Goal: Task Accomplishment & Management: Use online tool/utility

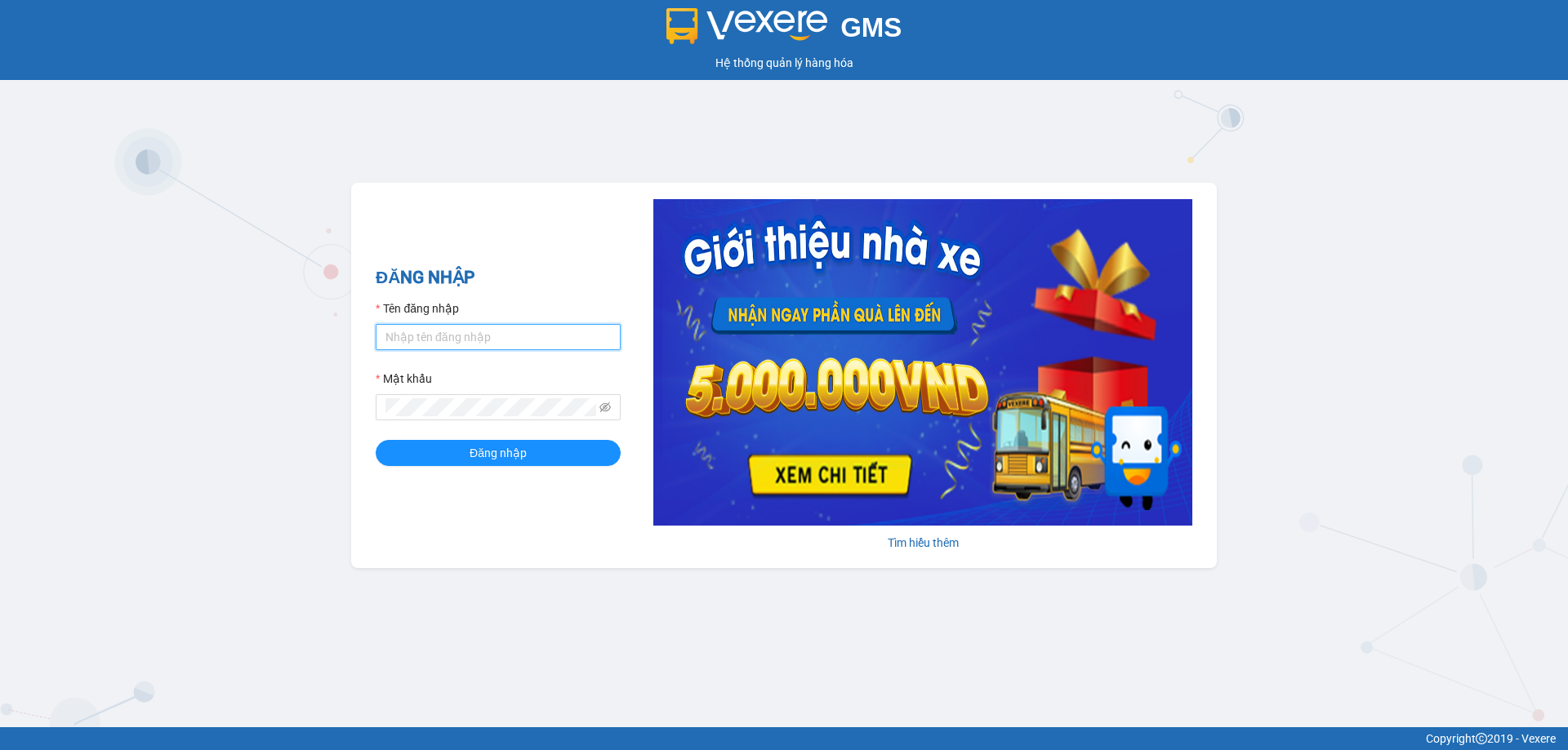
click at [430, 339] on input "Tên đăng nhập" at bounding box center [498, 337] width 245 height 26
type input "phandinhhuy.apq"
click at [481, 397] on span at bounding box center [498, 407] width 245 height 26
click at [376, 440] on button "Đăng nhập" at bounding box center [498, 453] width 245 height 26
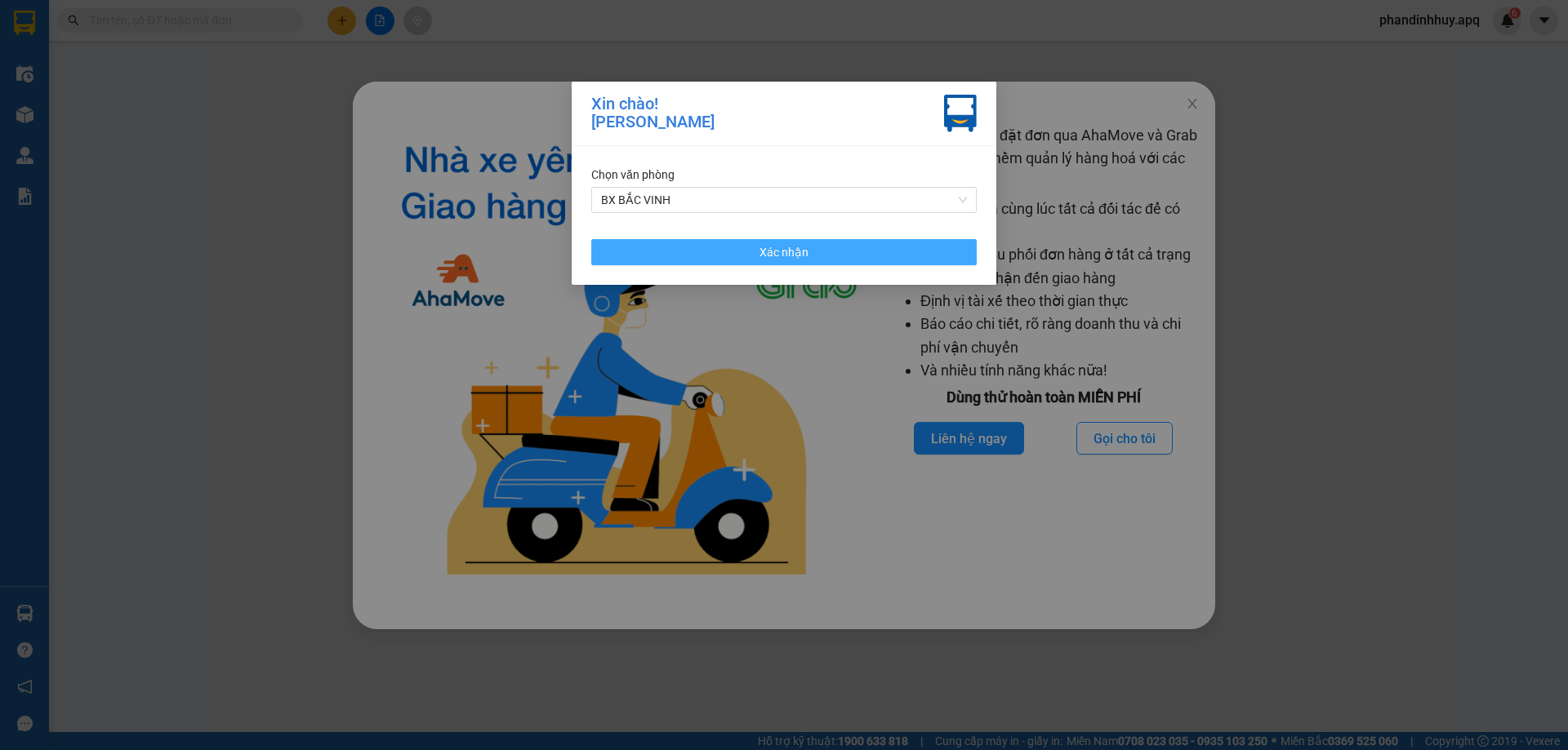
click at [774, 251] on span "Xác nhận" at bounding box center [784, 252] width 49 height 18
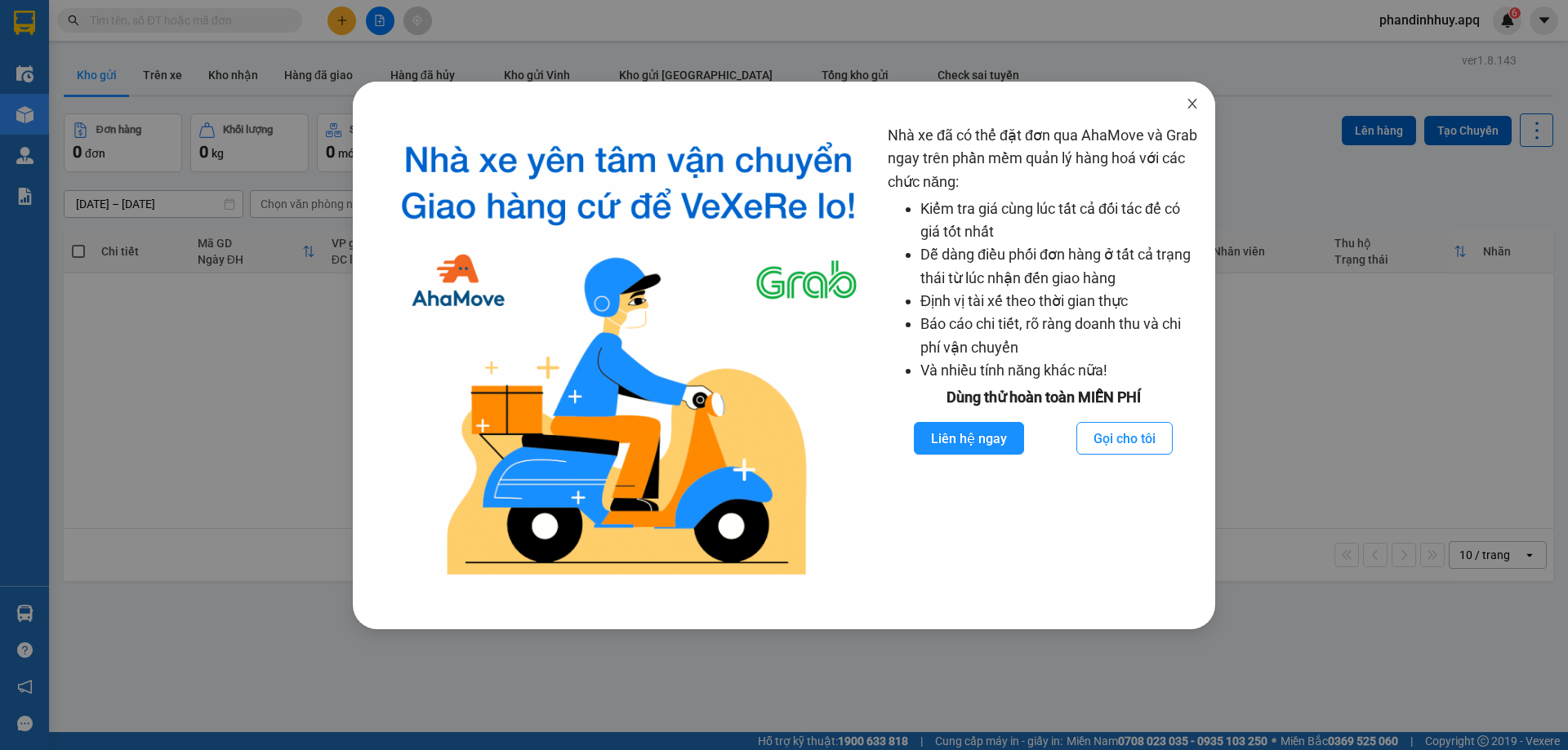
click at [1194, 99] on icon "close" at bounding box center [1192, 103] width 13 height 13
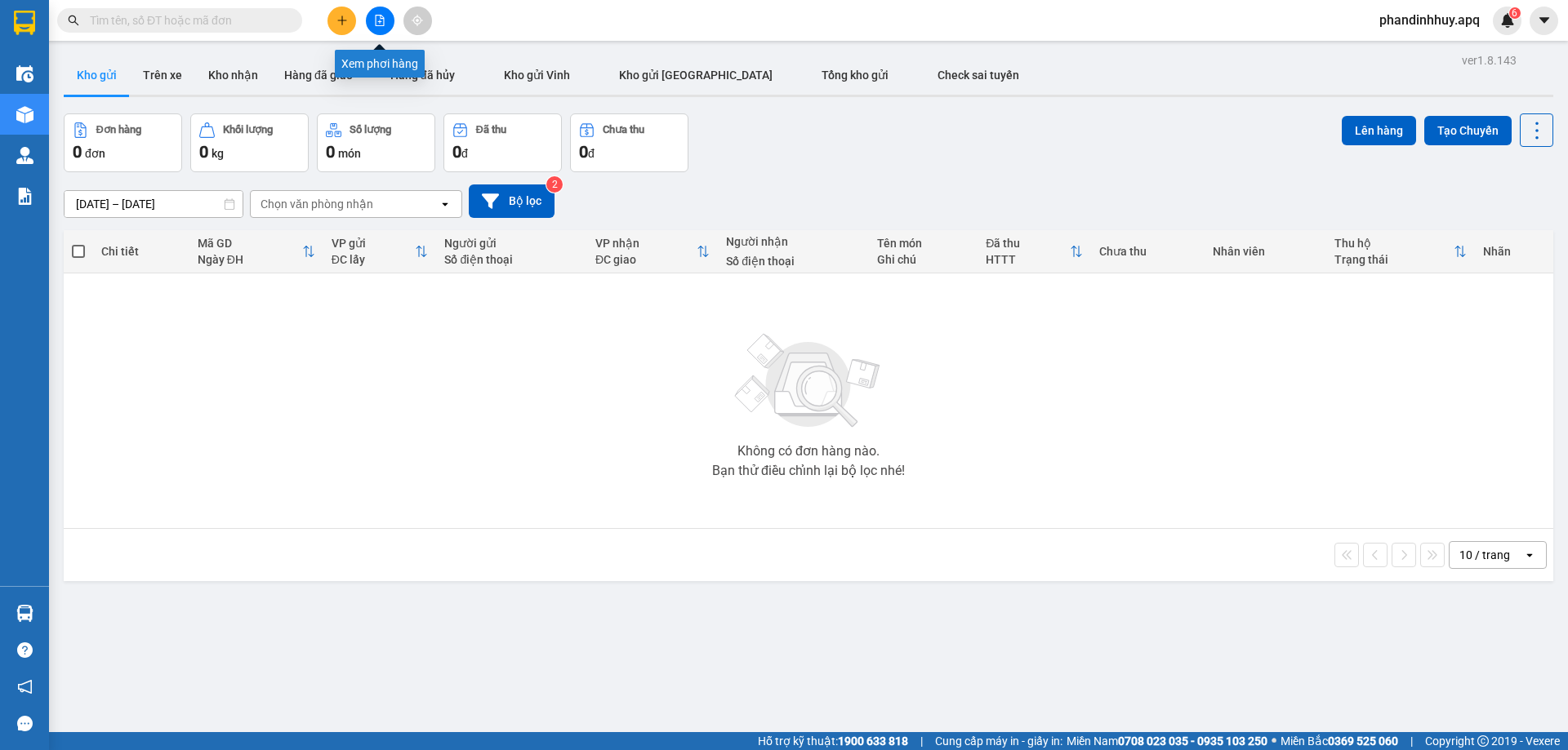
click at [378, 16] on icon "file-add" at bounding box center [380, 20] width 9 height 11
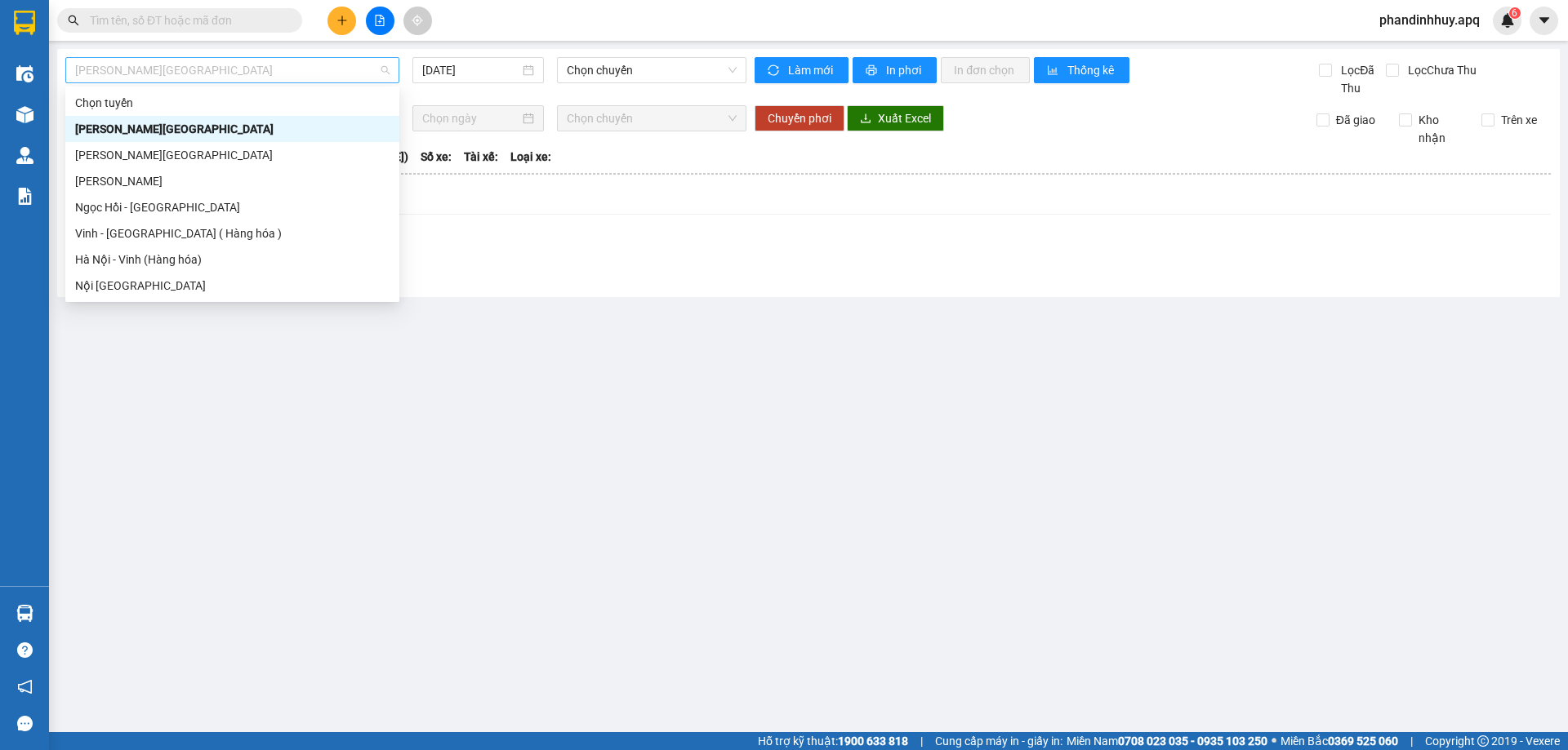
click at [249, 71] on span "[PERSON_NAME][GEOGRAPHIC_DATA]" at bounding box center [233, 70] width 315 height 24
click at [177, 232] on div "Vinh - [GEOGRAPHIC_DATA] ( Hàng hóa )" at bounding box center [233, 233] width 315 height 18
type input "[DATE]"
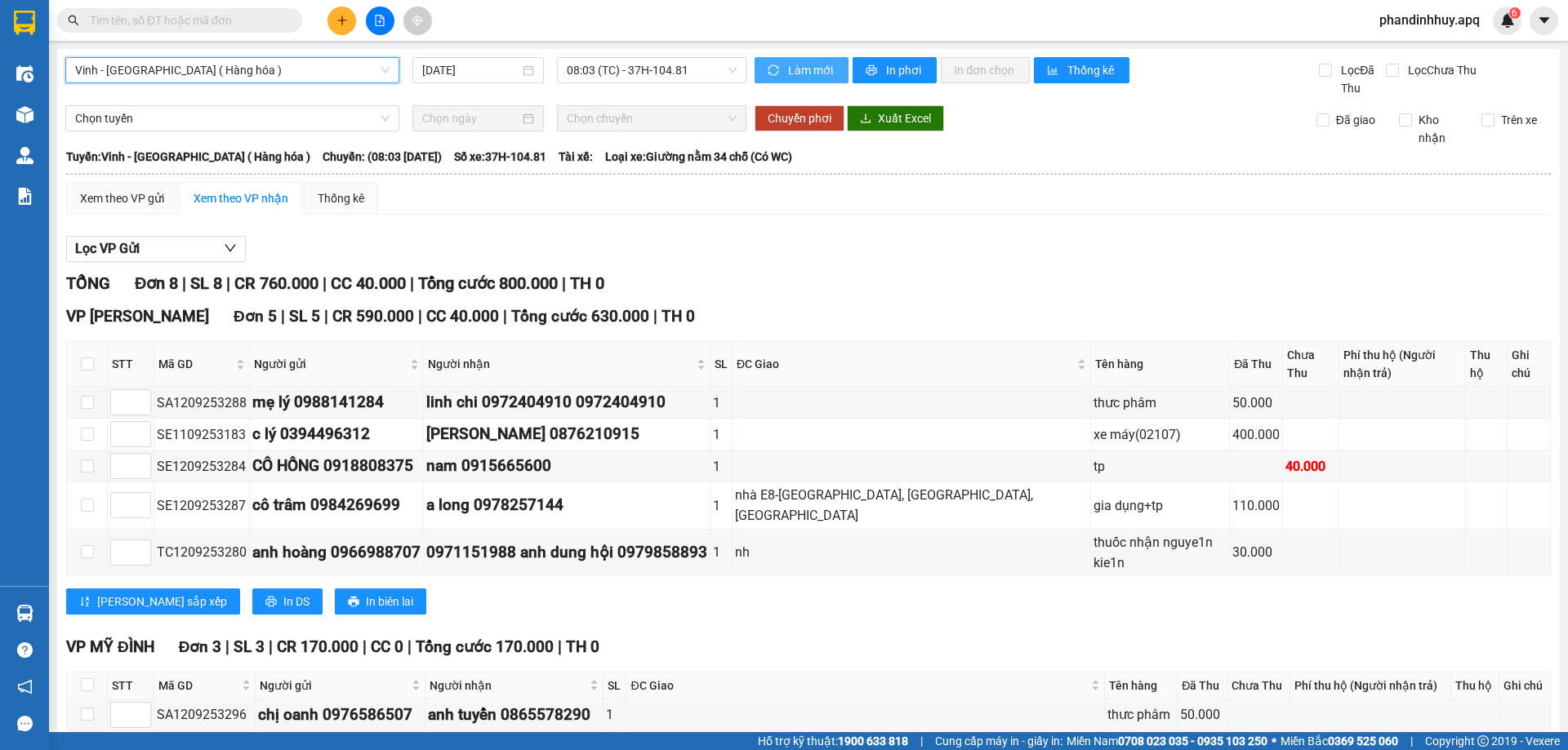
click at [804, 67] on span "Làm mới" at bounding box center [812, 70] width 48 height 18
click at [890, 67] on span "In phơi" at bounding box center [904, 70] width 37 height 18
click at [337, 19] on icon "plus" at bounding box center [341, 20] width 11 height 11
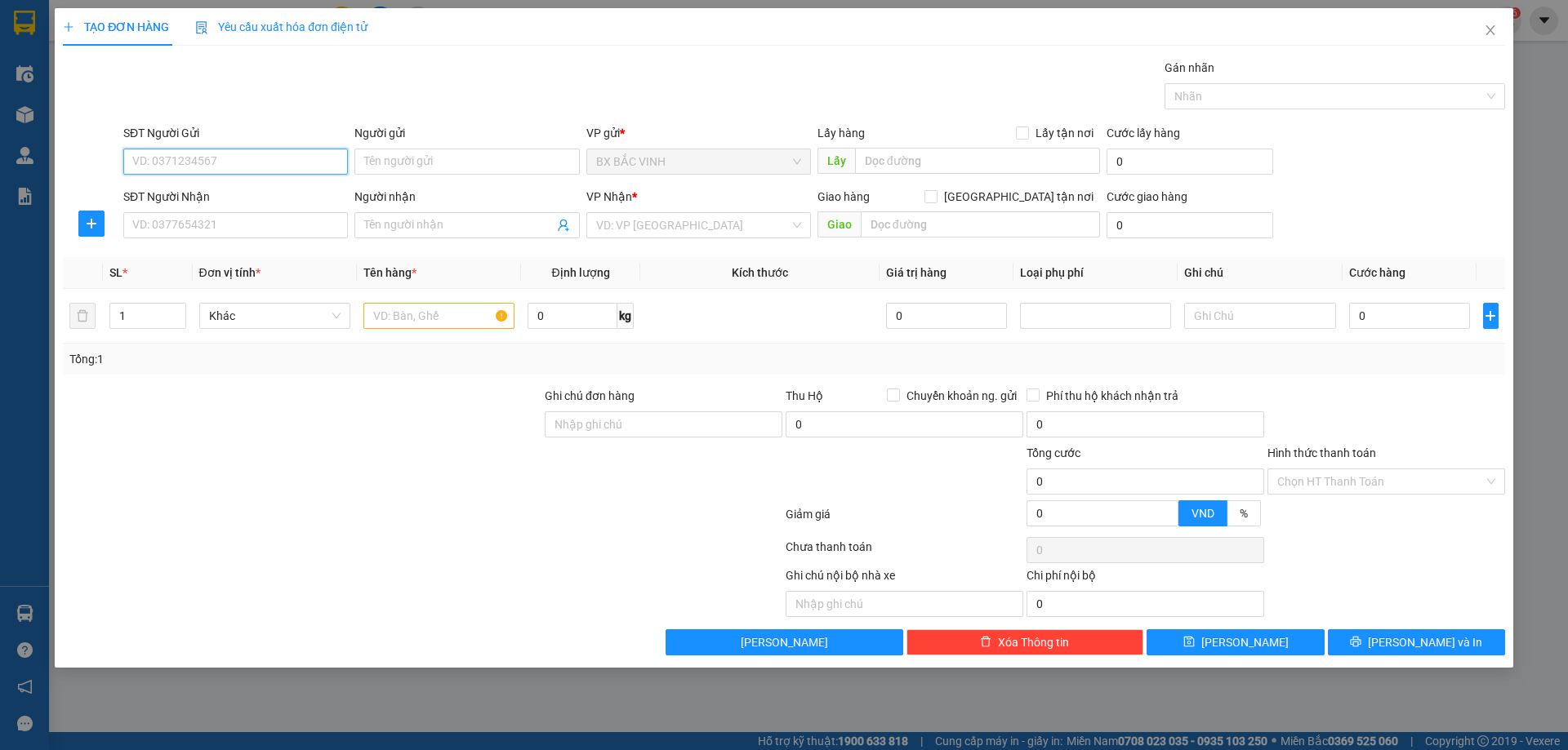
click at [236, 162] on input "SĐT Người Gửi" at bounding box center [236, 162] width 225 height 26
click at [233, 200] on div "0566345888 - c thủy" at bounding box center [235, 194] width 205 height 18
type input "0566345888"
type input "c thủy"
type input "0566345888"
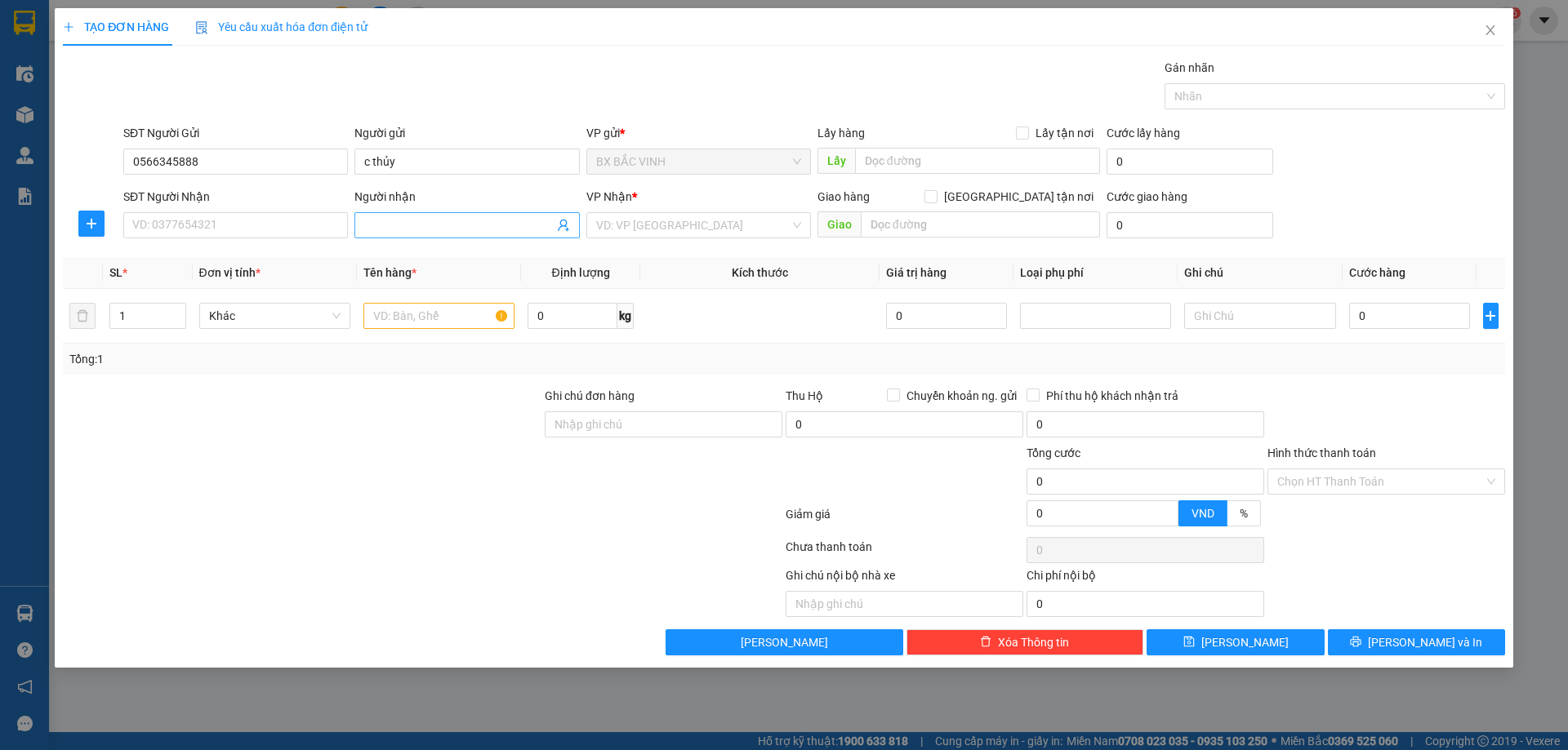
click at [566, 224] on icon "user-add" at bounding box center [563, 226] width 10 height 12
click at [586, 126] on span "c hằng" at bounding box center [592, 130] width 35 height 13
type input "0989534781"
type input "c hằng"
type input "vp"
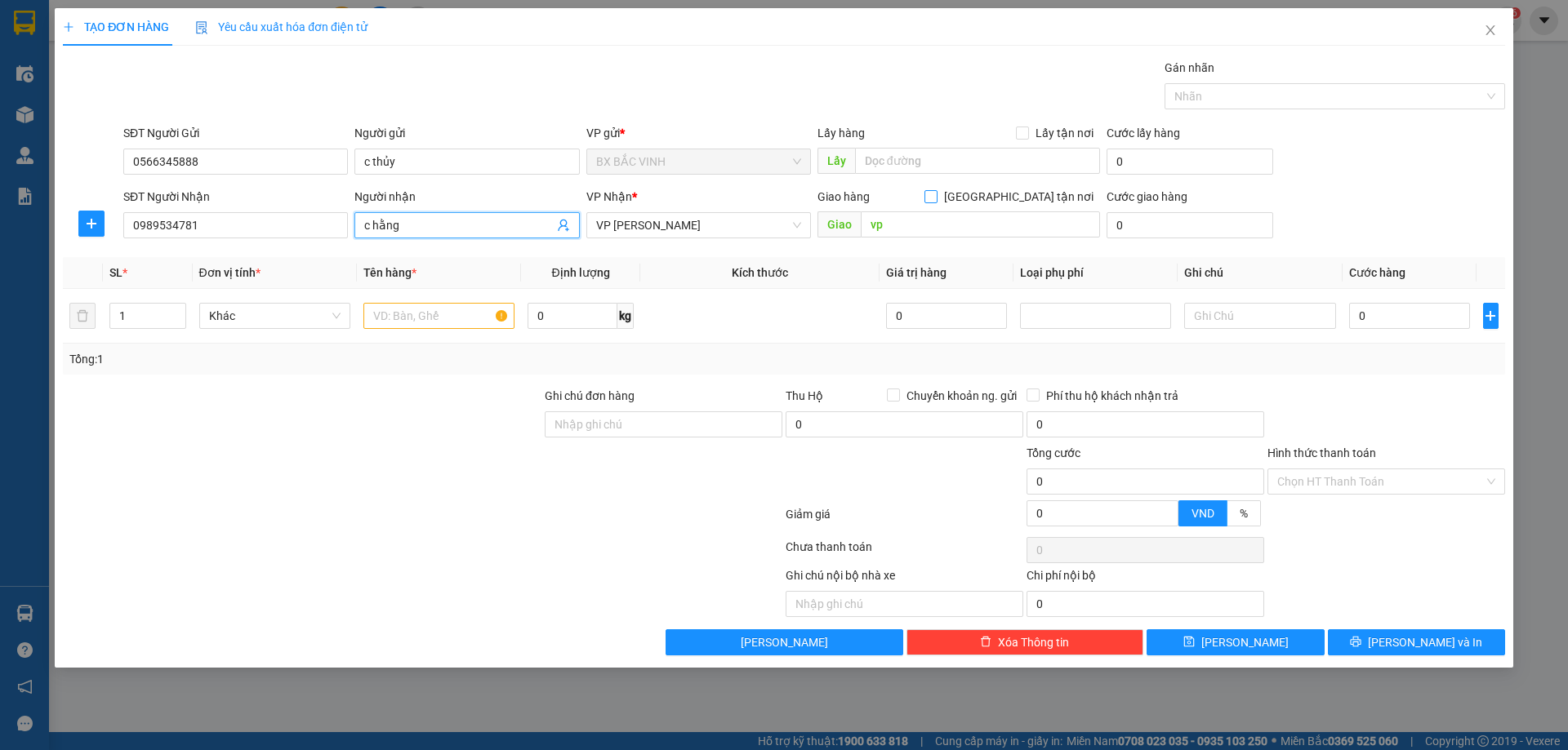
click at [936, 191] on input "Giao tận nơi" at bounding box center [930, 195] width 11 height 11
checkbox input "true"
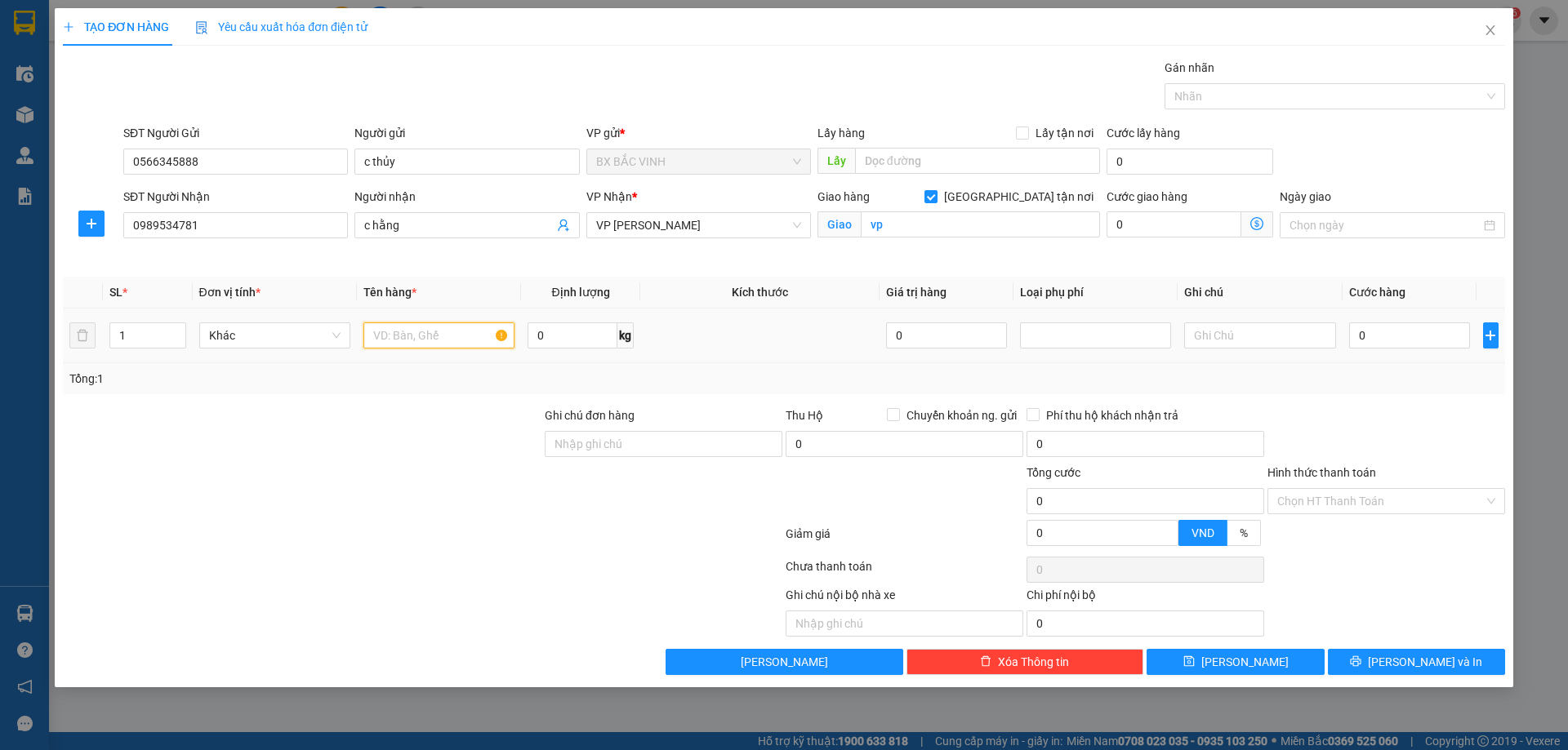
click at [404, 334] on input "text" at bounding box center [438, 335] width 151 height 26
type input "thực phẩm"
click at [1444, 334] on input "0" at bounding box center [1410, 335] width 122 height 26
type input "6"
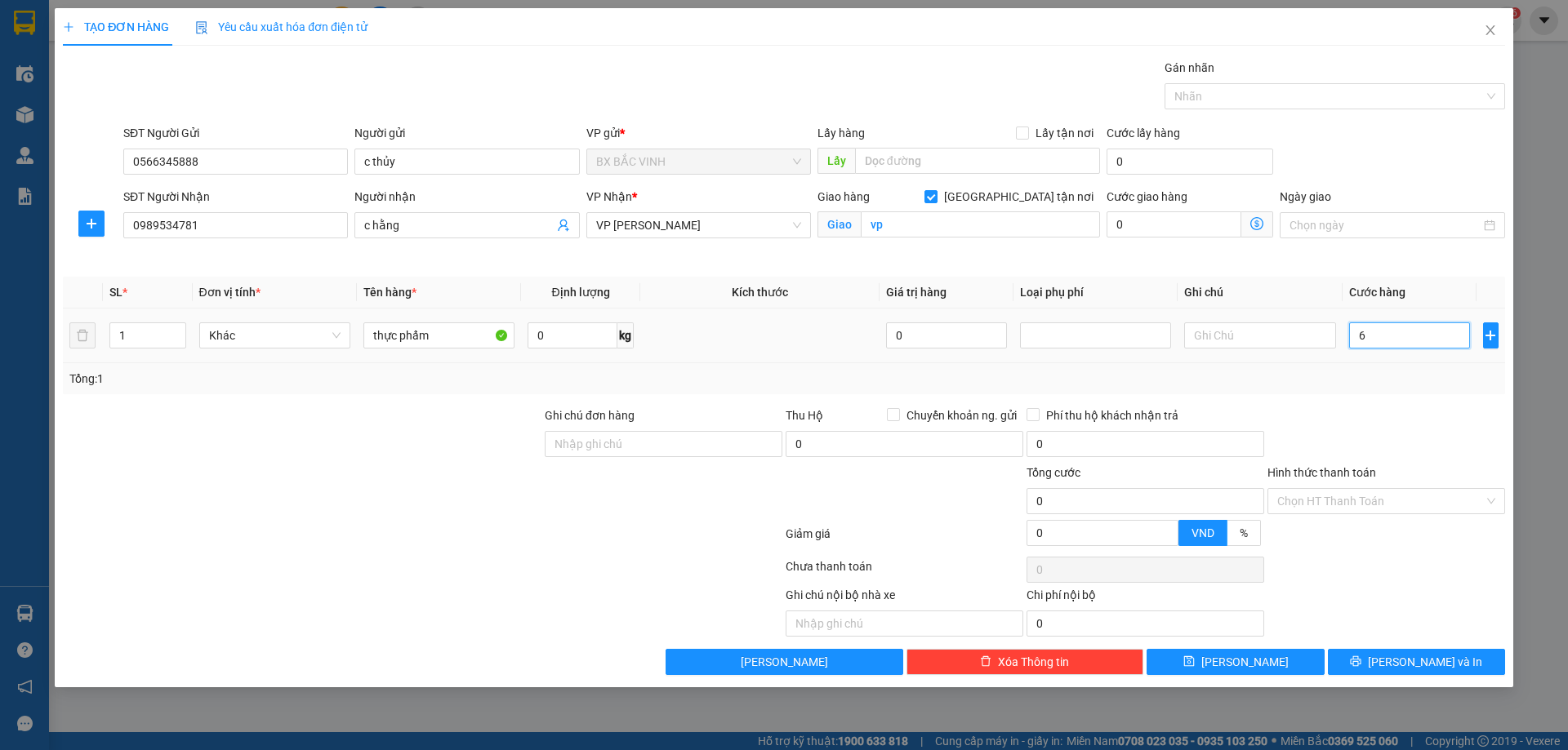
type input "6"
type input "60"
type input "600"
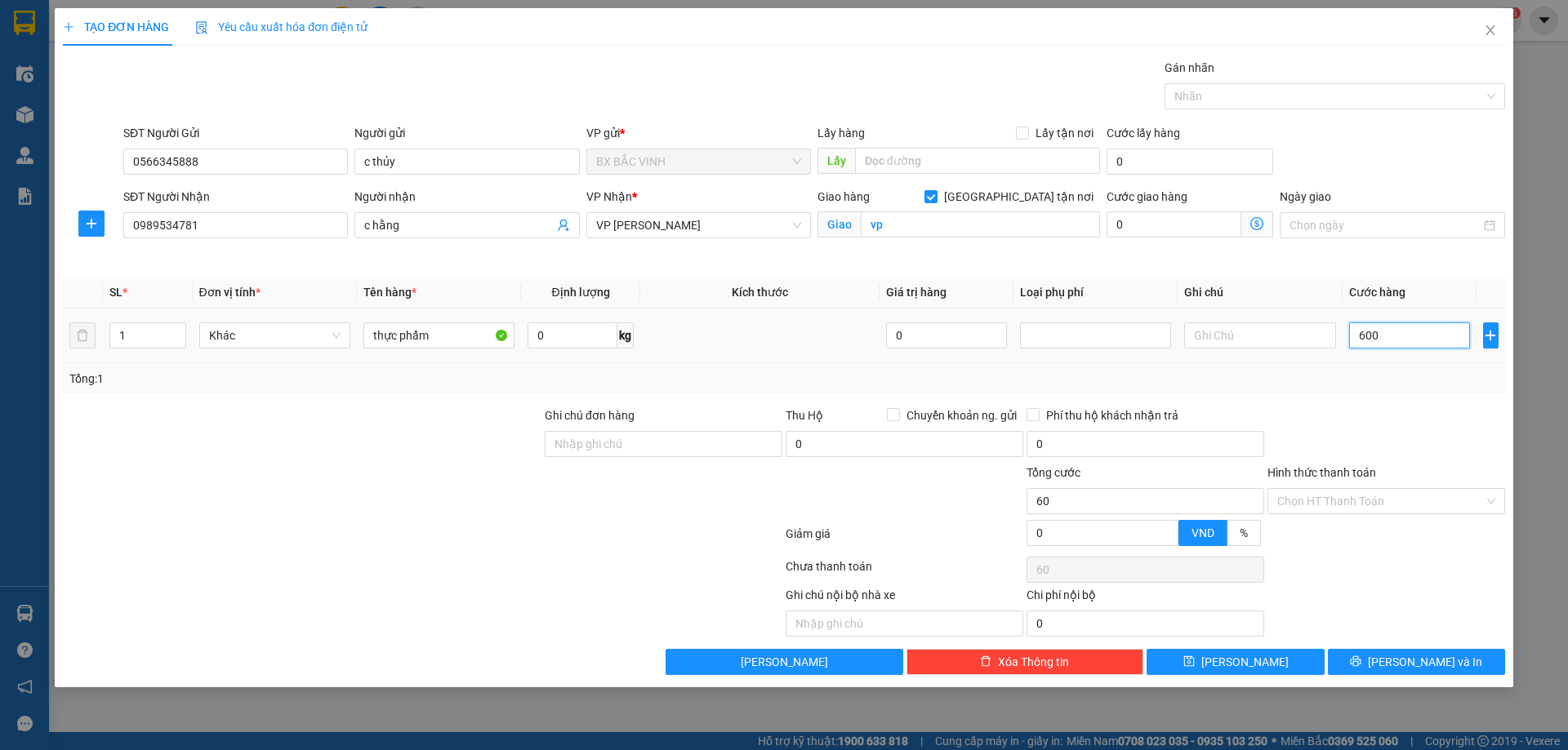
type input "600"
type input "6.000"
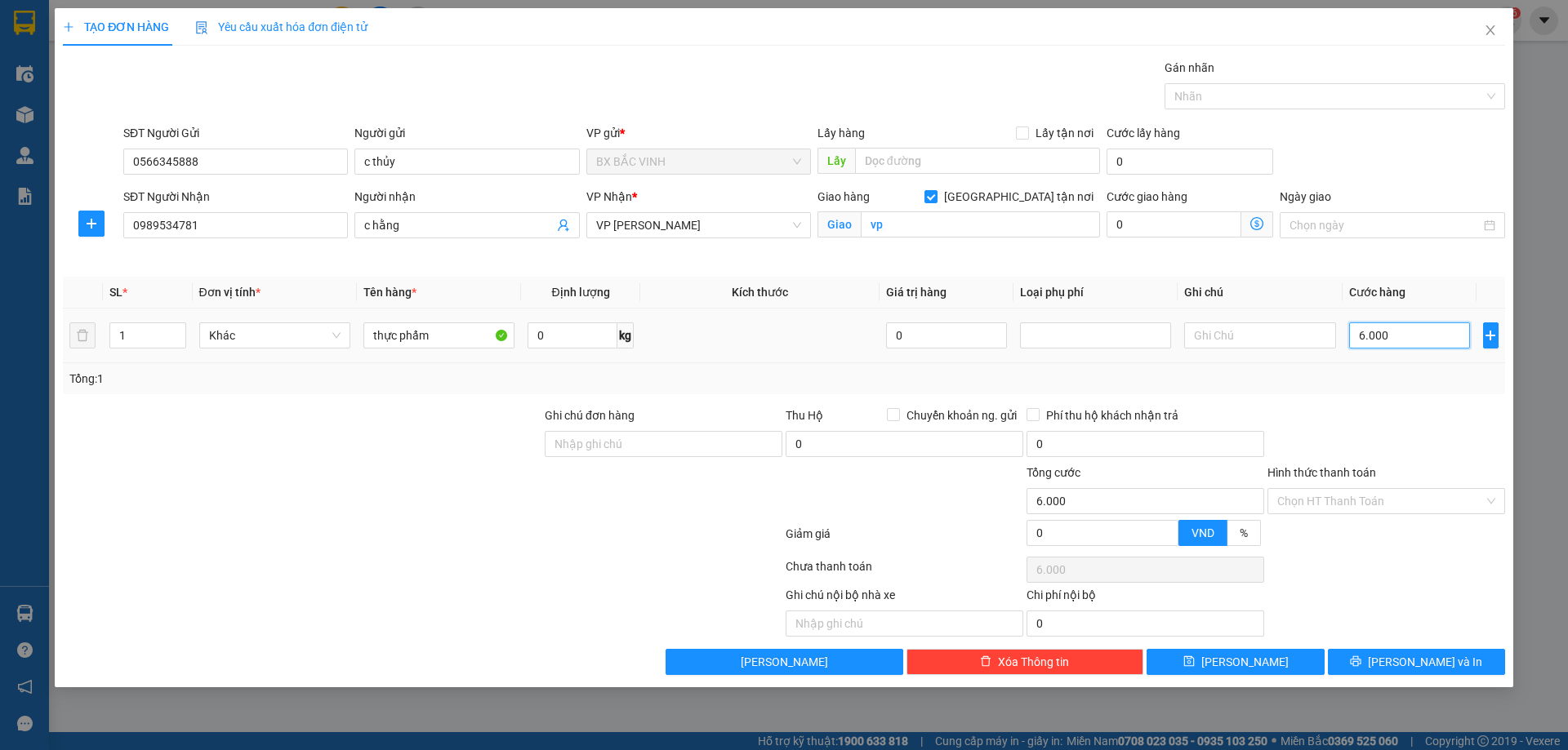
type input "60.000"
click at [1402, 664] on span "Lưu và In" at bounding box center [1425, 662] width 114 height 18
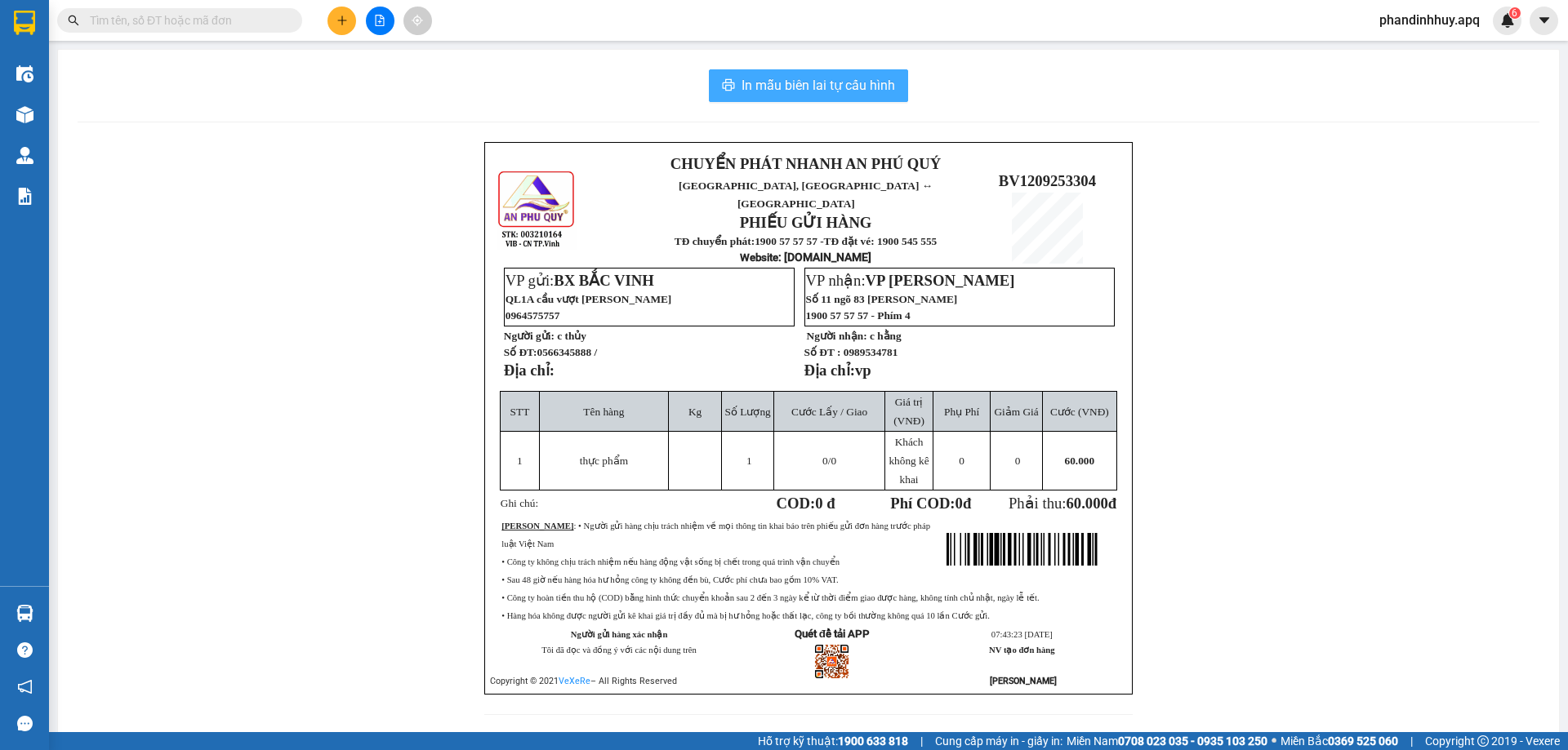
click at [829, 85] on span "In mẫu biên lai tự cấu hình" at bounding box center [819, 86] width 154 height 21
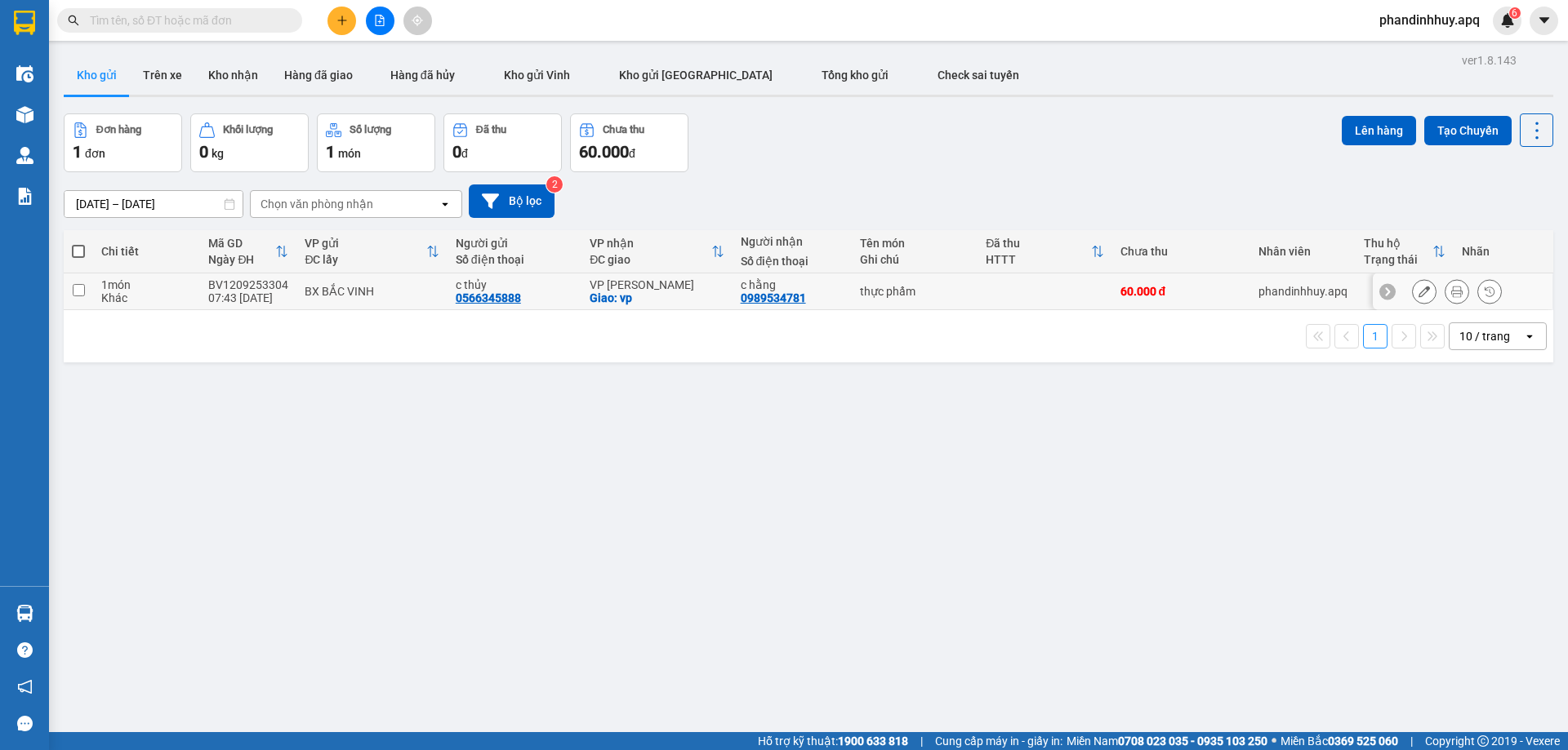
click at [194, 287] on td "1 món Khác" at bounding box center [147, 292] width 107 height 37
checkbox input "true"
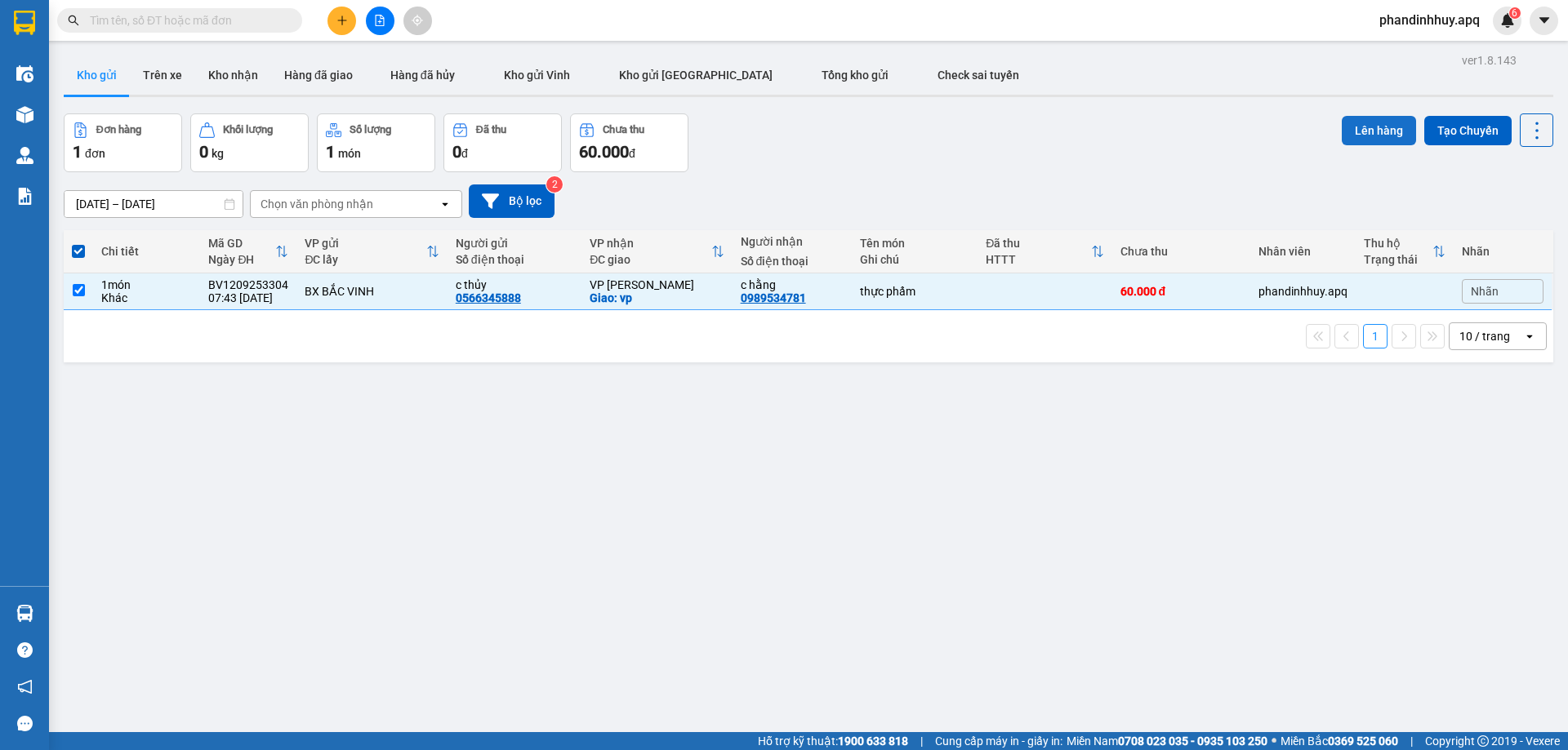
click at [1354, 134] on button "Lên hàng" at bounding box center [1379, 130] width 74 height 29
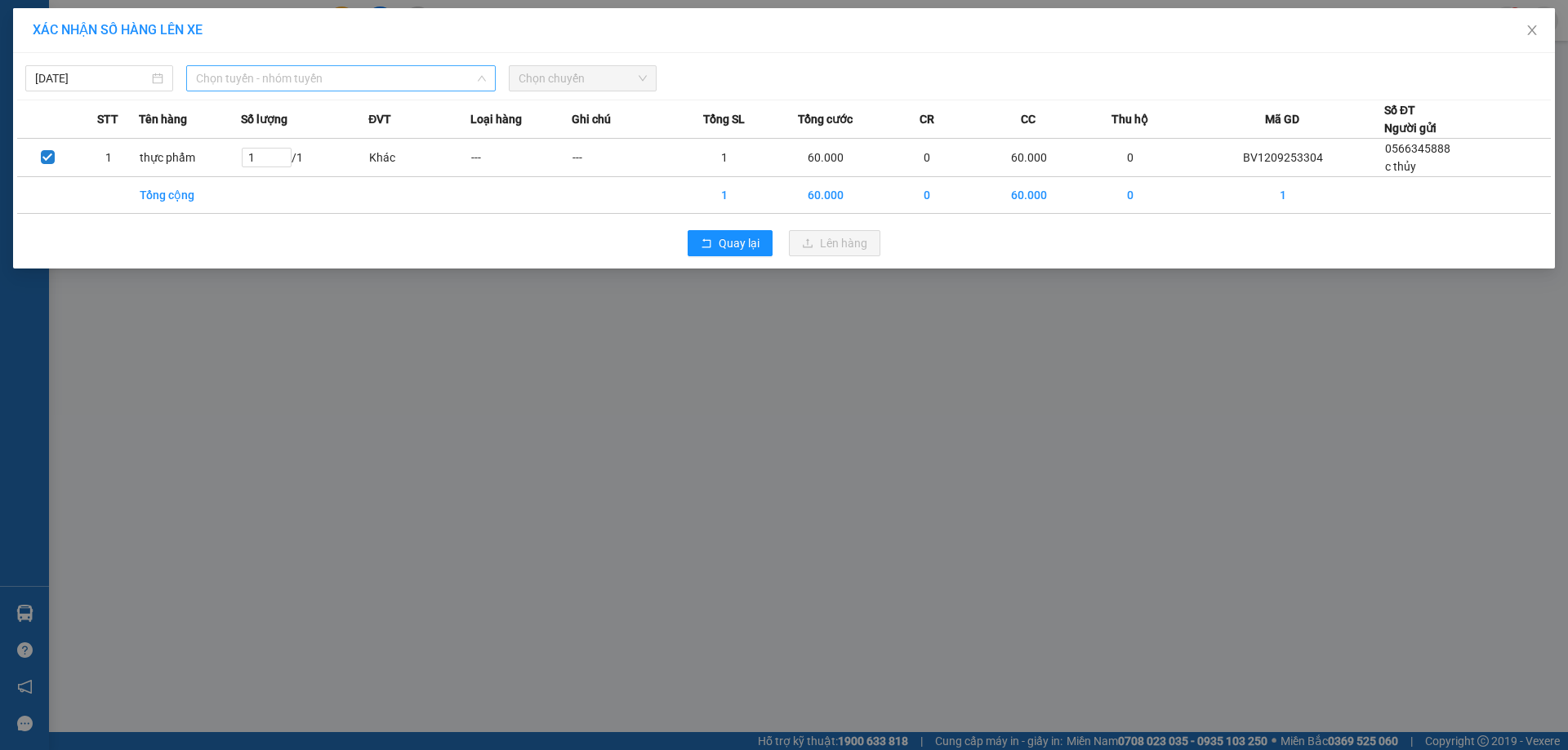
click at [289, 79] on span "Chọn tuyến - nhóm tuyến" at bounding box center [341, 79] width 290 height 24
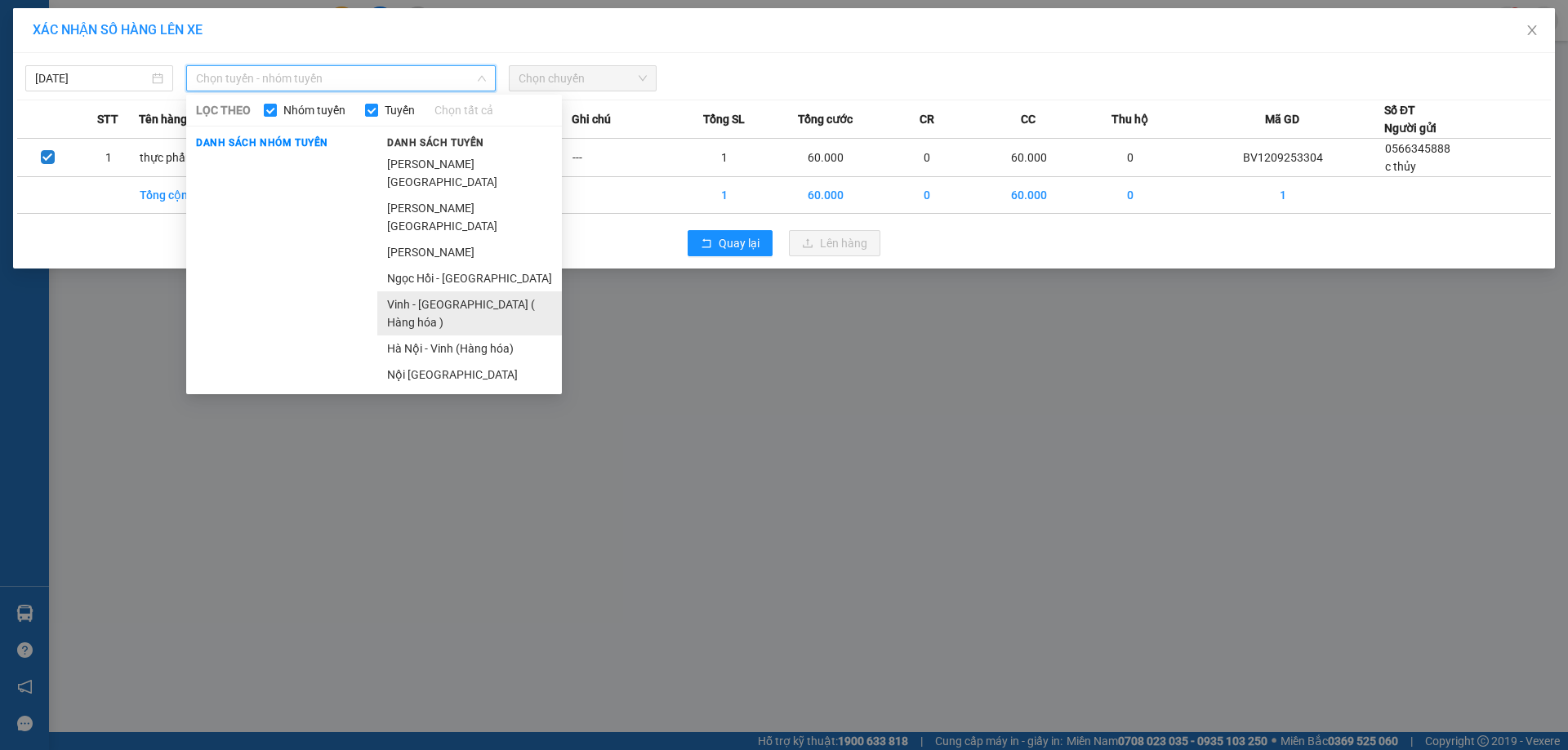
click at [507, 291] on li "Vinh - [GEOGRAPHIC_DATA] ( Hàng hóa )" at bounding box center [470, 313] width 185 height 44
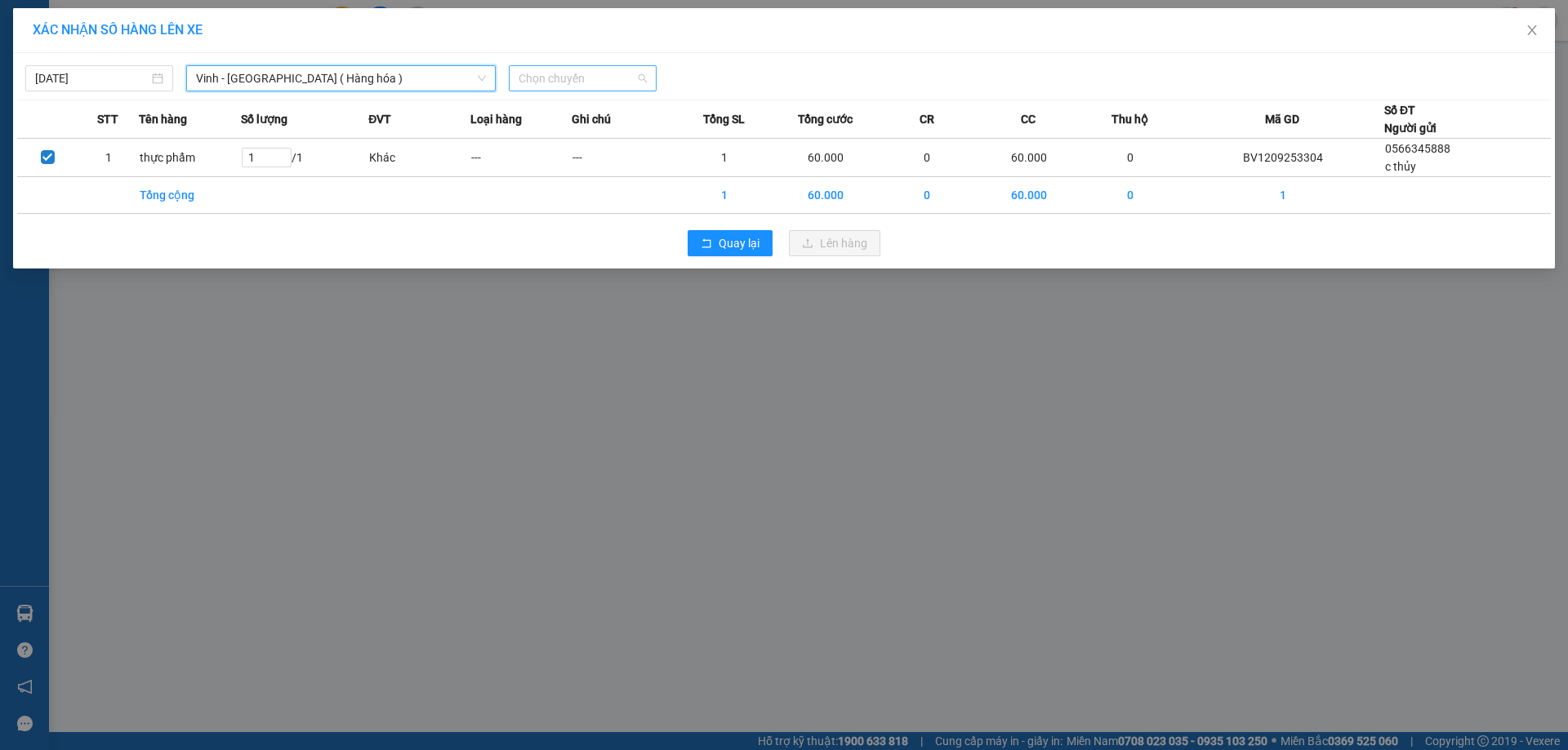
click at [641, 79] on span "Chọn chuyến" at bounding box center [583, 79] width 128 height 24
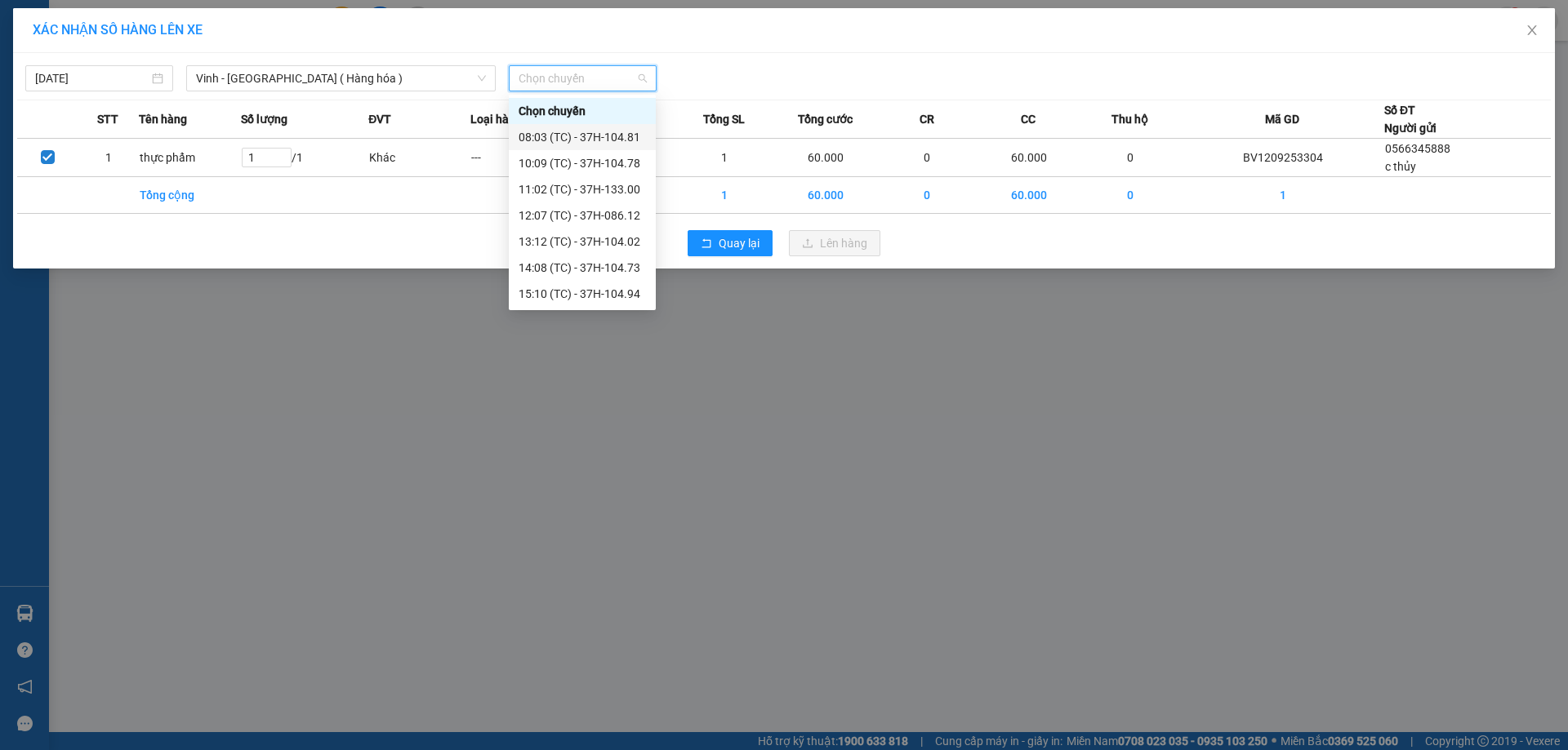
click at [601, 136] on div "08:03 (TC) - 37H-104.81" at bounding box center [582, 137] width 127 height 18
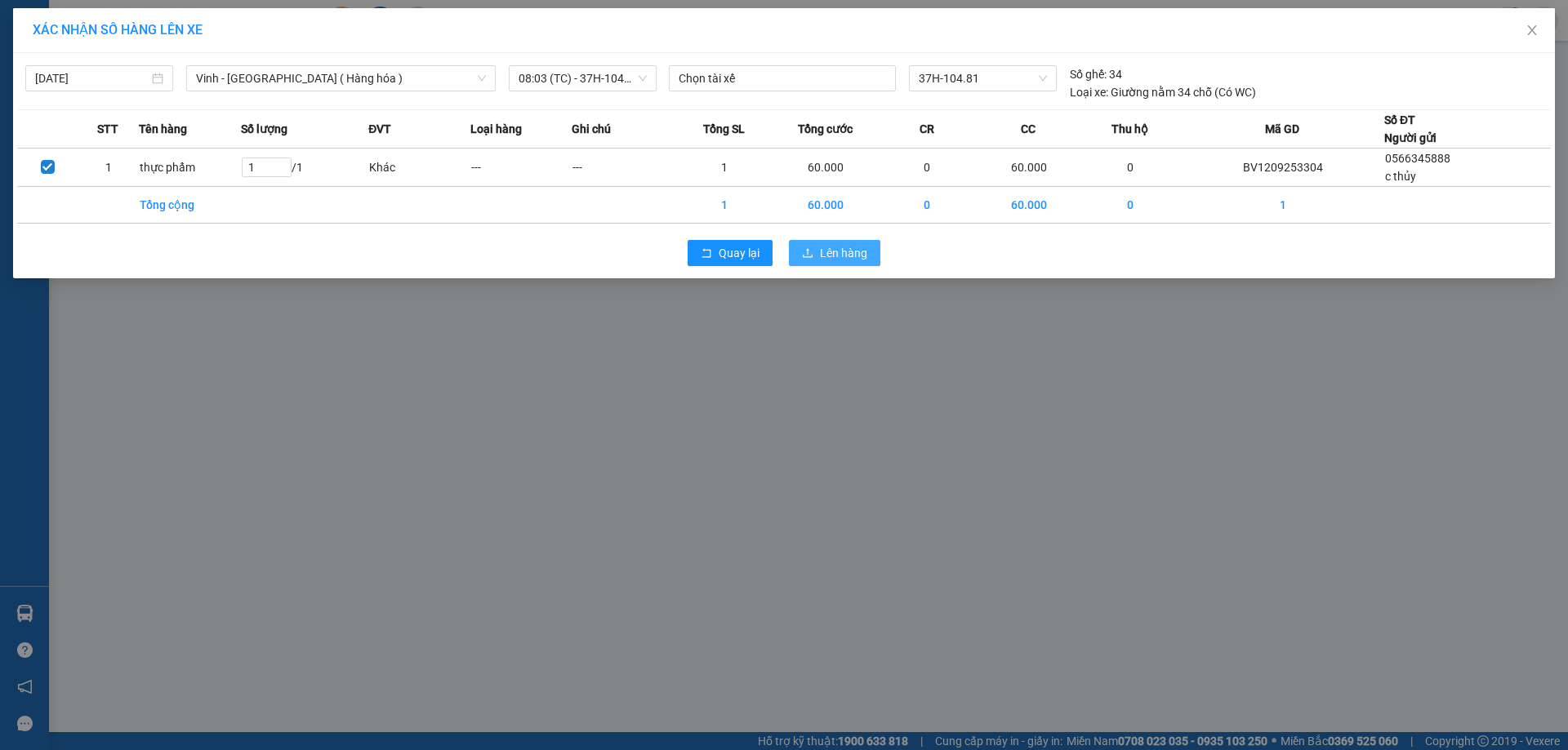
click at [827, 255] on span "Lên hàng" at bounding box center [844, 253] width 48 height 18
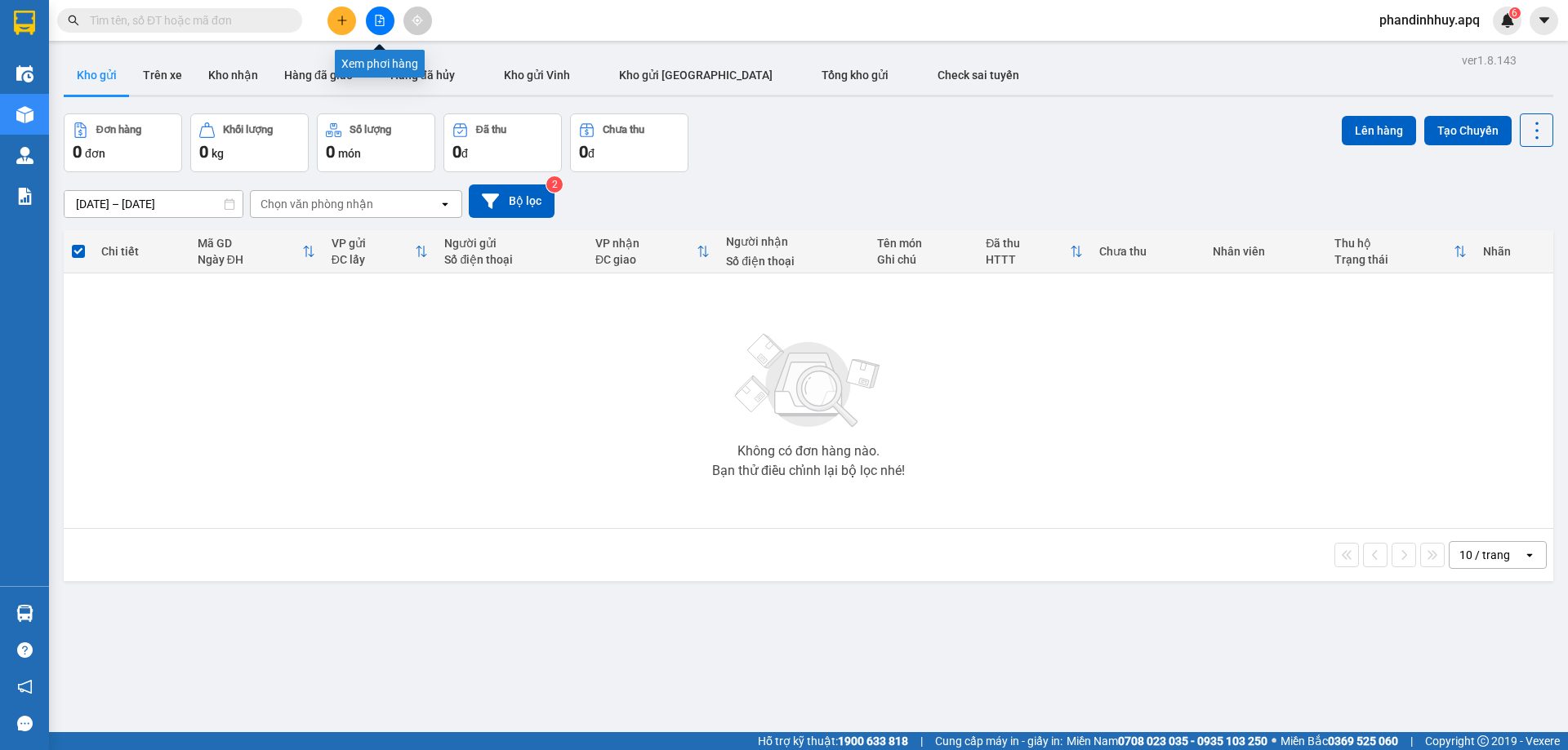
click at [384, 21] on icon "file-add" at bounding box center [380, 20] width 9 height 11
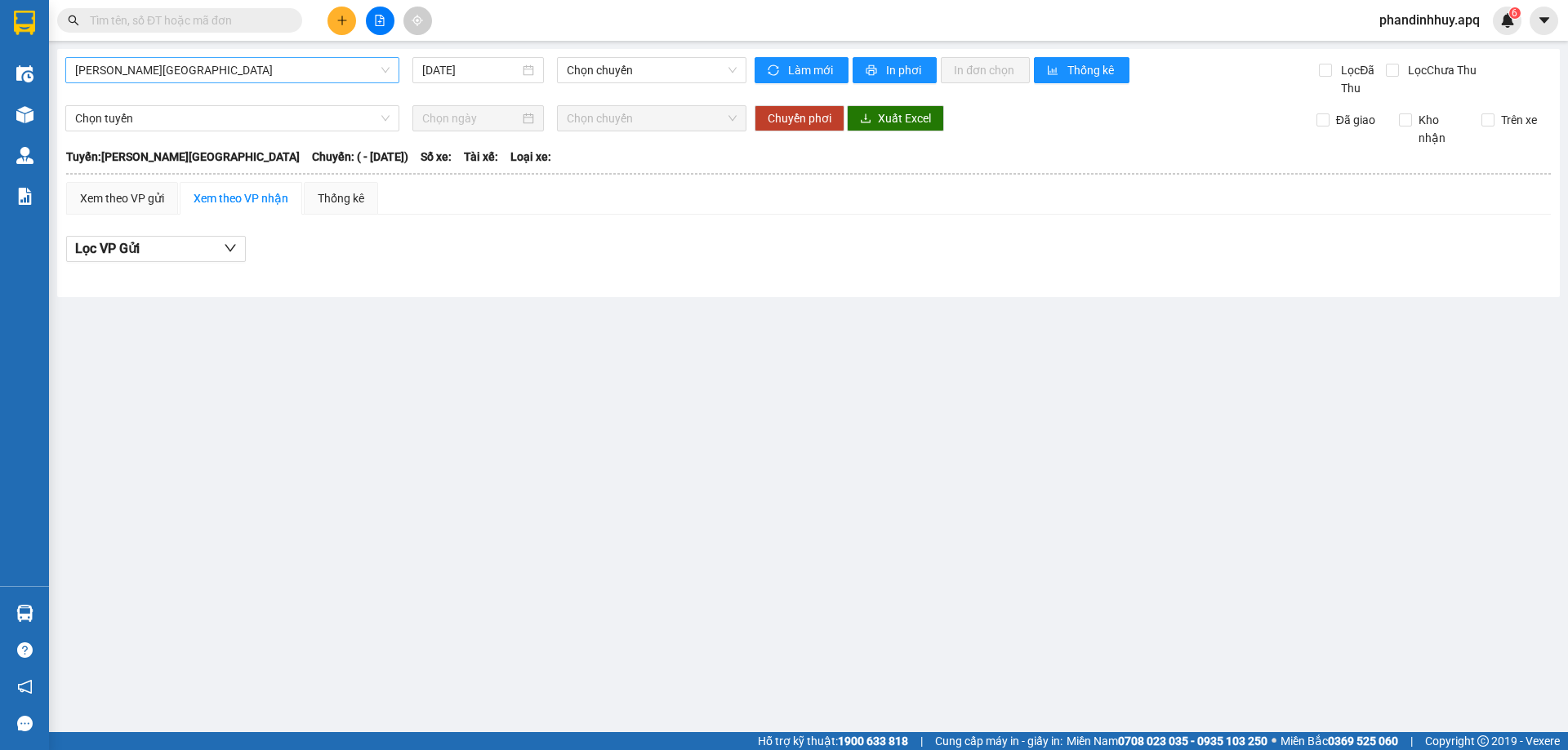
click at [224, 67] on span "[PERSON_NAME][GEOGRAPHIC_DATA]" at bounding box center [233, 70] width 315 height 24
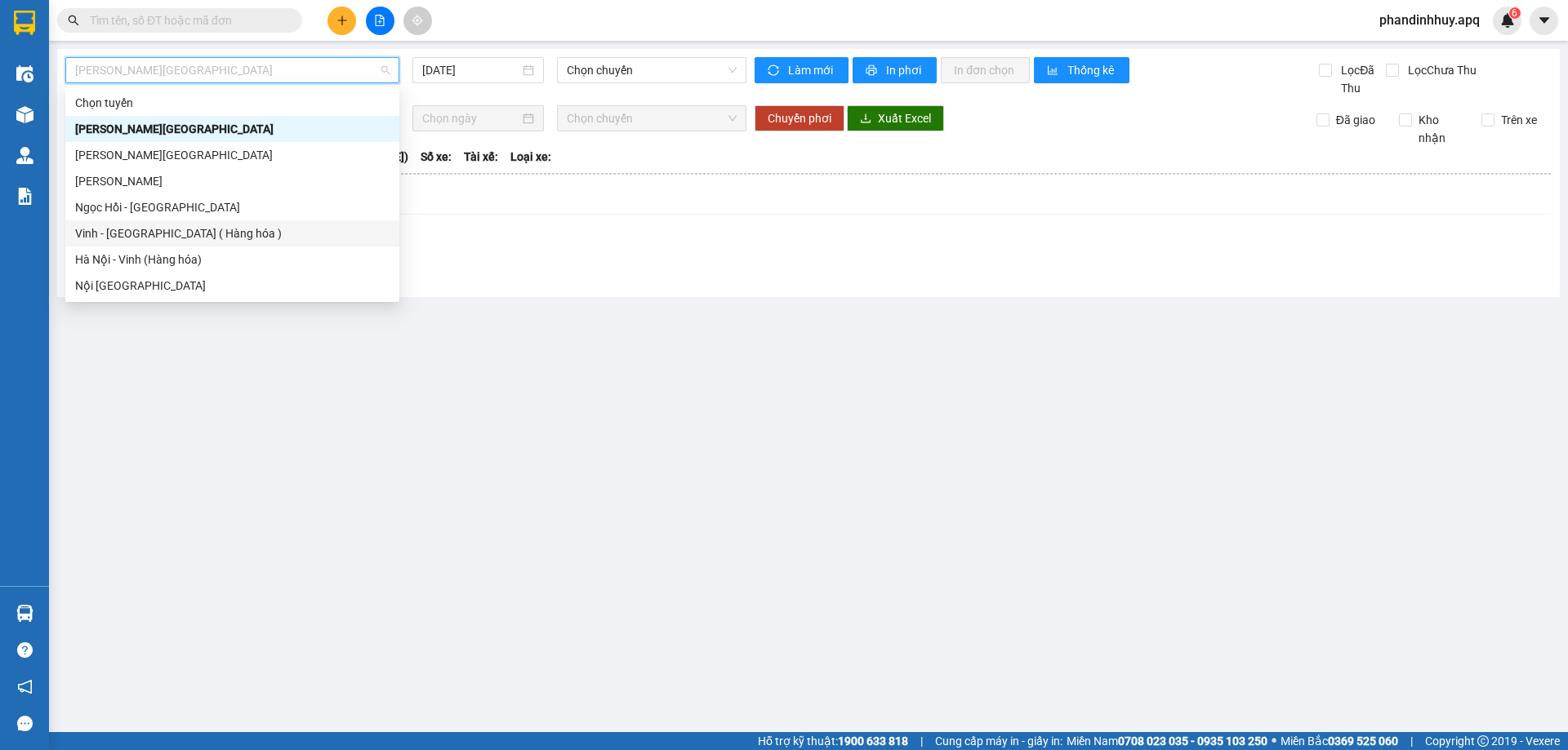
click at [200, 235] on div "Vinh - [GEOGRAPHIC_DATA] ( Hàng hóa )" at bounding box center [233, 233] width 315 height 18
type input "[DATE]"
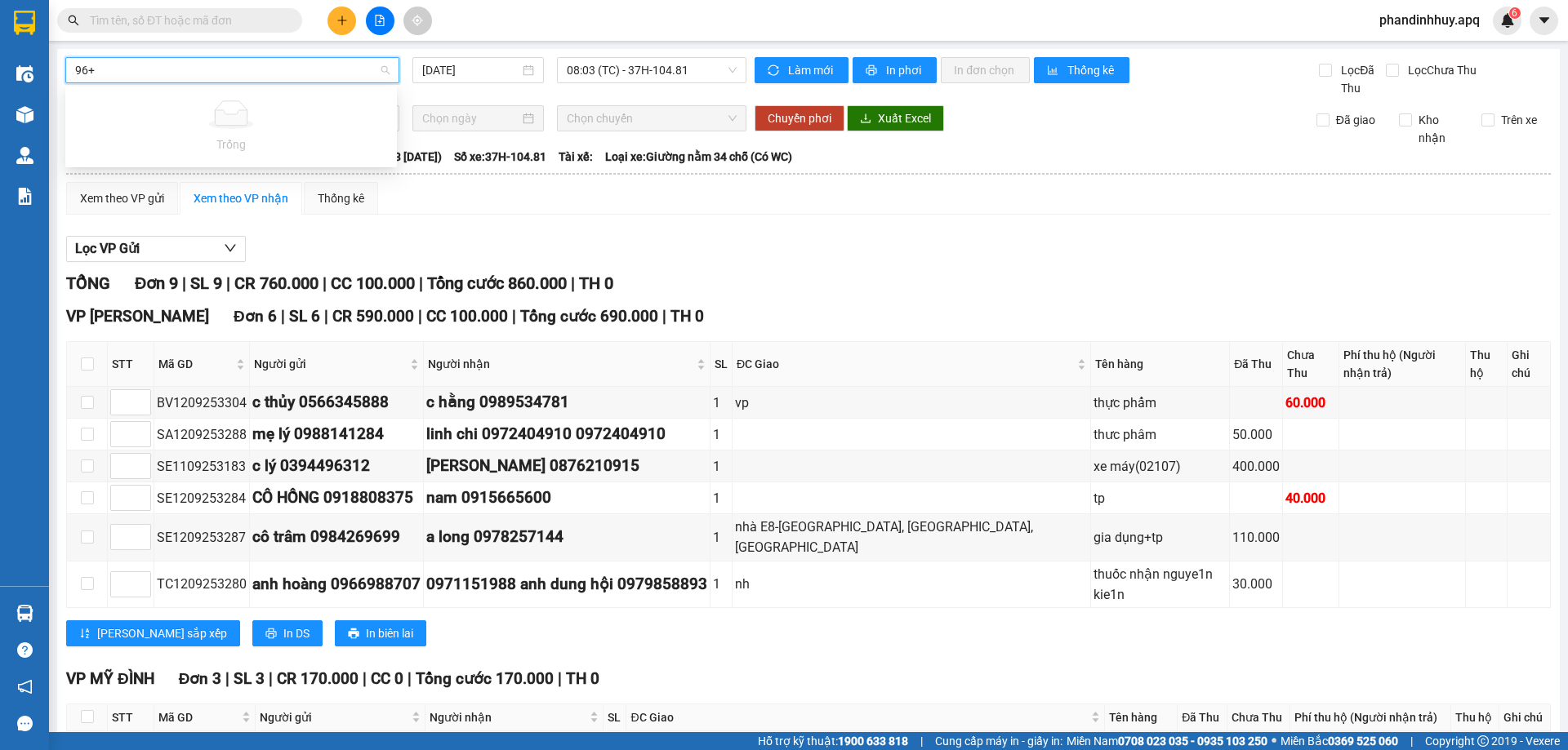
type input "96+"
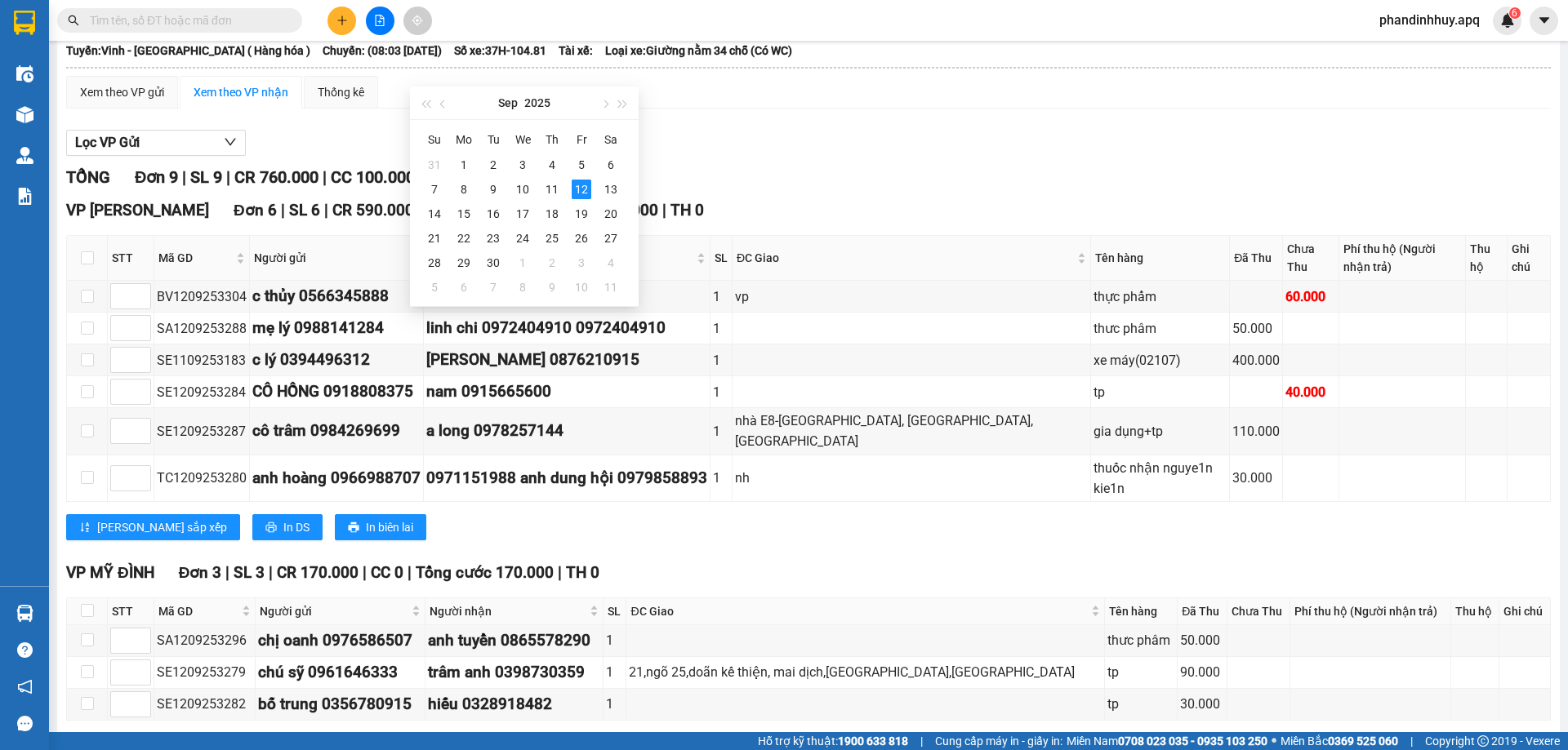
scroll to position [81, 0]
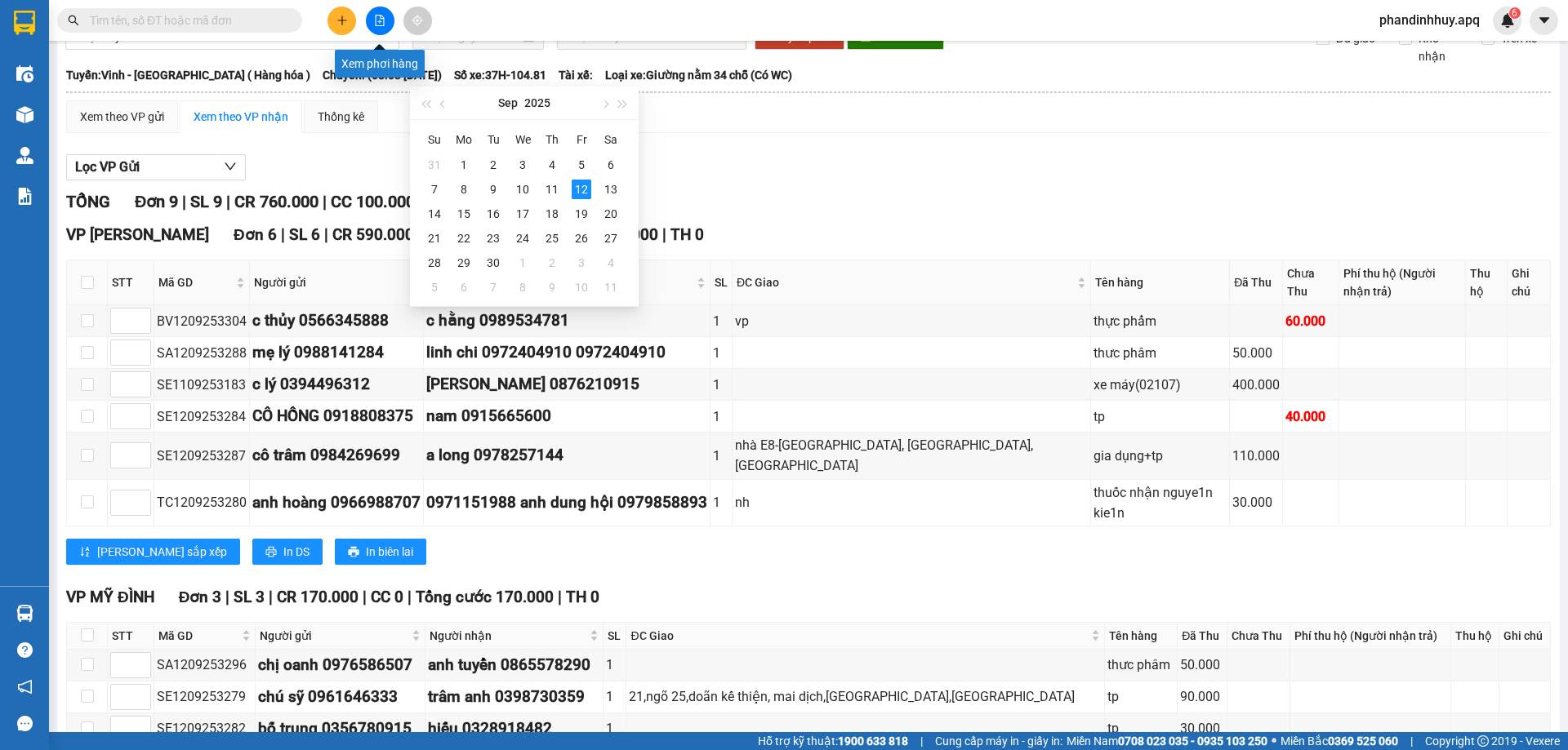
type input "[DATE]"
click at [386, 19] on button at bounding box center [379, 21] width 29 height 29
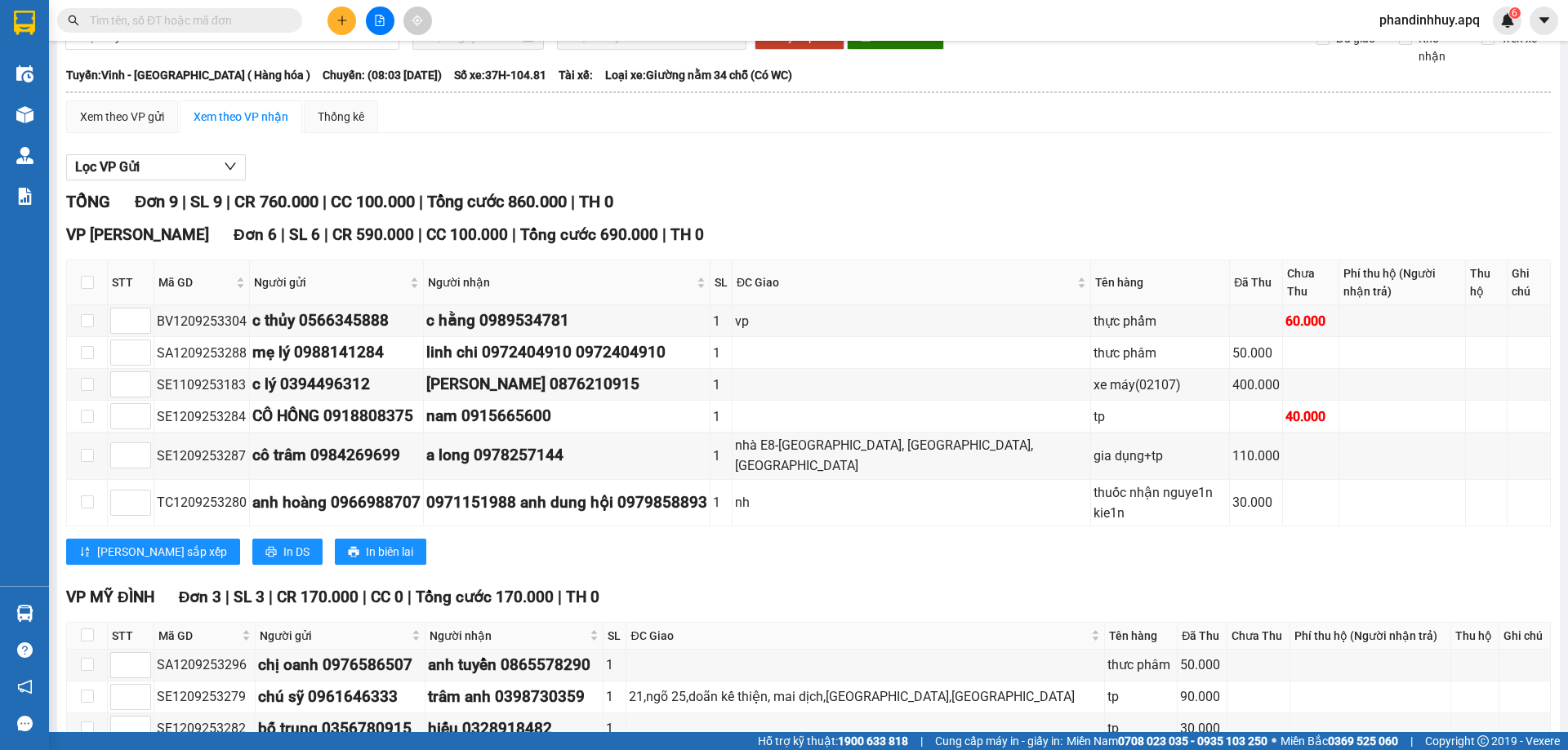
click at [386, 18] on button at bounding box center [379, 21] width 29 height 29
click at [386, 21] on button at bounding box center [379, 21] width 29 height 29
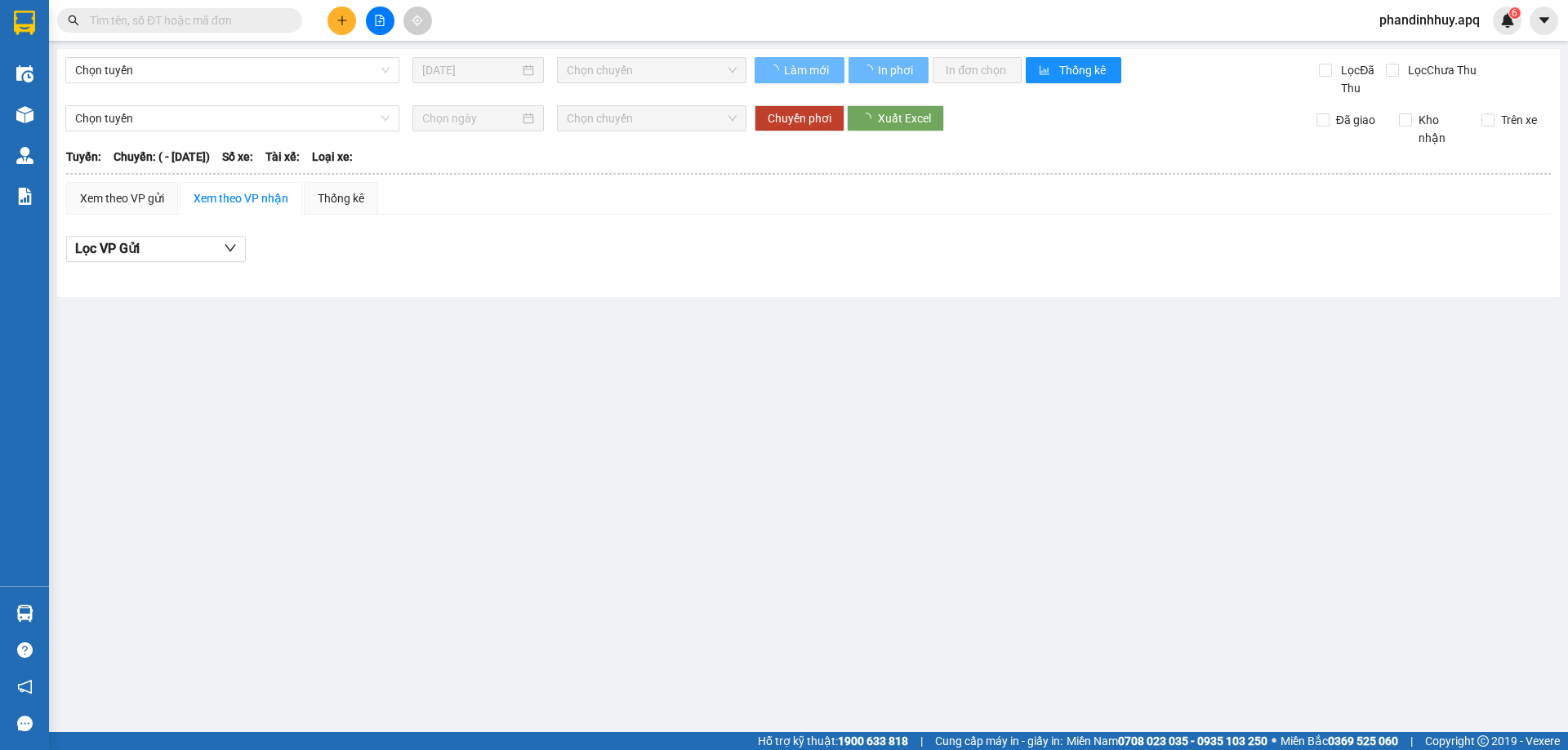
click at [312, 65] on span "Chọn tuyến" at bounding box center [233, 70] width 315 height 24
click at [306, 67] on span "Chọn tuyến" at bounding box center [233, 70] width 315 height 24
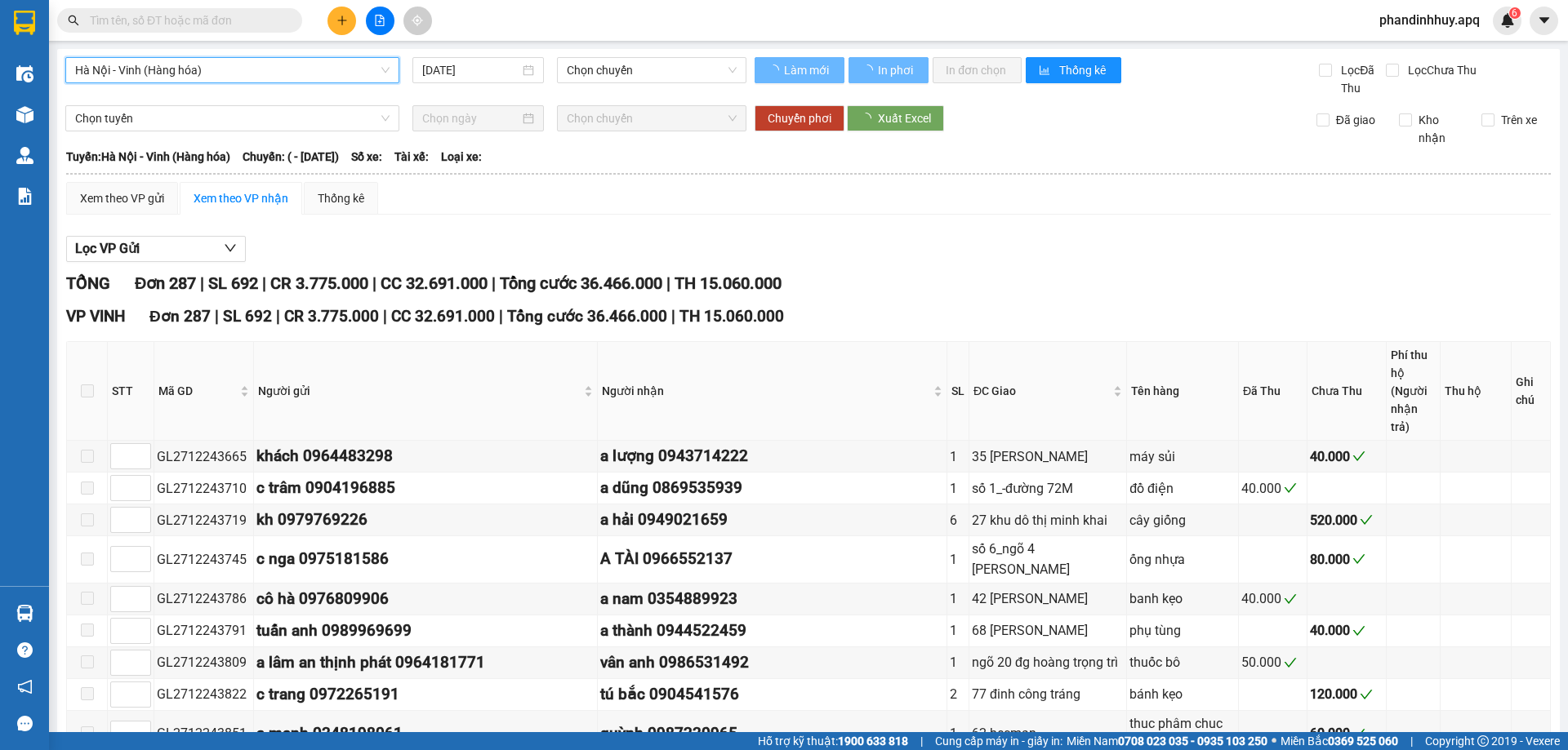
click at [315, 69] on span "Hà Nội - Vinh (Hàng hóa)" at bounding box center [233, 70] width 315 height 24
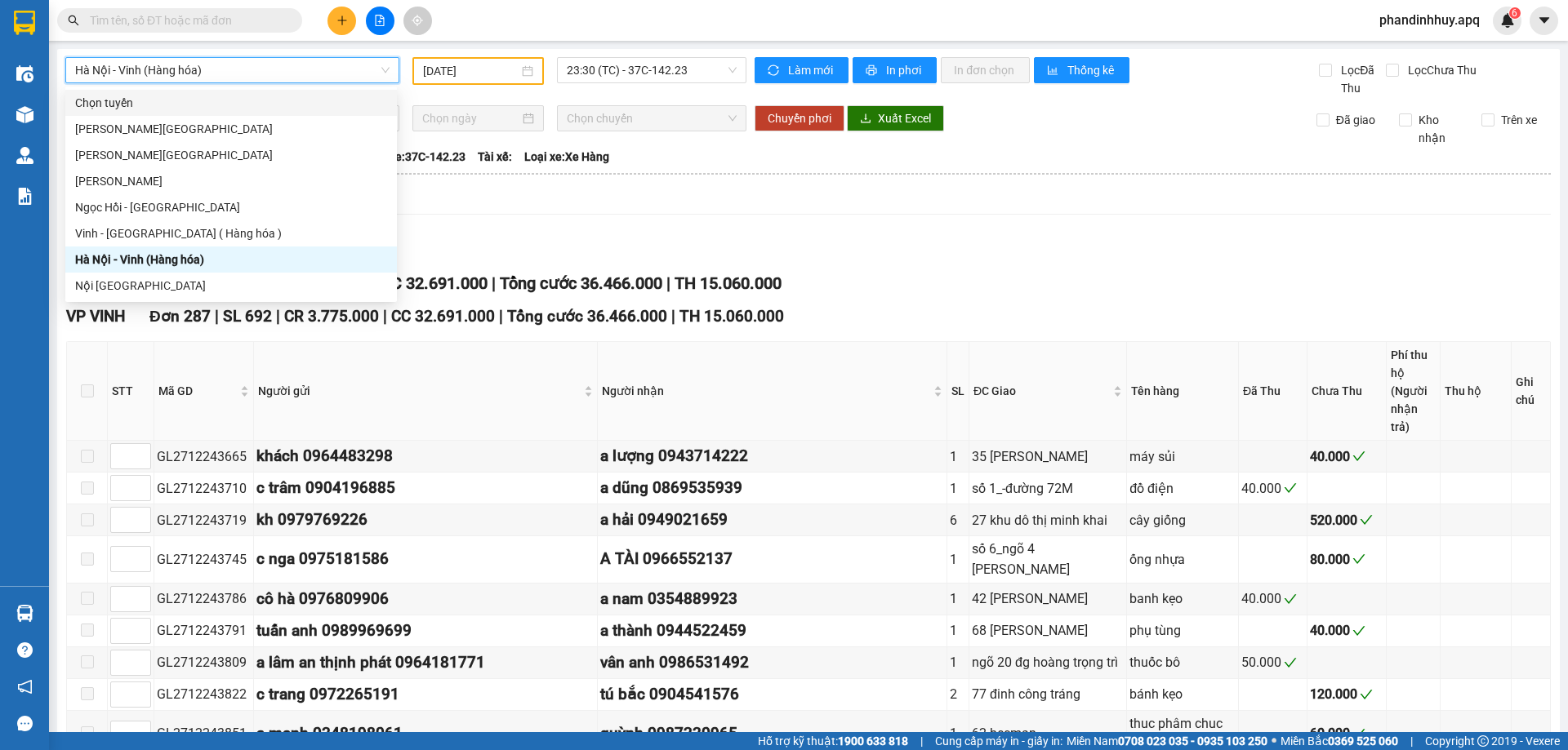
type input "[DATE]"
click at [303, 71] on span "Hà Nội - Vinh (Hàng hóa)" at bounding box center [233, 70] width 315 height 24
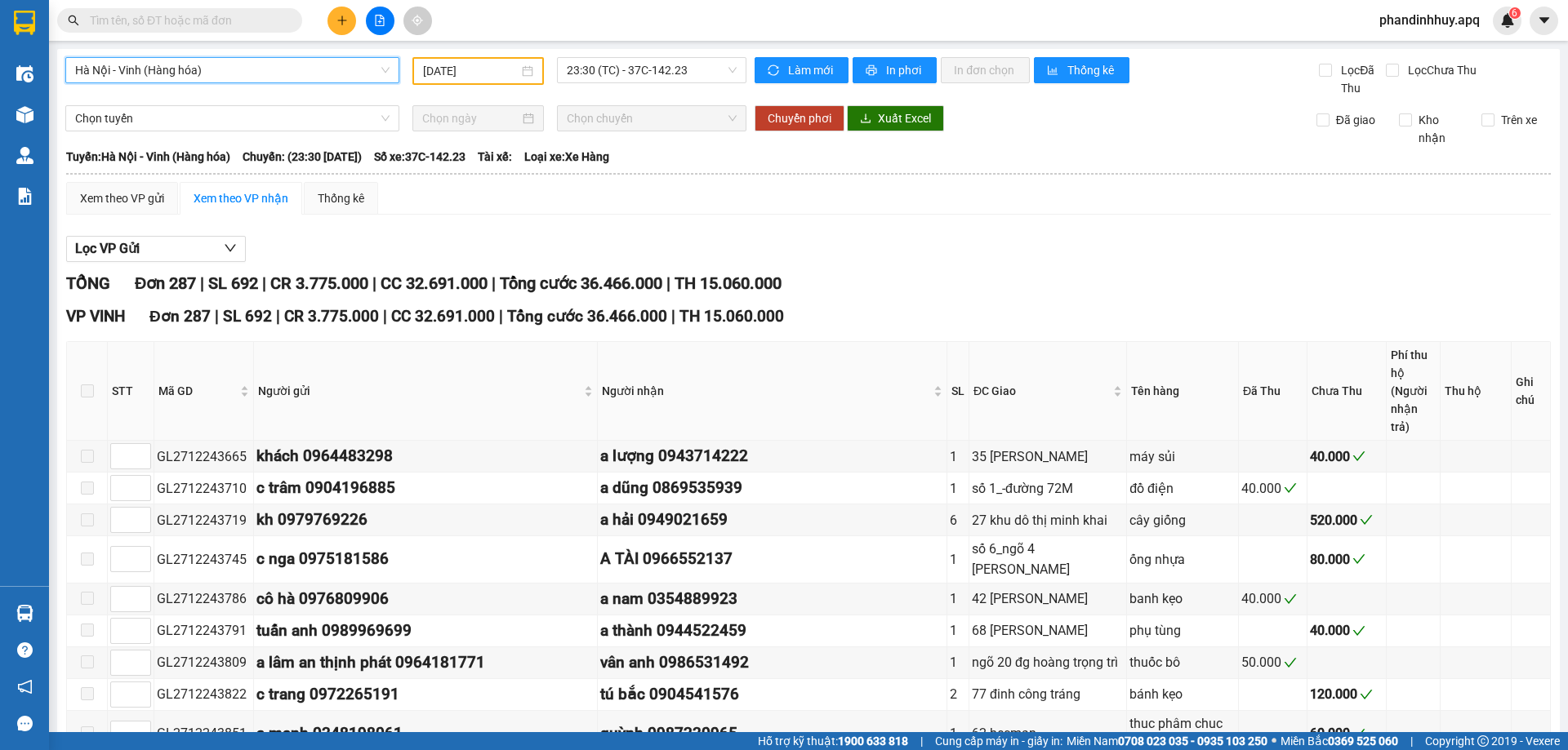
click at [309, 64] on span "Hà Nội - Vinh (Hàng hóa)" at bounding box center [233, 70] width 315 height 24
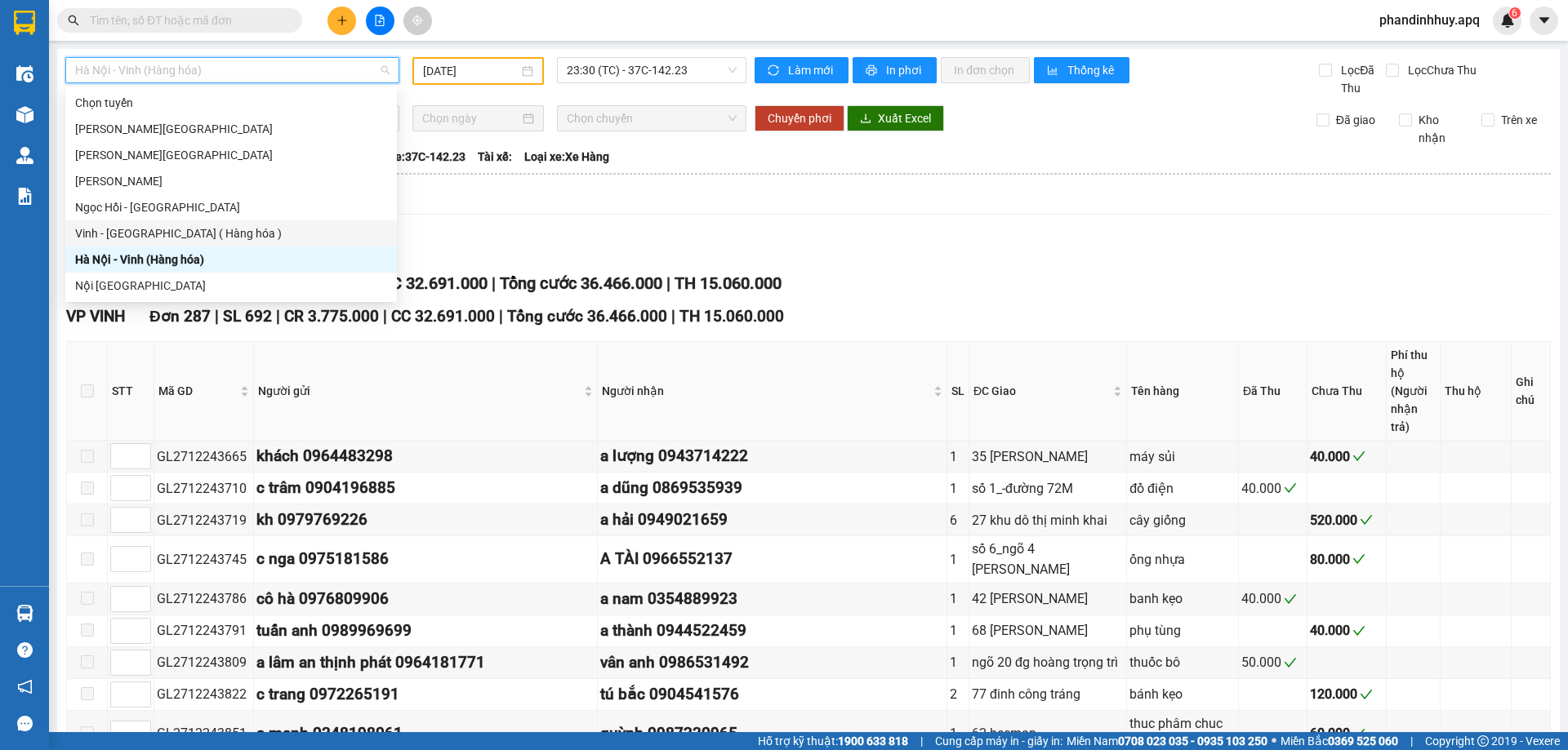
click at [174, 226] on div "Vinh - [GEOGRAPHIC_DATA] ( Hàng hóa )" at bounding box center [231, 233] width 312 height 18
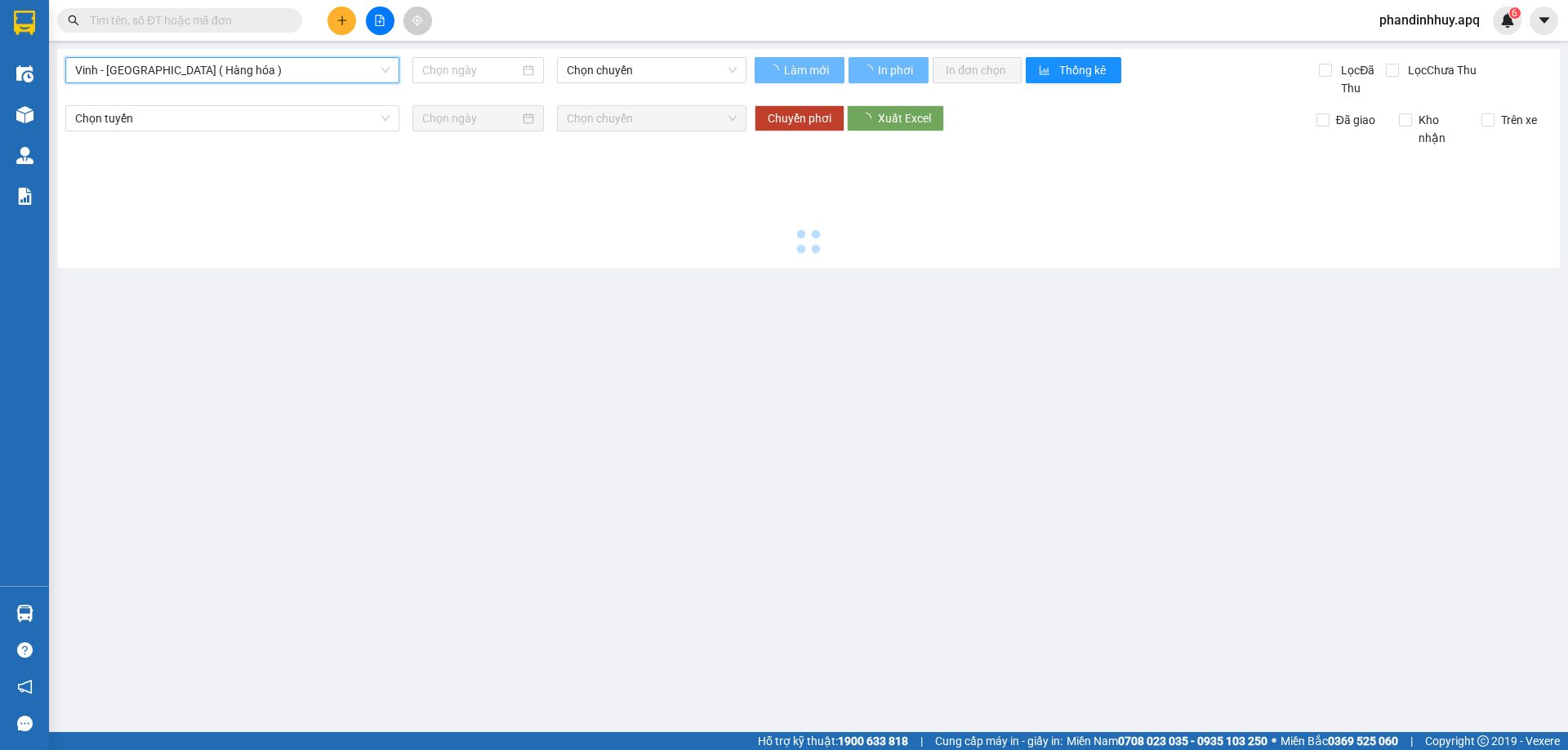
type input "[DATE]"
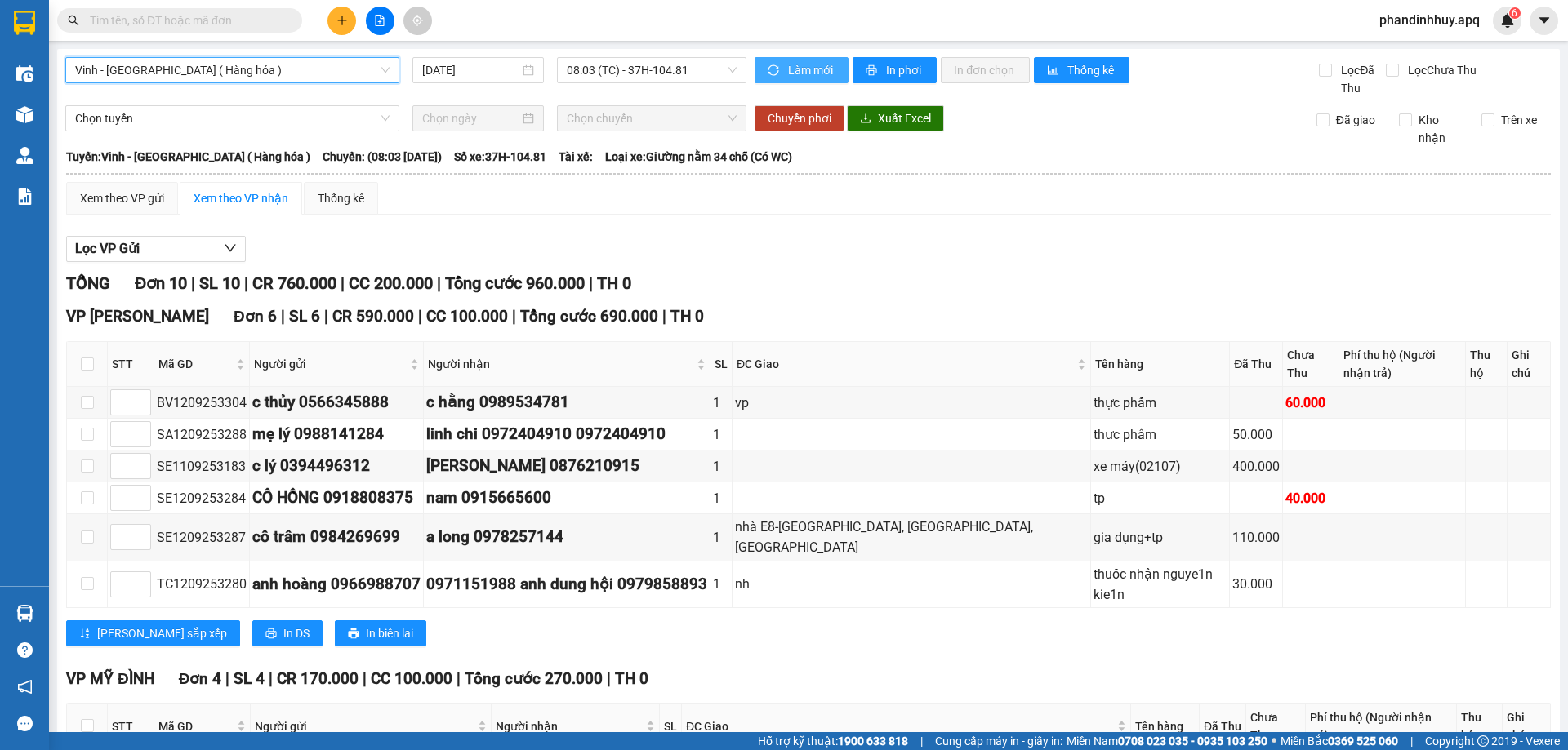
click at [788, 62] on span "Làm mới" at bounding box center [812, 70] width 48 height 18
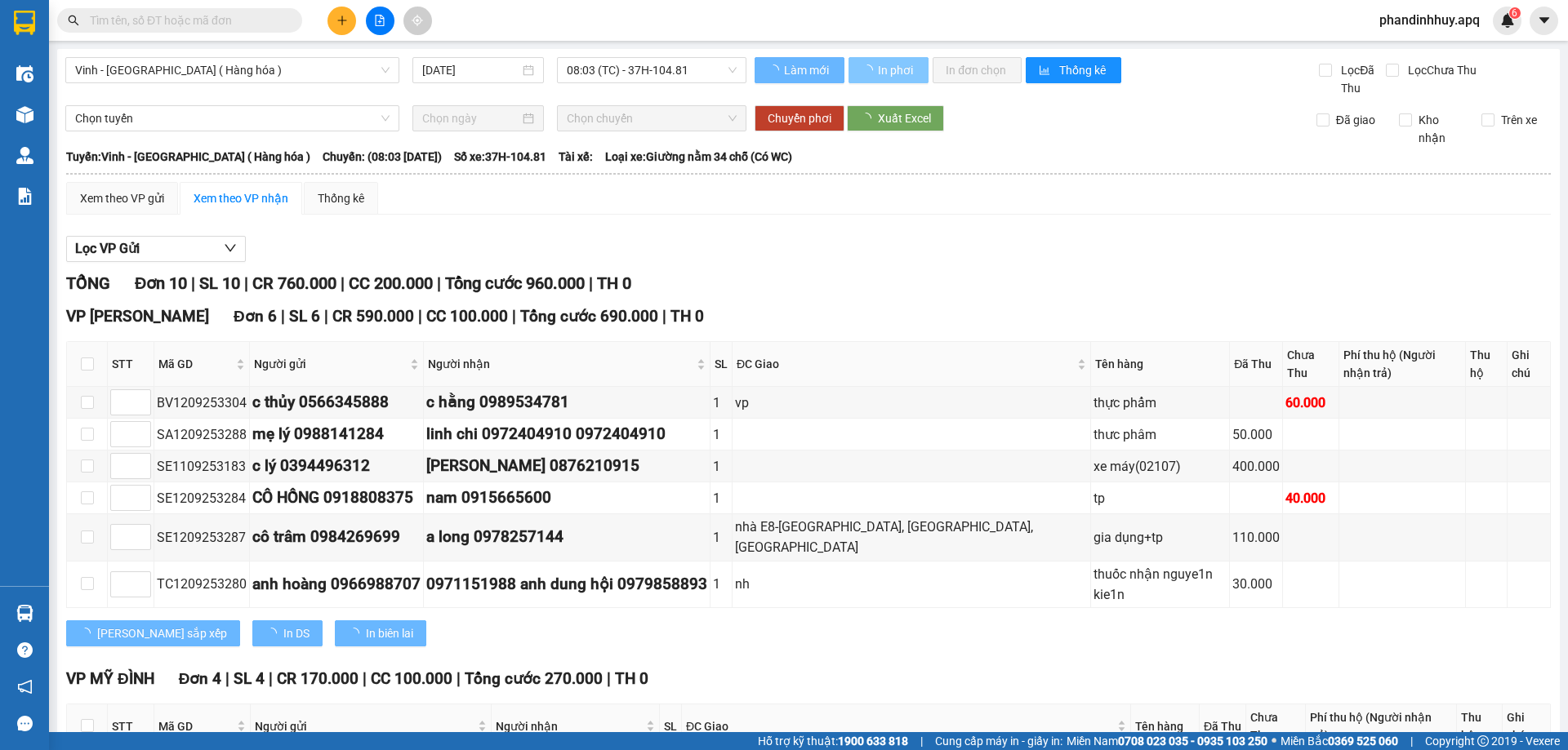
click at [903, 67] on span "In phơi" at bounding box center [896, 70] width 37 height 18
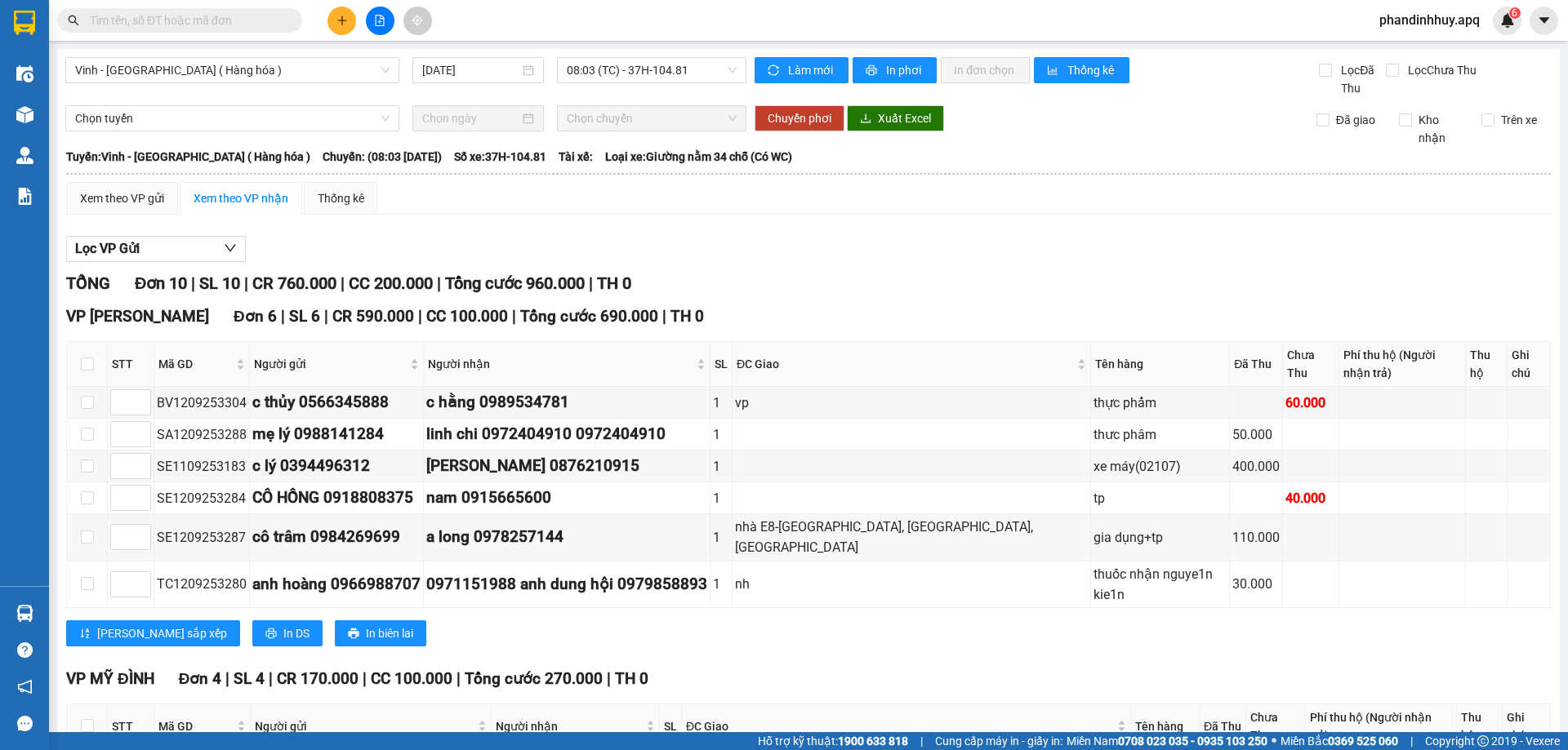
click at [332, 25] on button at bounding box center [341, 21] width 29 height 29
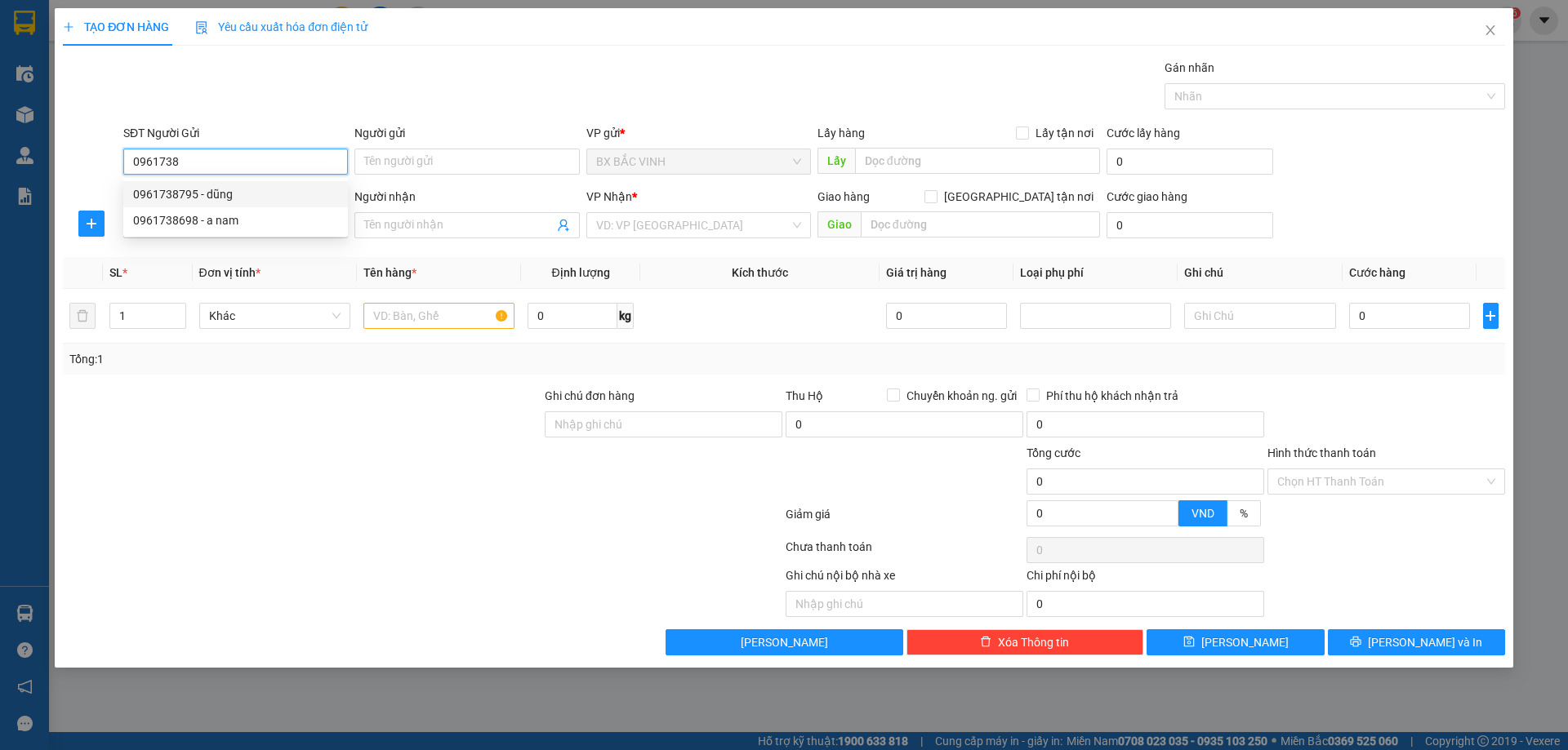
click at [218, 200] on div "0961738795 - dũng" at bounding box center [235, 194] width 205 height 18
type input "0961738795"
type input "dũng"
type input "0961738795"
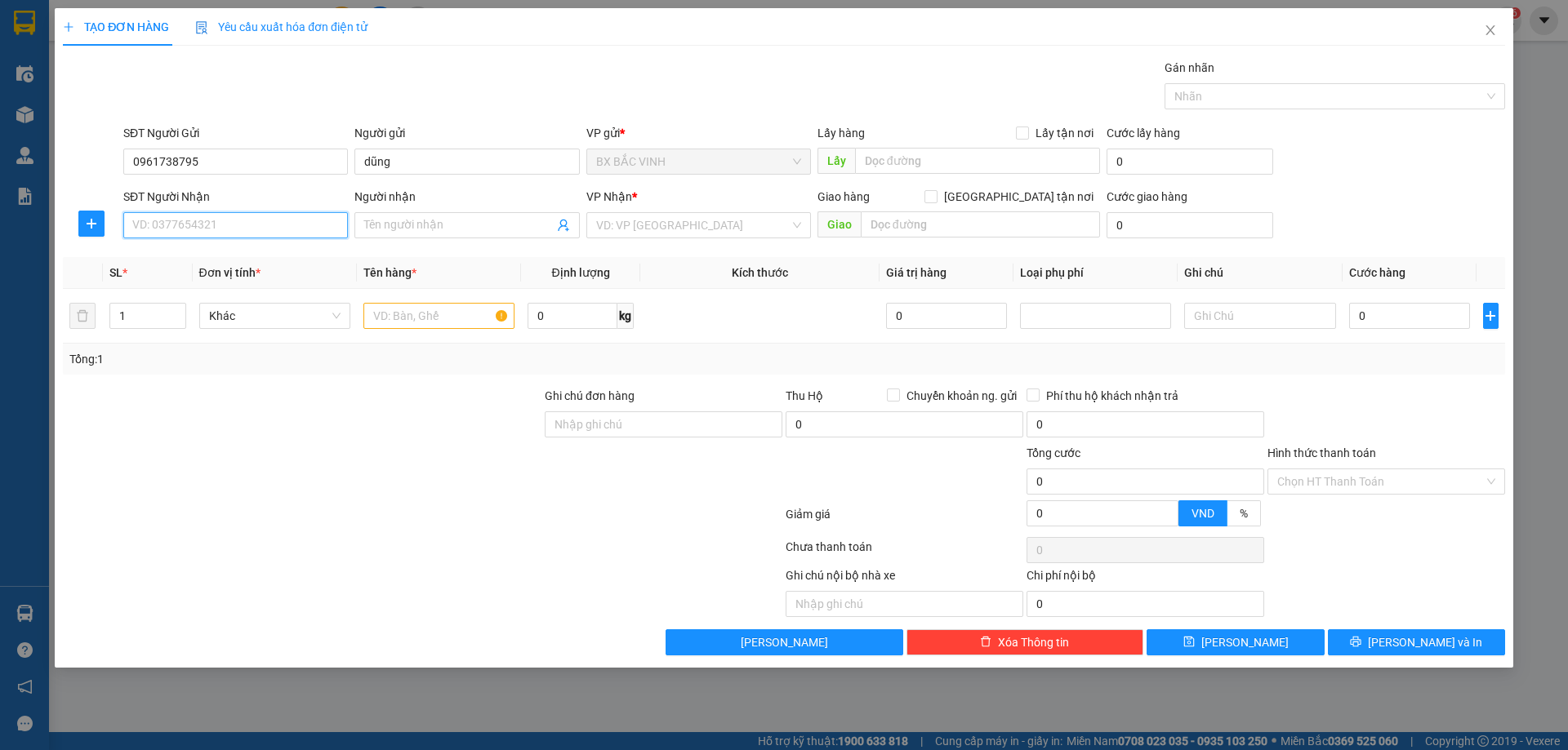
click at [245, 229] on input "SĐT Người Nhận" at bounding box center [236, 226] width 225 height 26
click at [238, 259] on div "0986238362 - thái bá toàn" at bounding box center [235, 257] width 205 height 18
type input "0986238362"
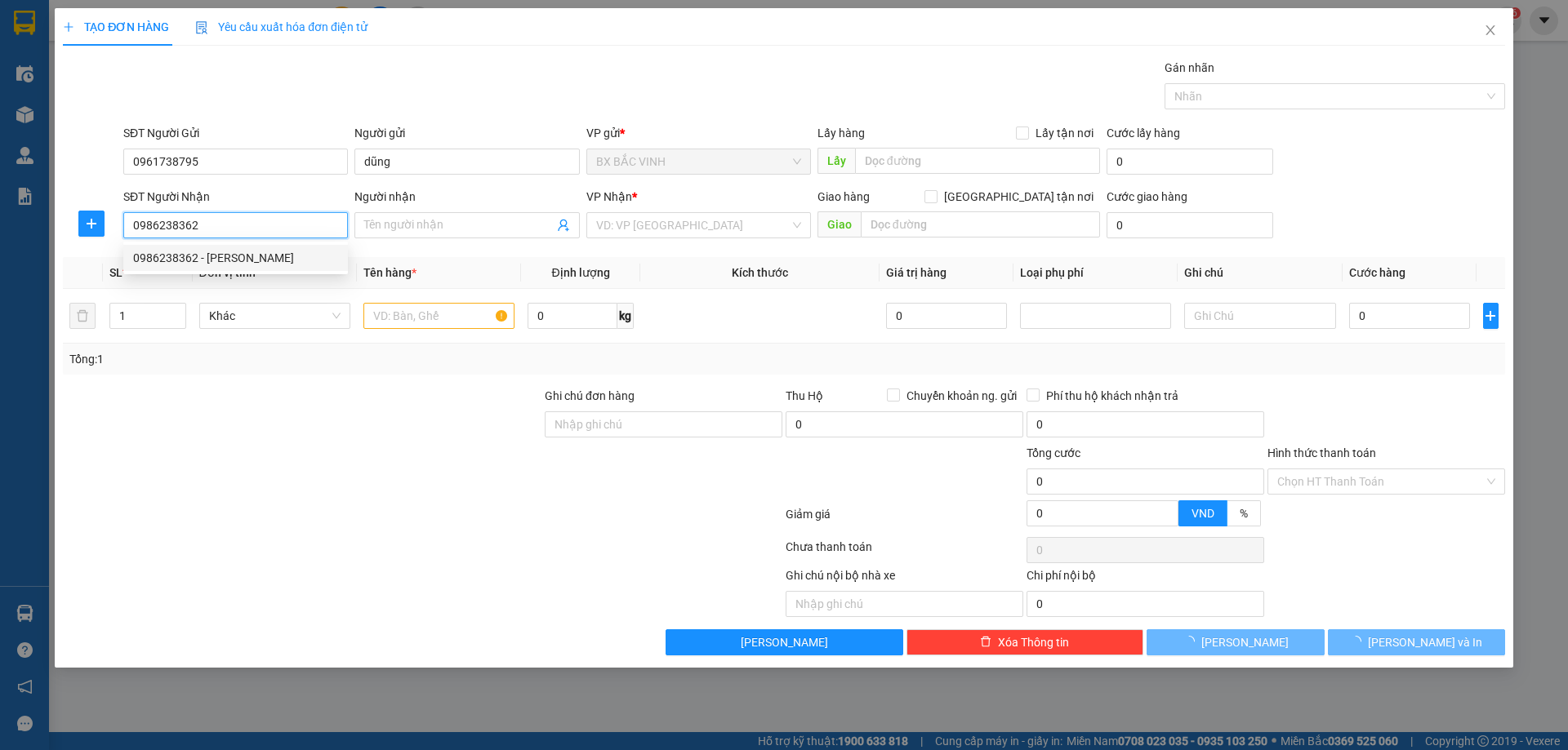
type input "thái bá toàn"
checkbox input "true"
type input "vp"
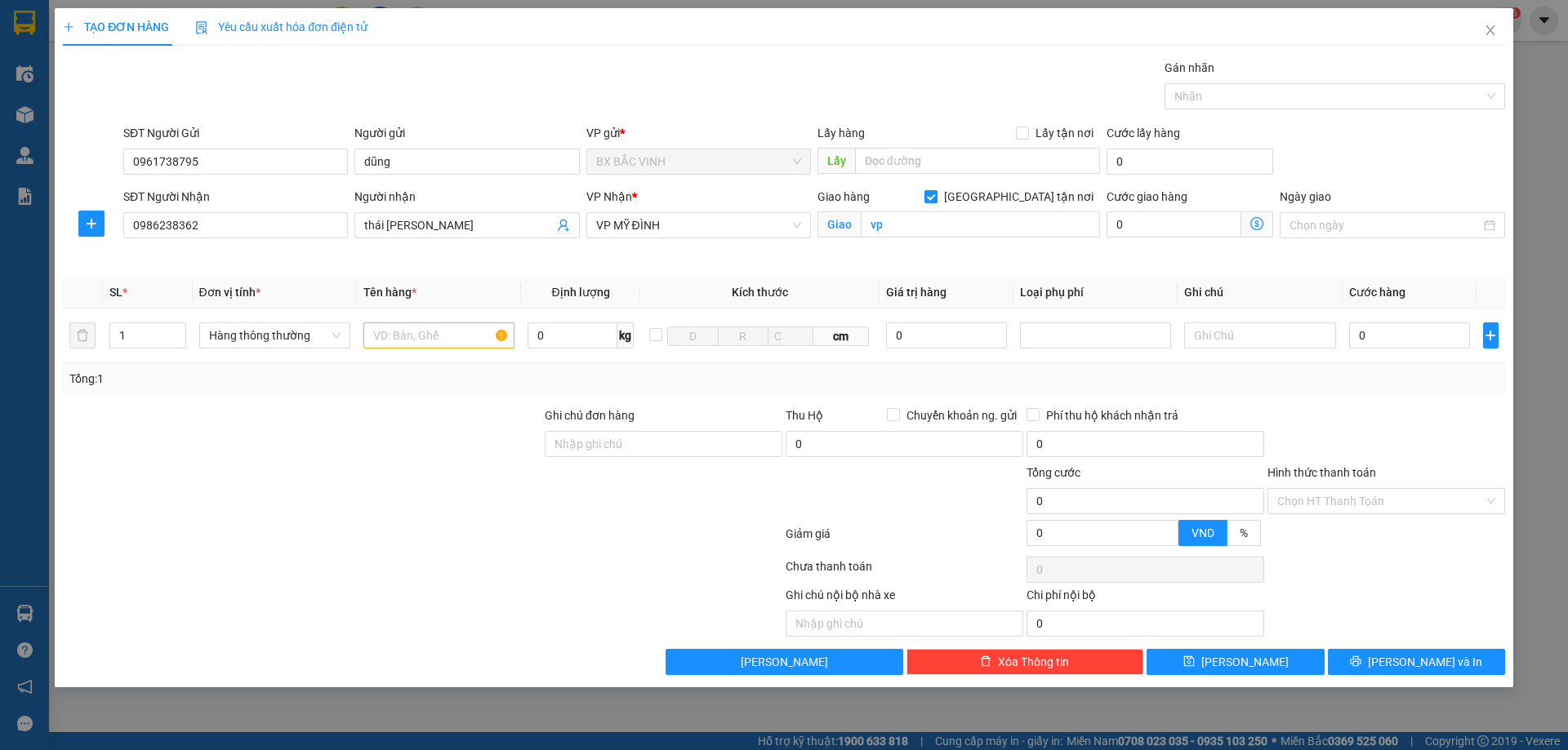
click at [1032, 189] on span "Giao tận nơi" at bounding box center [1019, 196] width 163 height 18
click at [936, 190] on input "Giao tận nơi" at bounding box center [930, 195] width 11 height 11
checkbox input "false"
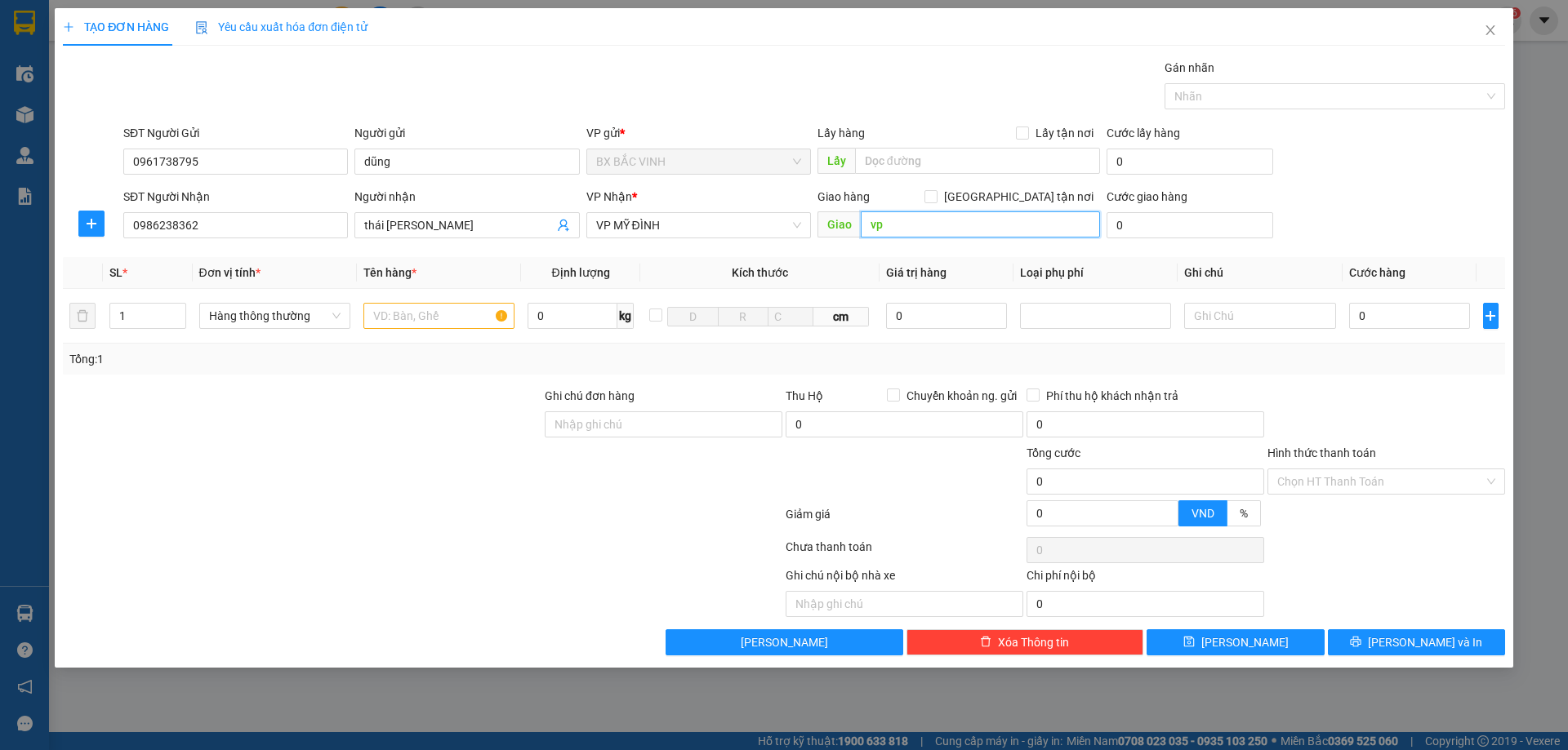
click at [994, 217] on input "vp" at bounding box center [980, 225] width 239 height 26
click at [431, 321] on input "text" at bounding box center [438, 316] width 151 height 26
type input "răng"
click at [1419, 315] on input "0" at bounding box center [1410, 316] width 122 height 26
type input "30"
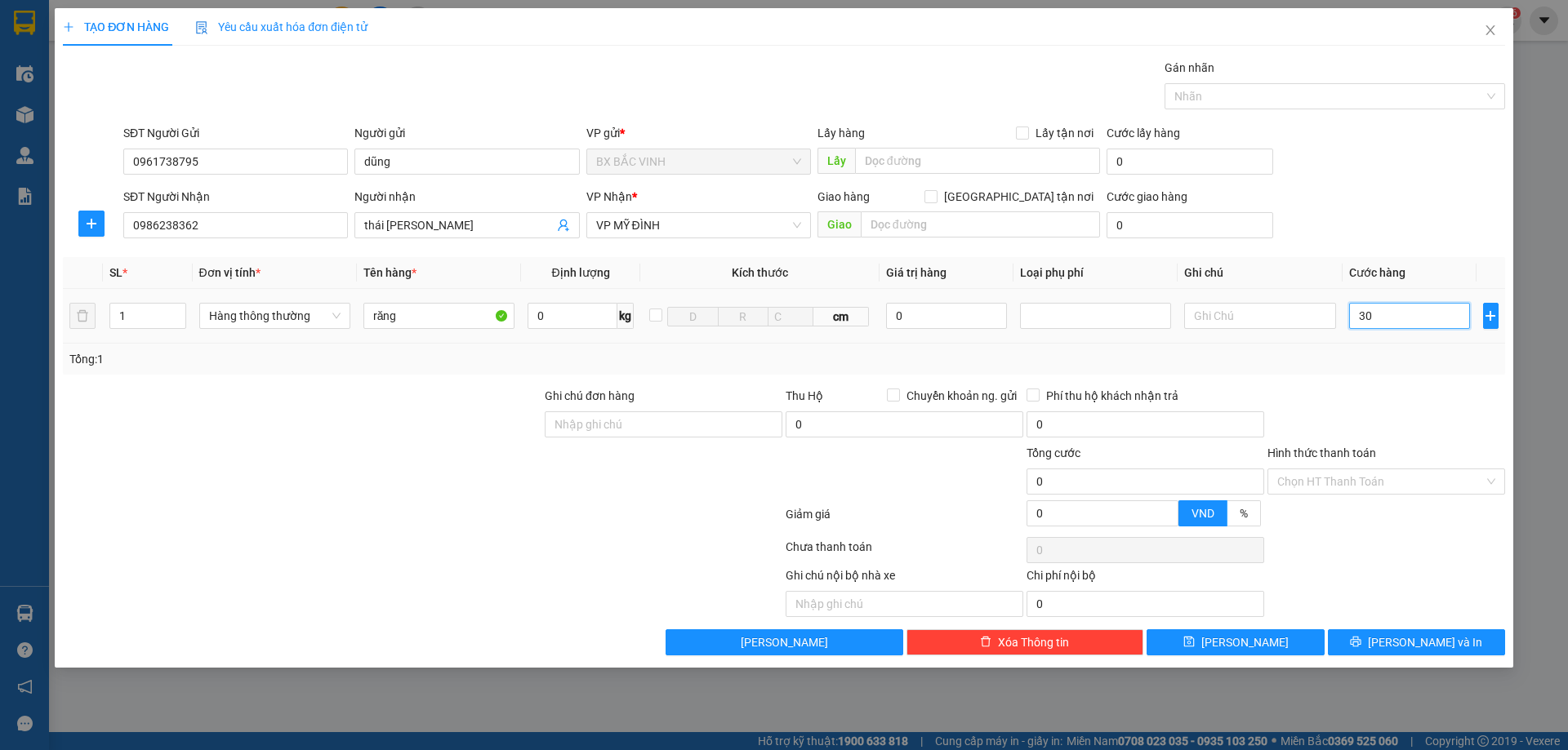
type input "30"
type input "300"
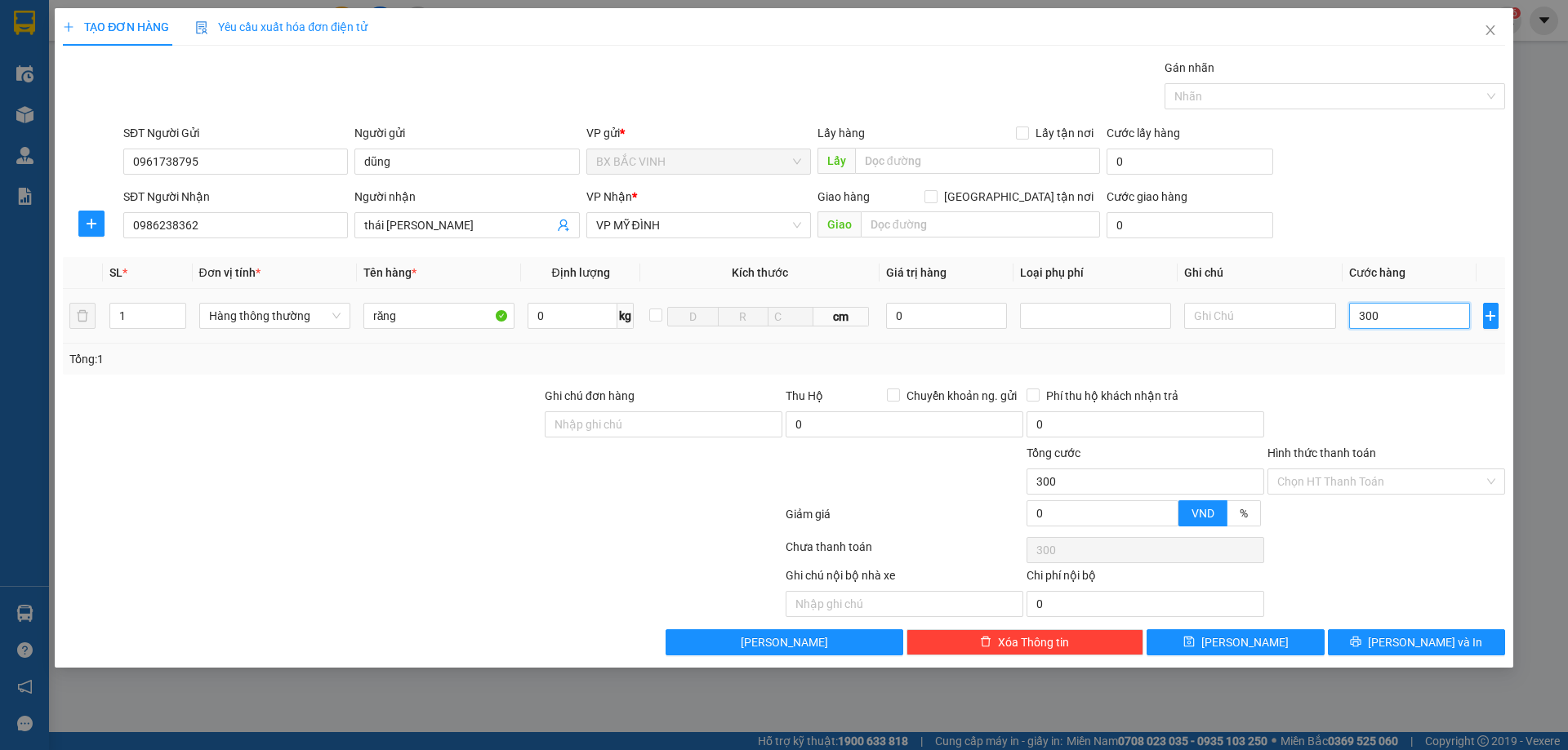
type input "3.000"
type input "30.000"
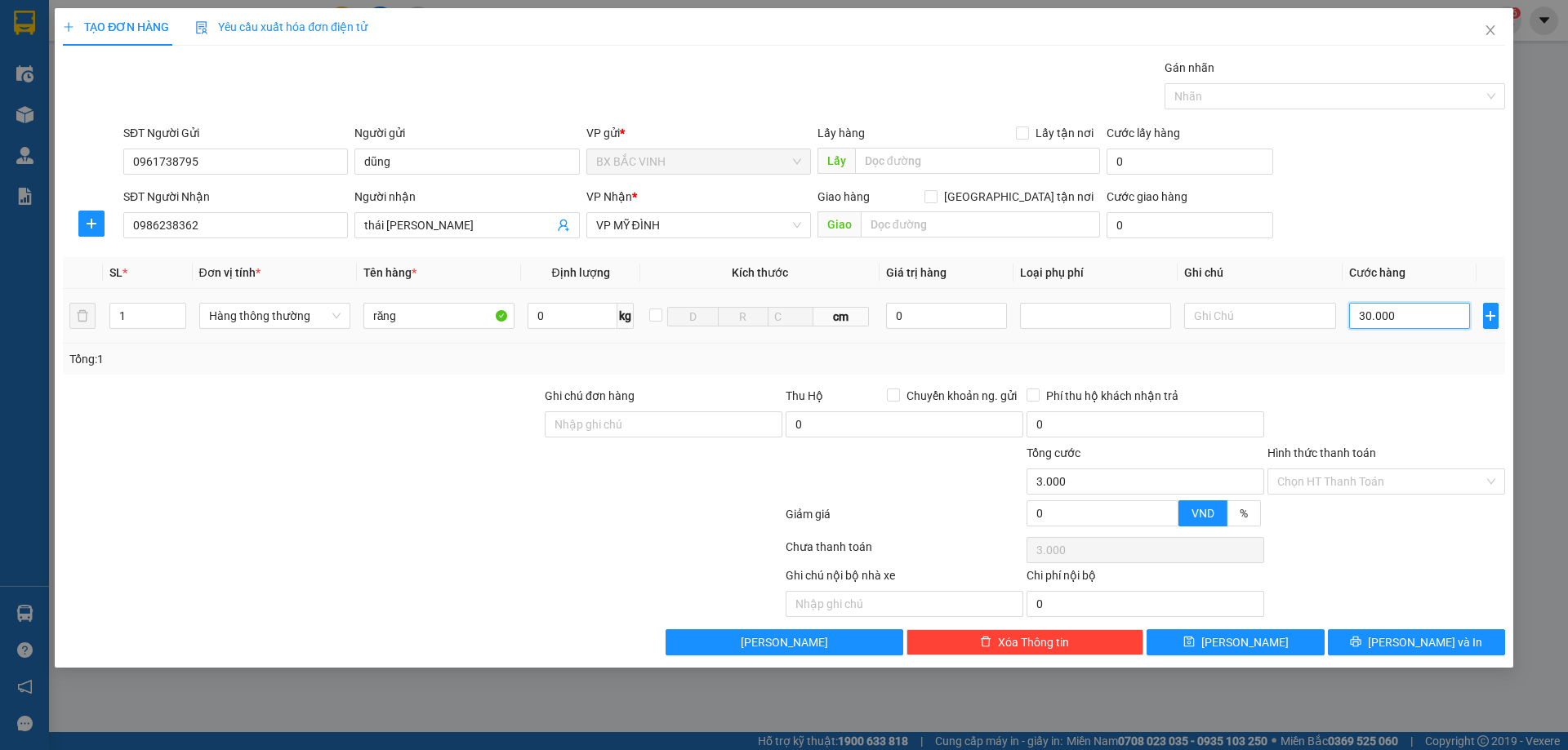
type input "30.000"
click at [1408, 645] on span "Lưu và In" at bounding box center [1425, 642] width 114 height 18
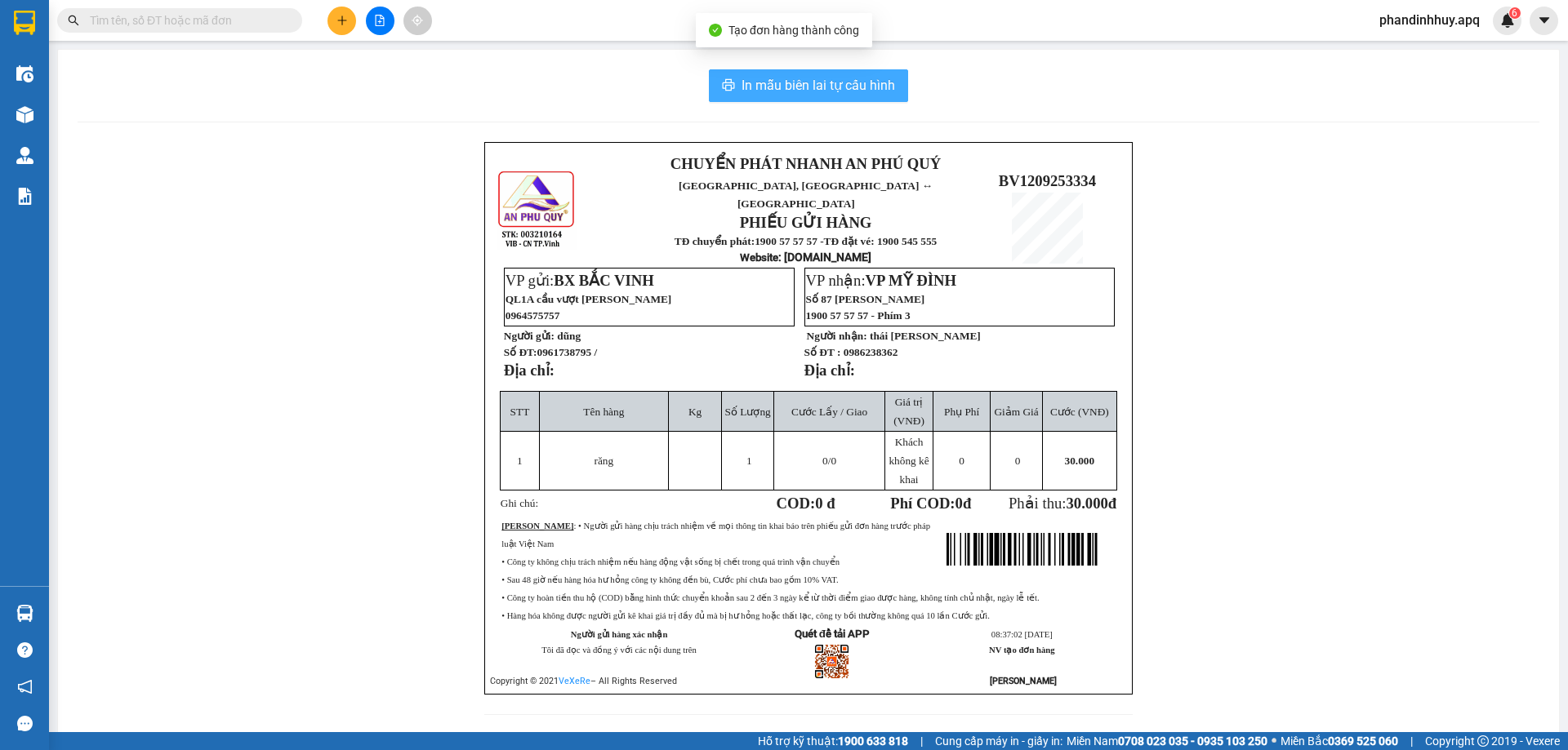
drag, startPoint x: 789, startPoint y: 82, endPoint x: 805, endPoint y: 75, distance: 17.5
click at [790, 82] on span "In mẫu biên lai tự cấu hình" at bounding box center [819, 86] width 154 height 21
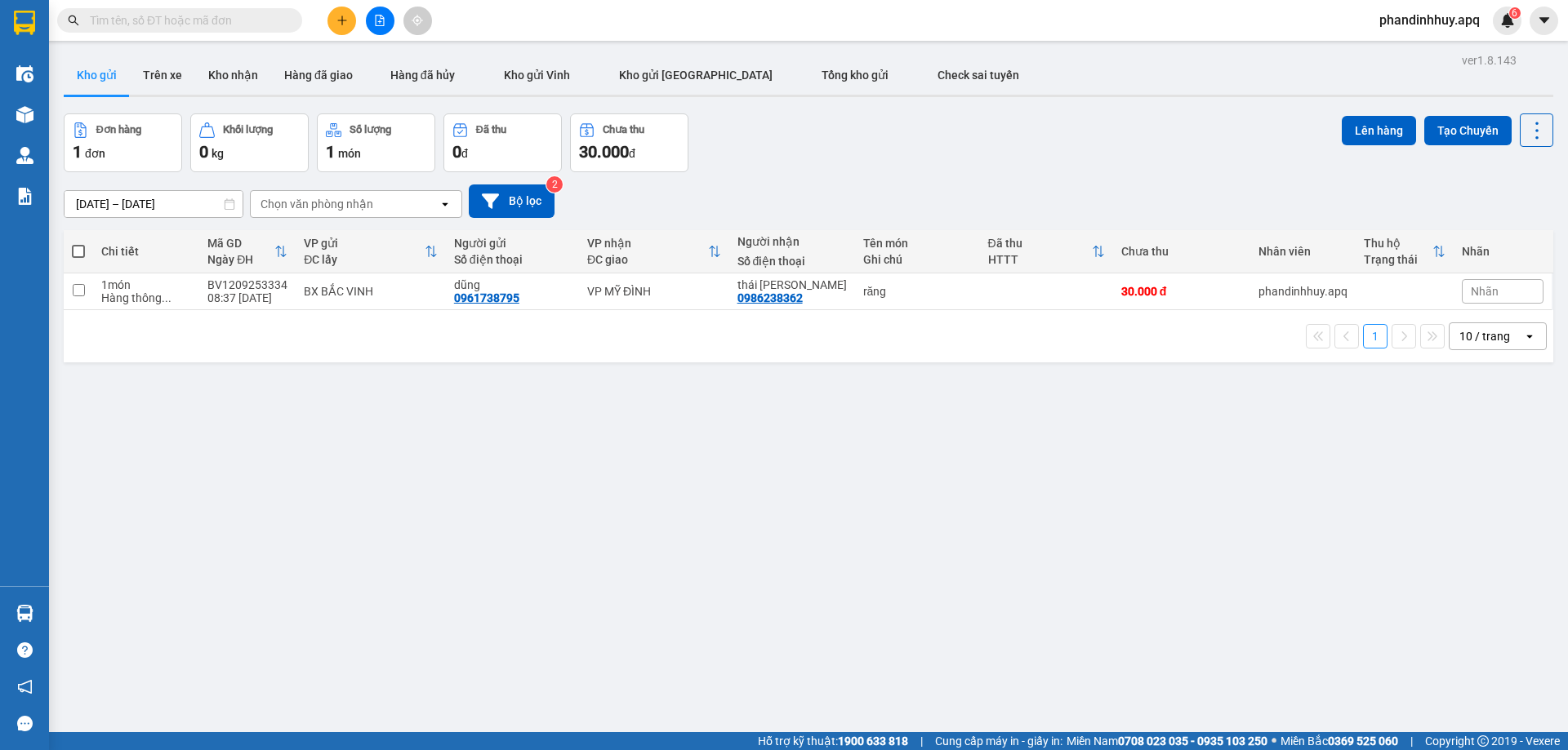
click at [346, 22] on icon "plus" at bounding box center [341, 20] width 11 height 11
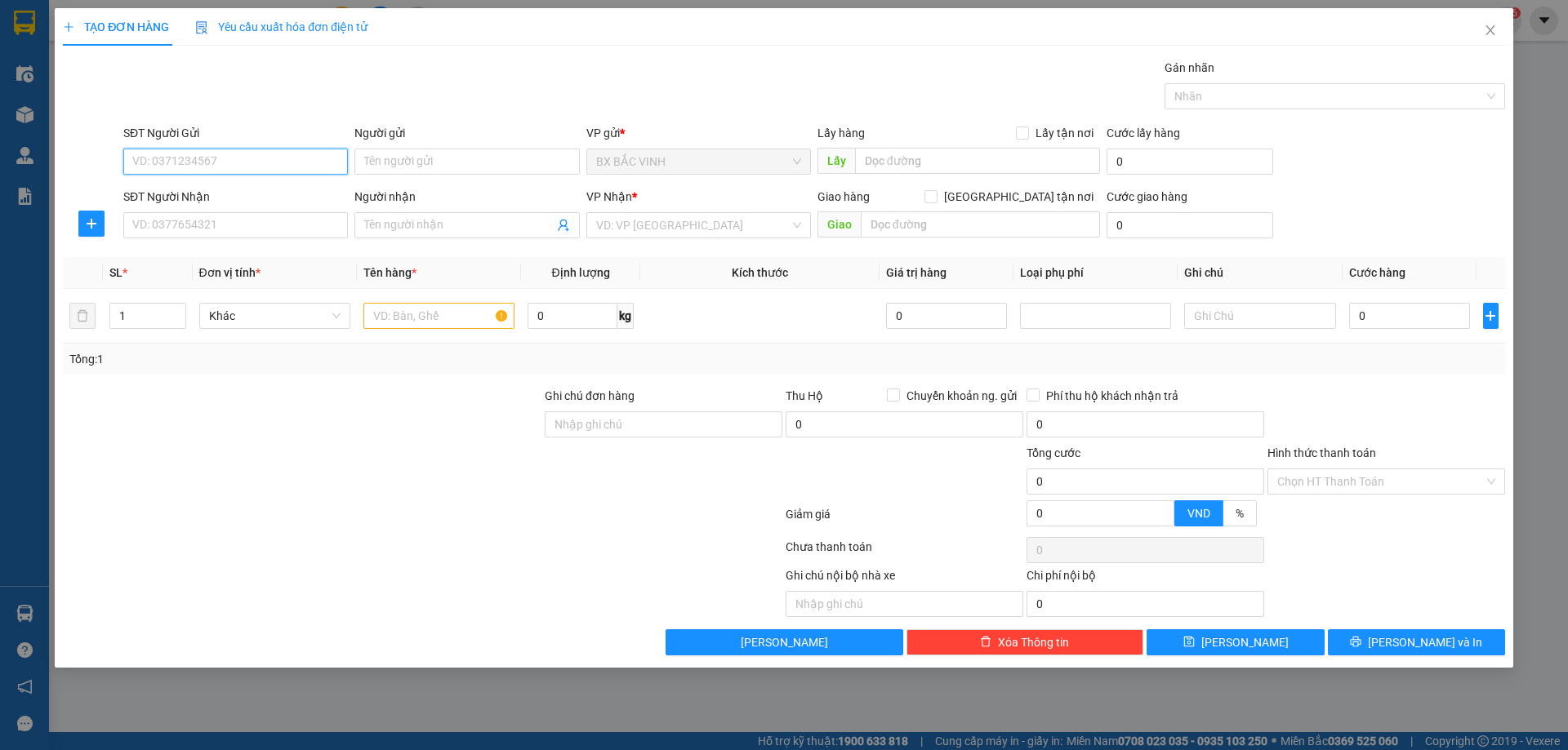
click at [239, 158] on input "SĐT Người Gửi" at bounding box center [236, 162] width 225 height 26
type input "0972525418"
click at [245, 205] on div "0972525418 - CẬU DŨNG QLY" at bounding box center [236, 194] width 225 height 26
type input "CẬU DŨNG QLY"
checkbox input "true"
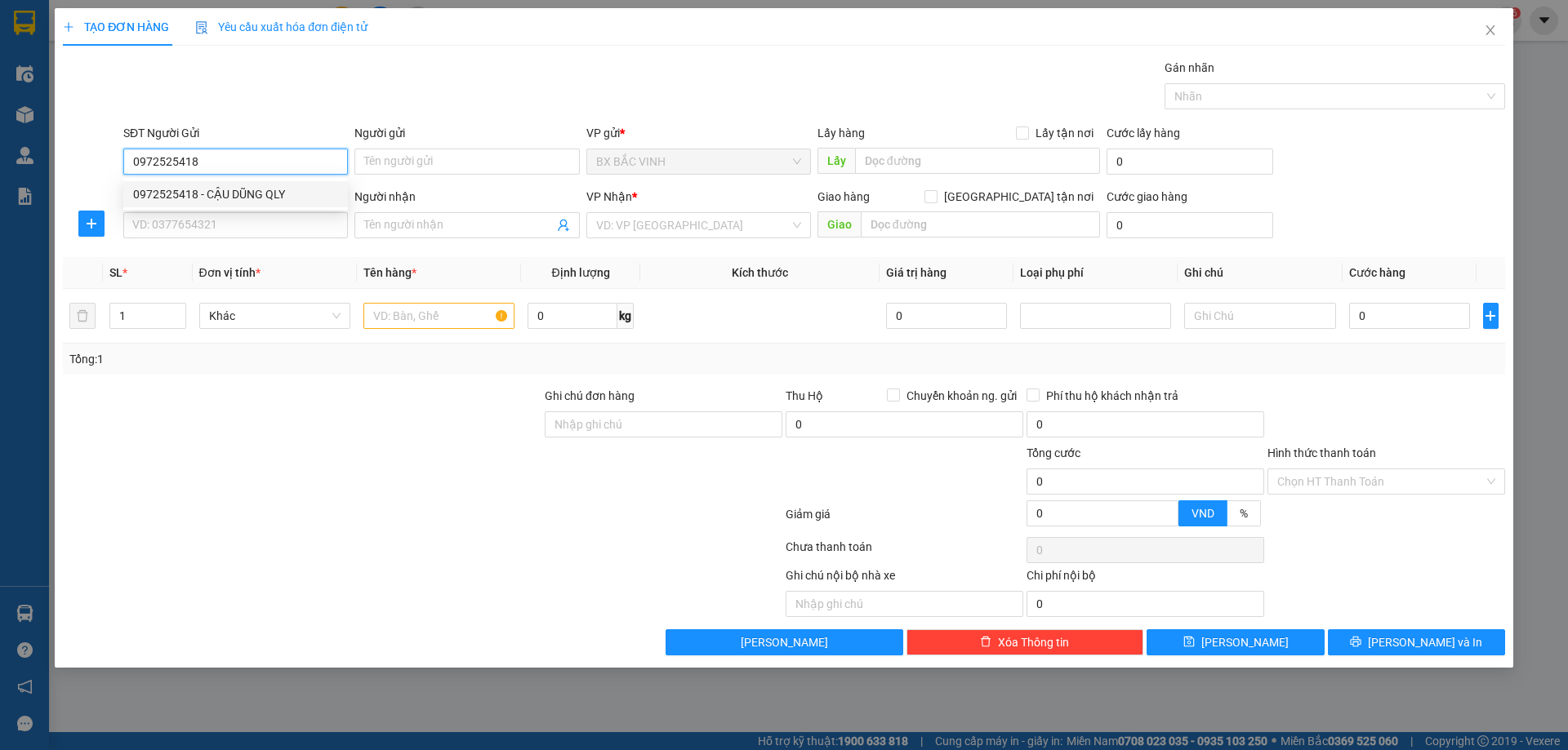
type input "hàng nhận bến mới"
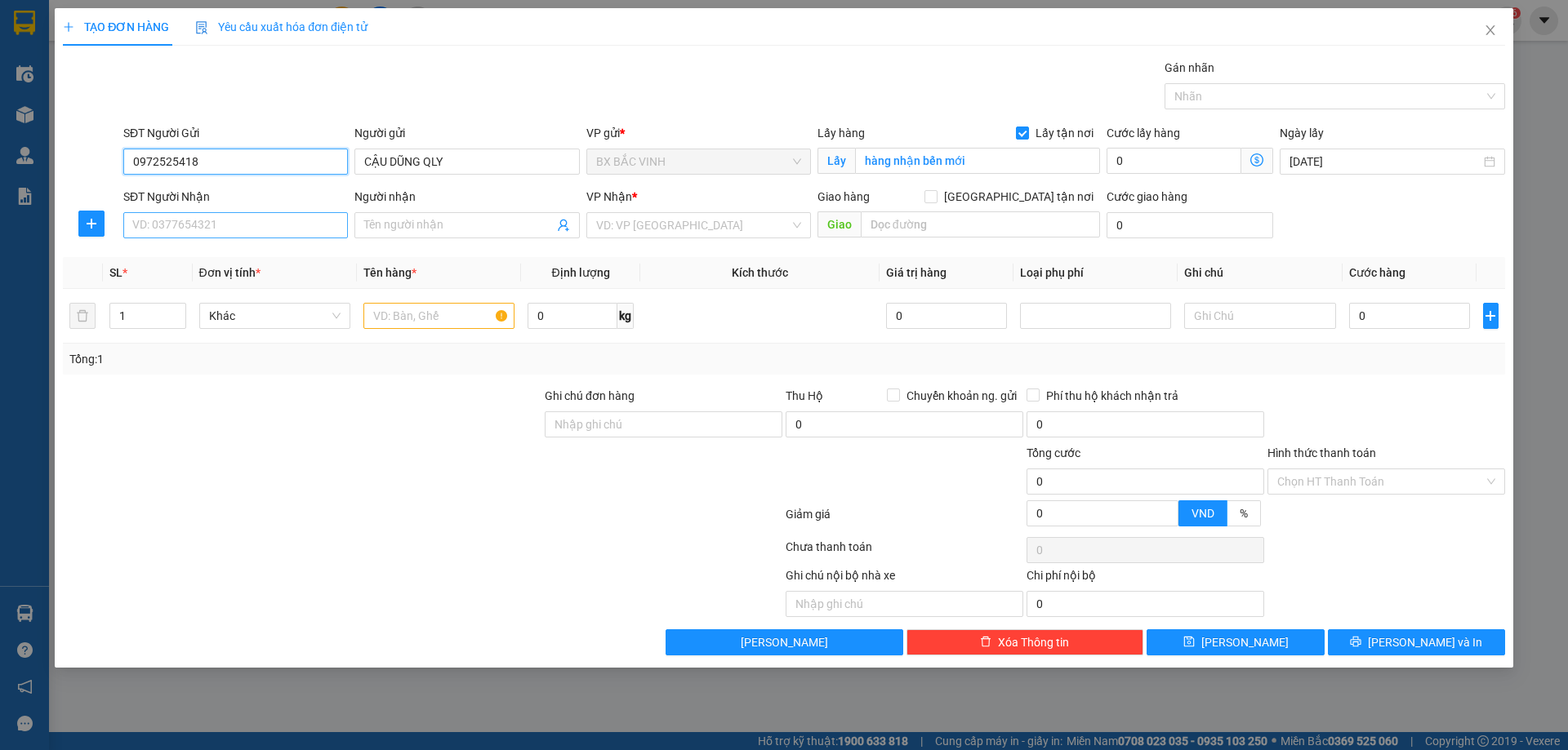
type input "0972525418"
click at [247, 217] on input "SĐT Người Nhận" at bounding box center [236, 226] width 225 height 26
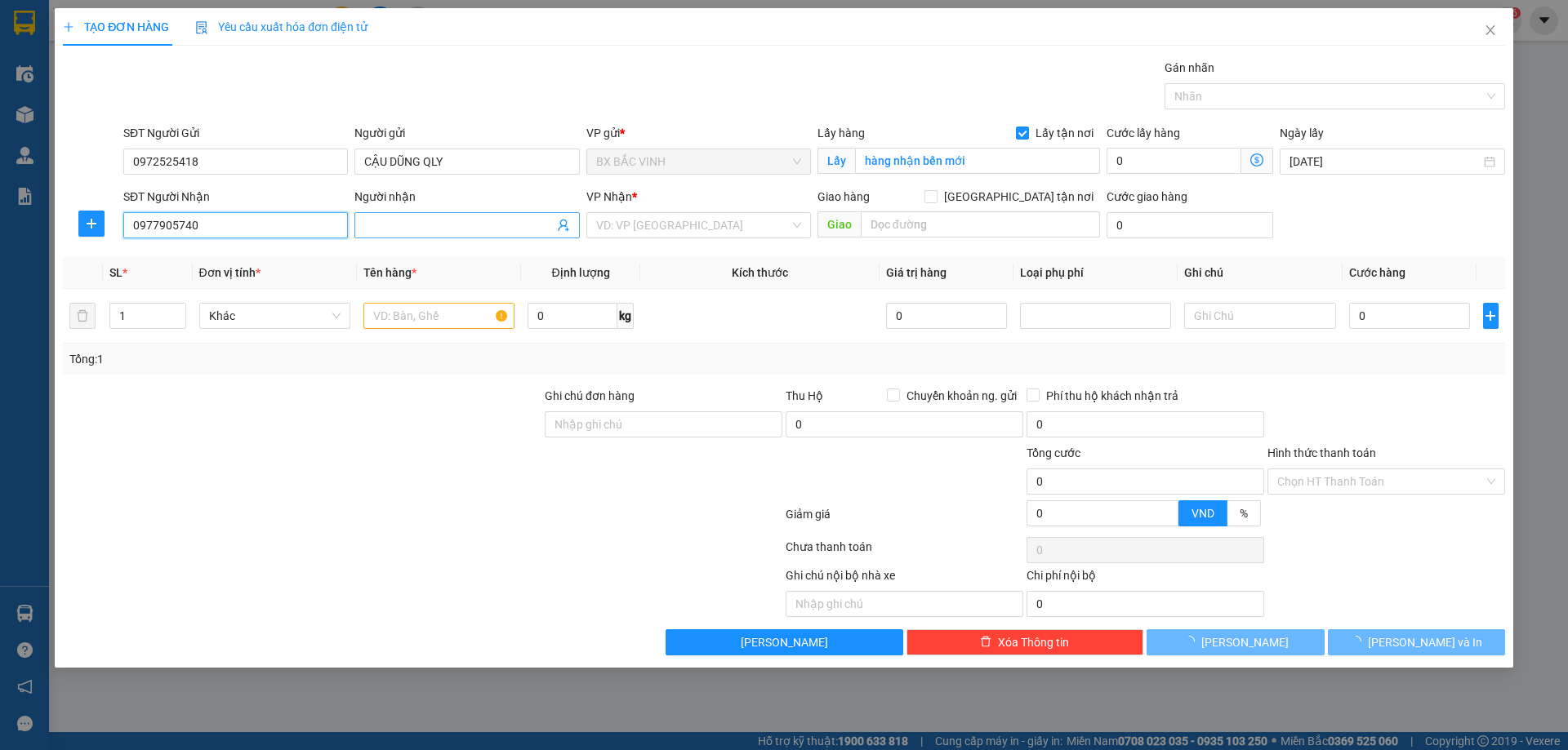
type input "0977905740"
click at [464, 221] on input "Người nhận" at bounding box center [458, 225] width 188 height 18
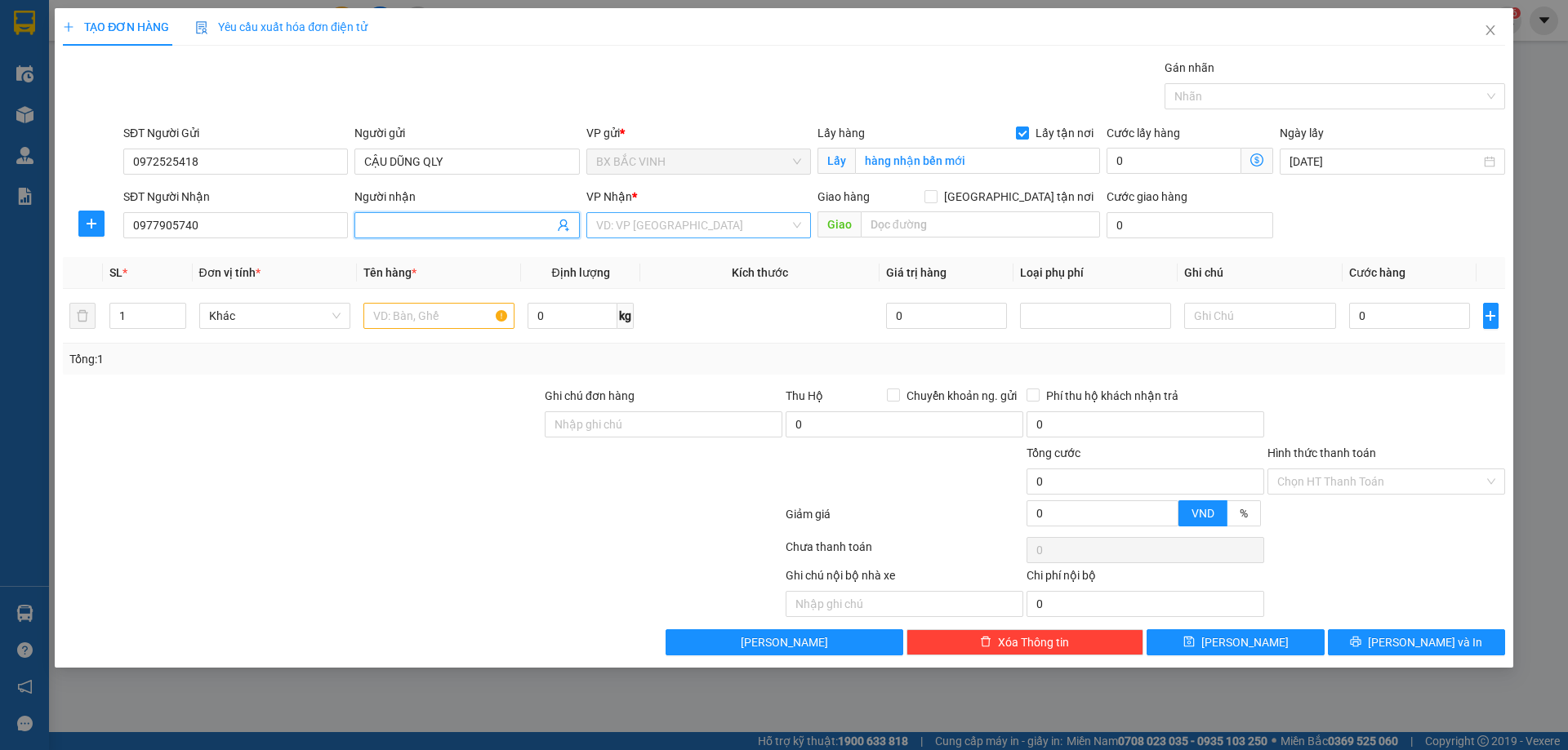
click at [621, 213] on input "search" at bounding box center [693, 226] width 194 height 24
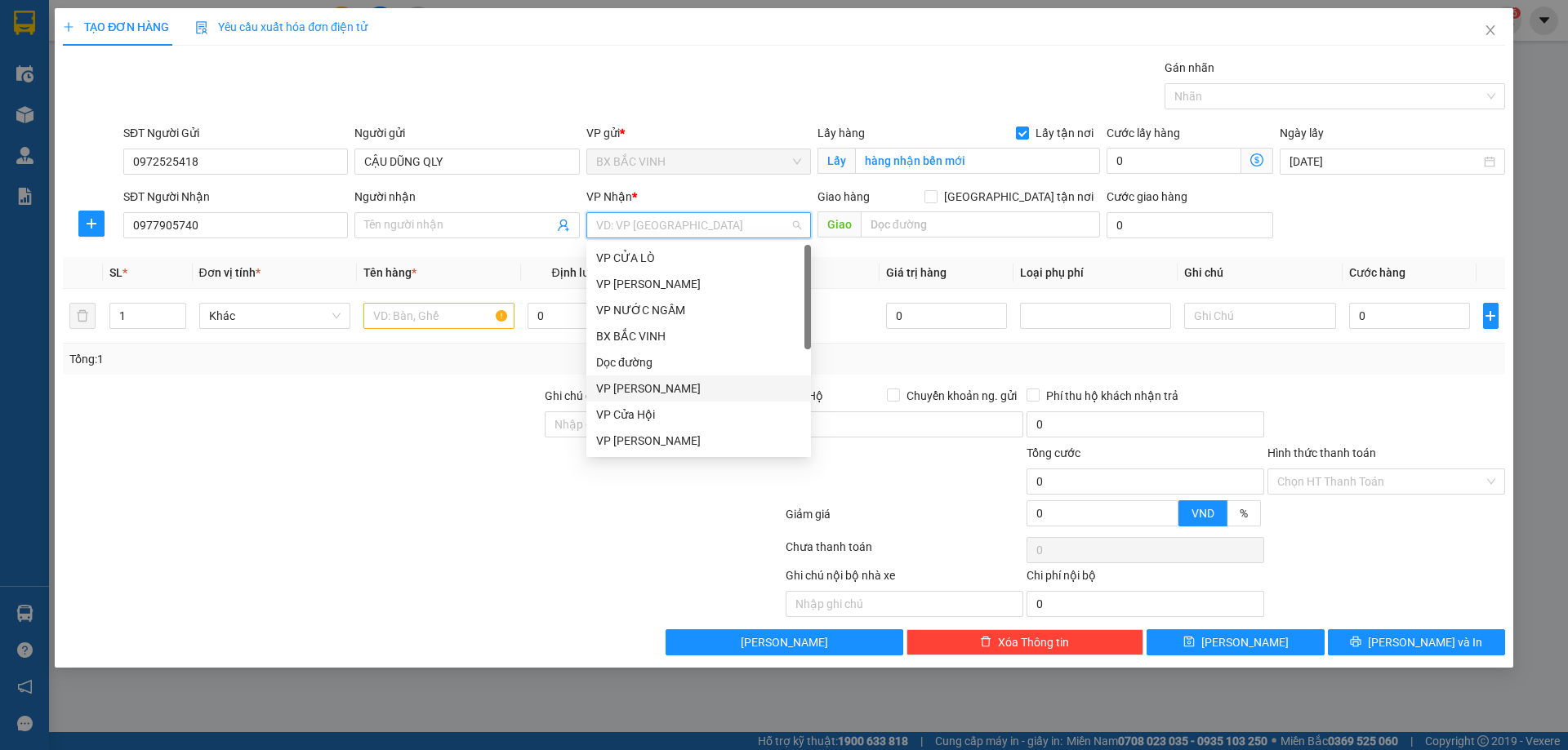
scroll to position [163, 0]
click at [655, 355] on div "VP [PERSON_NAME]" at bounding box center [698, 356] width 205 height 18
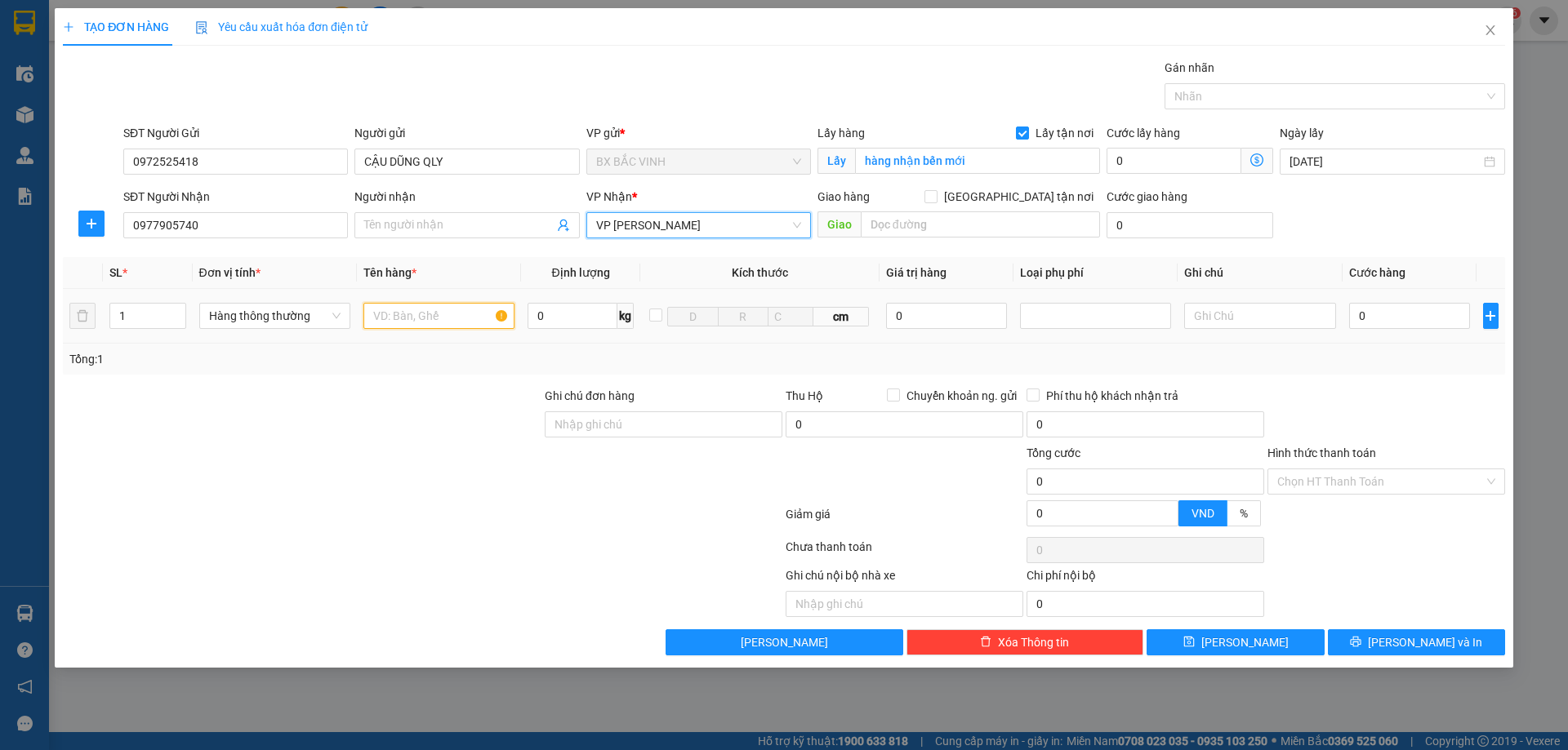
click at [408, 312] on input "text" at bounding box center [438, 316] width 151 height 26
type input "valy"
click at [1407, 321] on input "0" at bounding box center [1410, 316] width 122 height 26
type input "1"
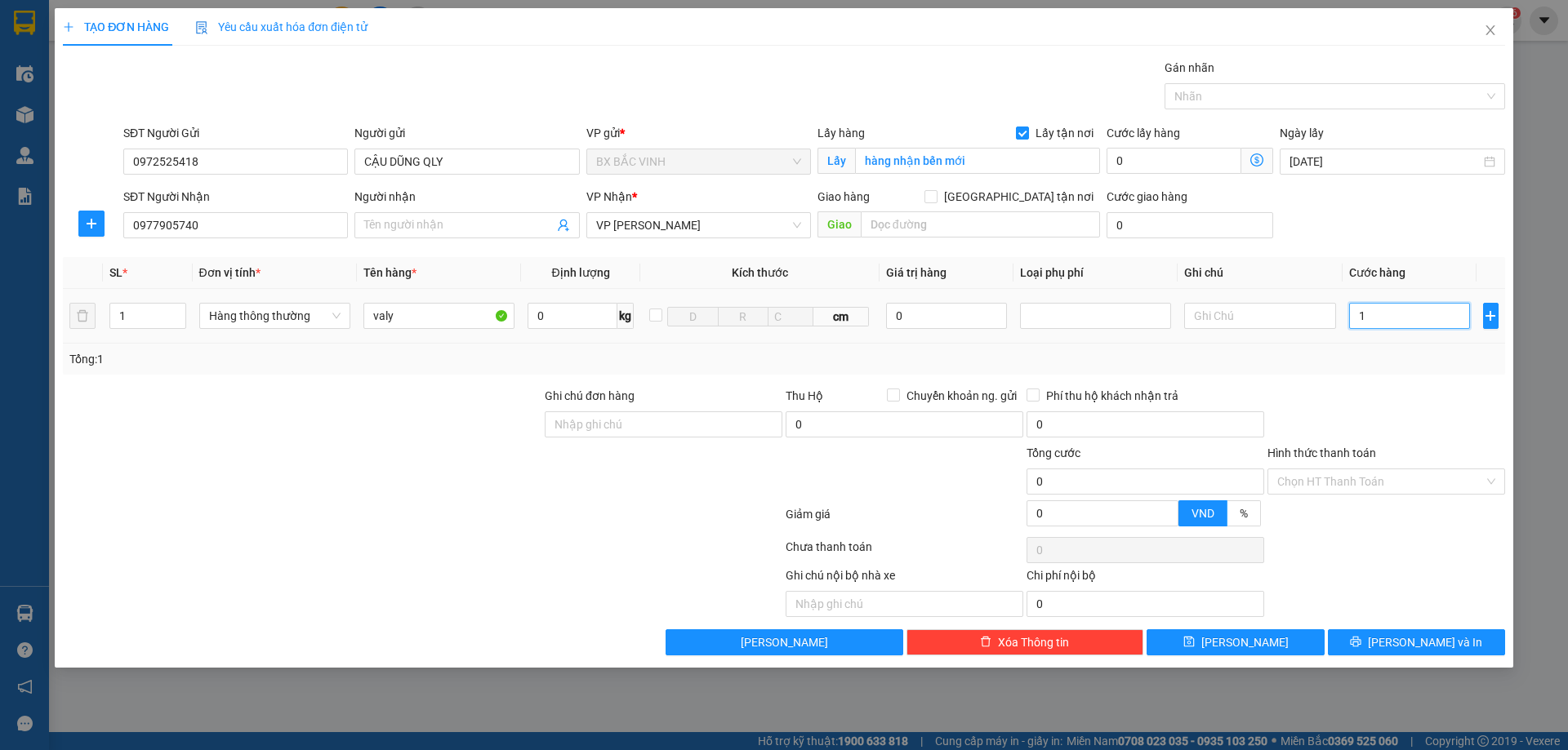
type input "1"
type input "10"
type input "100"
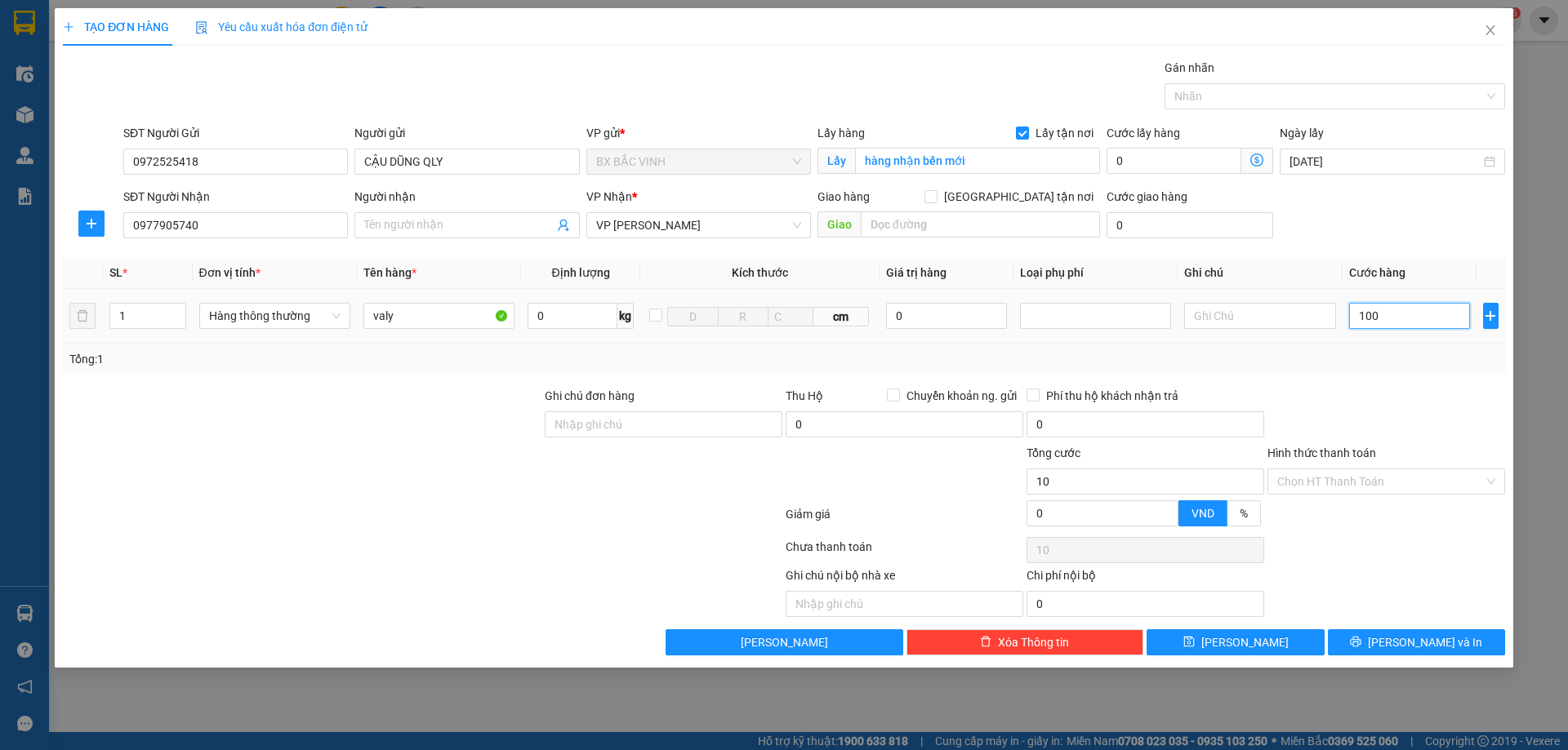
type input "100"
type input "1.000"
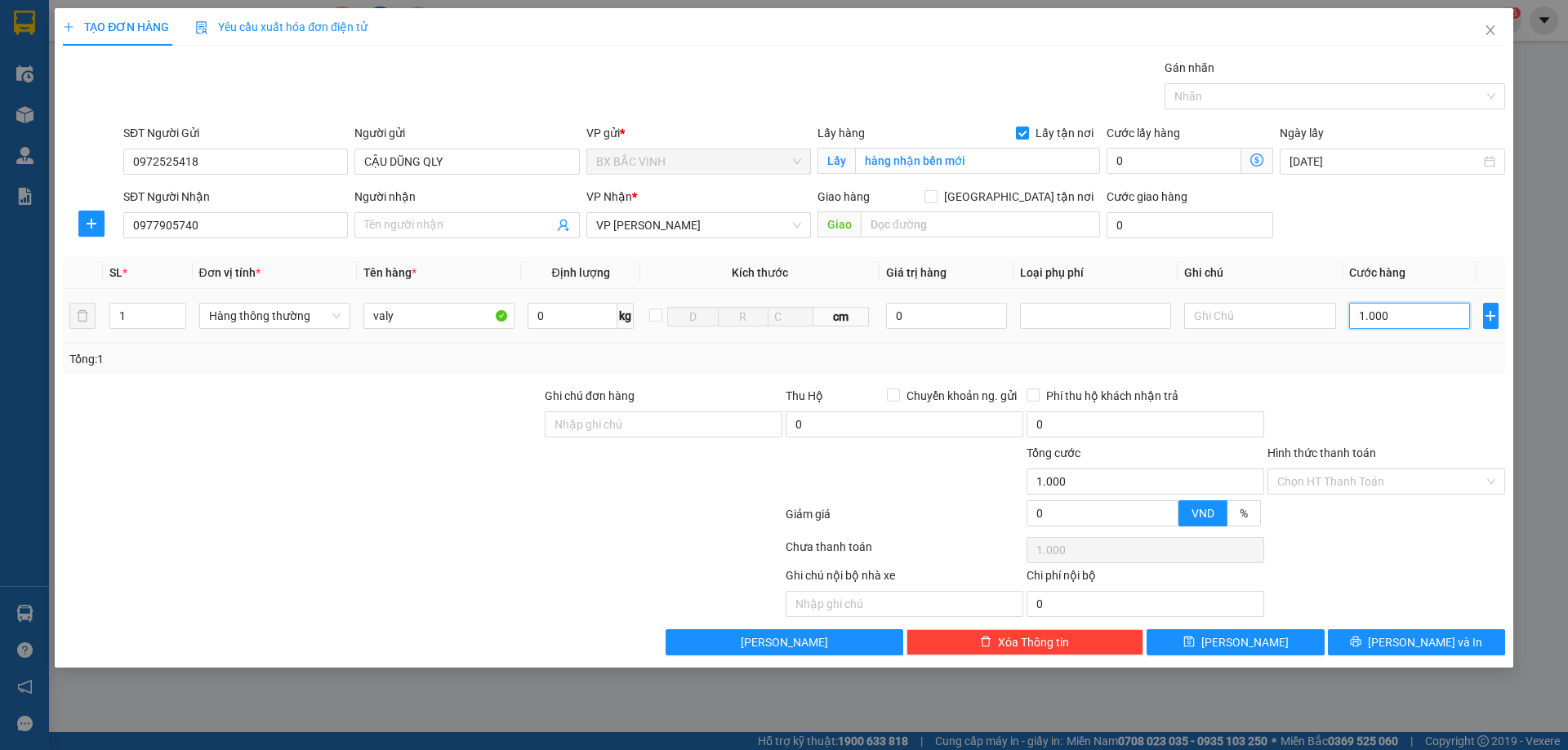
type input "10.000"
type input "100.000"
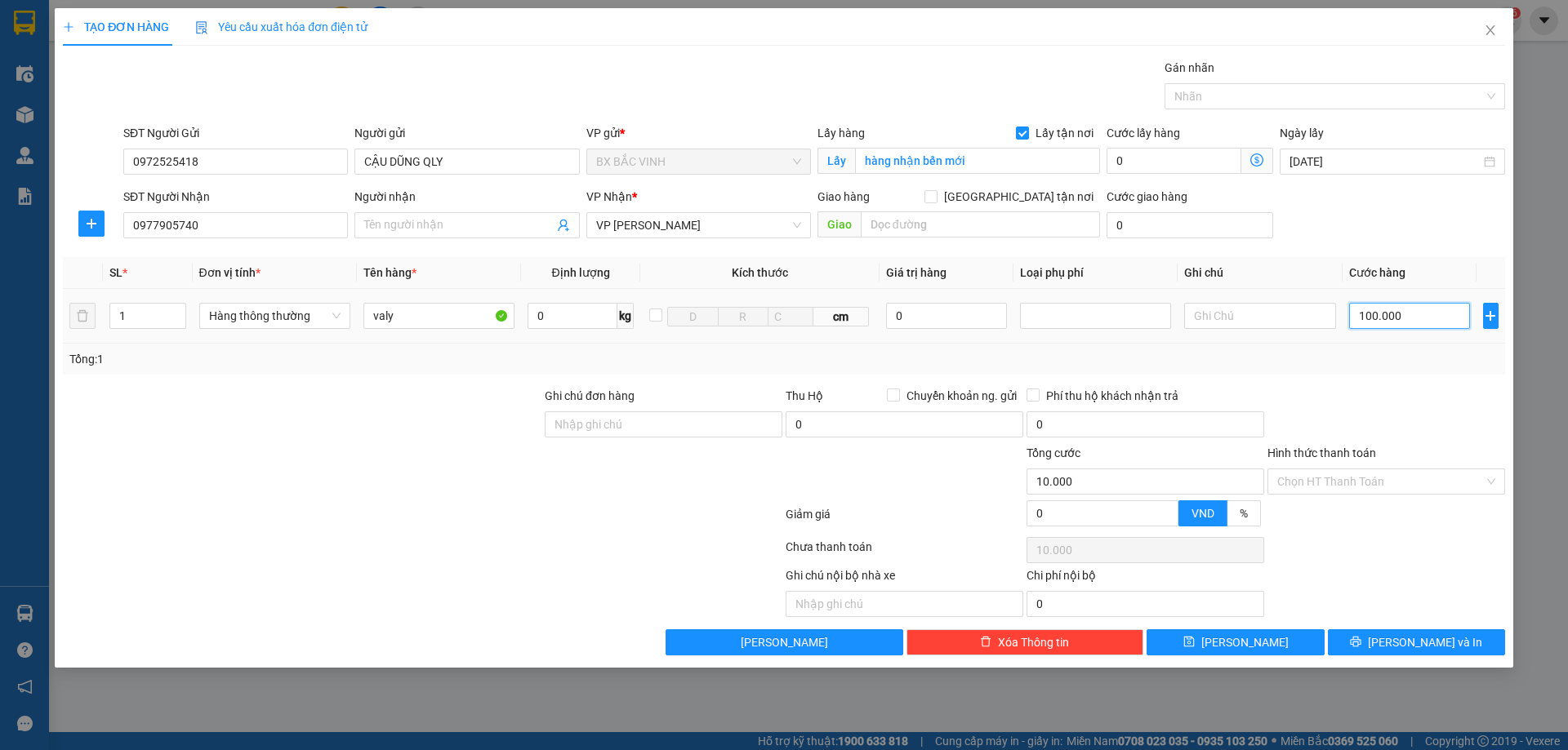
type input "100.000"
type input "1.000.000"
type input "100.000"
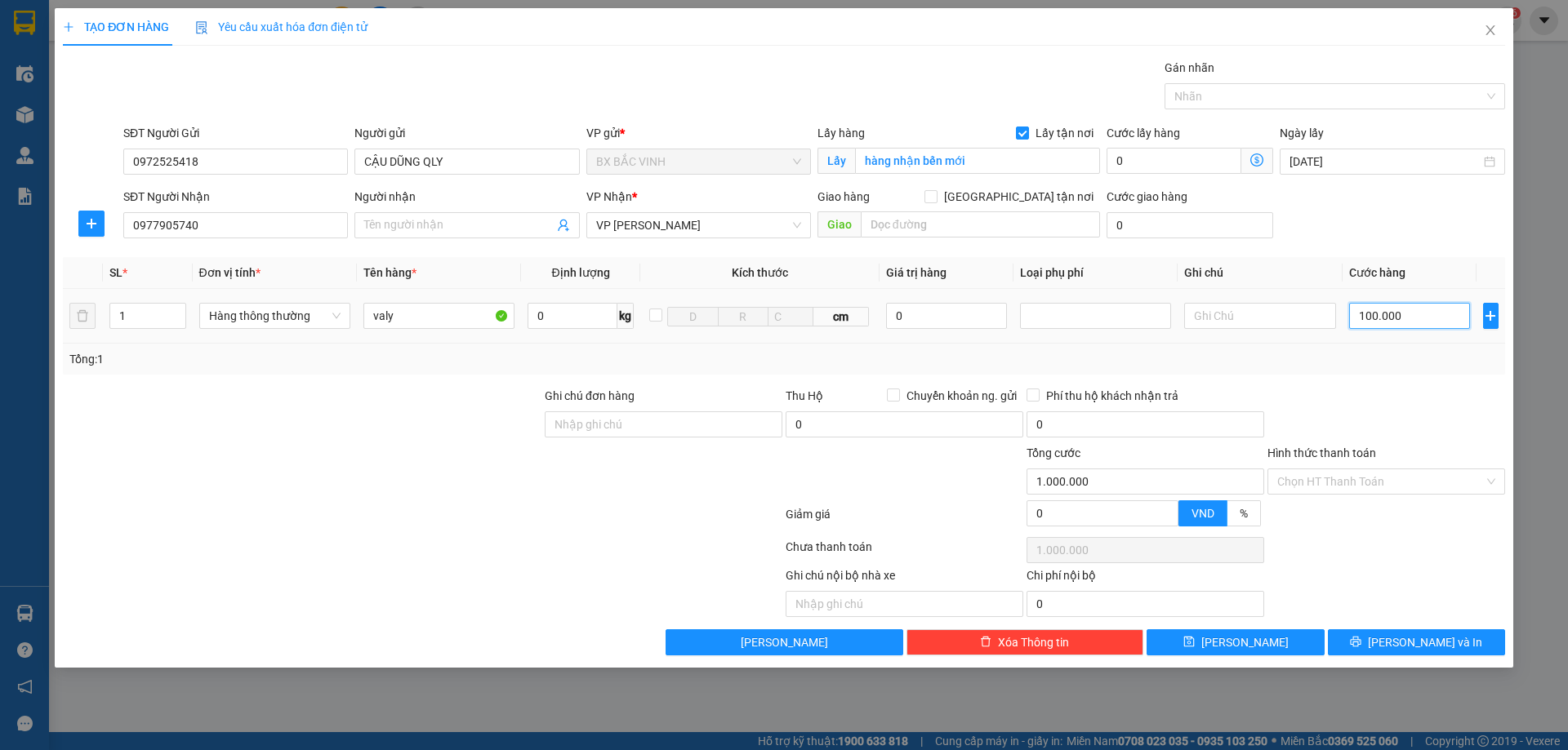
type input "100.000"
click at [1366, 481] on input "Hình thức thanh toán" at bounding box center [1380, 481] width 207 height 24
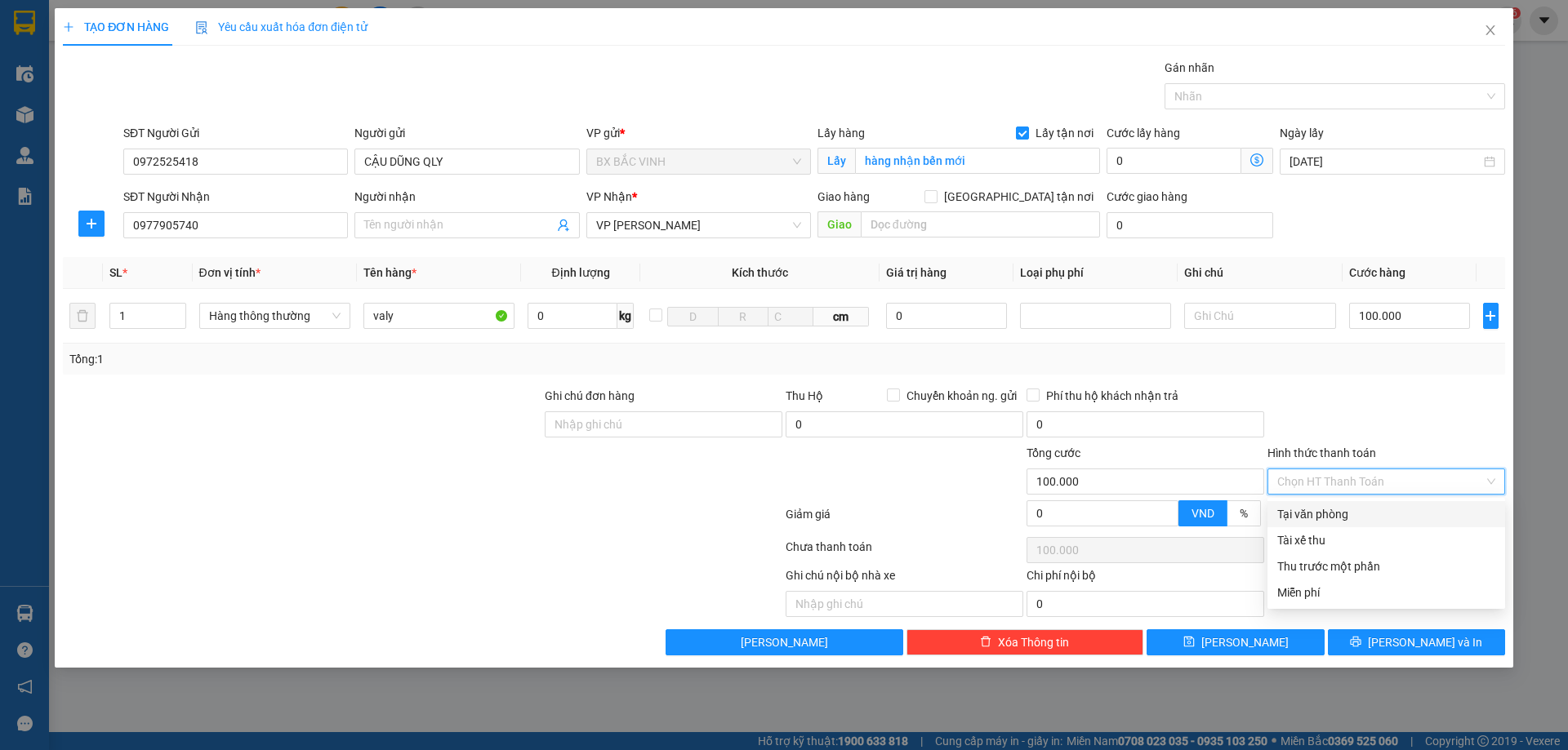
click at [1339, 513] on div "Tại văn phòng" at bounding box center [1386, 514] width 218 height 18
type input "0"
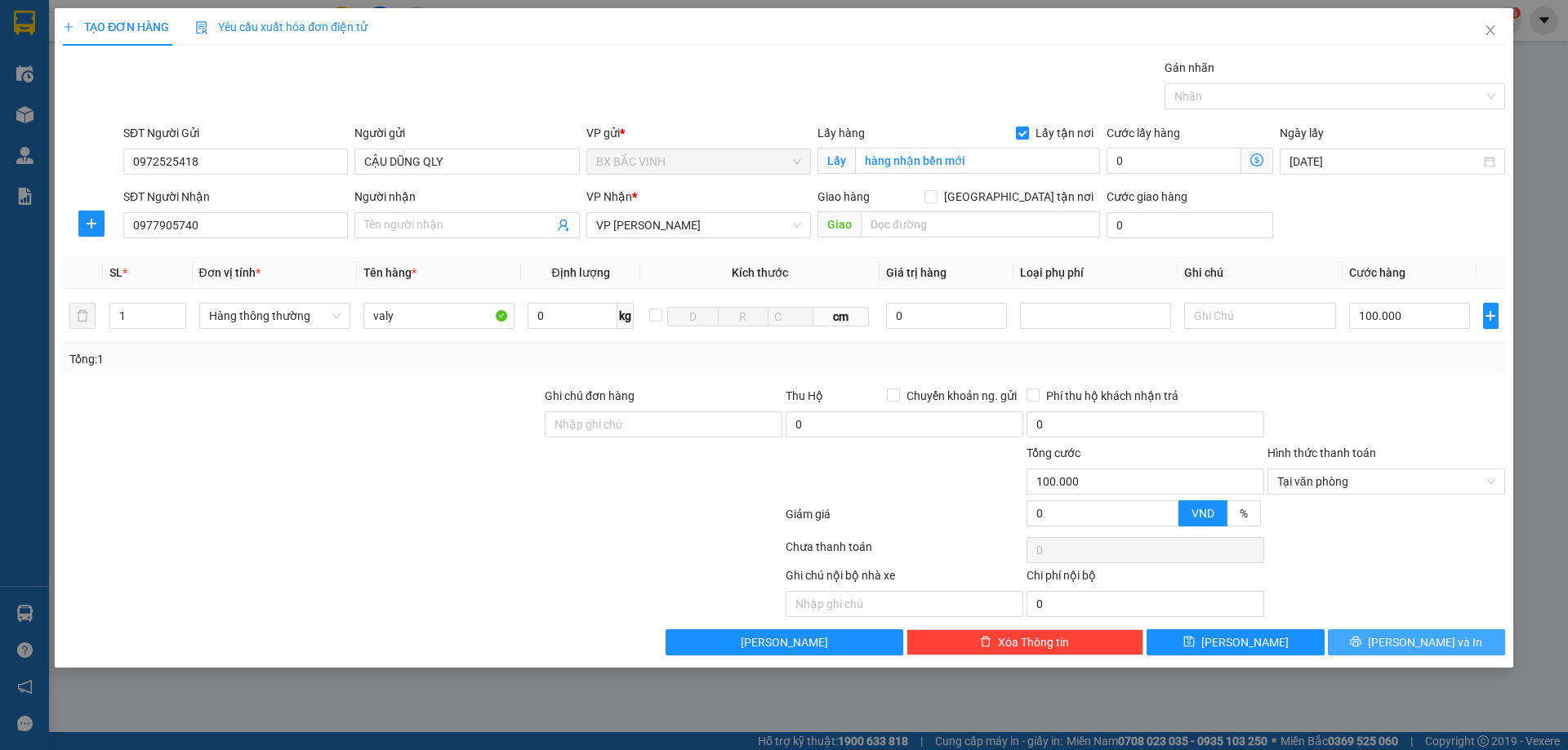
click at [1377, 644] on button "Lưu và In" at bounding box center [1416, 643] width 177 height 26
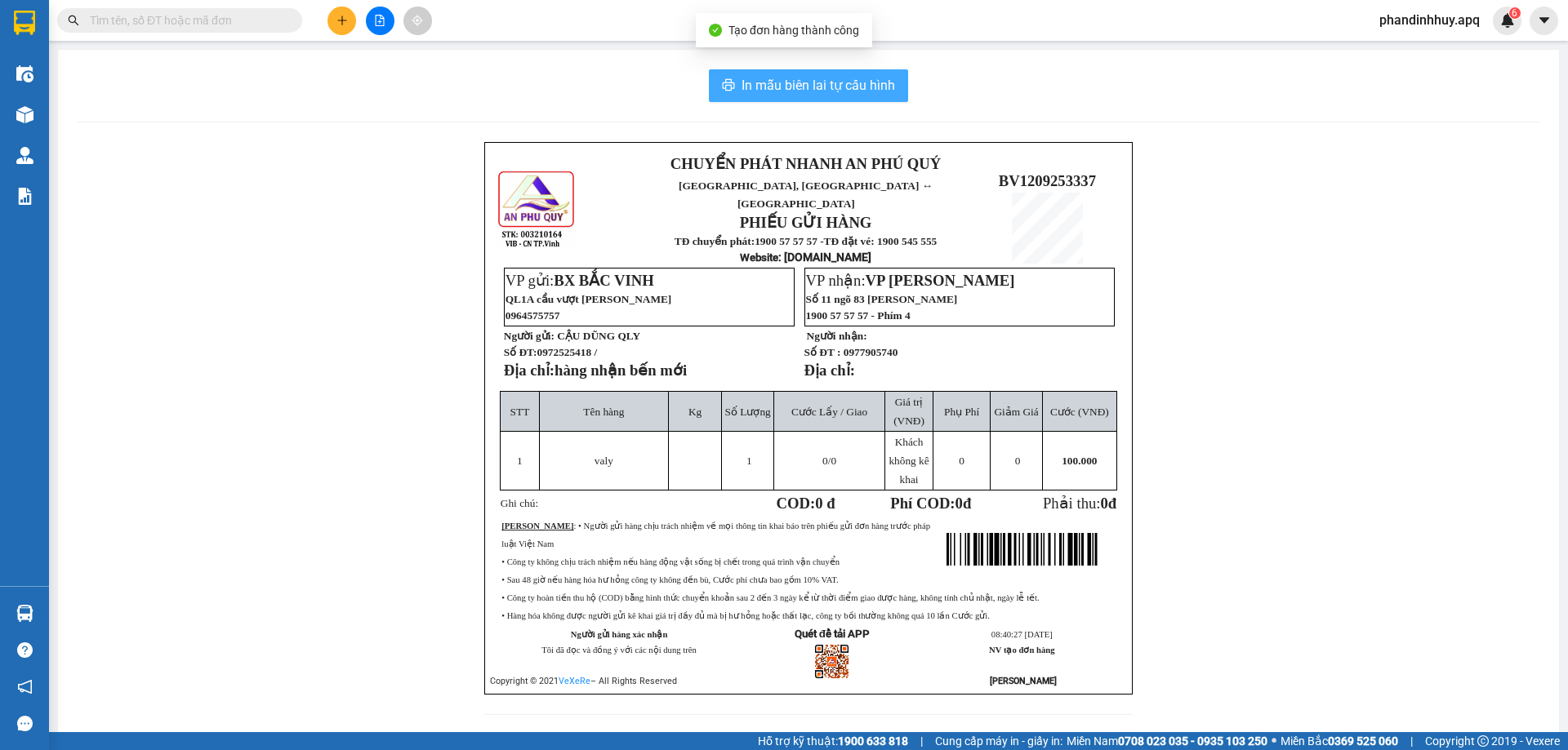
click at [841, 86] on span "In mẫu biên lai tự cấu hình" at bounding box center [819, 86] width 154 height 21
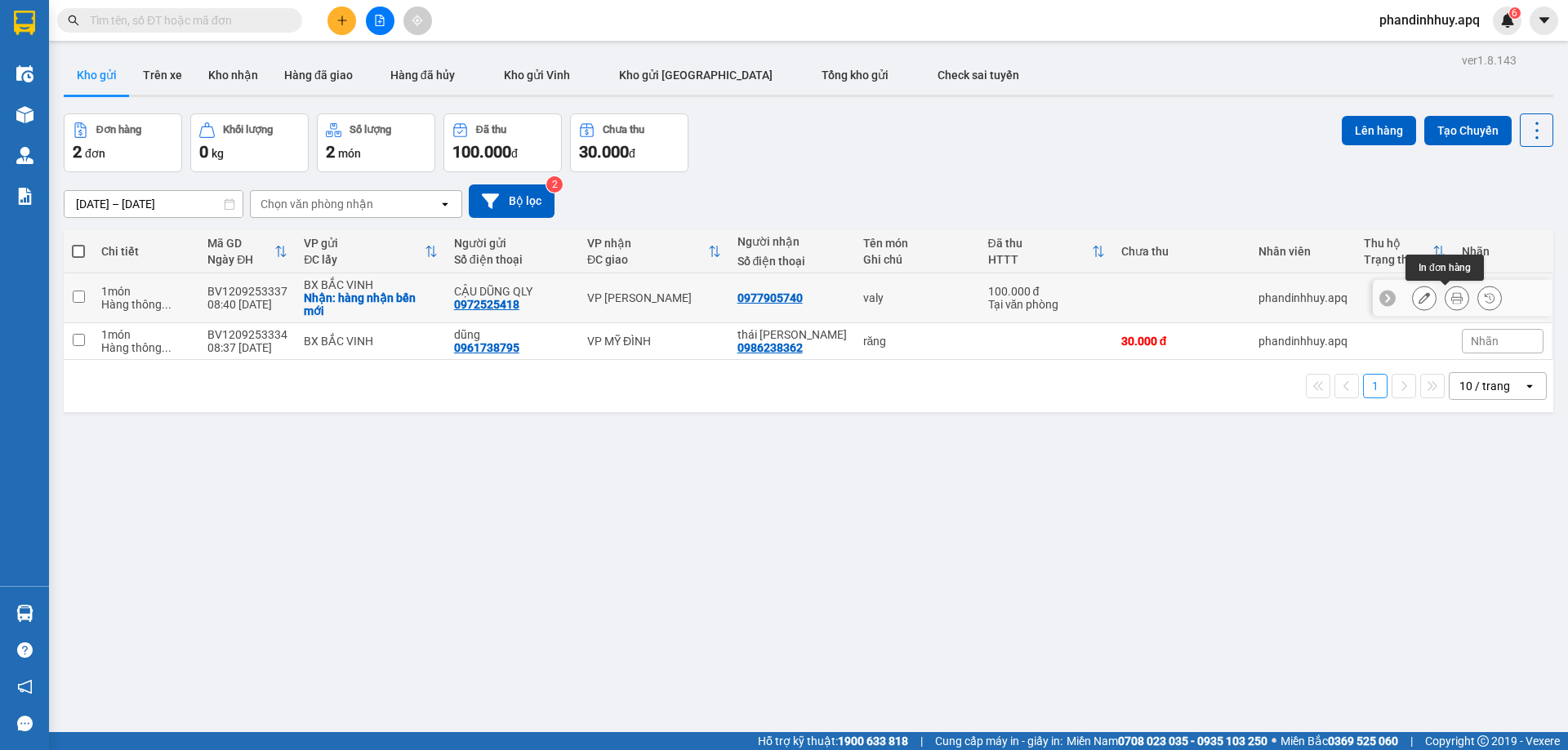
click at [1451, 296] on icon at bounding box center [1456, 297] width 11 height 11
click at [554, 302] on div "CẬU DŨNG QLY 0972525418" at bounding box center [512, 298] width 117 height 26
checkbox input "true"
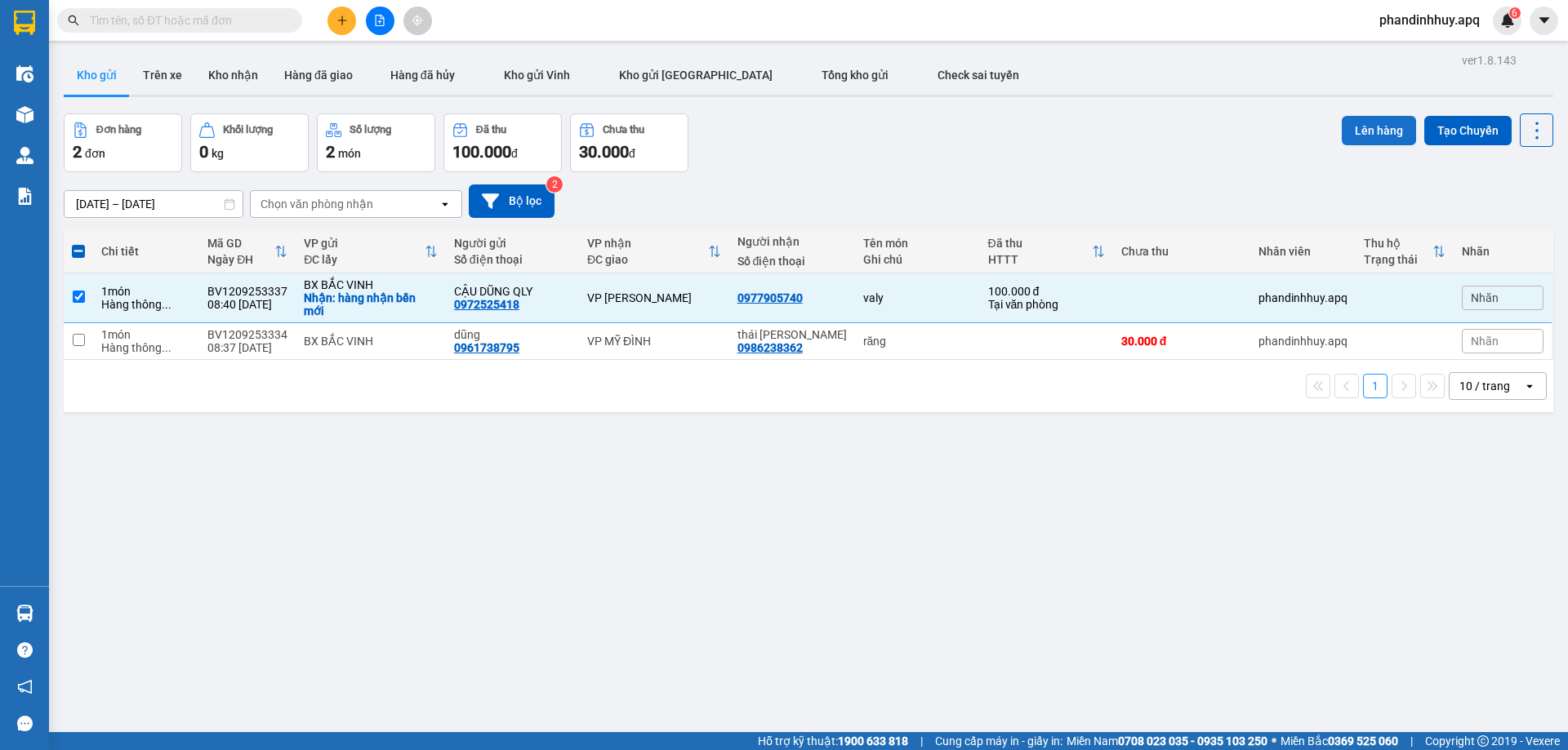
click at [1359, 130] on button "Lên hàng" at bounding box center [1379, 130] width 74 height 29
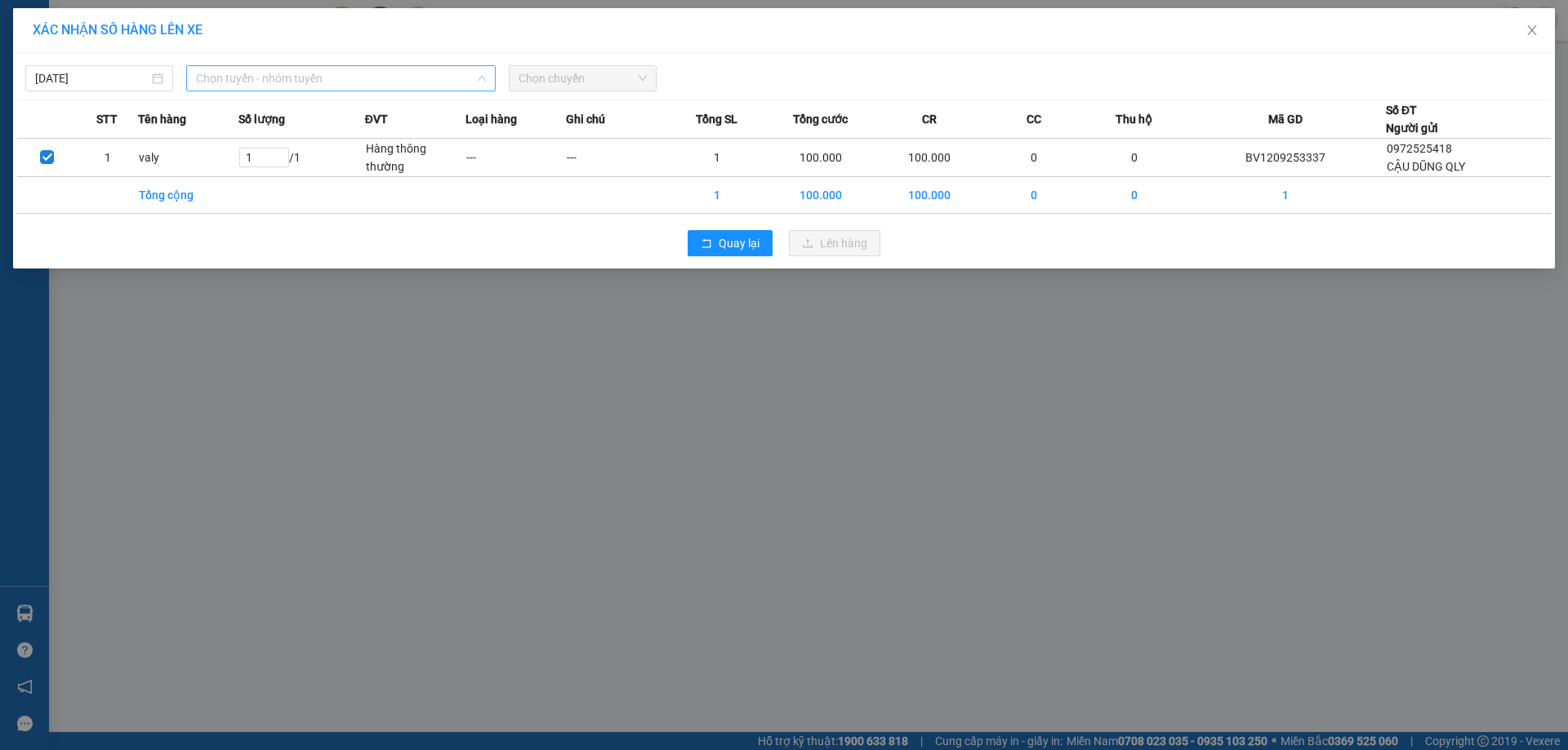
click at [412, 81] on span "Chọn tuyến - nhóm tuyến" at bounding box center [341, 79] width 290 height 24
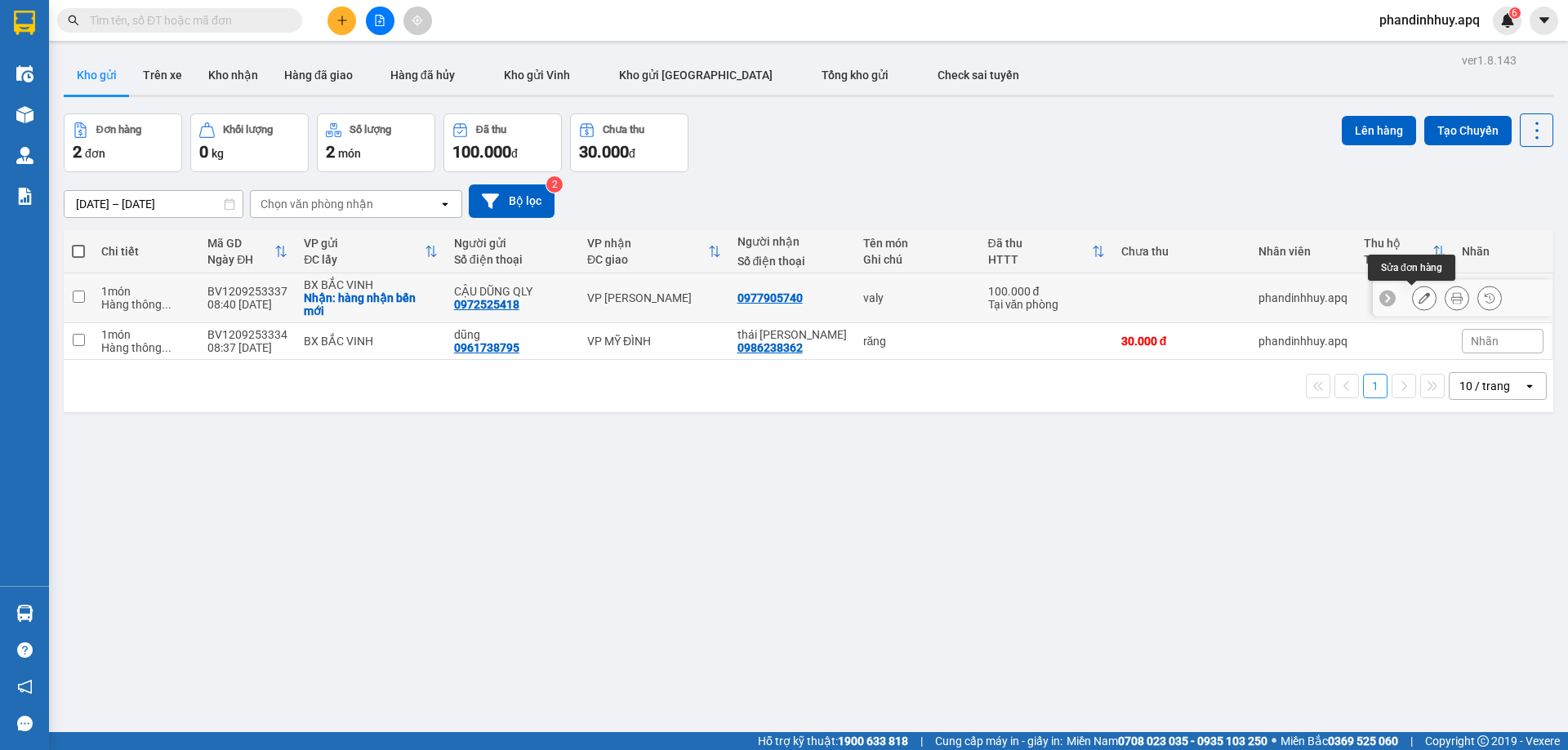
click at [1418, 298] on icon at bounding box center [1424, 297] width 11 height 11
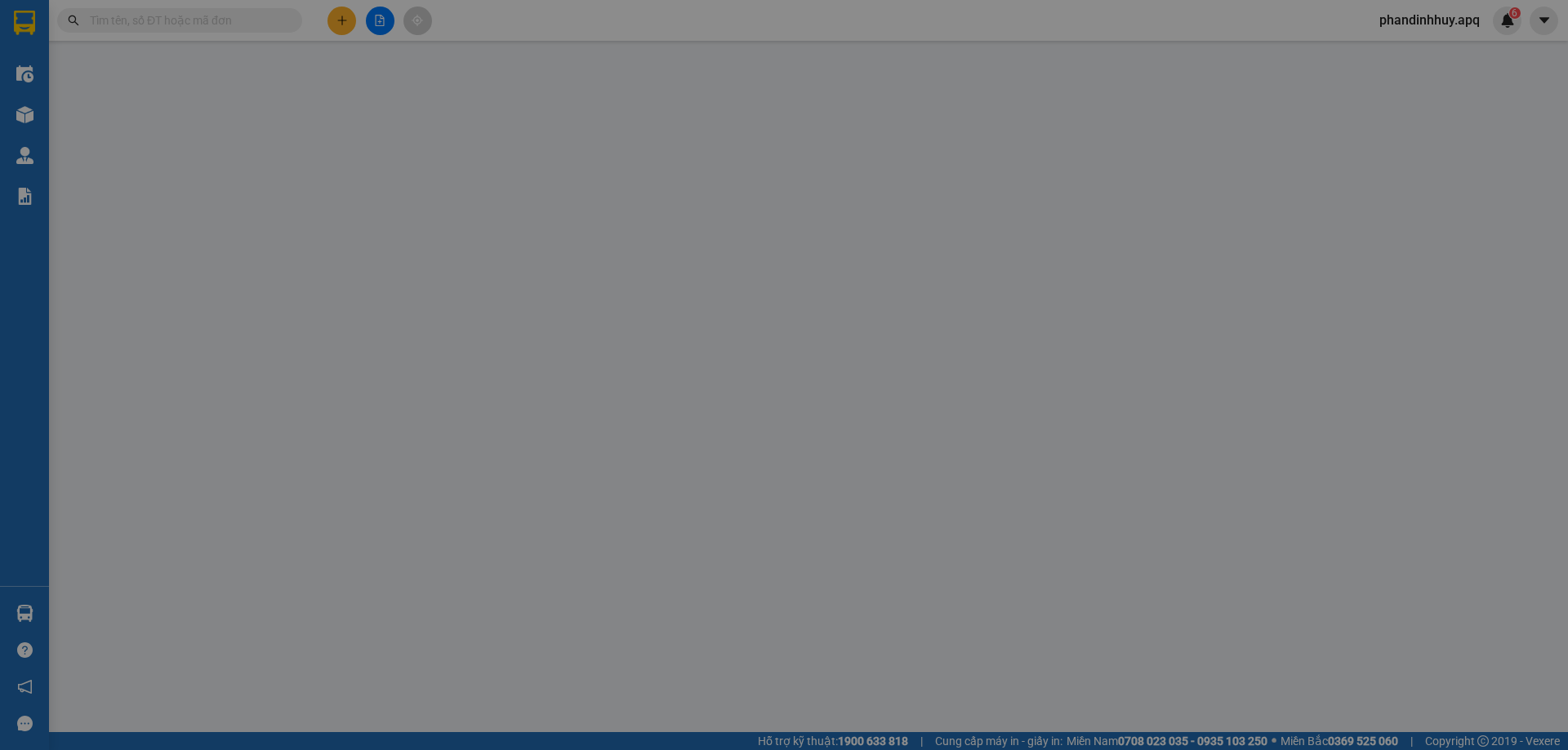
type input "0972525418"
type input "CẬU DŨNG QLY"
checkbox input "true"
type input "hàng nhận bến mới"
type input "0977905740"
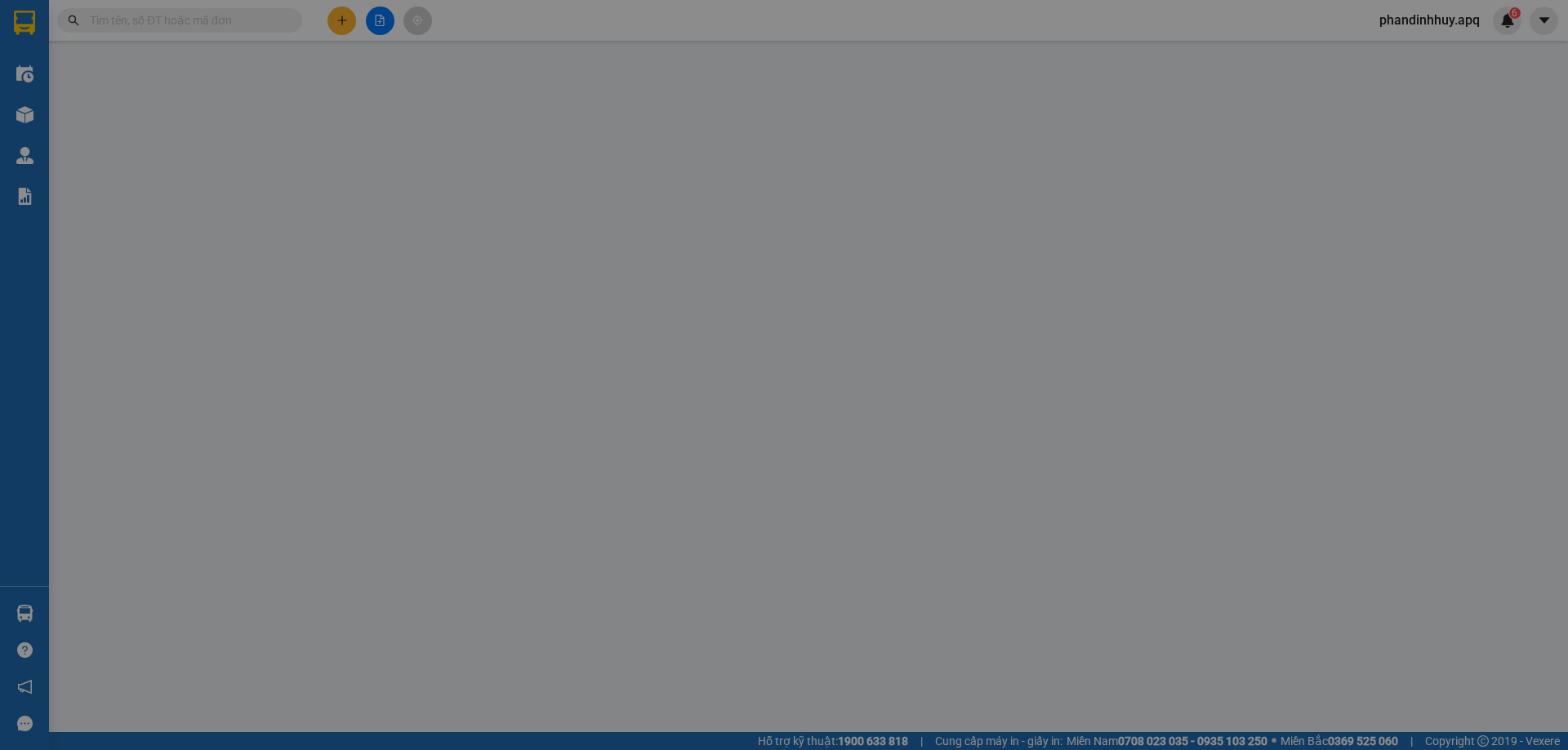
type input "100.000"
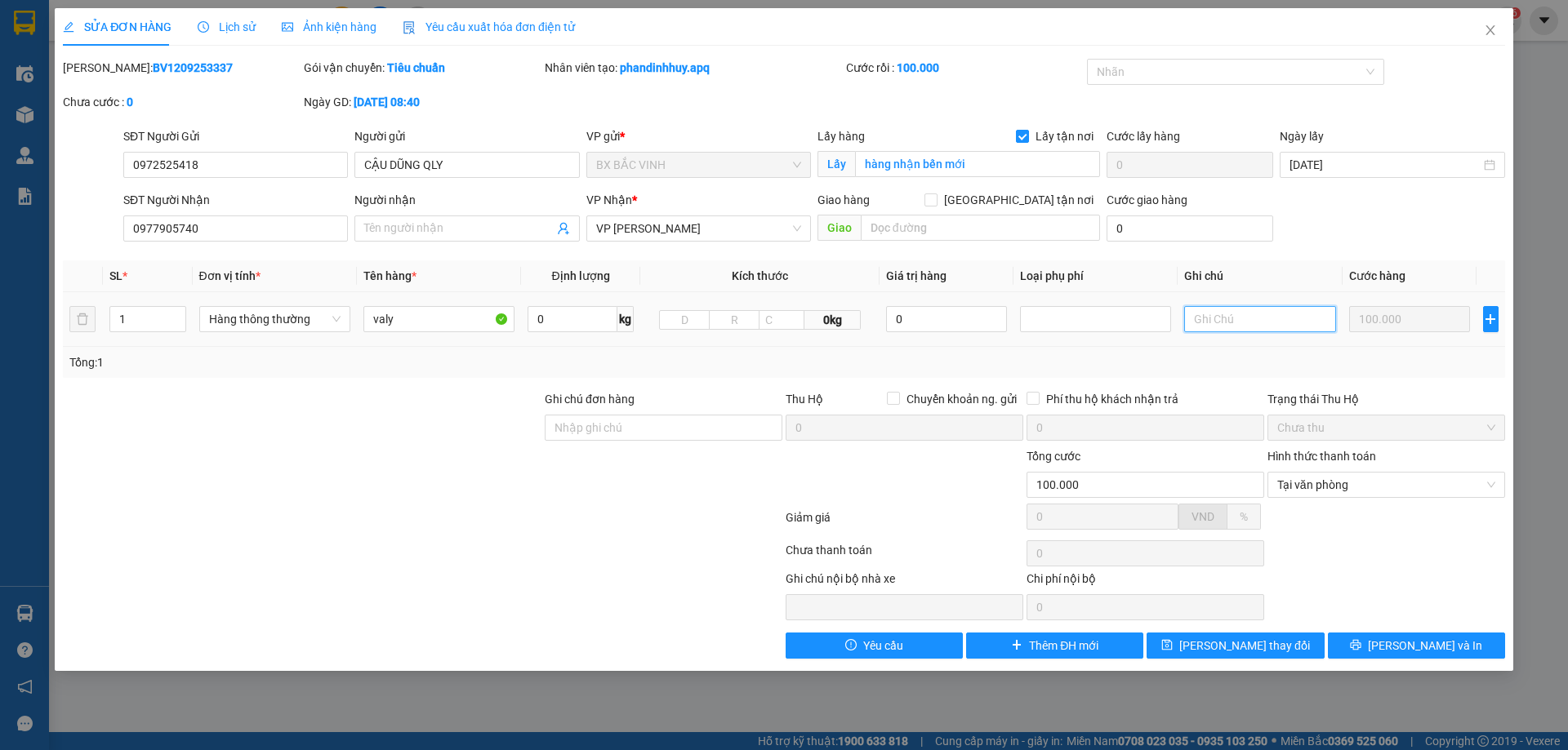
click at [1236, 320] on input "text" at bounding box center [1259, 319] width 151 height 26
type input "hành lý đi theo người"
drag, startPoint x: 1412, startPoint y: 645, endPoint x: 1421, endPoint y: 647, distance: 9.2
click at [1415, 645] on span "Lưu và In" at bounding box center [1425, 645] width 114 height 18
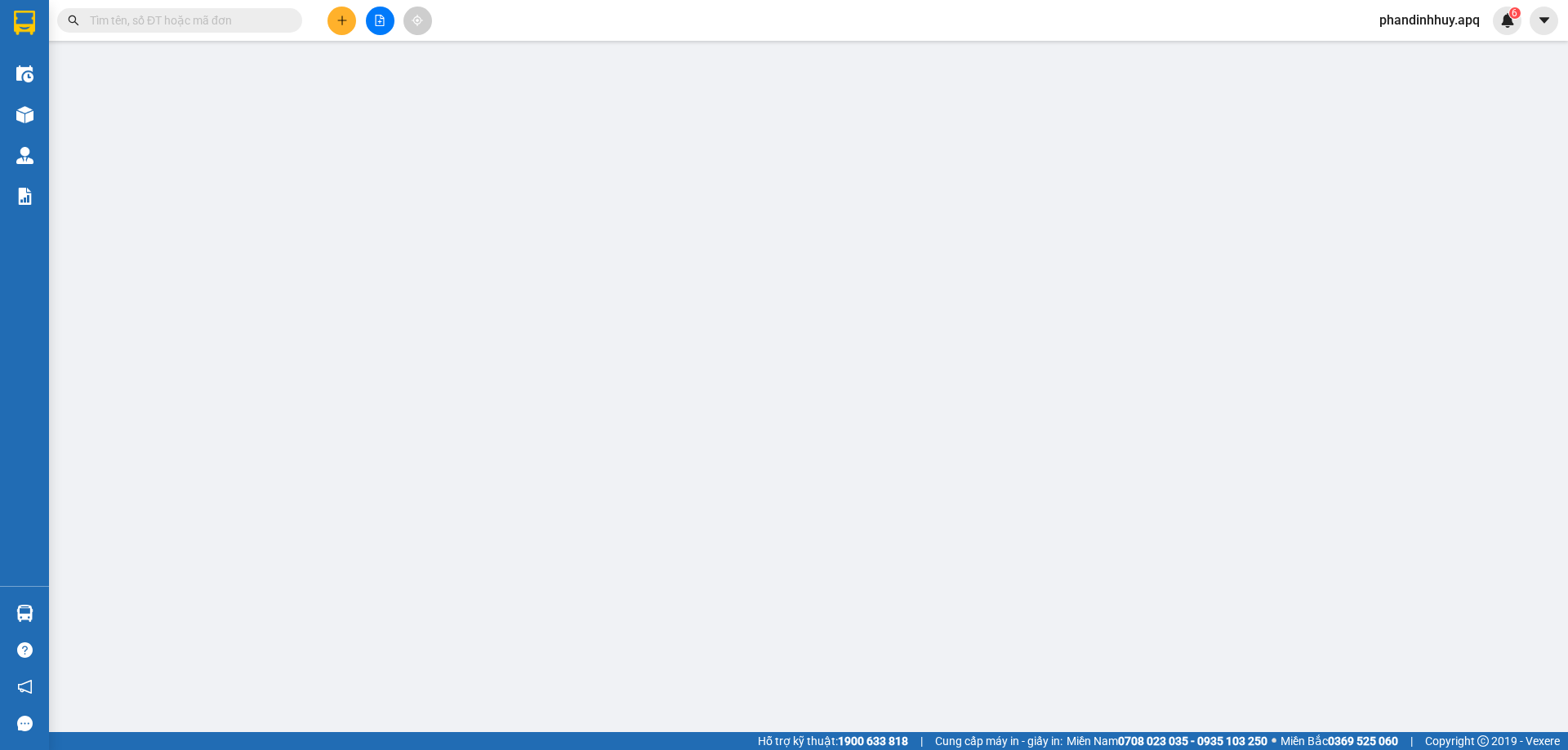
type input "0972525418"
type input "CẬU DŨNG QLY"
checkbox input "true"
type input "hàng nhận bến mới"
type input "0977905740"
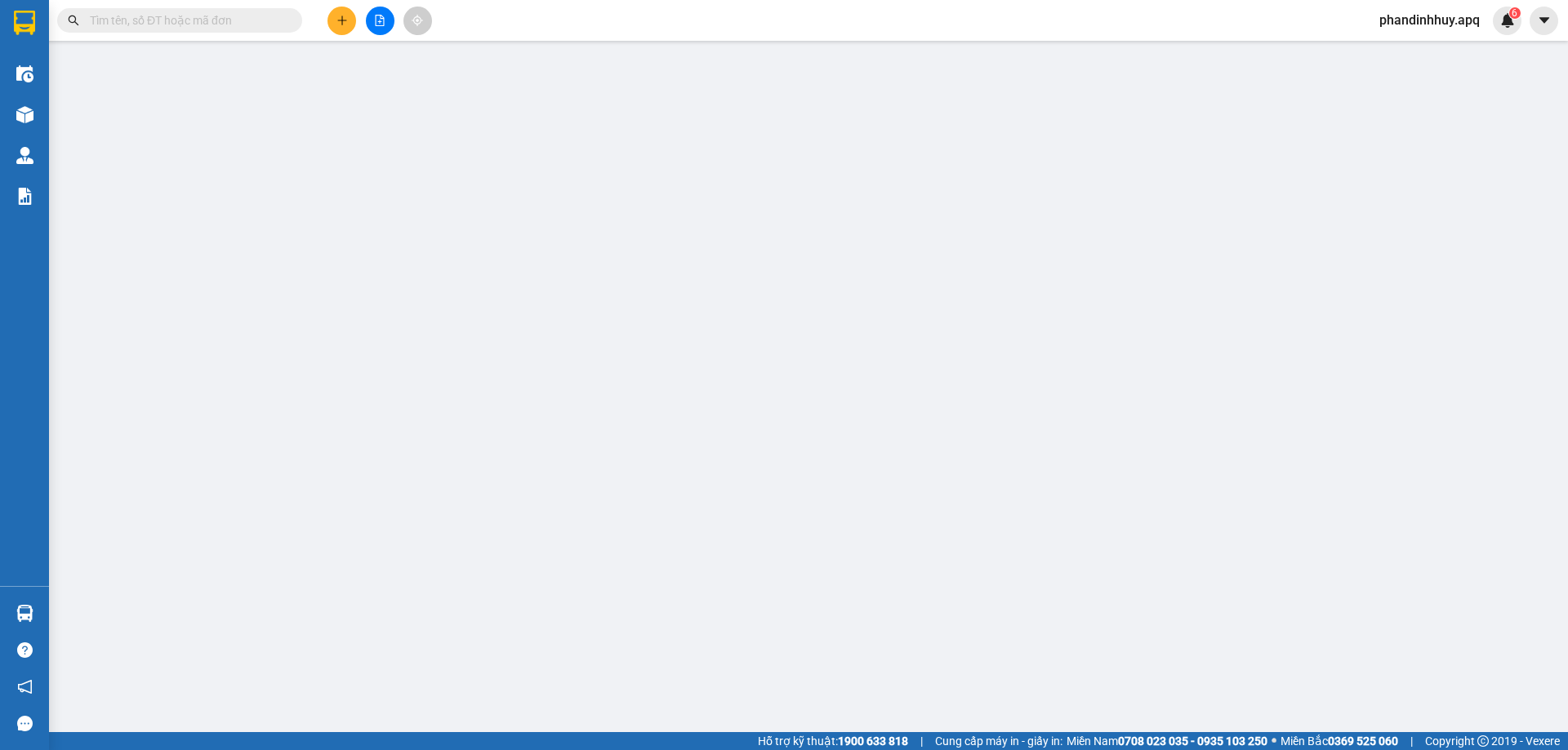
type input "100.000"
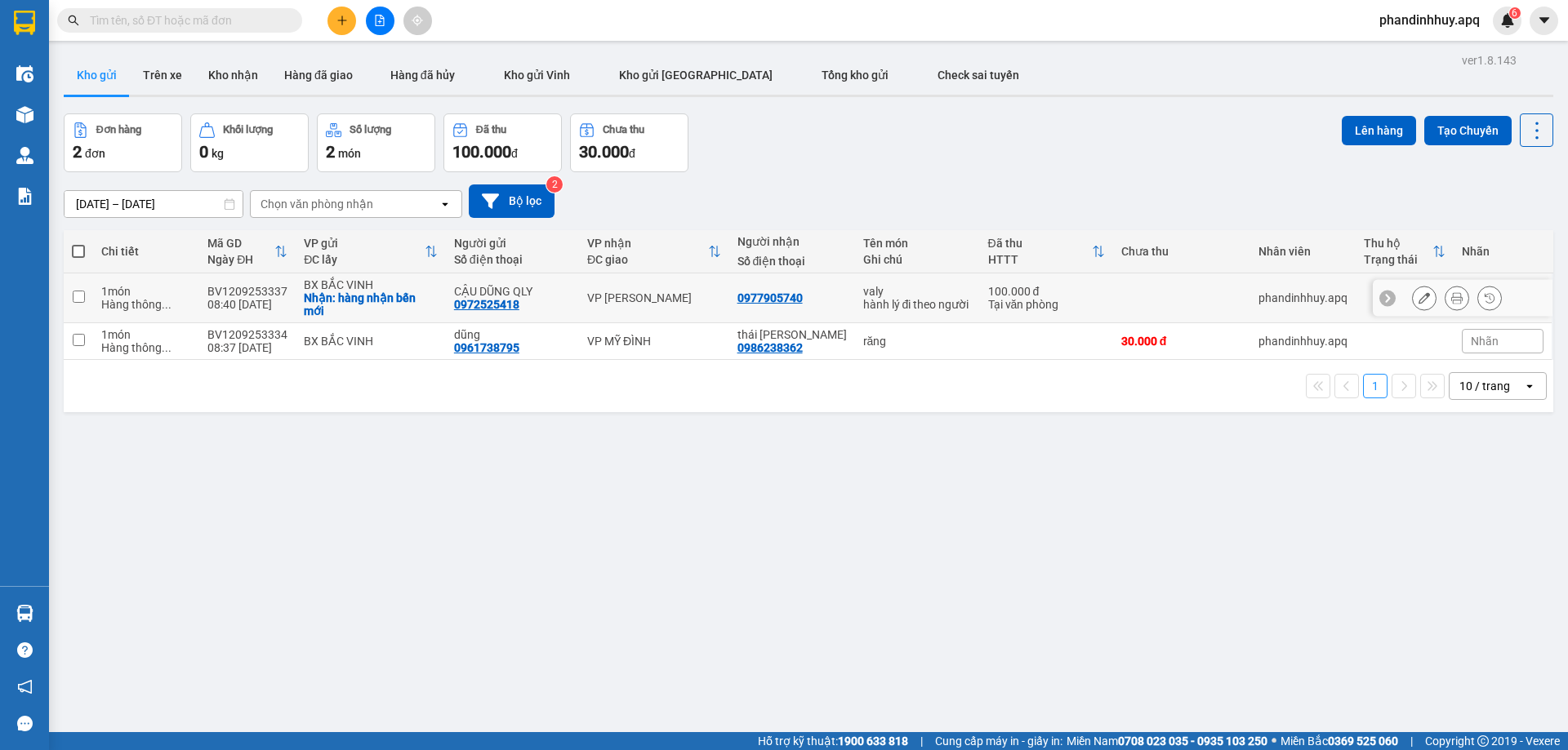
click at [384, 287] on div "BX BẮC VINH" at bounding box center [371, 284] width 134 height 13
checkbox input "true"
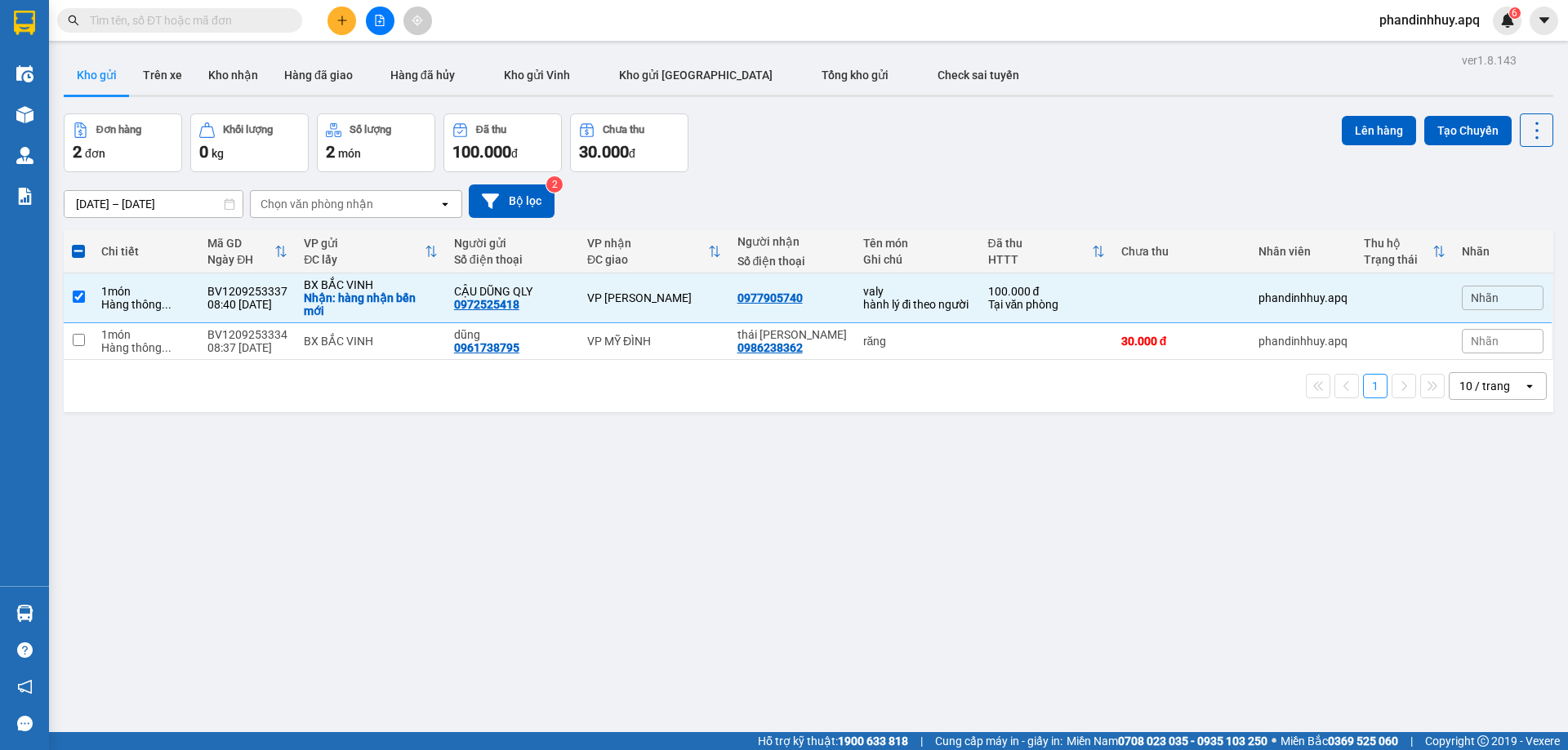
click at [1329, 128] on div "Đơn hàng 2 đơn Khối lượng 0 kg Số lượng 2 món Đã thu 100.000 đ Chưa thu 30.000 …" at bounding box center [808, 143] width 1489 height 59
click at [1354, 132] on button "Lên hàng" at bounding box center [1379, 130] width 74 height 29
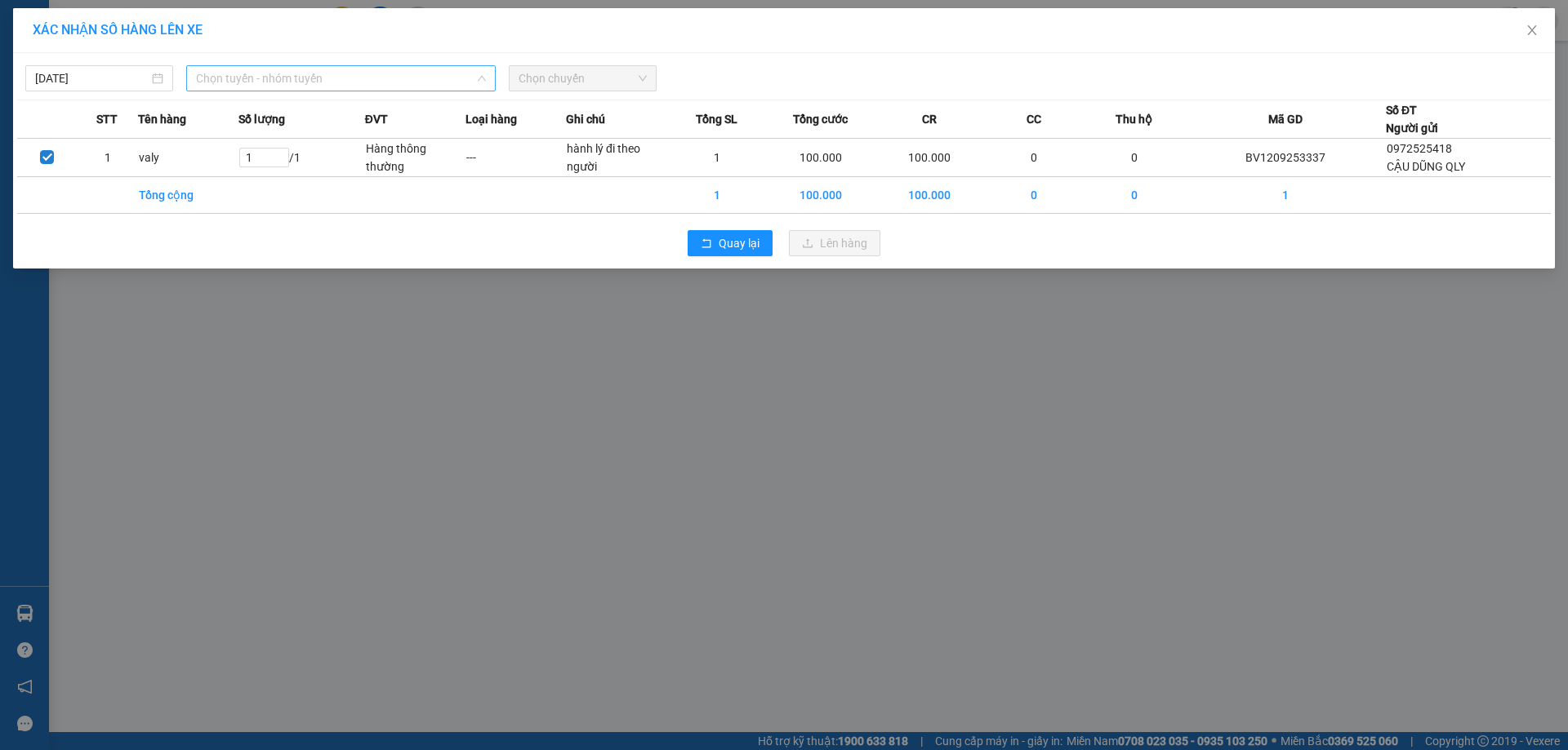
click at [369, 85] on span "Chọn tuyến - nhóm tuyến" at bounding box center [341, 79] width 290 height 24
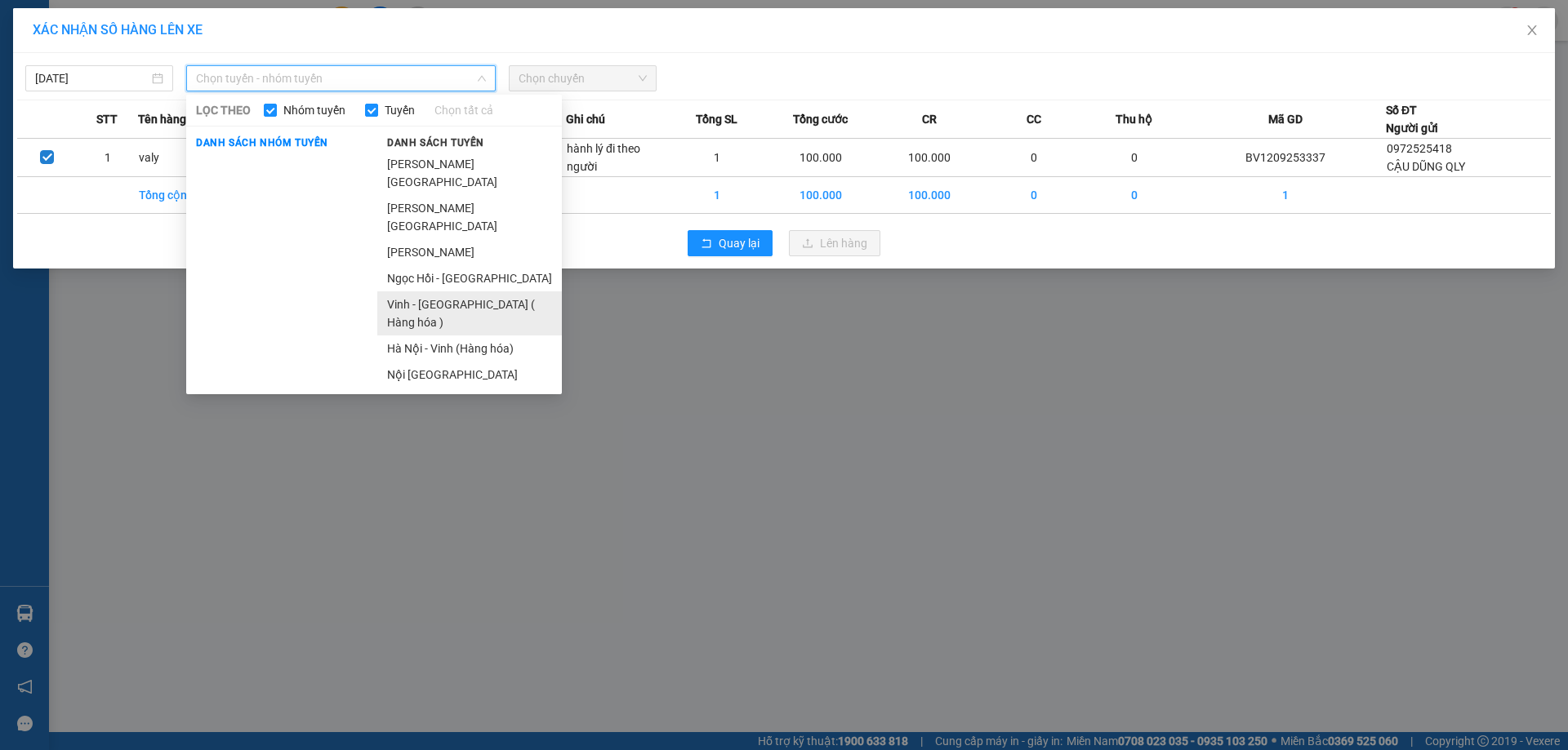
click at [426, 291] on li "Vinh - [GEOGRAPHIC_DATA] ( Hàng hóa )" at bounding box center [470, 313] width 185 height 44
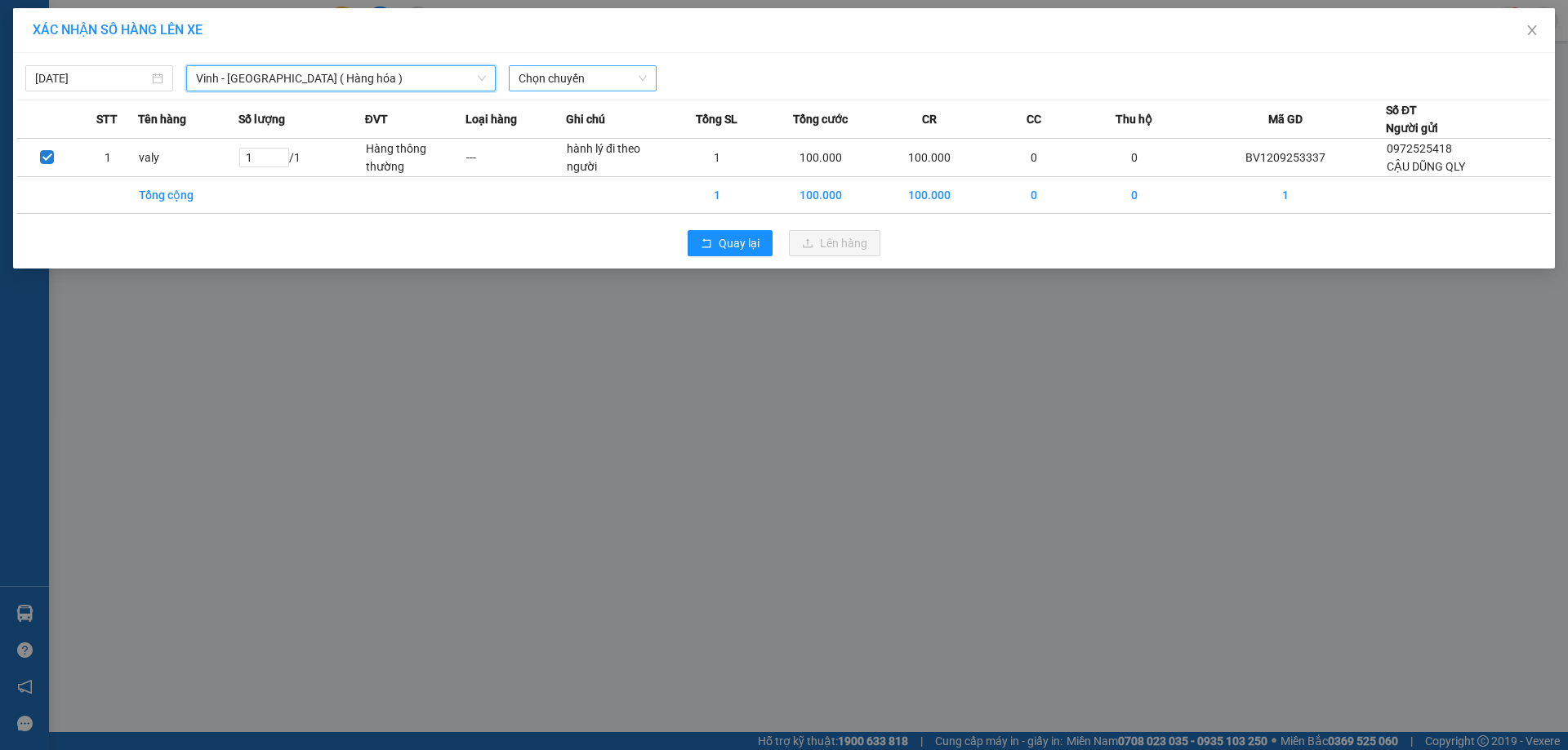
click at [642, 78] on span "Chọn chuyến" at bounding box center [583, 79] width 128 height 24
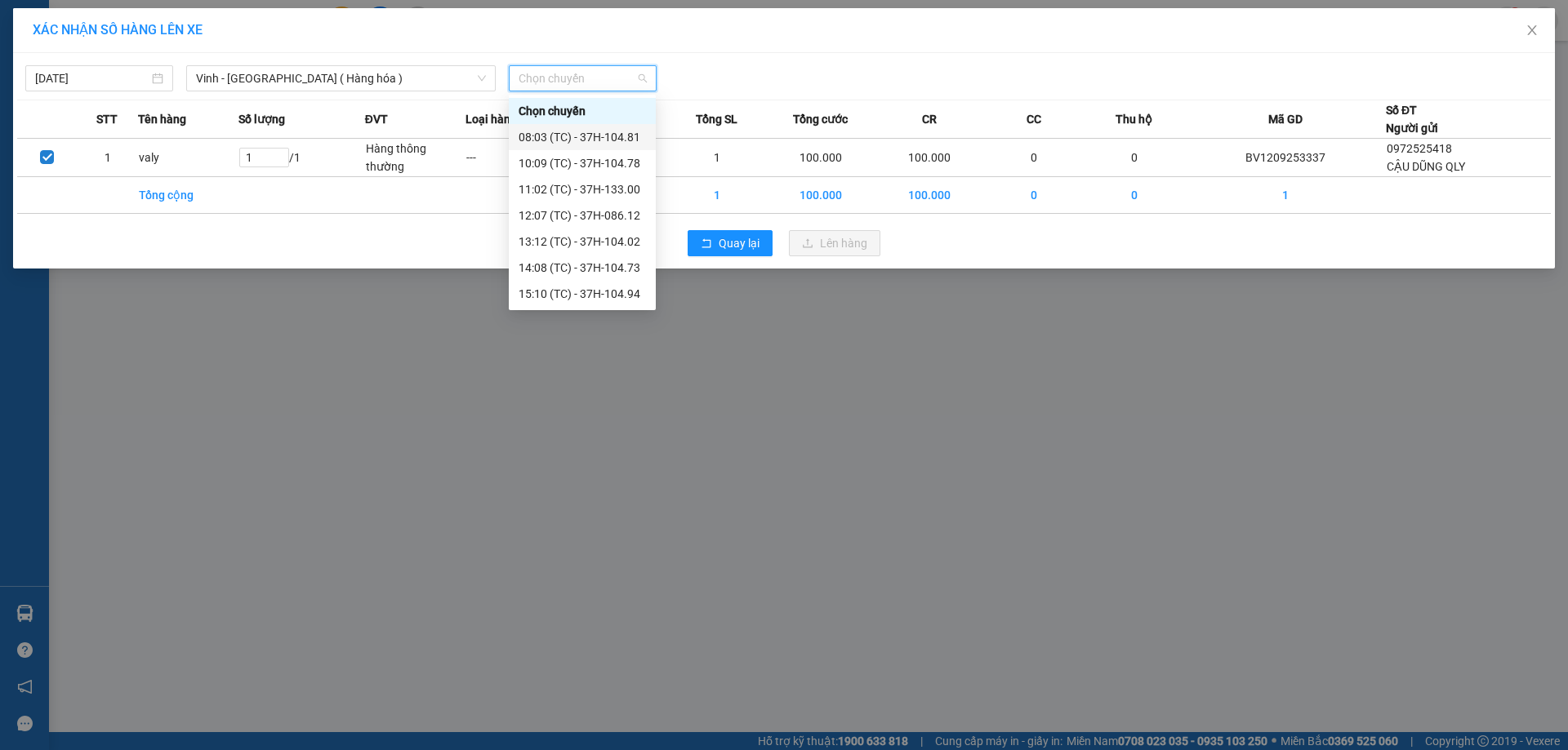
click at [620, 137] on div "08:03 (TC) - 37H-104.81" at bounding box center [582, 137] width 127 height 18
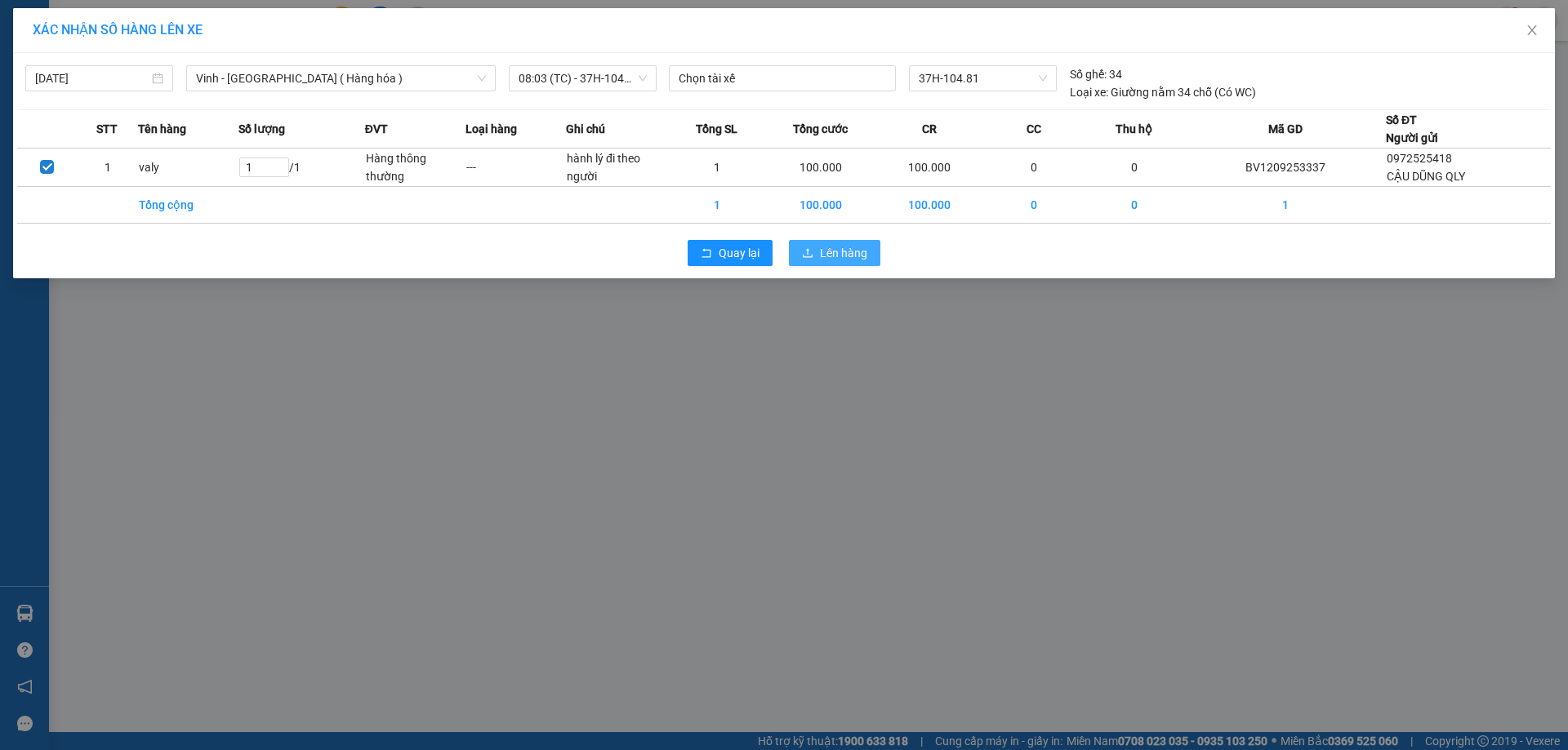
click at [843, 247] on span "Lên hàng" at bounding box center [844, 253] width 48 height 18
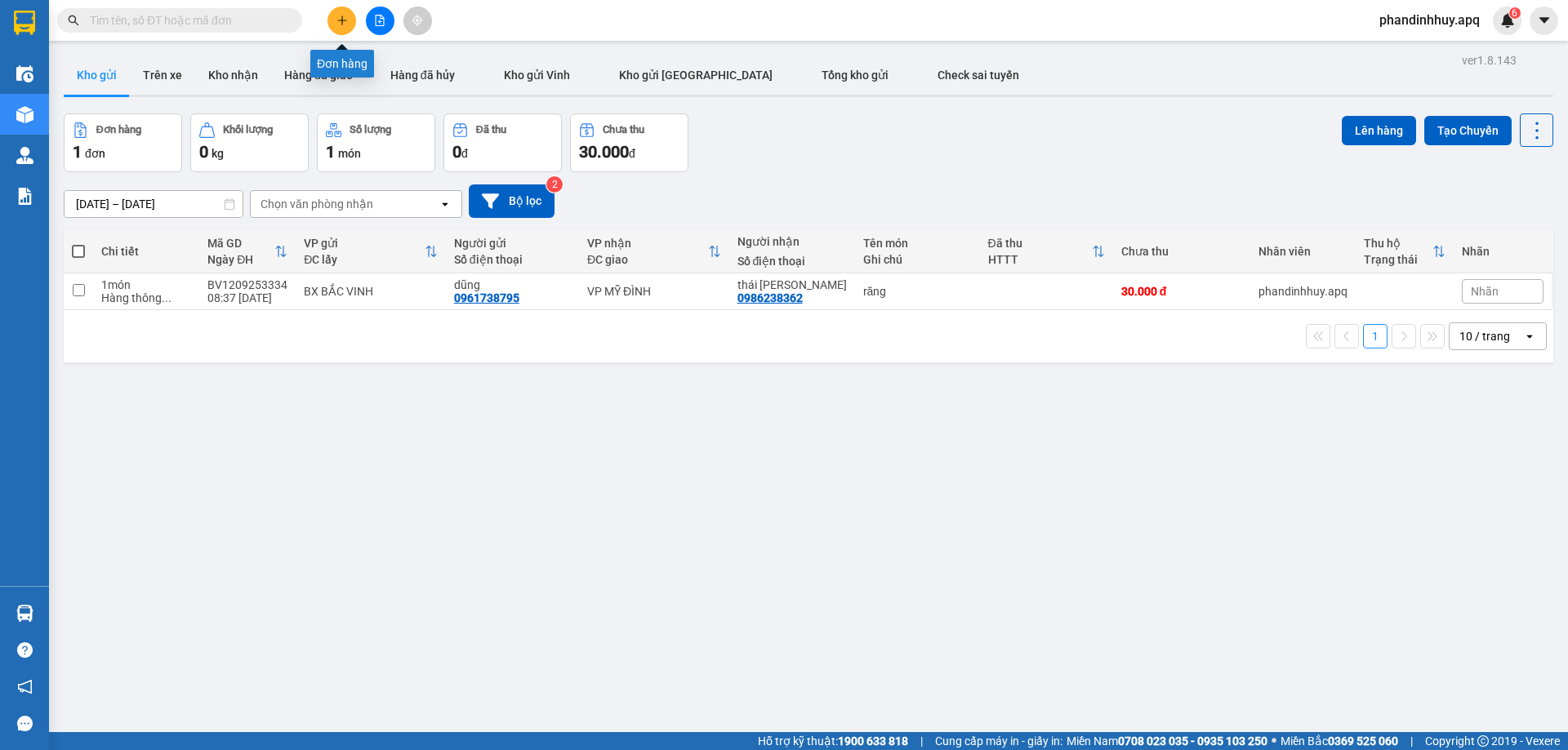
click at [331, 18] on button at bounding box center [341, 21] width 29 height 29
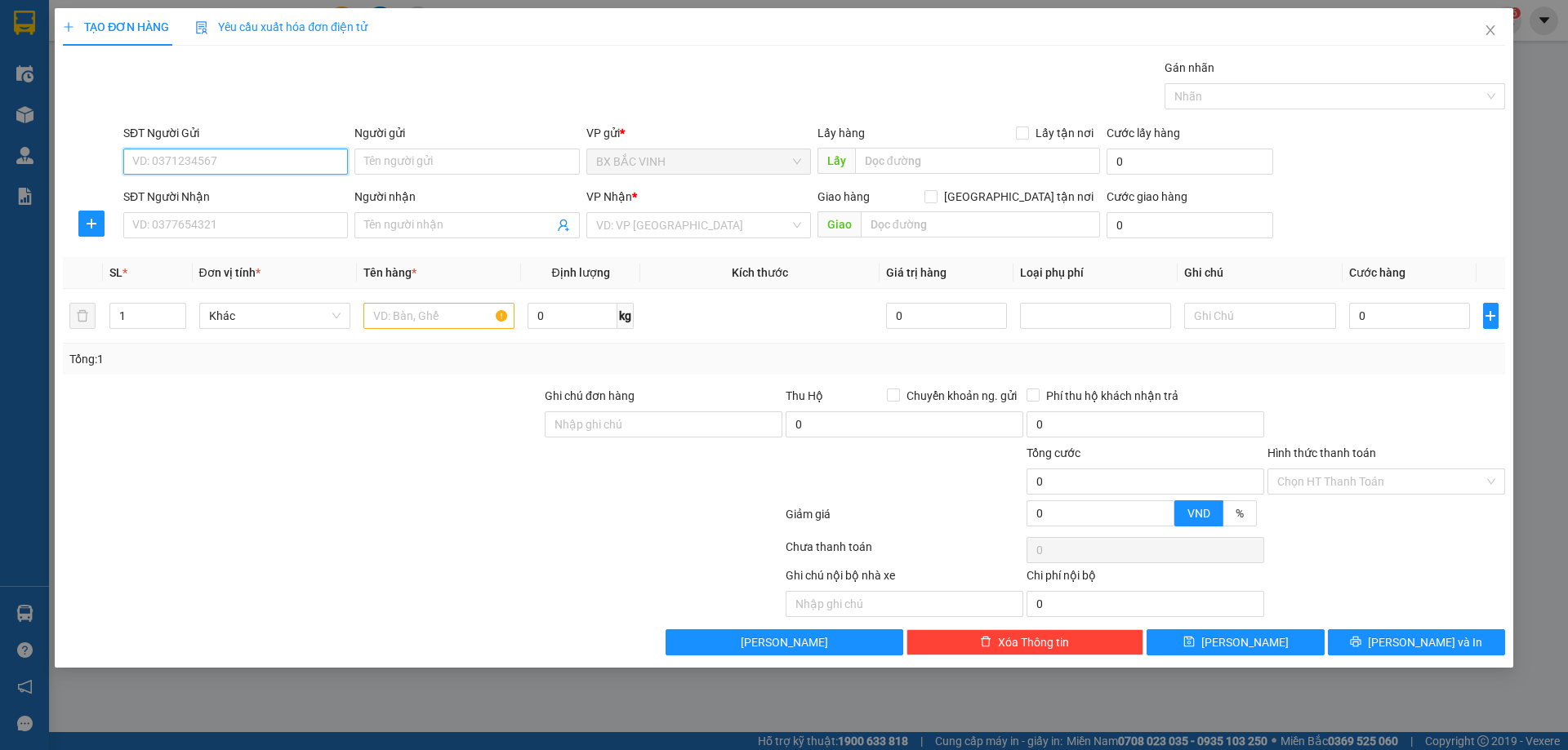
click at [241, 162] on input "SĐT Người Gửi" at bounding box center [236, 162] width 225 height 26
type input "0983679906"
click at [239, 194] on div "0983679906 - anh phúc" at bounding box center [235, 194] width 205 height 18
type input "anh phúc"
checkbox input "true"
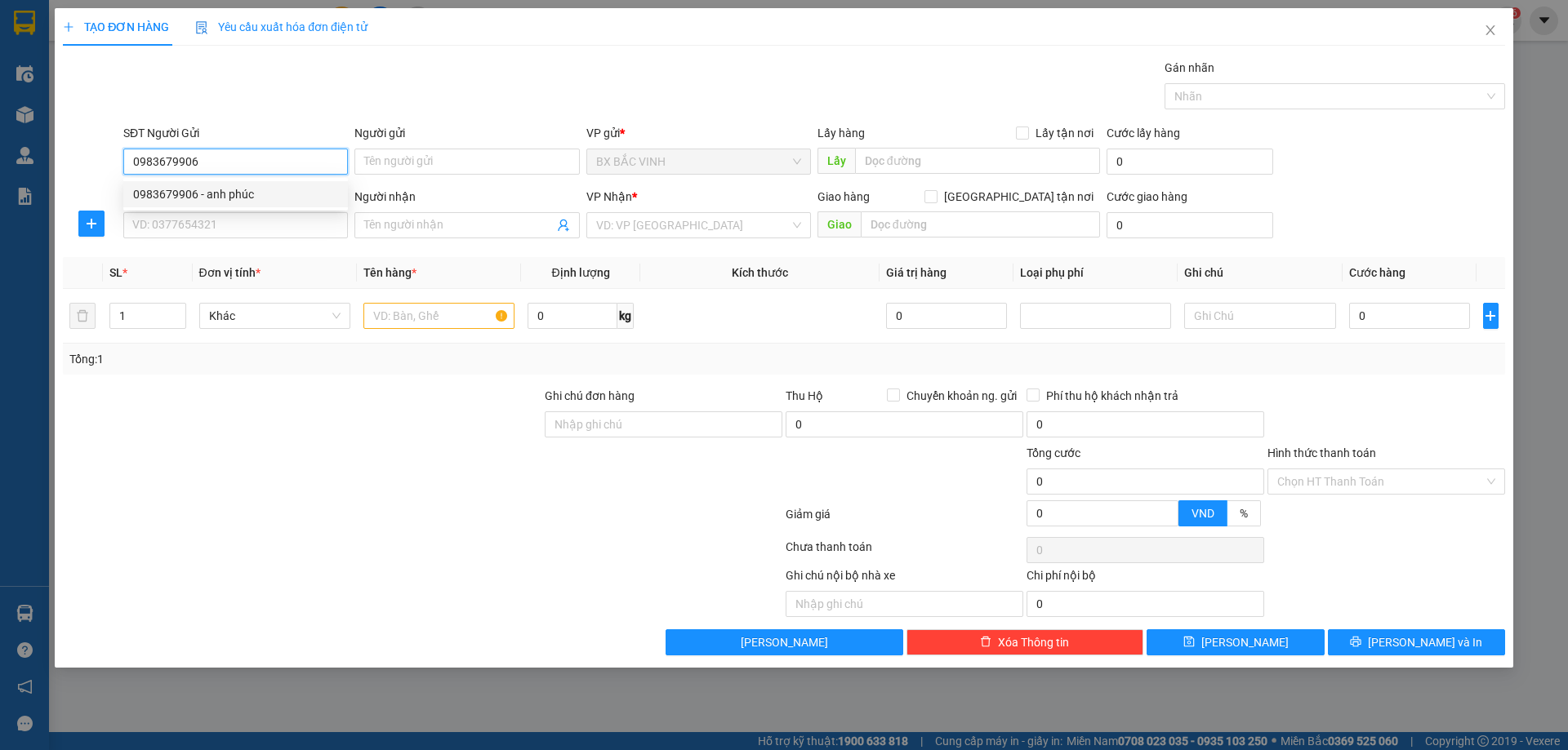
type input "5 ngõ 8 tạ quang bửu"
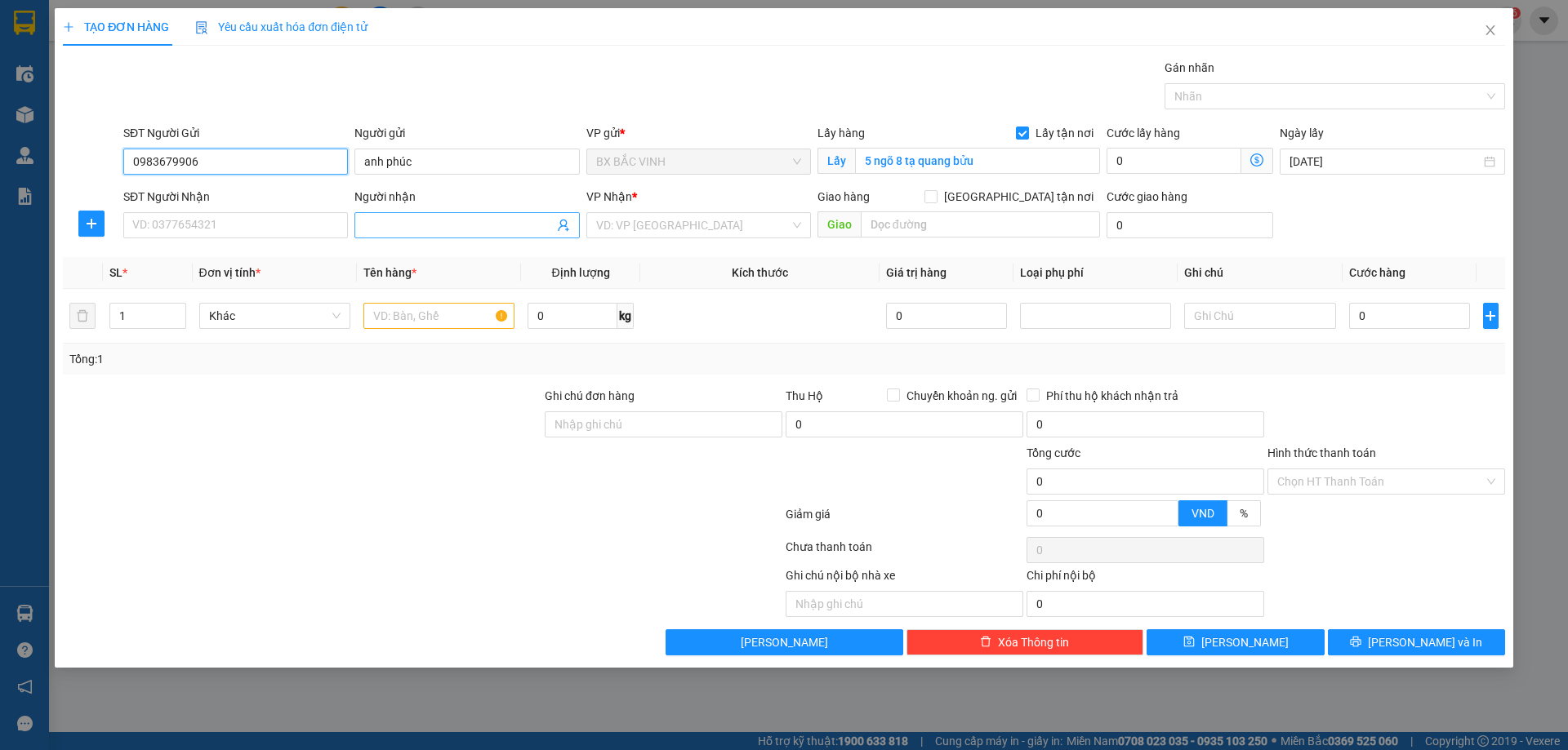
type input "0983679906"
click at [563, 221] on icon "user-add" at bounding box center [563, 225] width 13 height 13
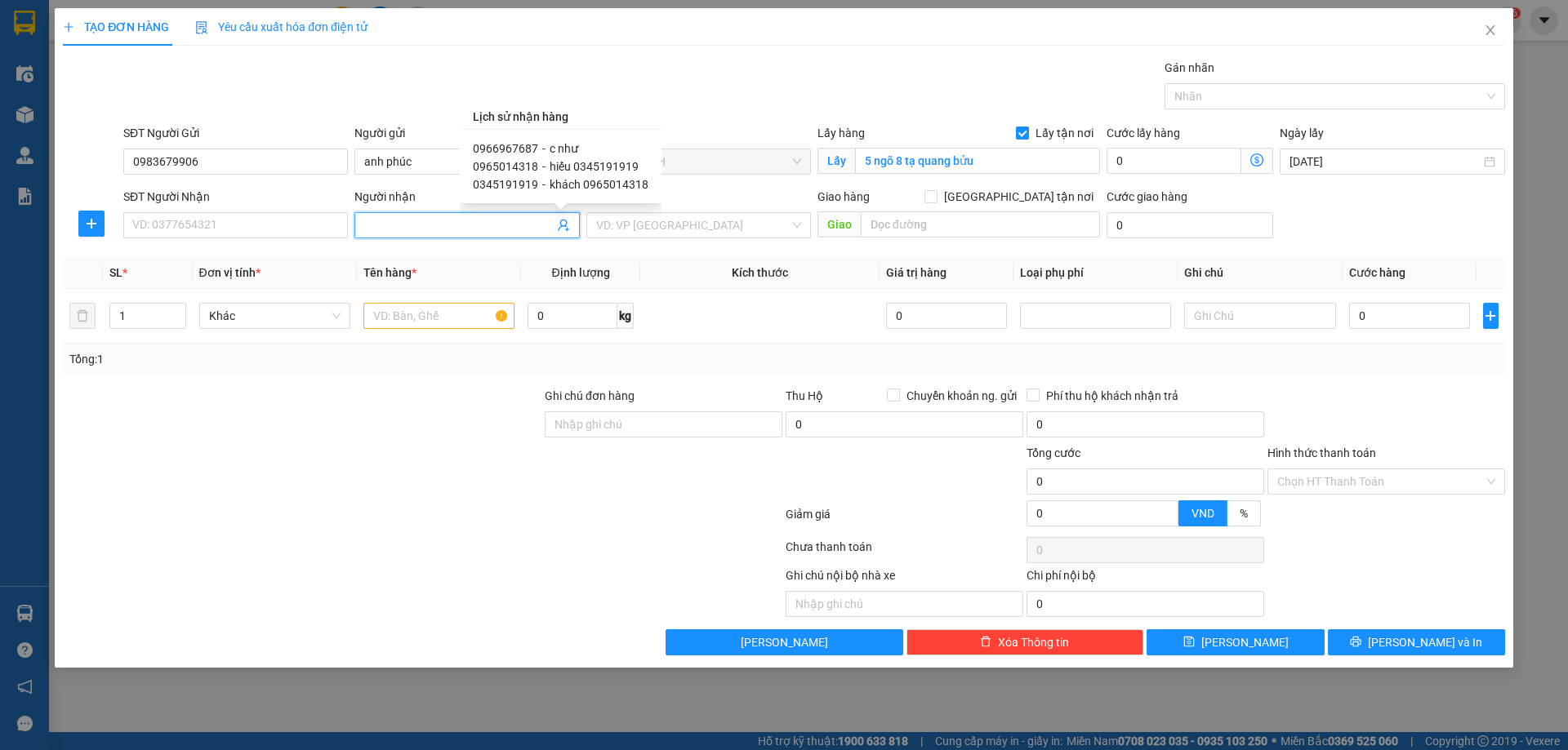
click at [575, 160] on span "hiếu 0345191919" at bounding box center [594, 166] width 89 height 13
type input "0965014318"
type input "hiếu 0345191919"
type input "vp"
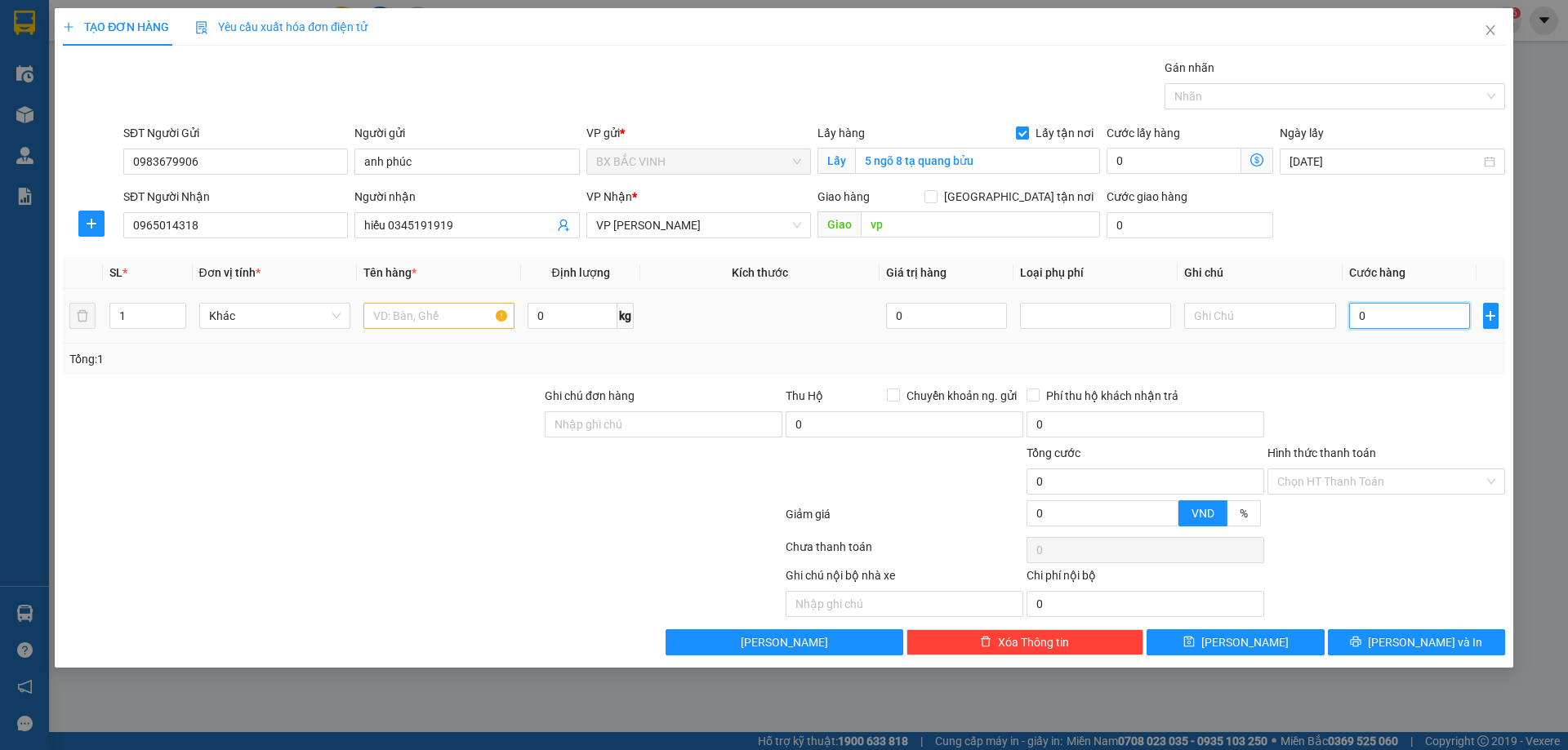
click at [1394, 309] on input "0" at bounding box center [1410, 316] width 122 height 26
type input "5"
type input "55"
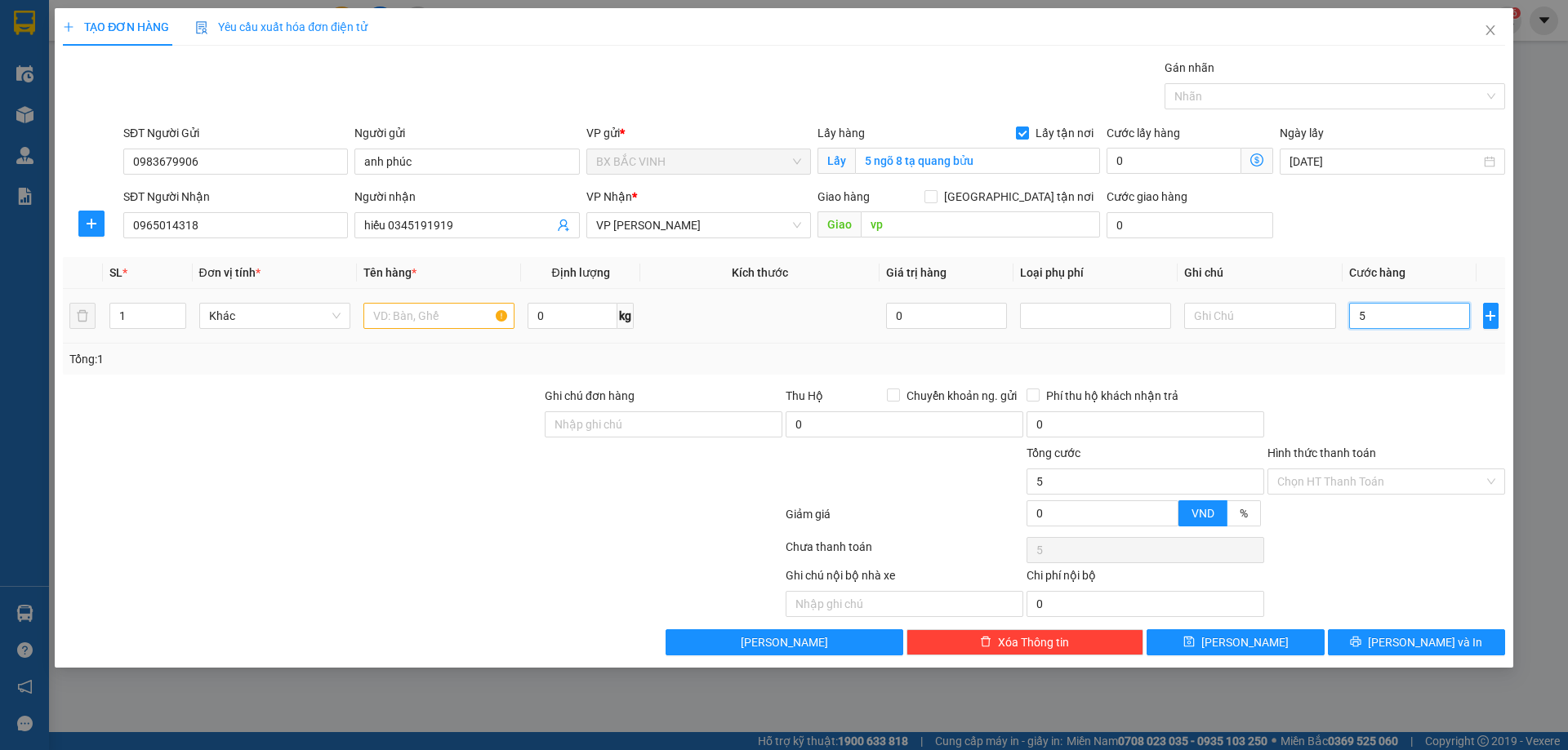
type input "55"
type input "550"
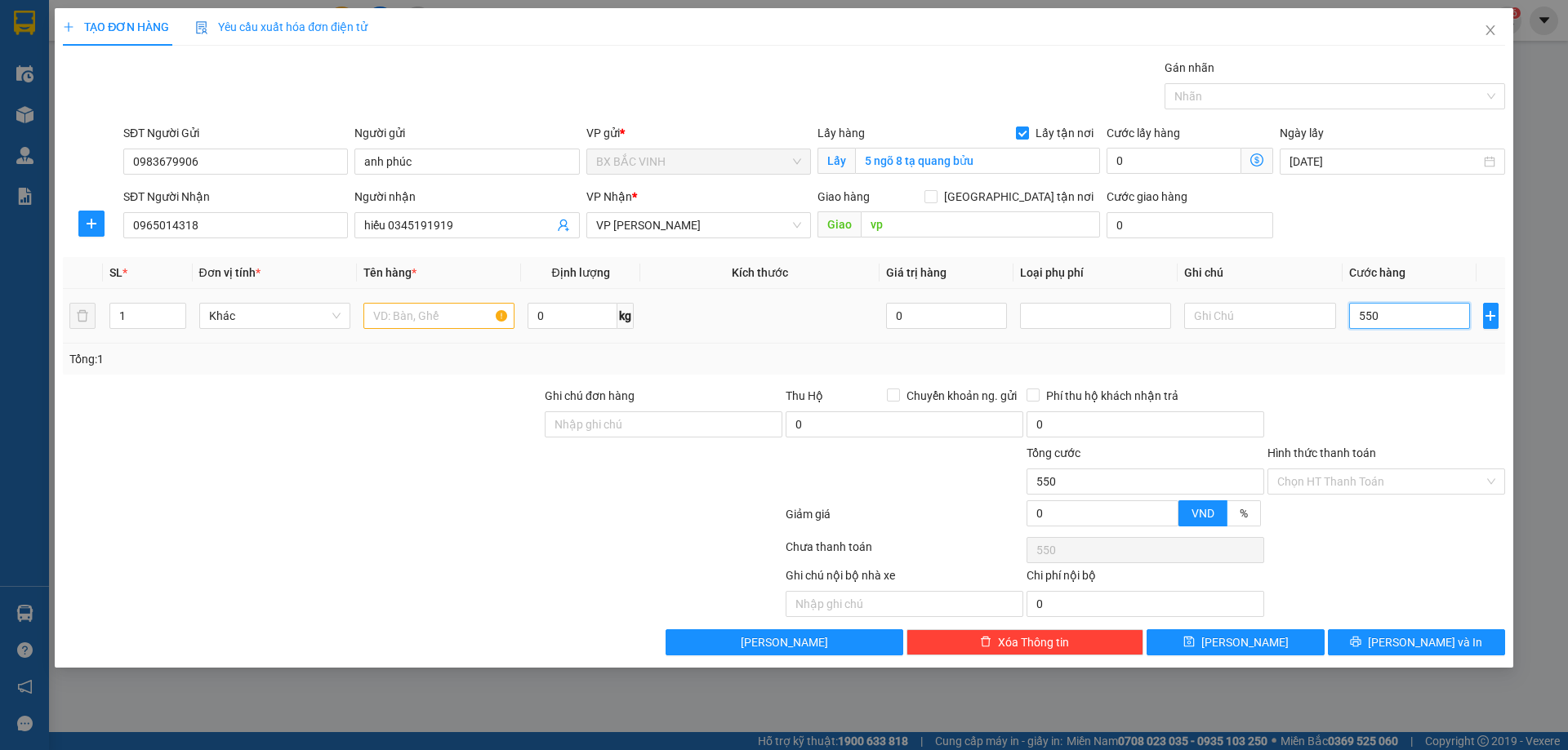
type input "5.500"
type input "55.000"
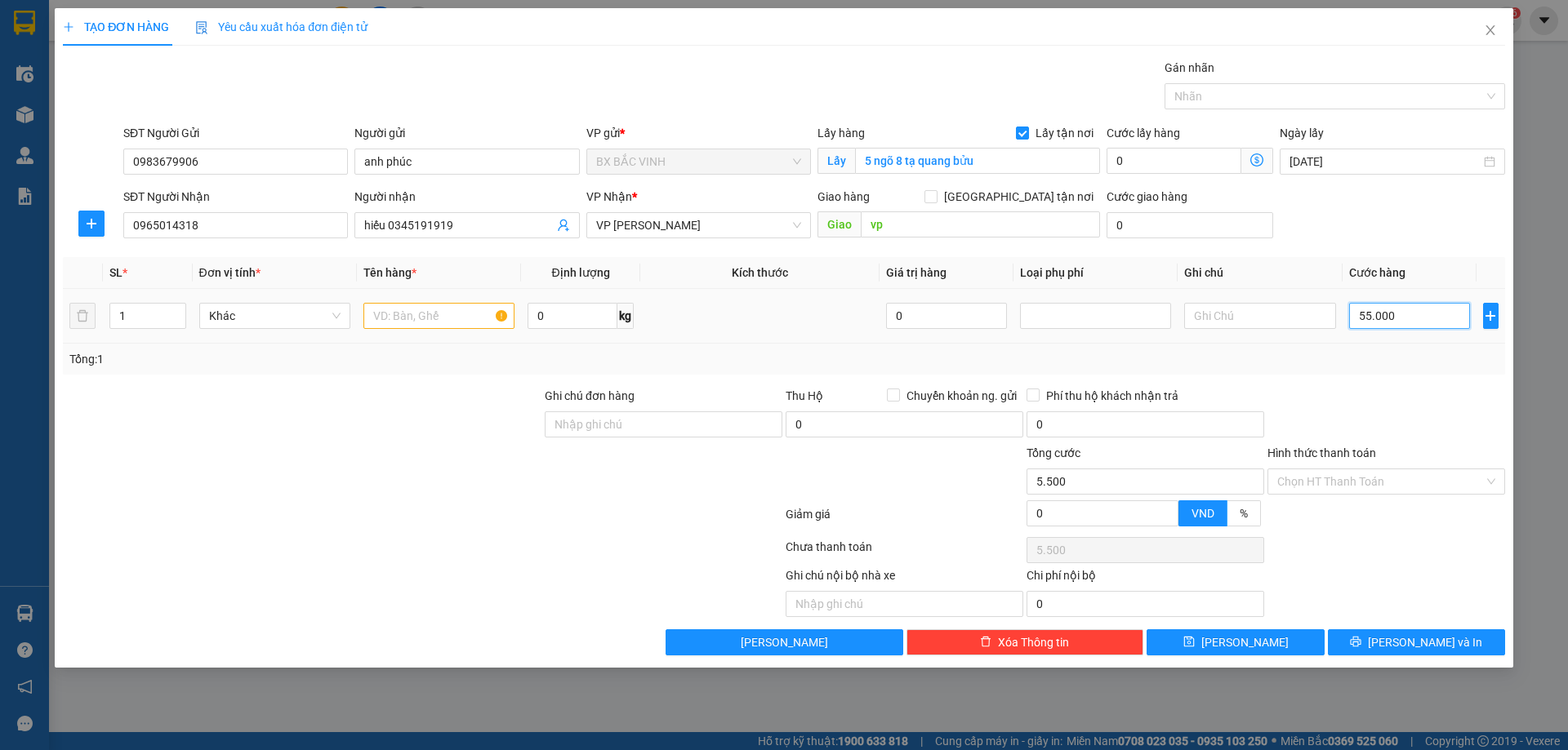
type input "55.000"
click at [1371, 312] on input "55.000" at bounding box center [1410, 316] width 122 height 26
type input "5.000"
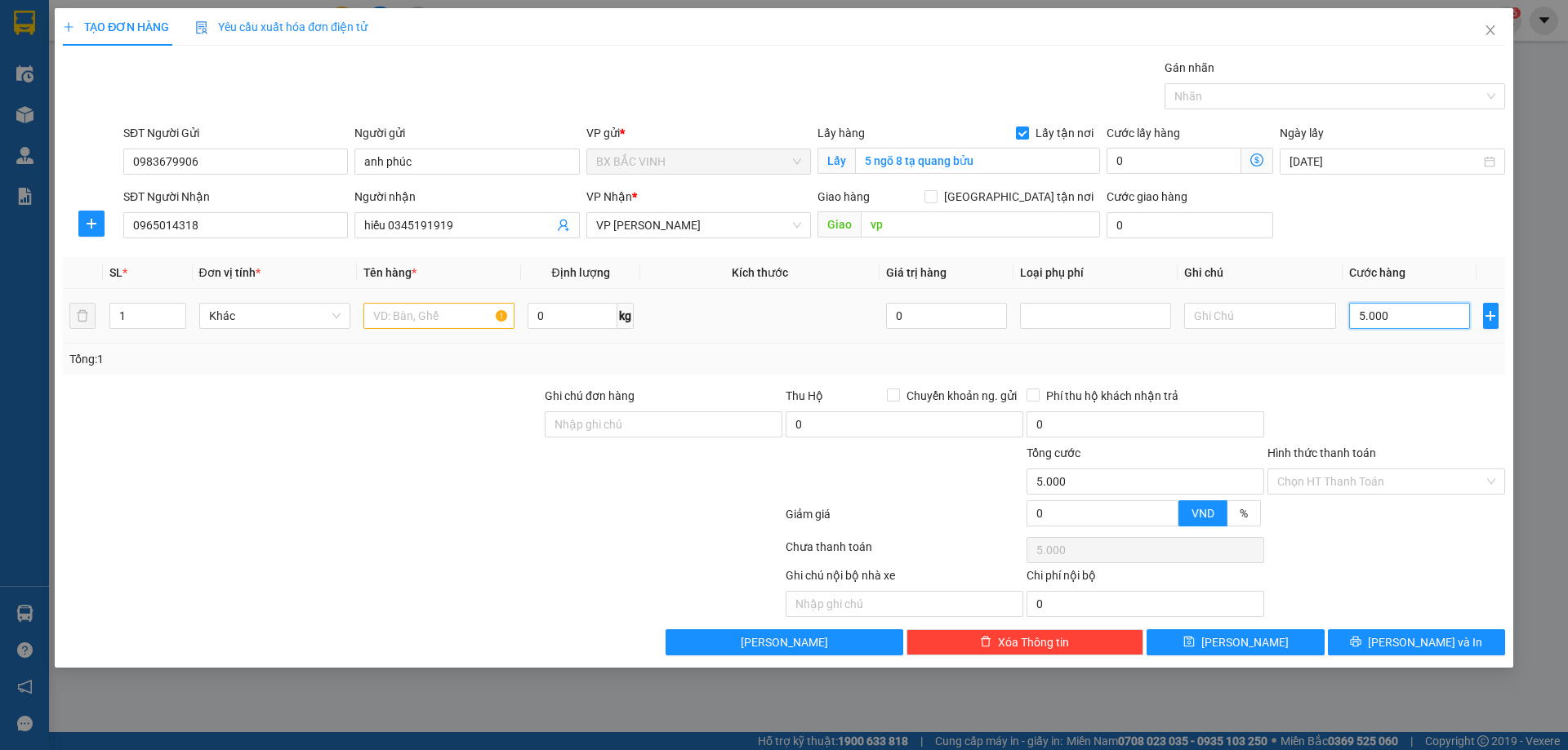
click at [1400, 315] on input "5.000" at bounding box center [1410, 316] width 122 height 26
type input "50.000"
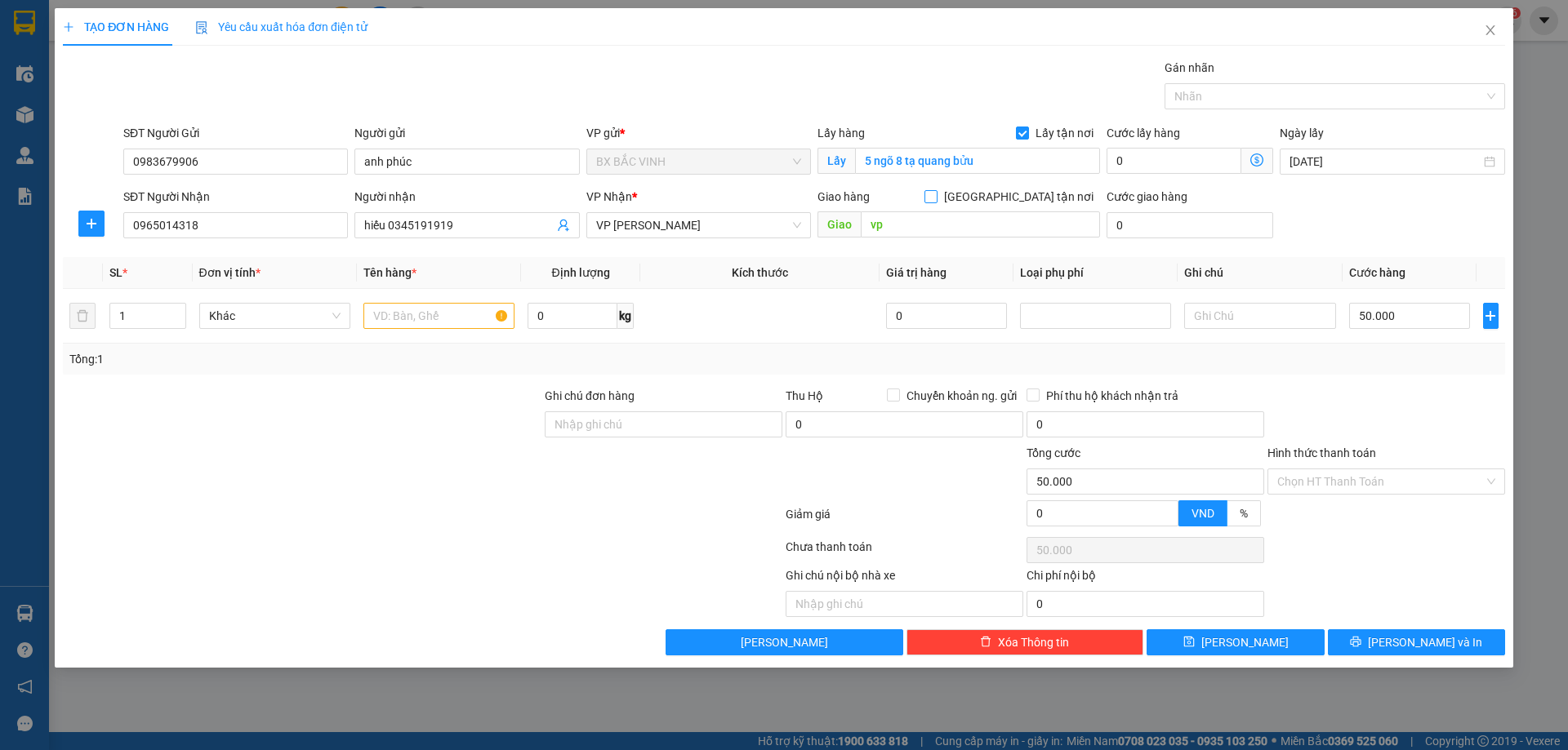
click at [936, 198] on input "Giao tận nơi" at bounding box center [930, 195] width 11 height 11
checkbox input "true"
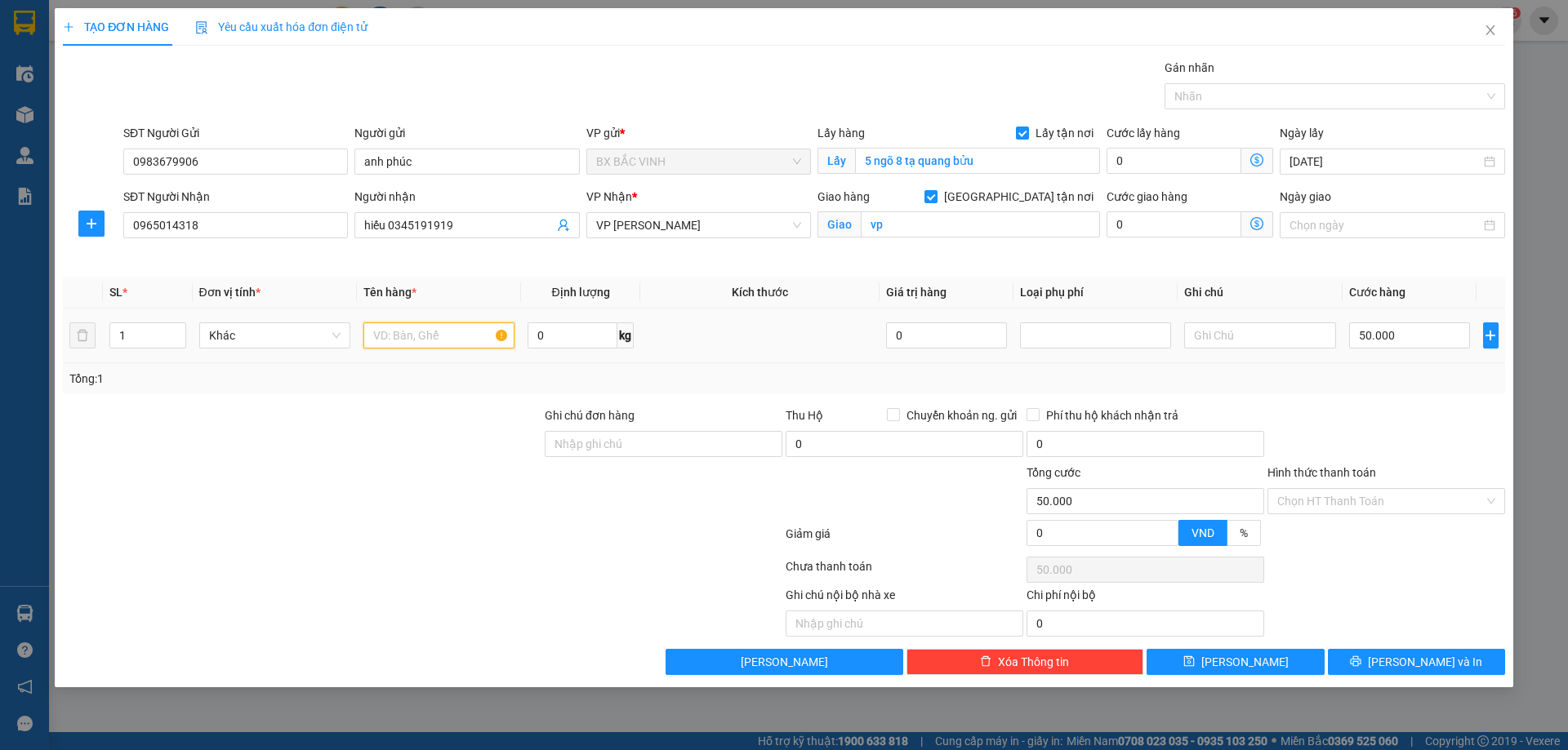
click at [425, 340] on input "text" at bounding box center [438, 335] width 151 height 26
type input "thực phẩm"
click at [1405, 505] on input "Hình thức thanh toán" at bounding box center [1380, 501] width 207 height 24
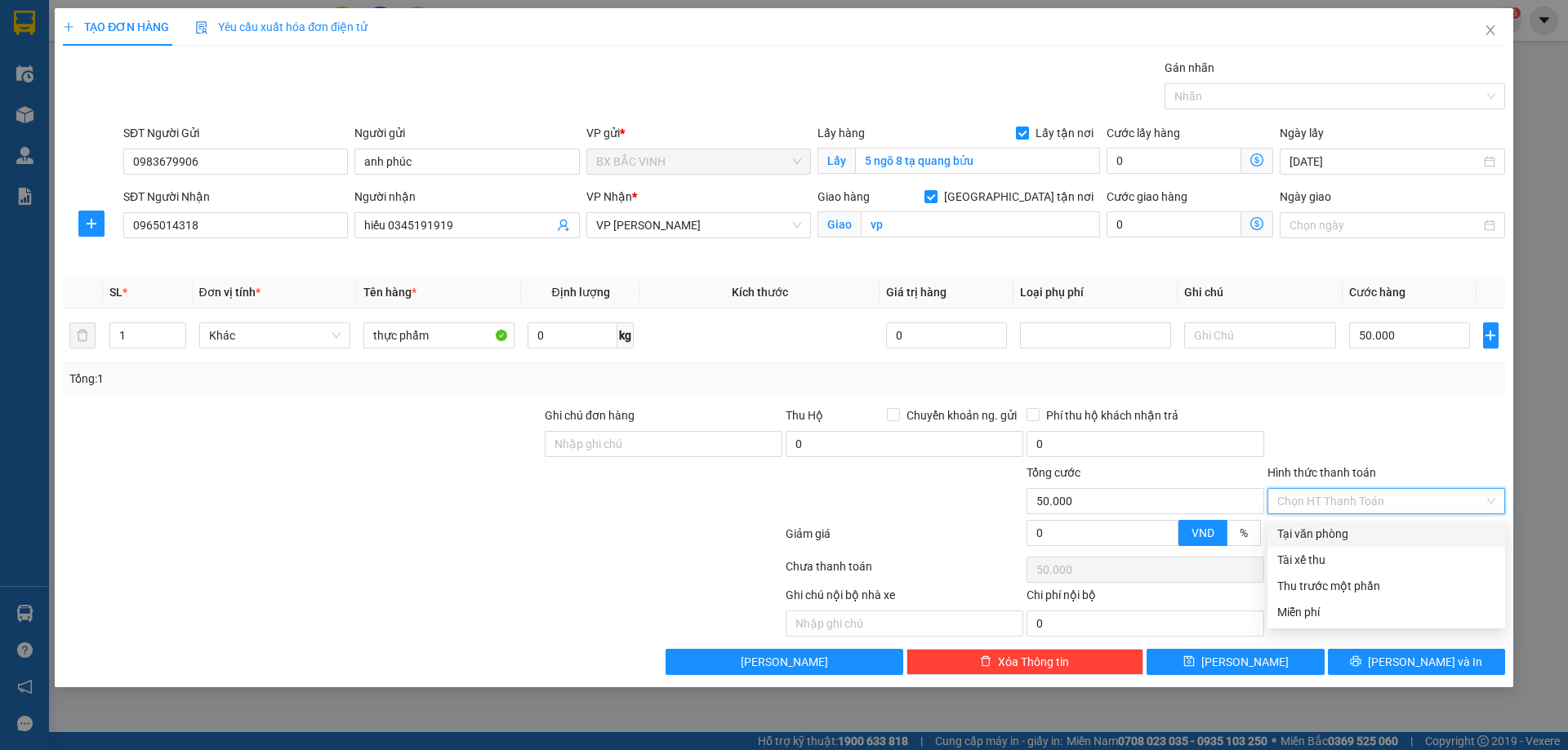
click at [1324, 533] on div "Tại văn phòng" at bounding box center [1386, 534] width 218 height 18
type input "0"
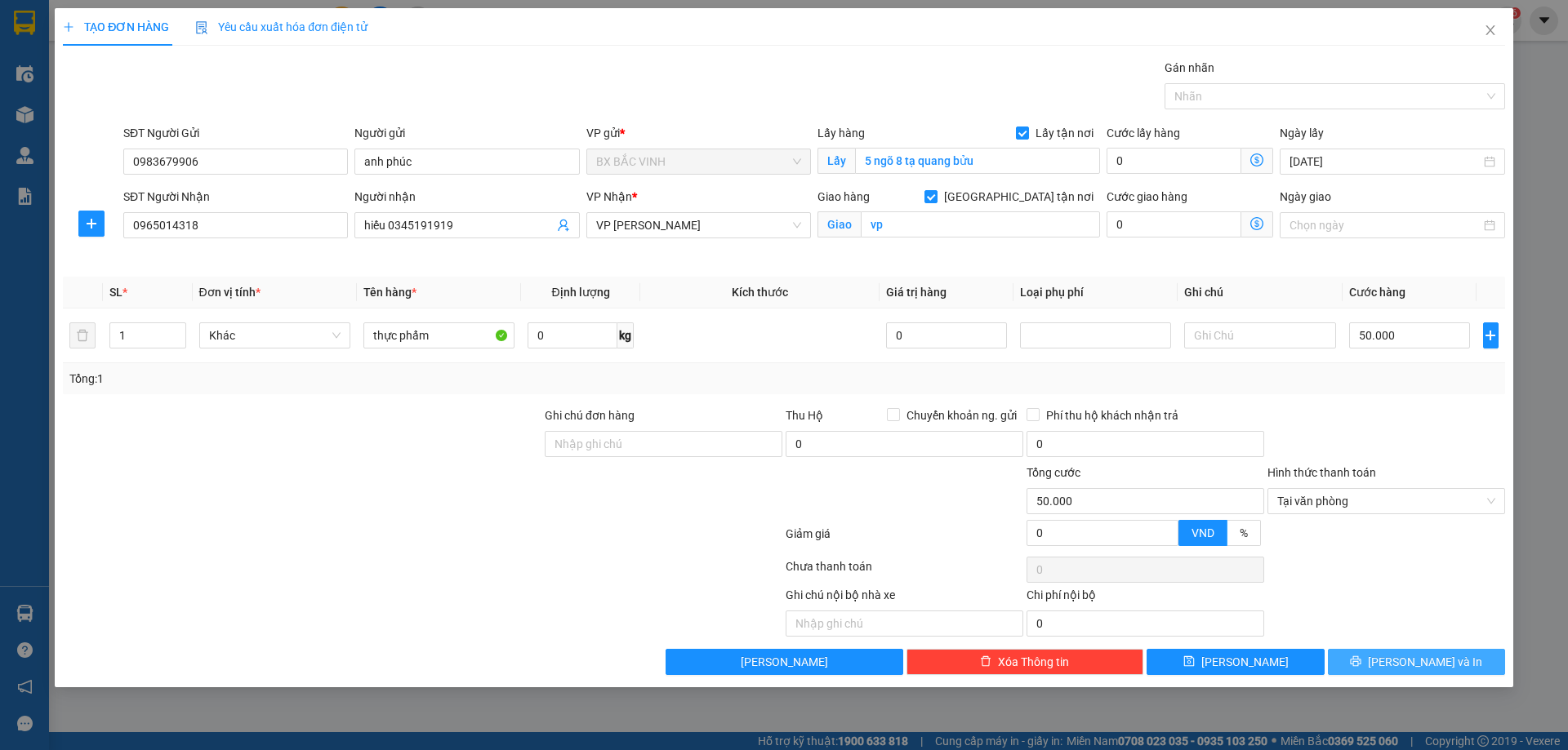
click at [1413, 655] on span "Lưu và In" at bounding box center [1425, 662] width 114 height 18
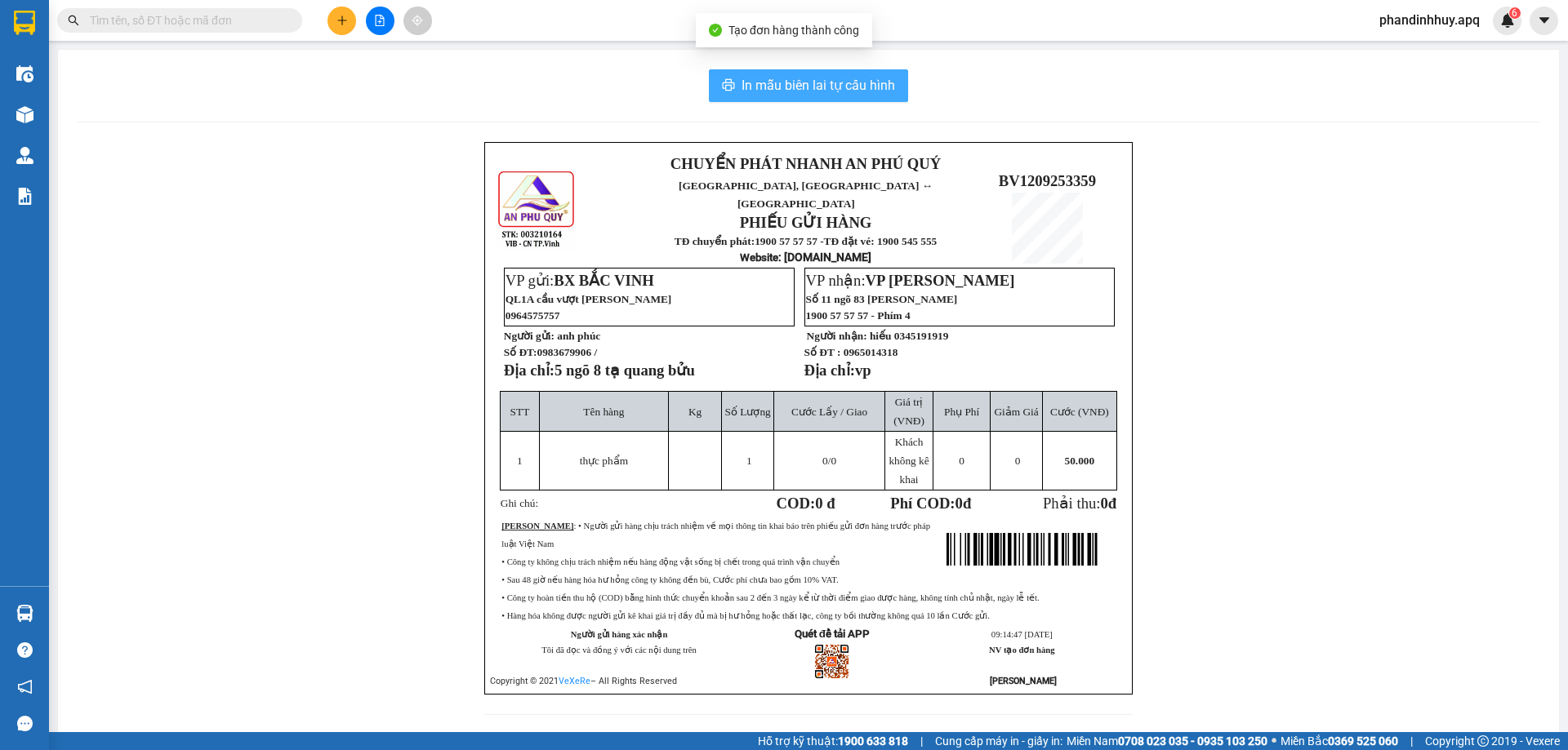
click at [839, 81] on span "In mẫu biên lai tự cấu hình" at bounding box center [819, 86] width 154 height 21
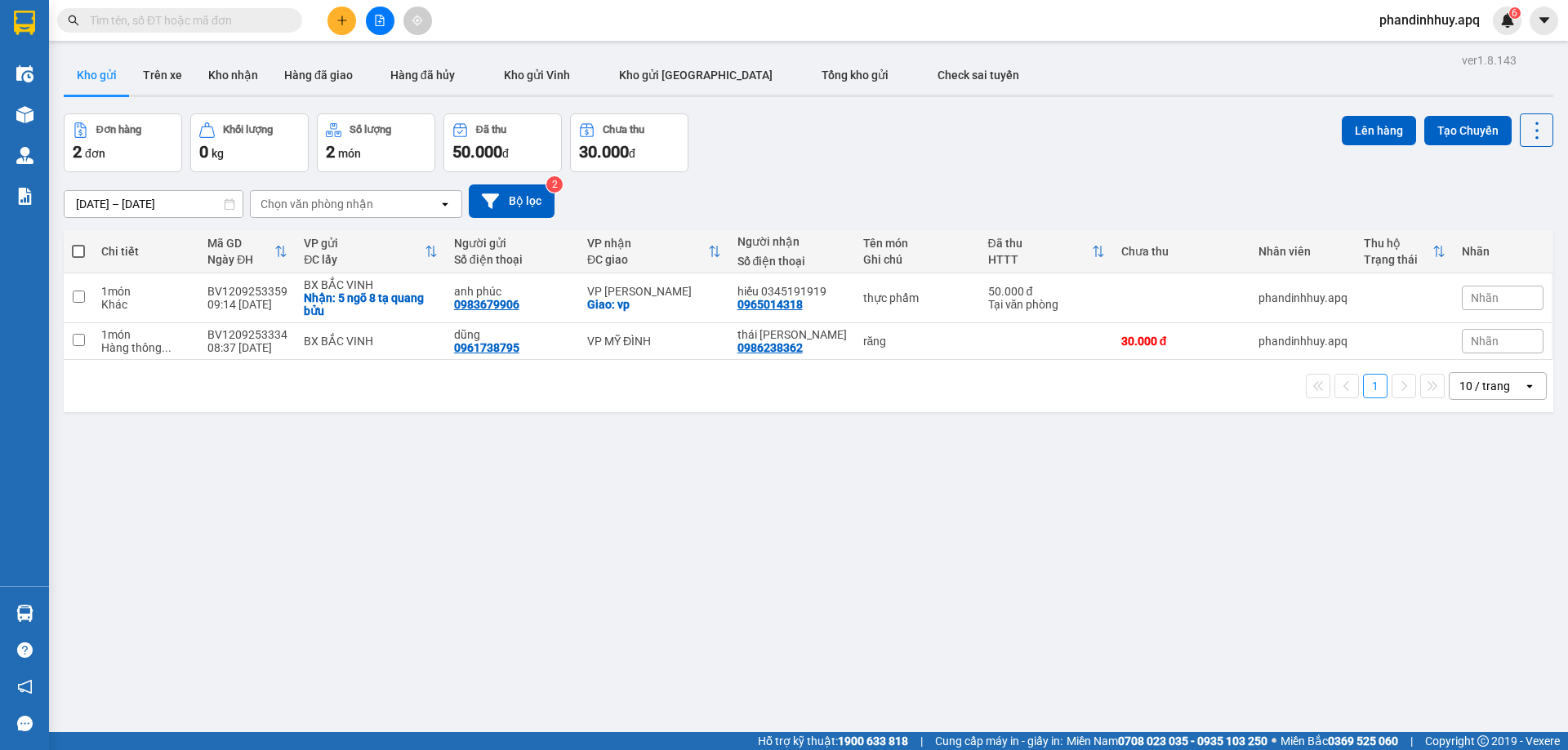
drag, startPoint x: 395, startPoint y: 162, endPoint x: 373, endPoint y: 106, distance: 60.2
drag, startPoint x: 373, startPoint y: 106, endPoint x: 383, endPoint y: 16, distance: 90.6
click at [383, 16] on icon "file-add" at bounding box center [379, 20] width 11 height 11
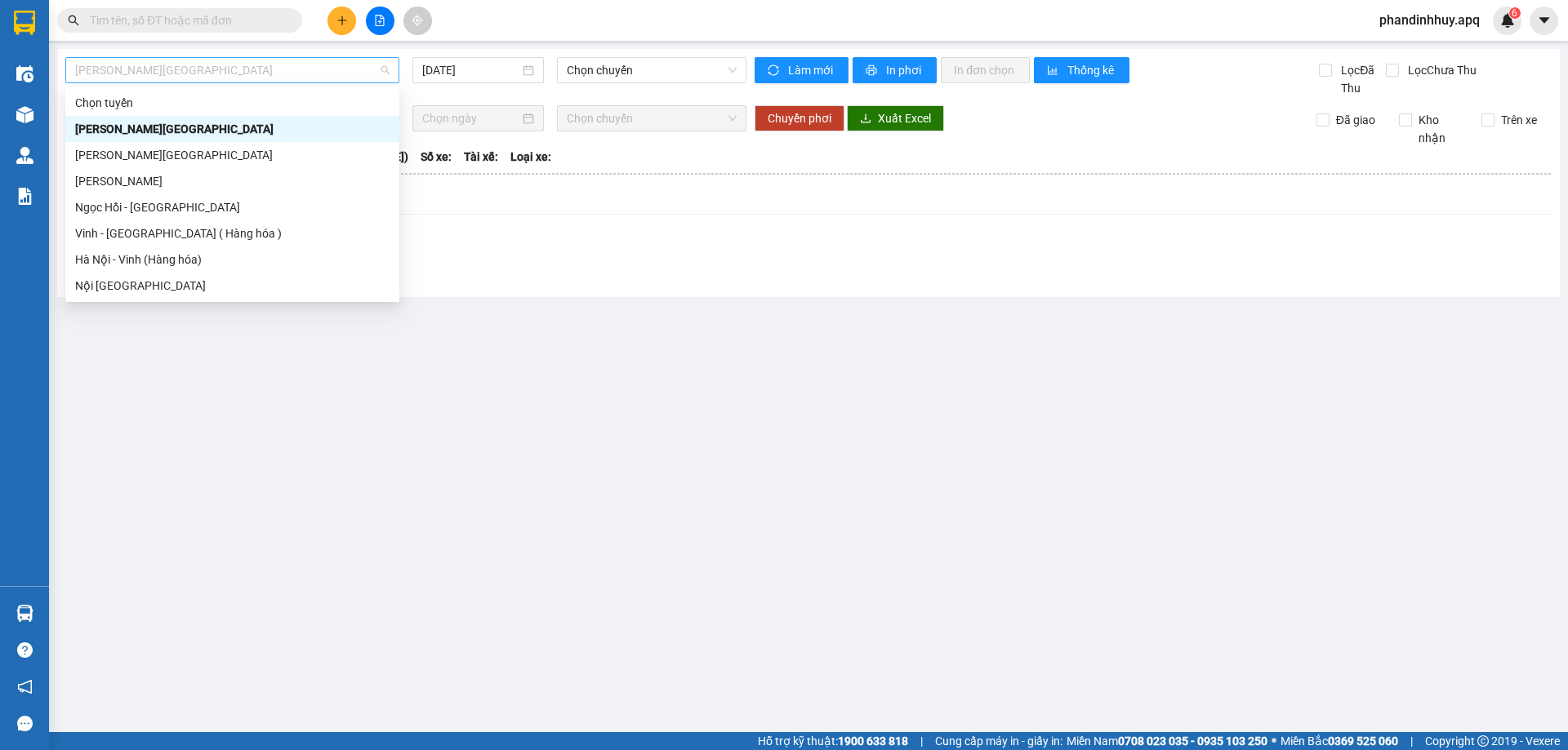
click at [294, 68] on span "[PERSON_NAME][GEOGRAPHIC_DATA]" at bounding box center [233, 70] width 315 height 24
click at [214, 227] on div "Vinh - [GEOGRAPHIC_DATA] ( Hàng hóa )" at bounding box center [233, 233] width 315 height 18
type input "[DATE]"
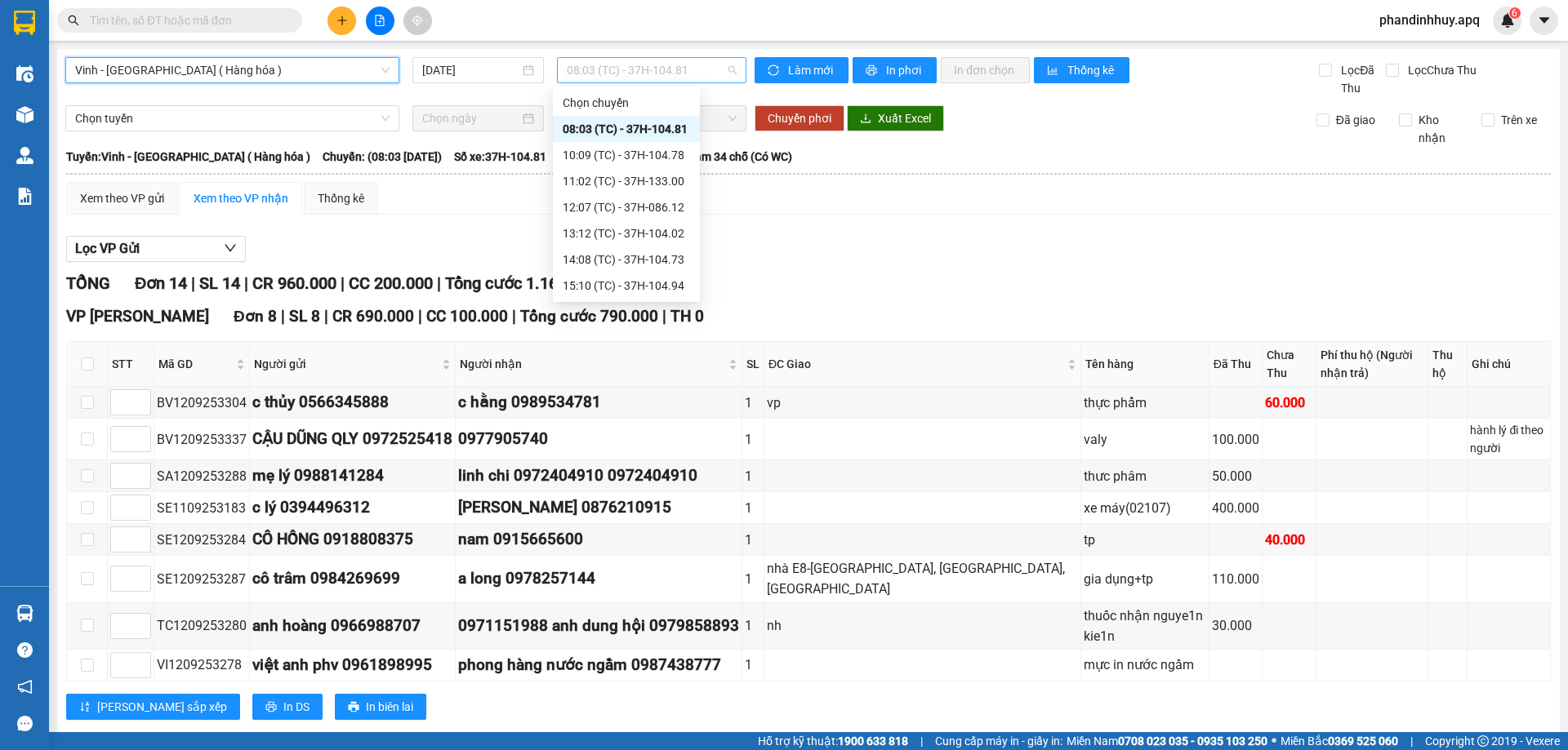
click at [723, 67] on span "08:03 (TC) - 37H-104.81" at bounding box center [652, 70] width 170 height 24
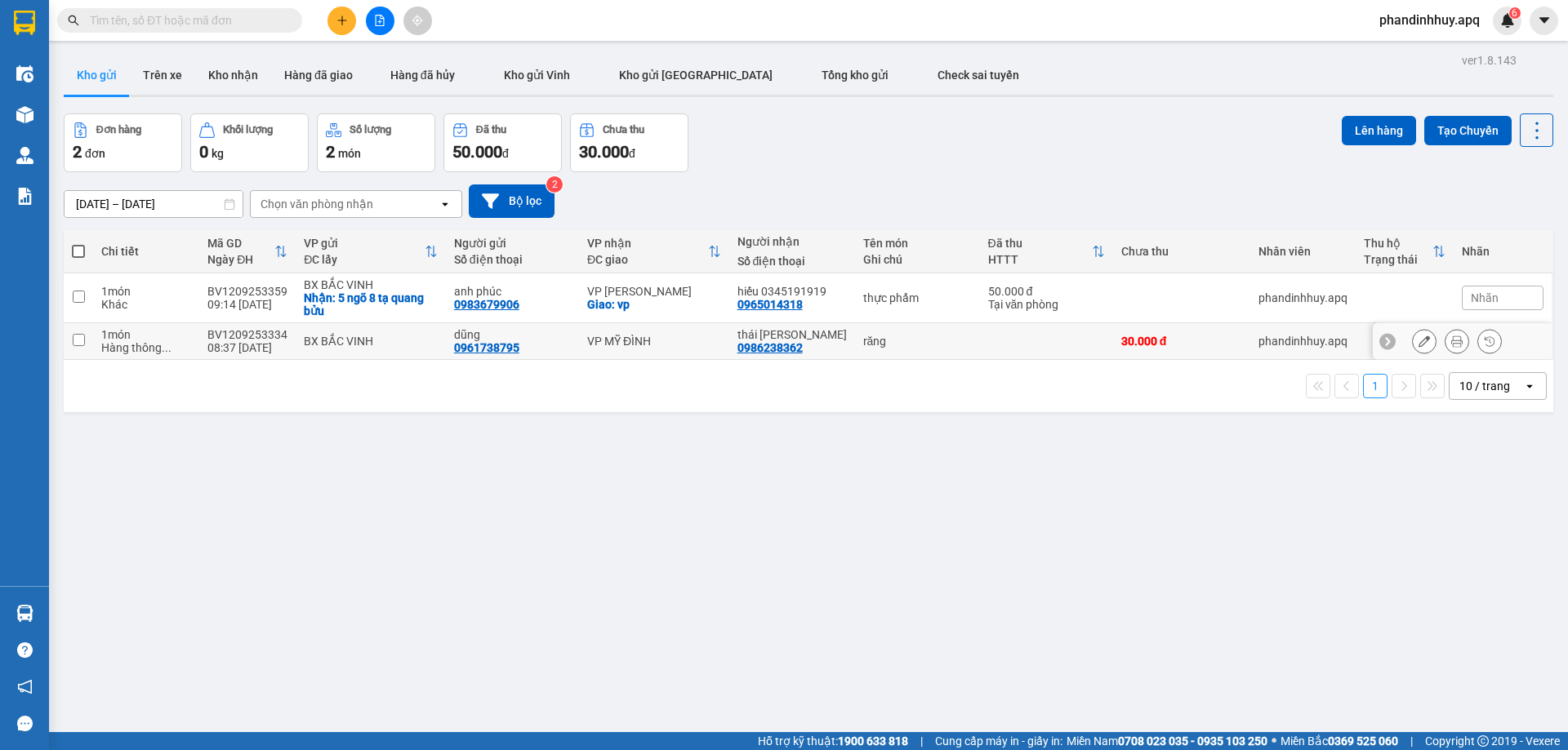
click at [344, 340] on div "BX BẮC VINH" at bounding box center [371, 340] width 134 height 13
checkbox input "true"
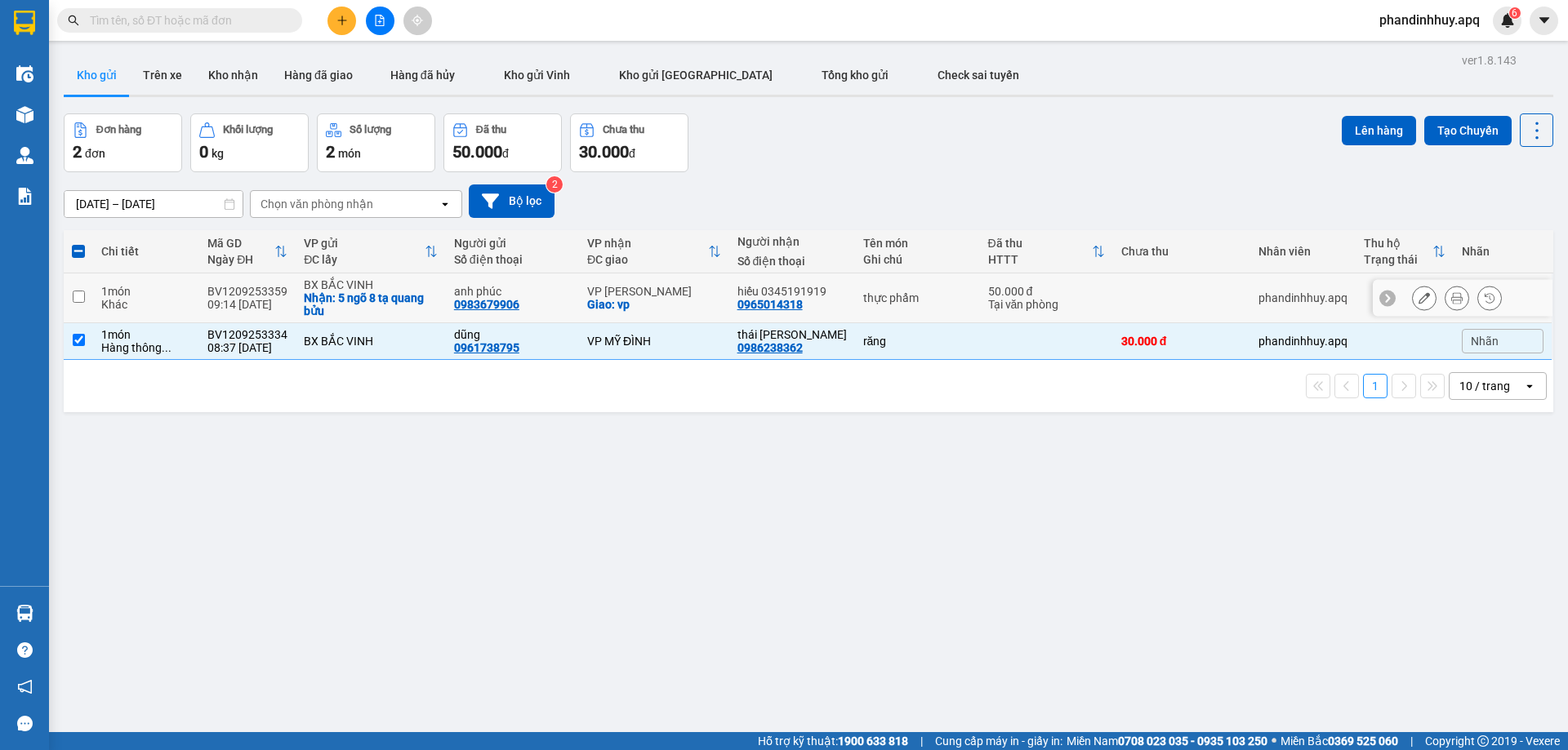
click at [349, 278] on div "BX BẮC VINH" at bounding box center [371, 284] width 134 height 13
checkbox input "true"
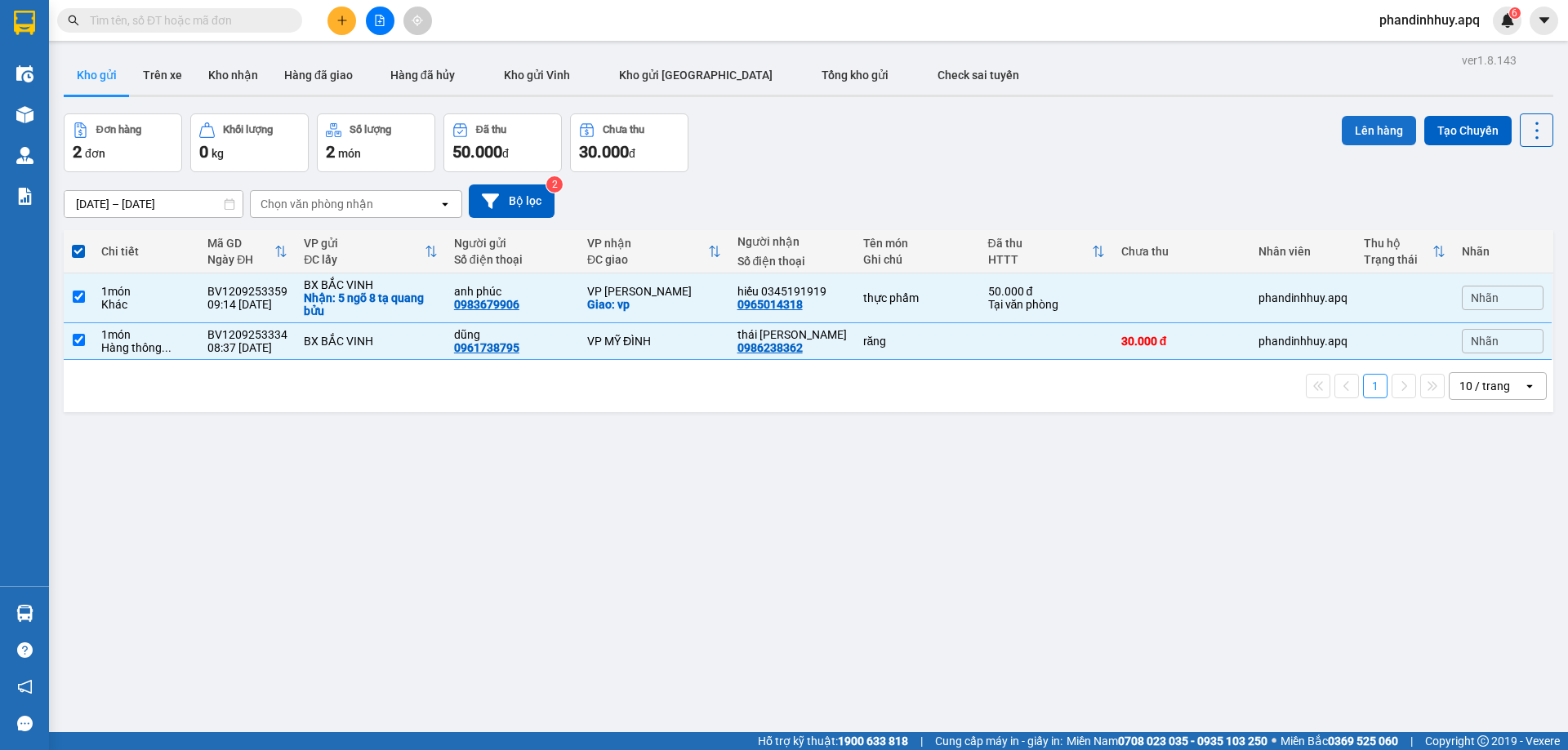
click at [1360, 126] on button "Lên hàng" at bounding box center [1379, 130] width 74 height 29
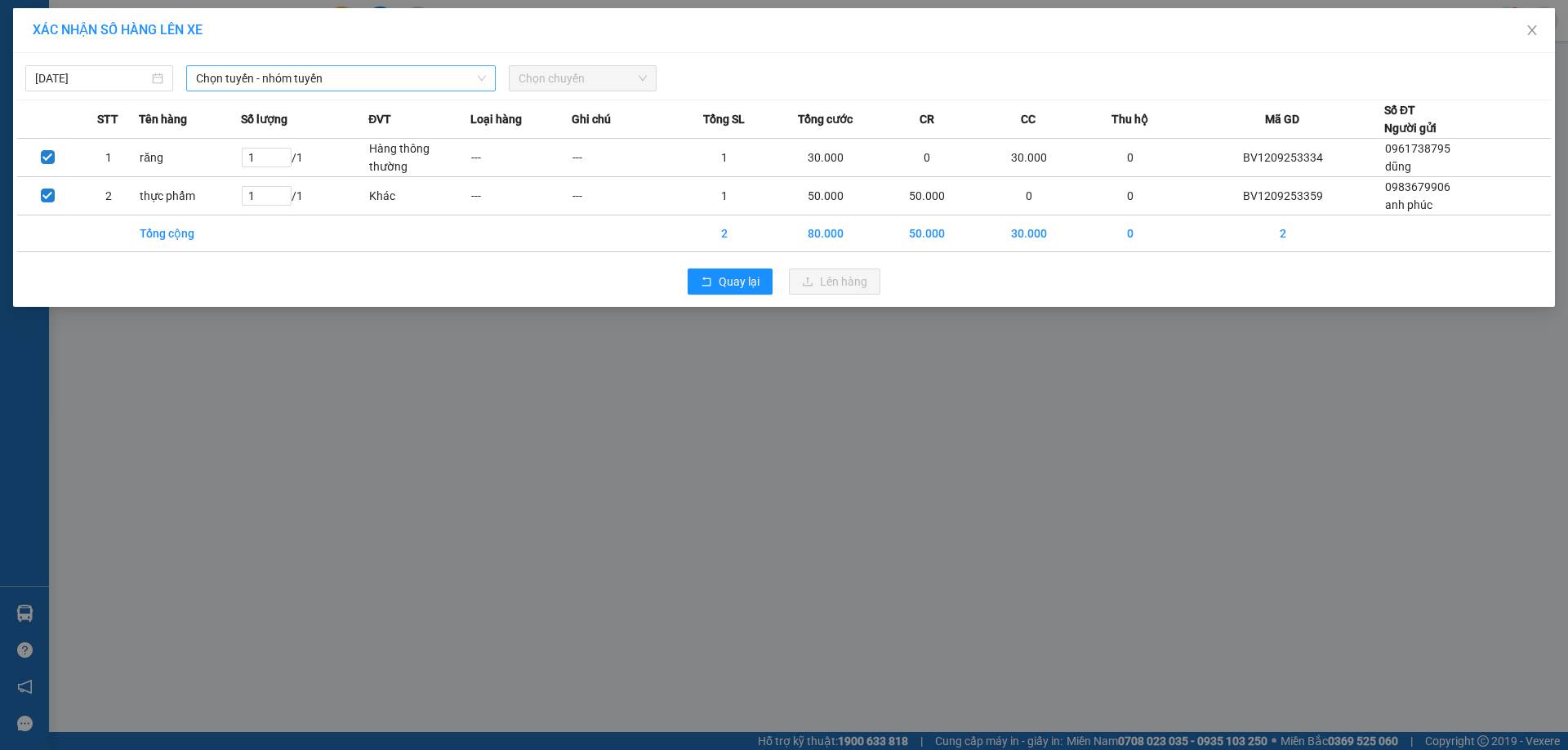
click at [347, 79] on span "Chọn tuyến - nhóm tuyến" at bounding box center [341, 79] width 290 height 24
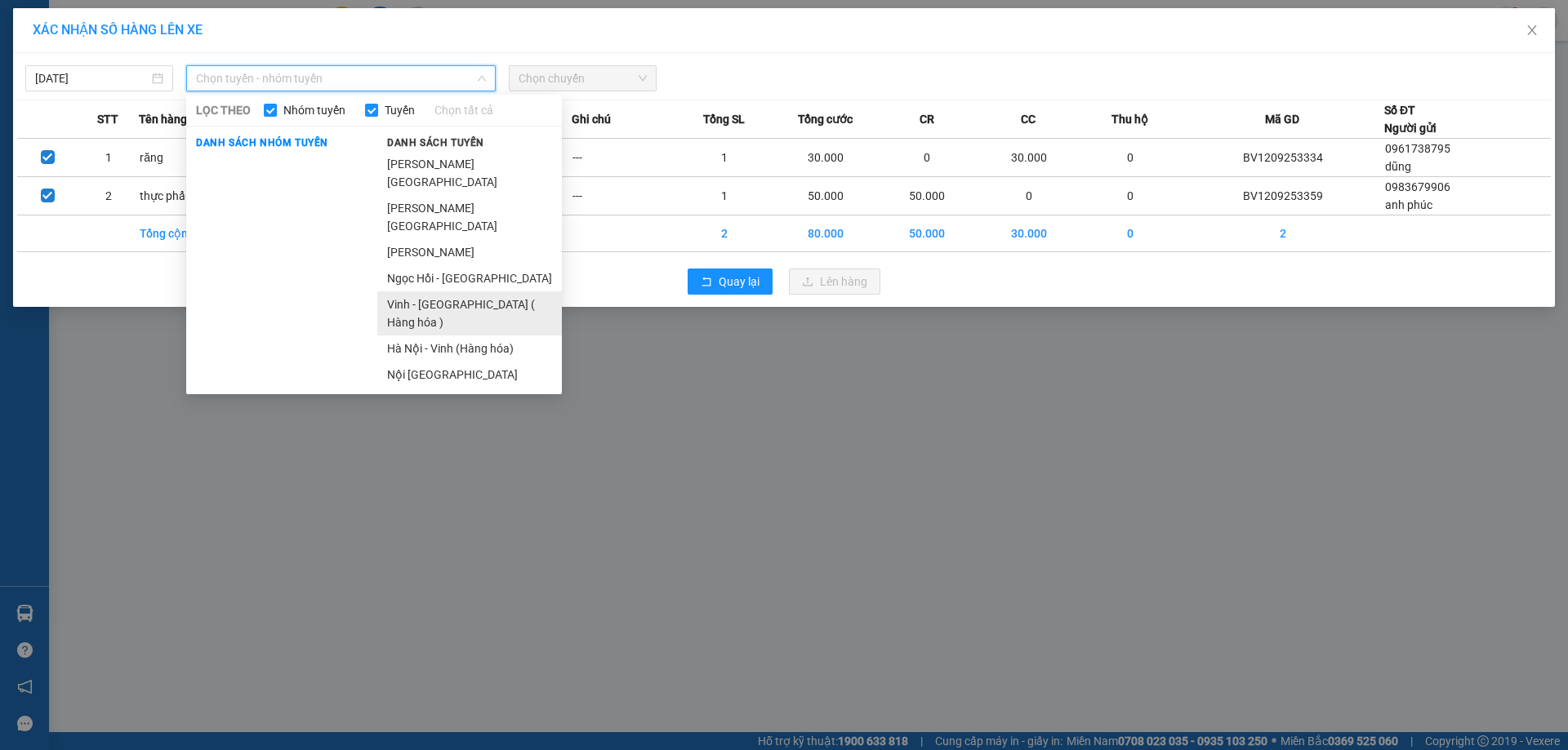
click at [443, 291] on li "Vinh - [GEOGRAPHIC_DATA] ( Hàng hóa )" at bounding box center [470, 313] width 185 height 44
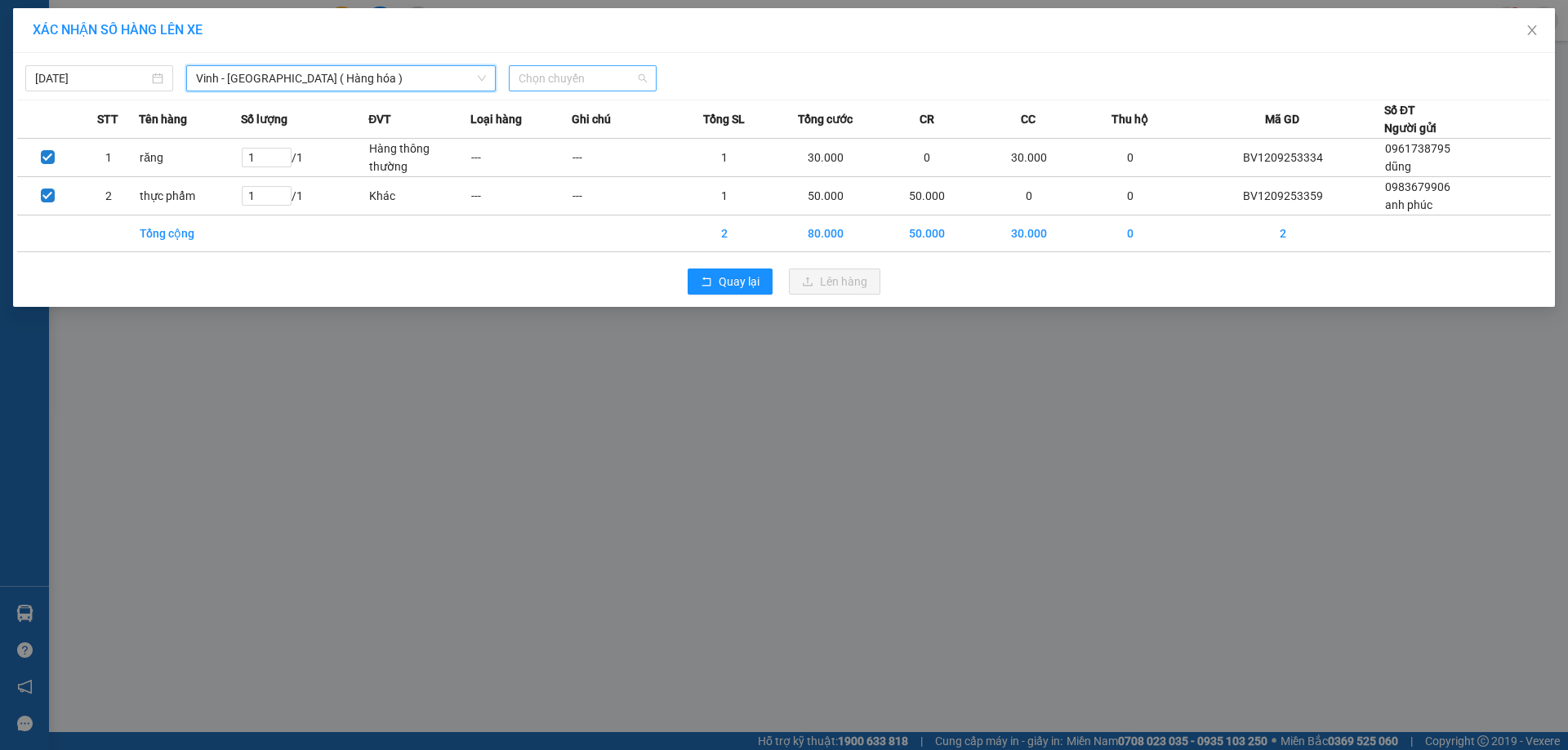
click at [634, 70] on span "Chọn chuyến" at bounding box center [583, 79] width 128 height 24
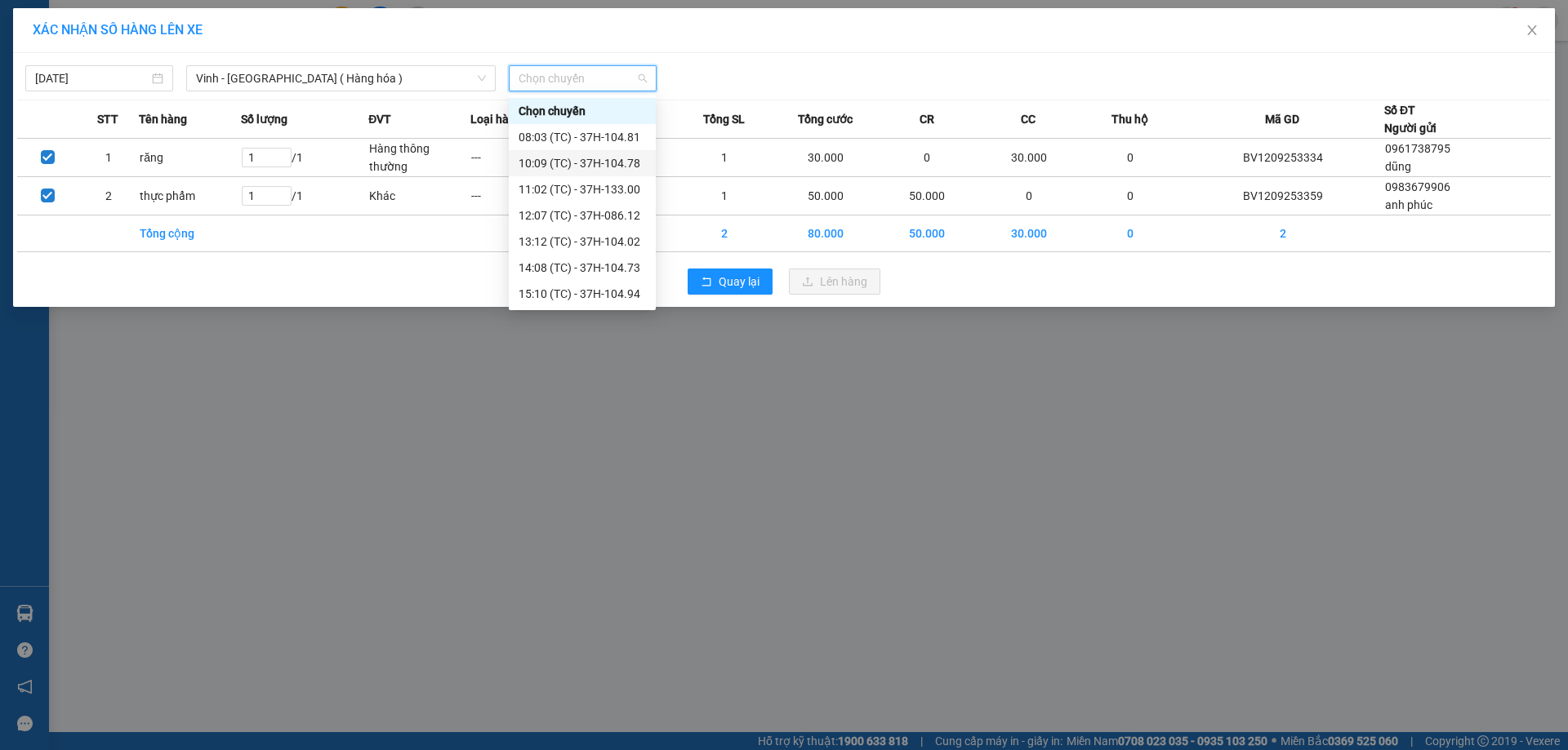
click at [613, 157] on div "10:09 (TC) - 37H-104.78" at bounding box center [582, 163] width 127 height 18
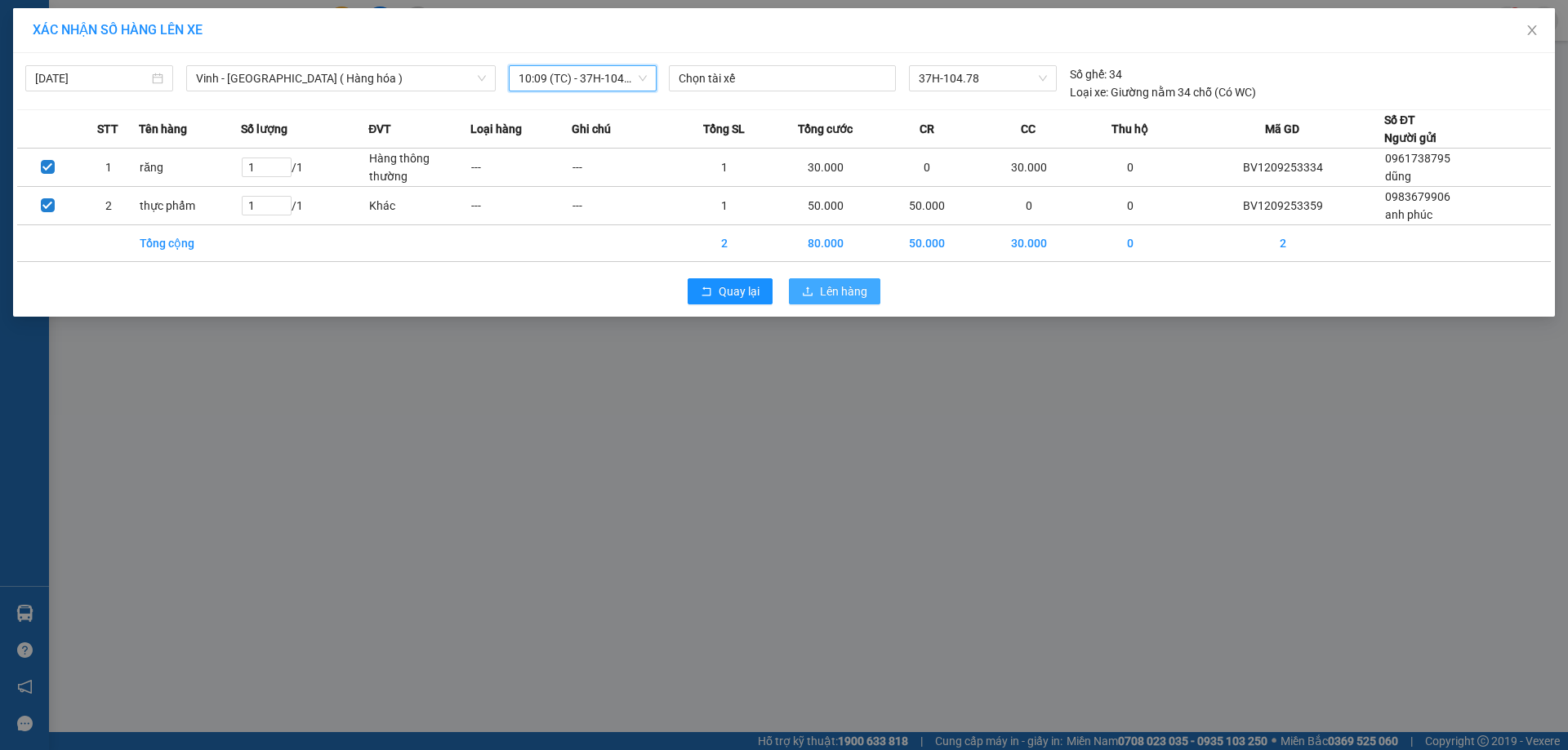
click at [847, 292] on span "Lên hàng" at bounding box center [844, 291] width 48 height 18
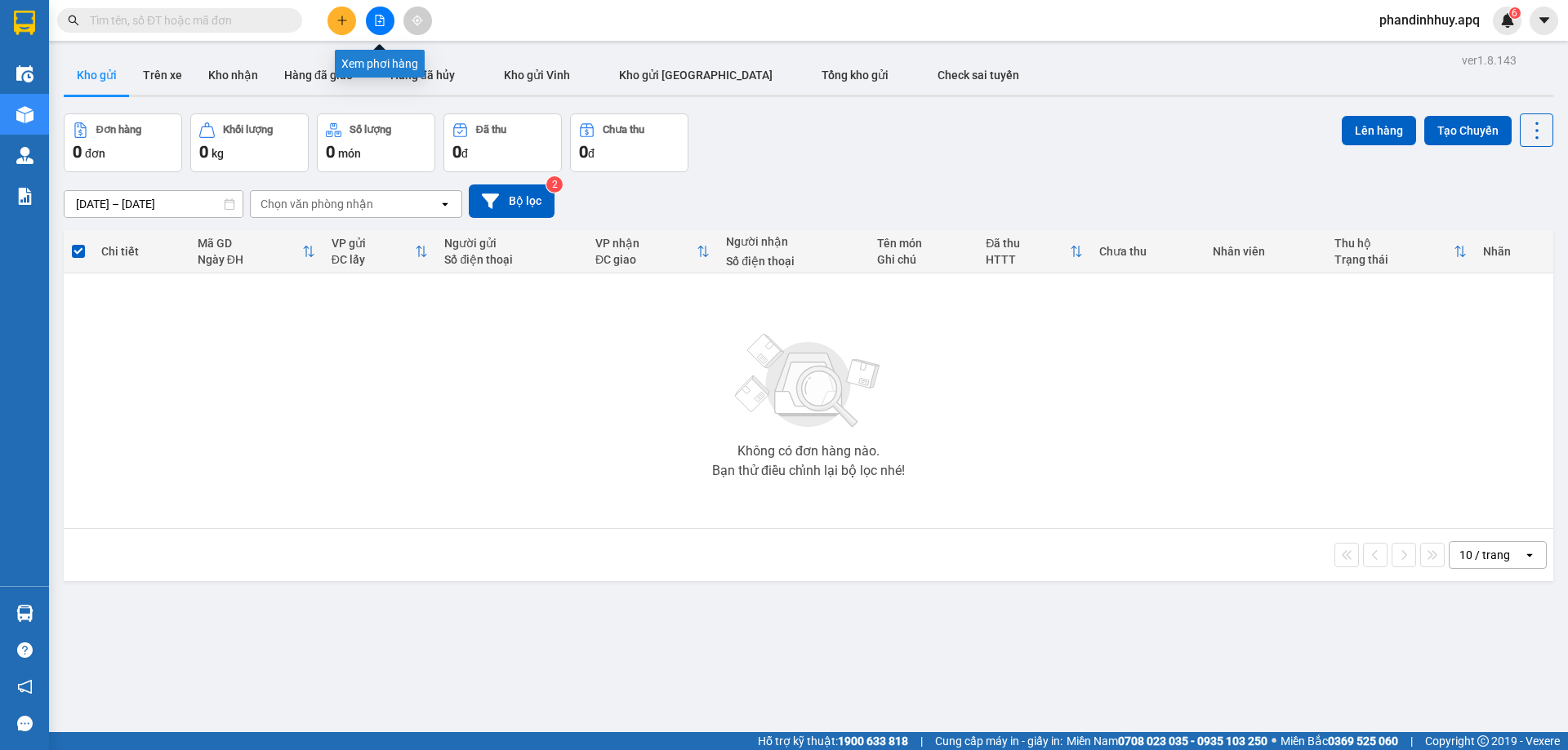
click at [379, 16] on icon "file-add" at bounding box center [380, 20] width 9 height 11
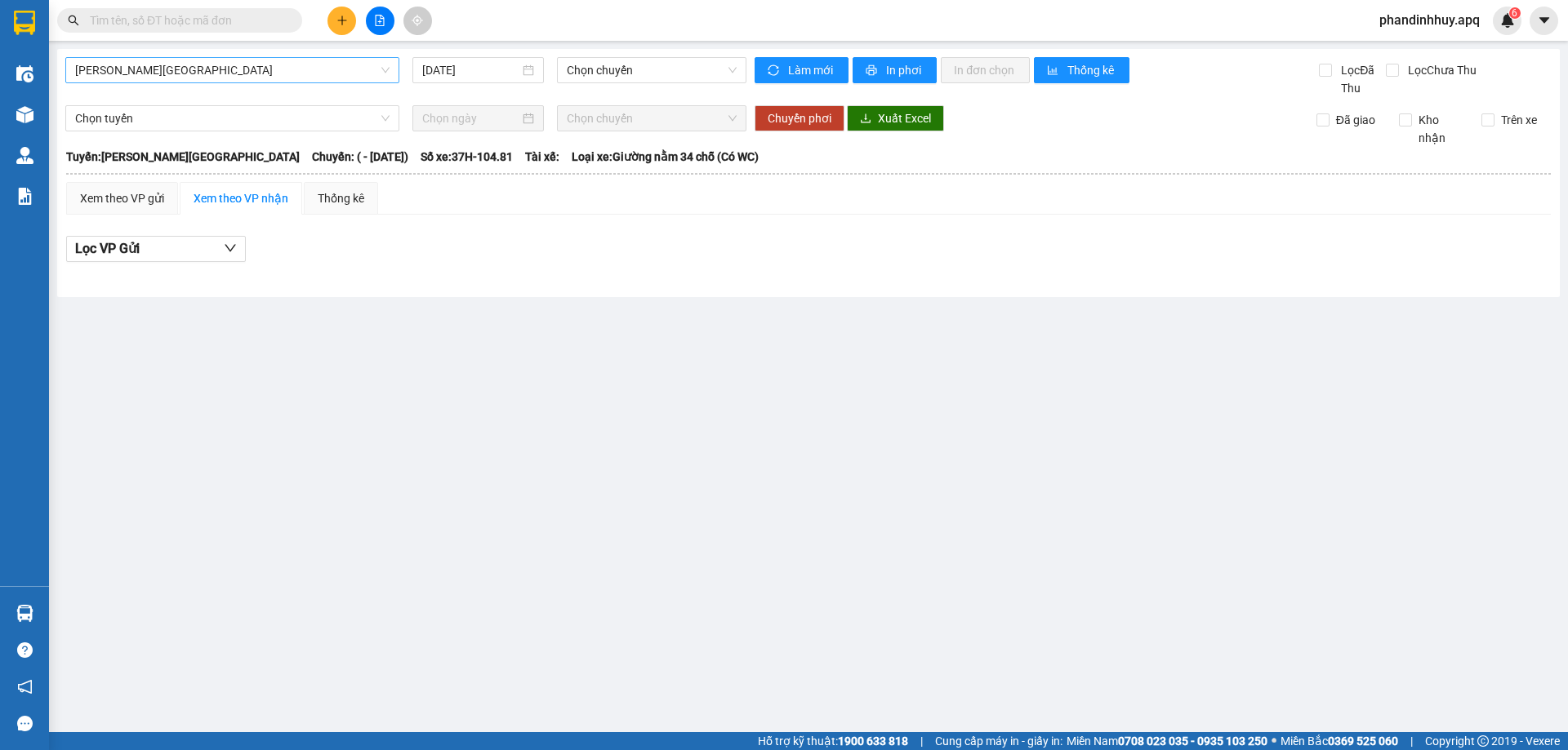
click at [322, 63] on span "[PERSON_NAME][GEOGRAPHIC_DATA]" at bounding box center [233, 70] width 315 height 24
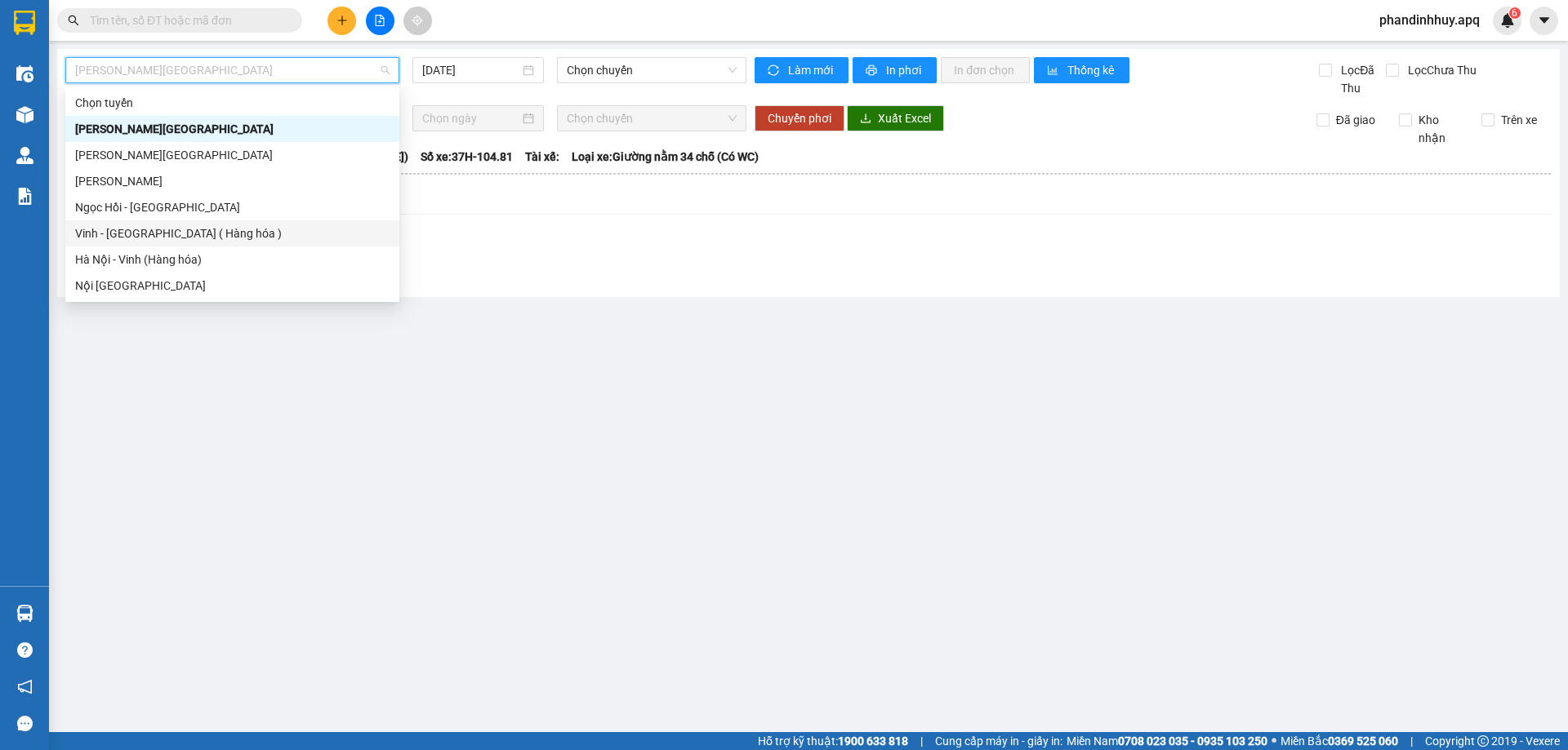
click at [257, 236] on div "Vinh - [GEOGRAPHIC_DATA] ( Hàng hóa )" at bounding box center [233, 233] width 315 height 18
type input "[DATE]"
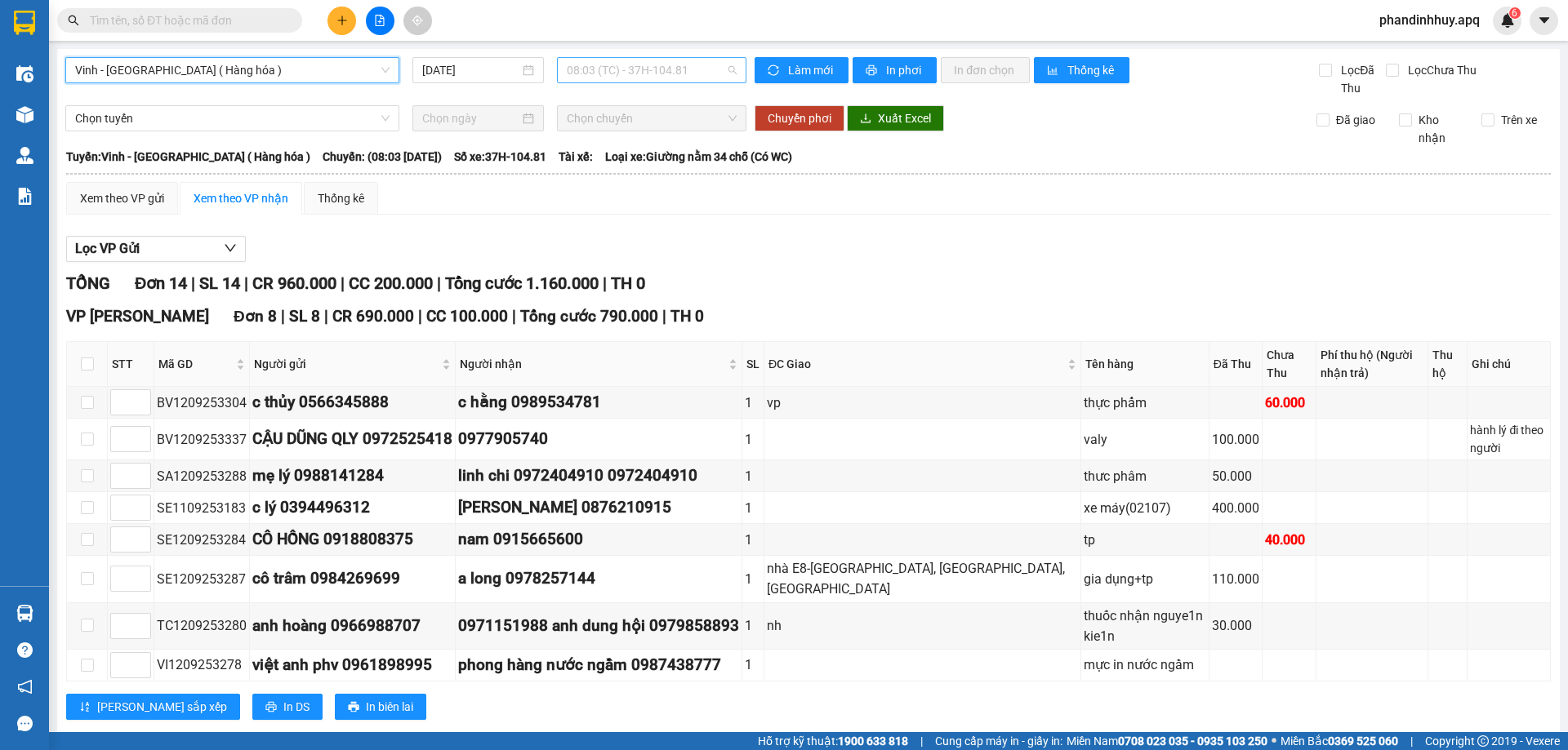
click at [731, 67] on span "08:03 (TC) - 37H-104.81" at bounding box center [652, 70] width 170 height 24
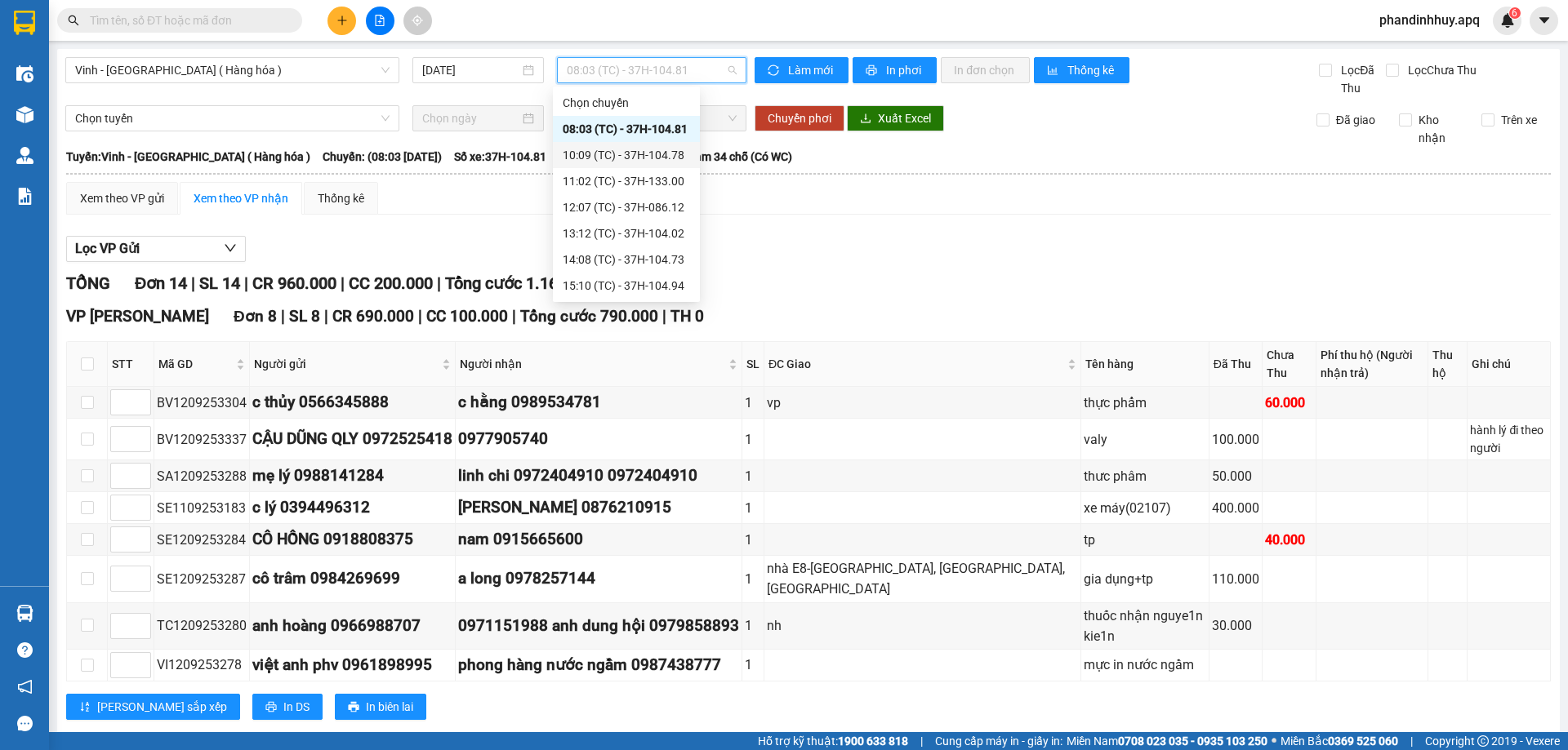
click at [666, 149] on div "10:09 (TC) - 37H-104.78" at bounding box center [626, 155] width 127 height 18
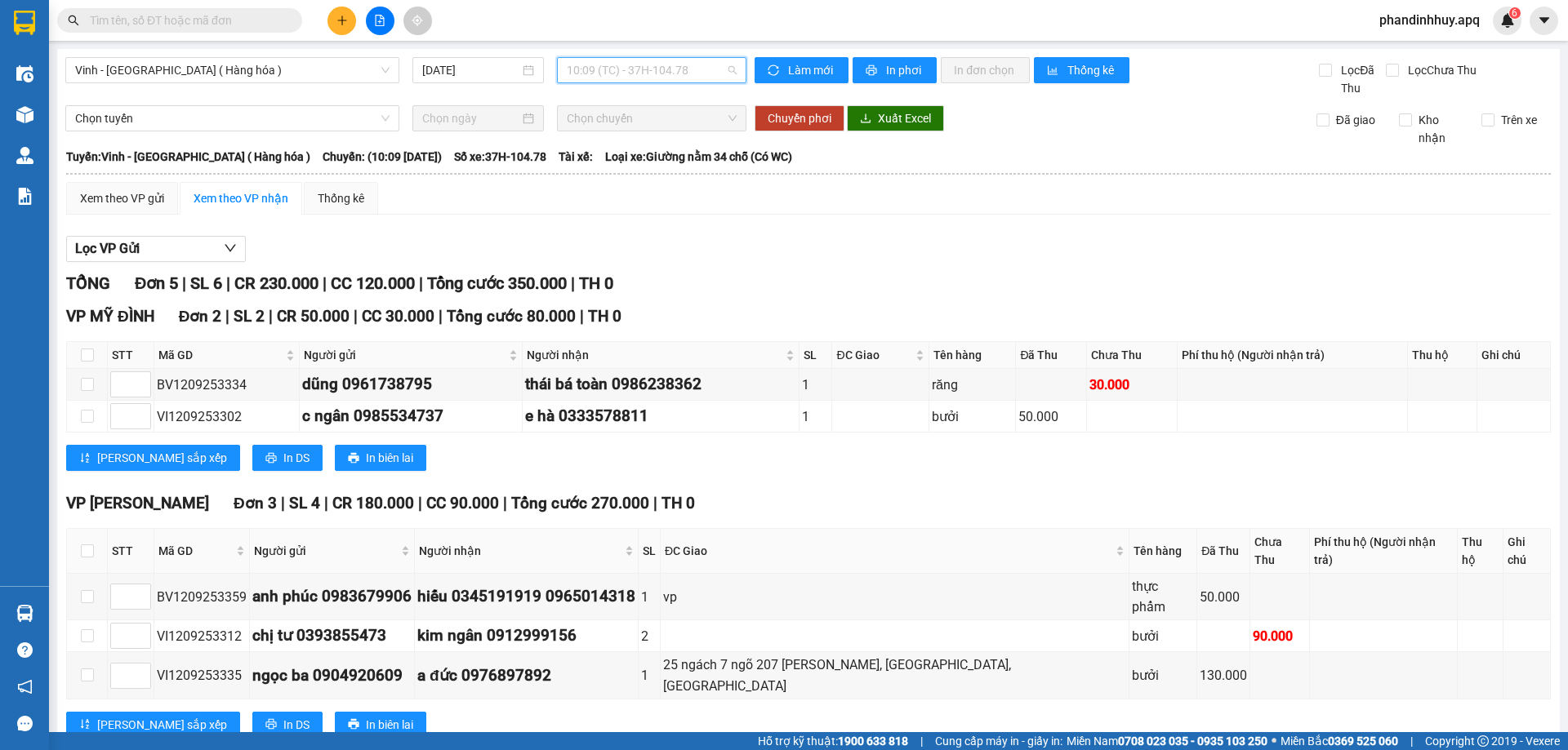
click at [731, 71] on span "10:09 (TC) - 37H-104.78" at bounding box center [652, 70] width 170 height 24
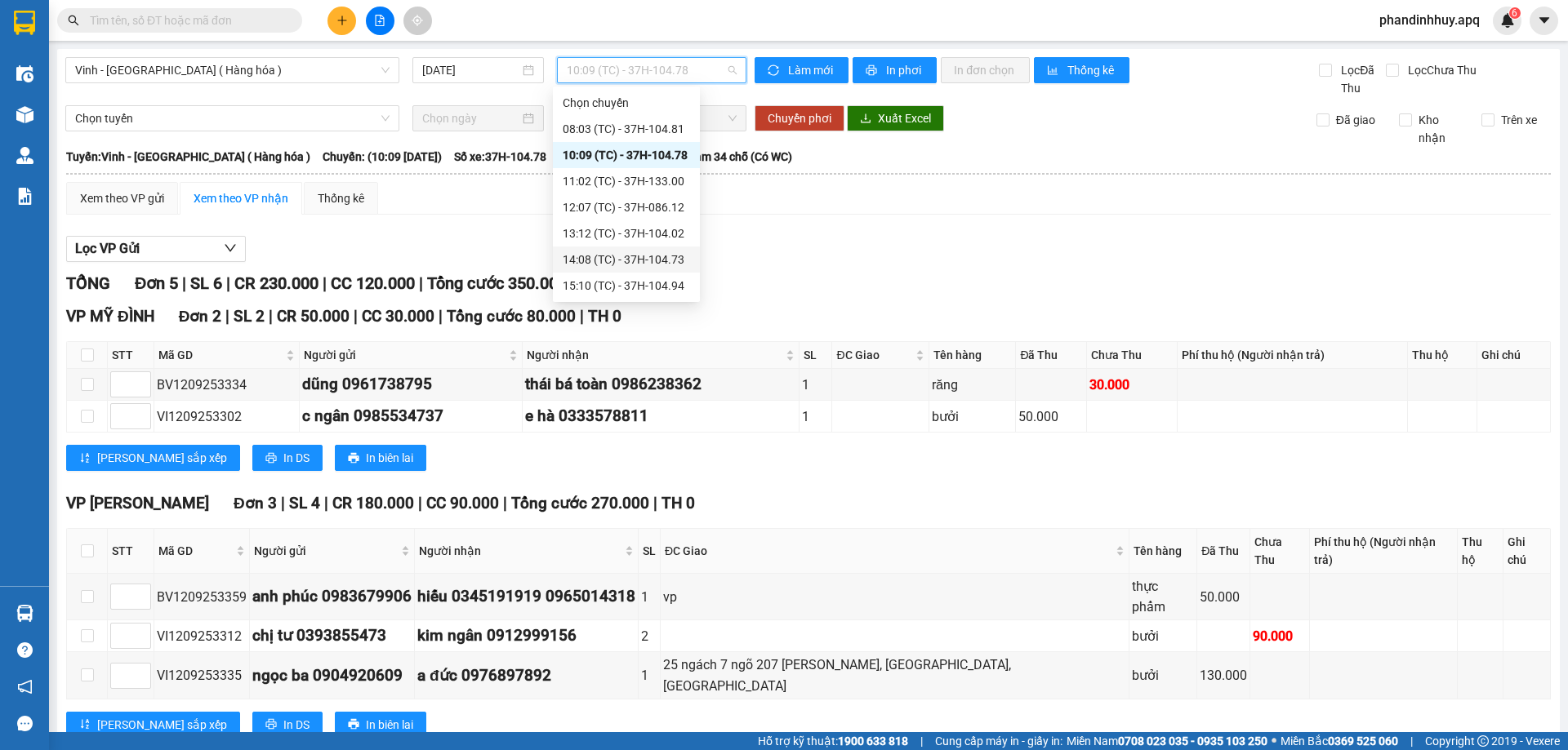
scroll to position [26, 0]
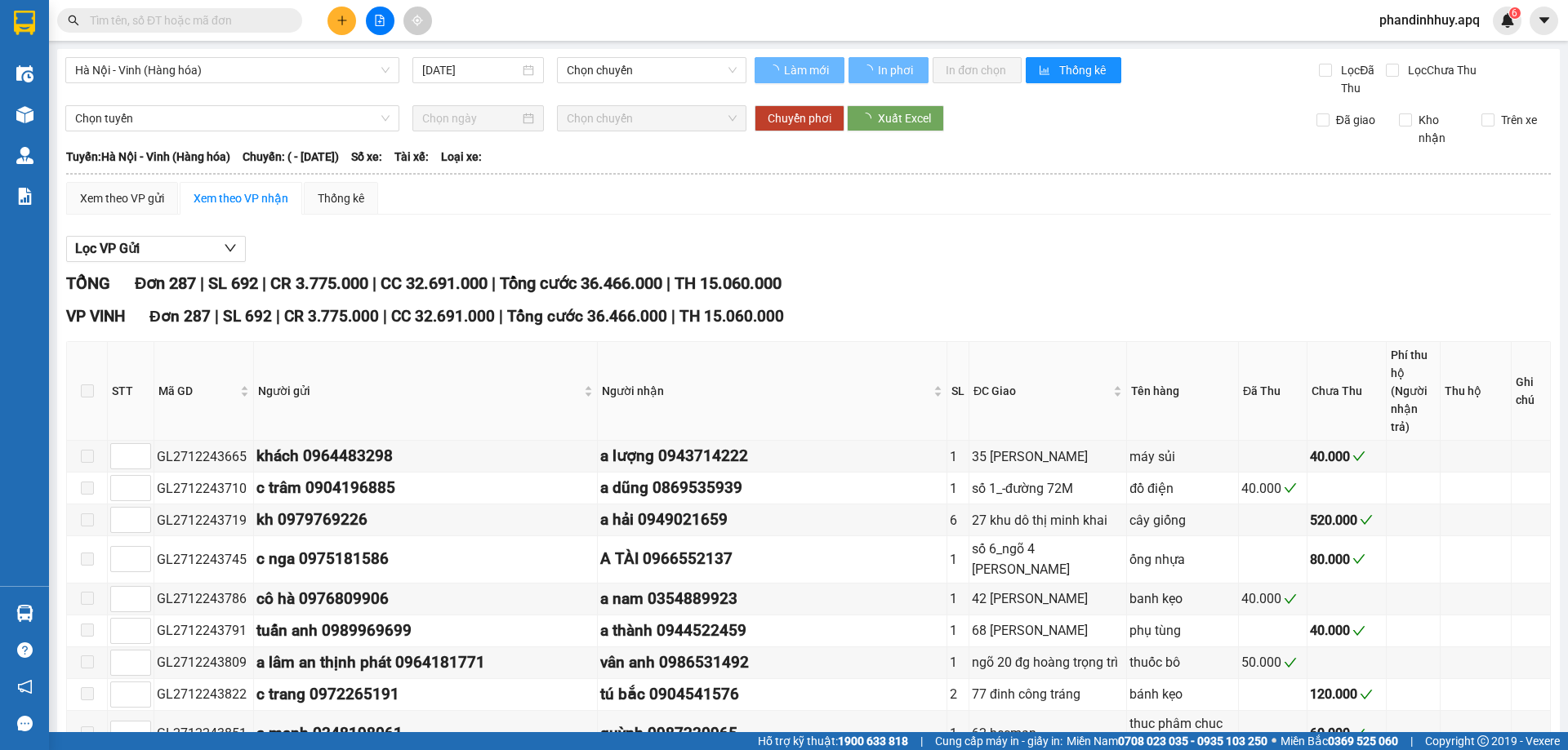
click at [373, 14] on button at bounding box center [379, 21] width 29 height 29
click at [335, 67] on span "Hà Nội - Vinh (Hàng hóa)" at bounding box center [233, 70] width 315 height 24
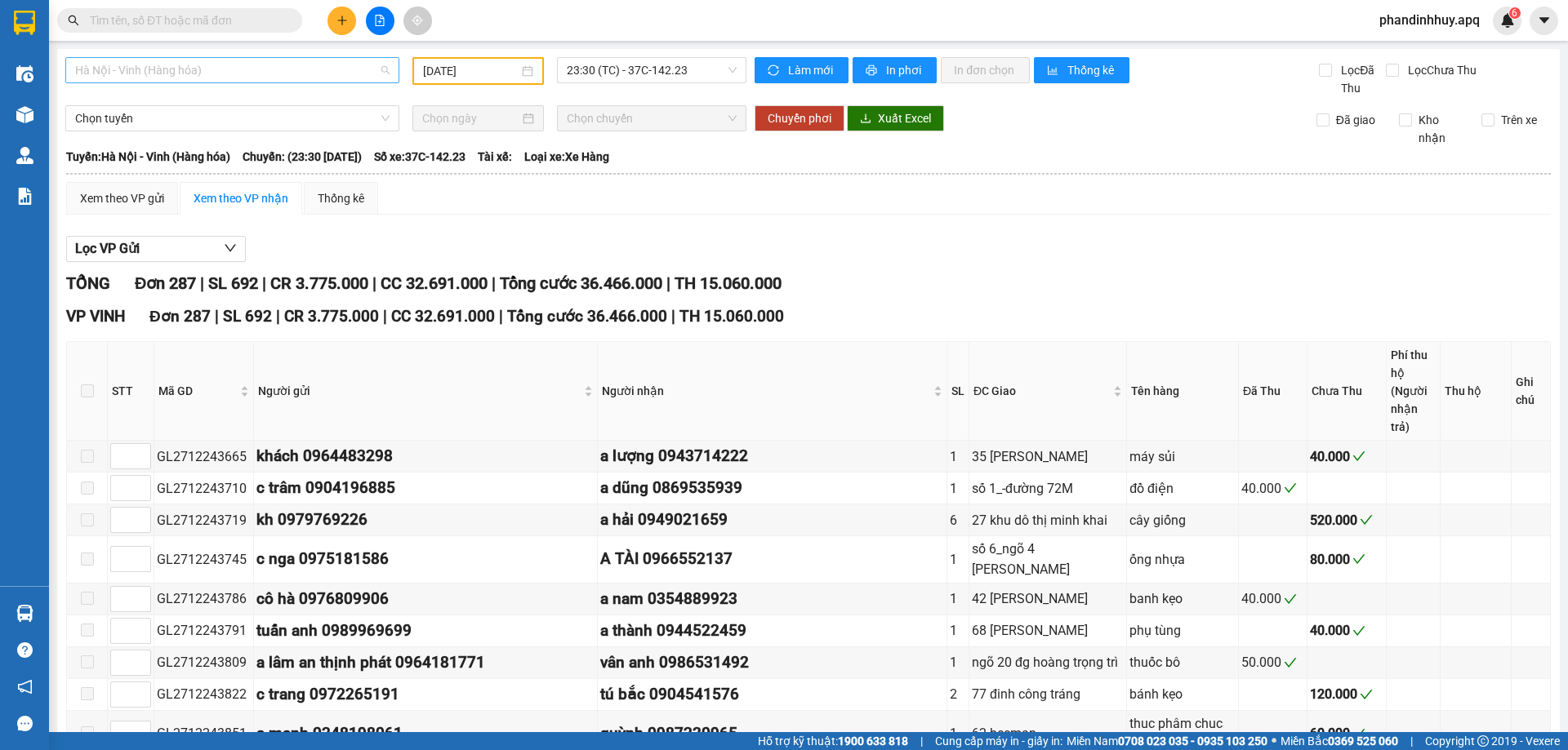
type input "[DATE]"
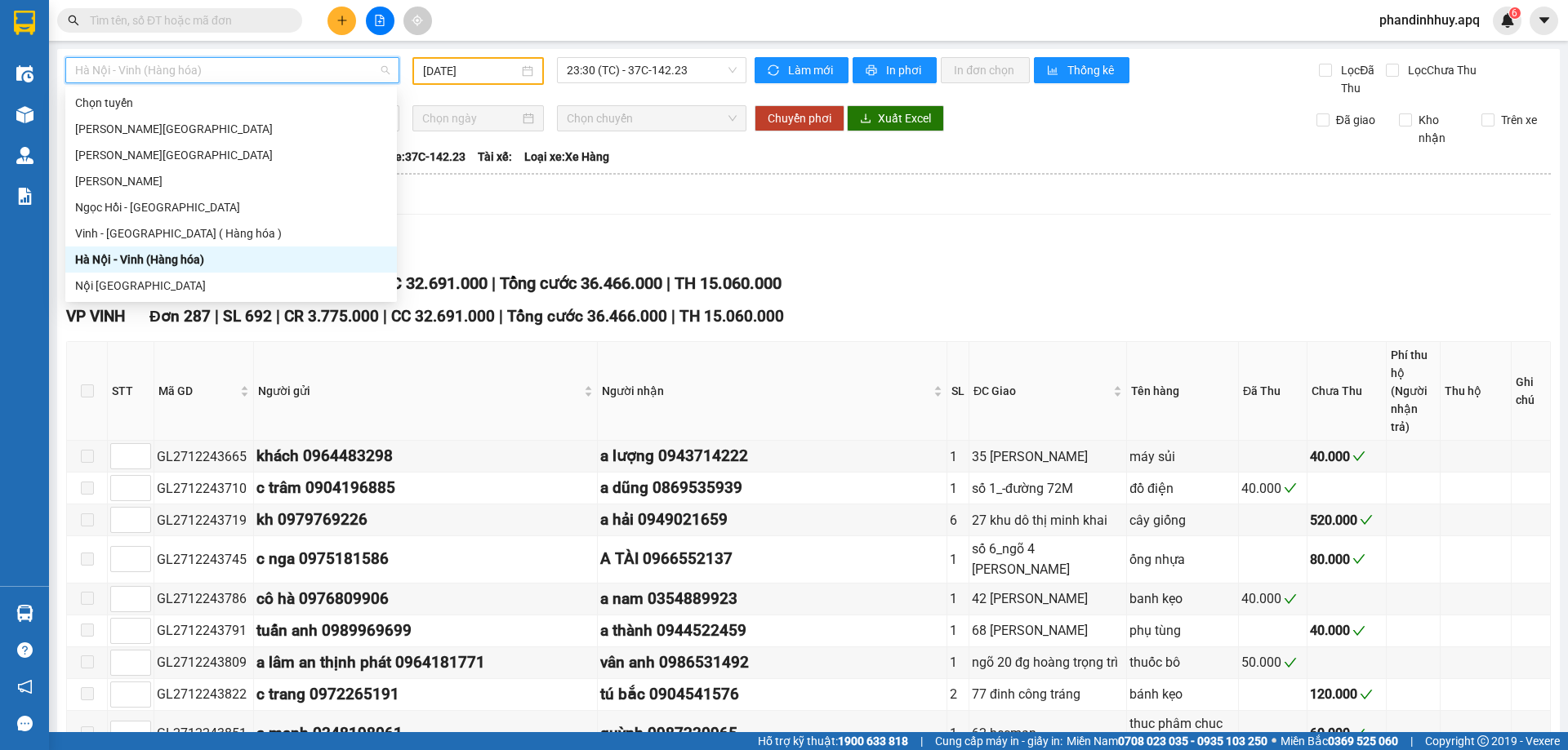
click at [334, 64] on span "Hà Nội - Vinh (Hàng hóa)" at bounding box center [233, 70] width 315 height 24
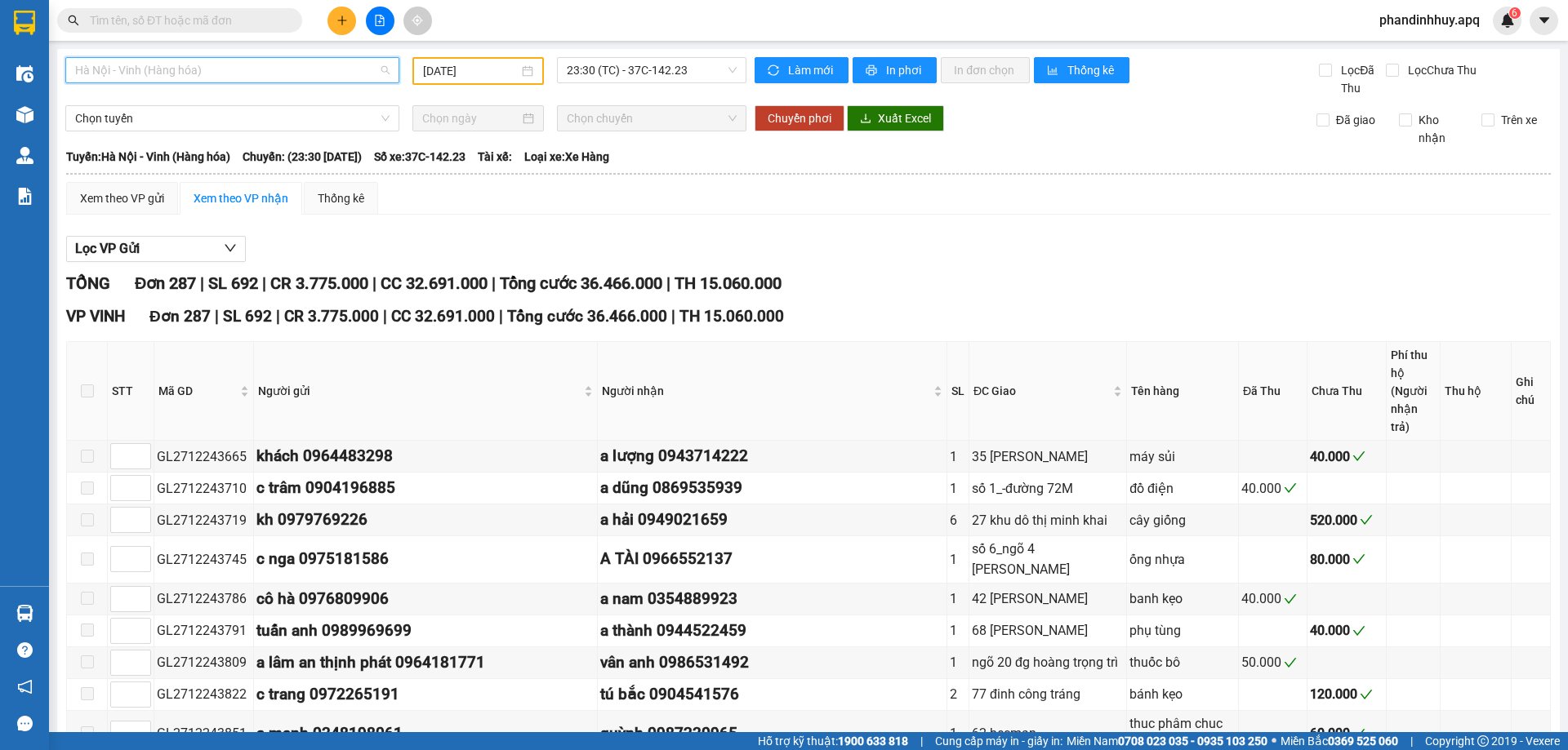
click at [327, 63] on span "Hà Nội - Vinh (Hàng hóa)" at bounding box center [233, 70] width 315 height 24
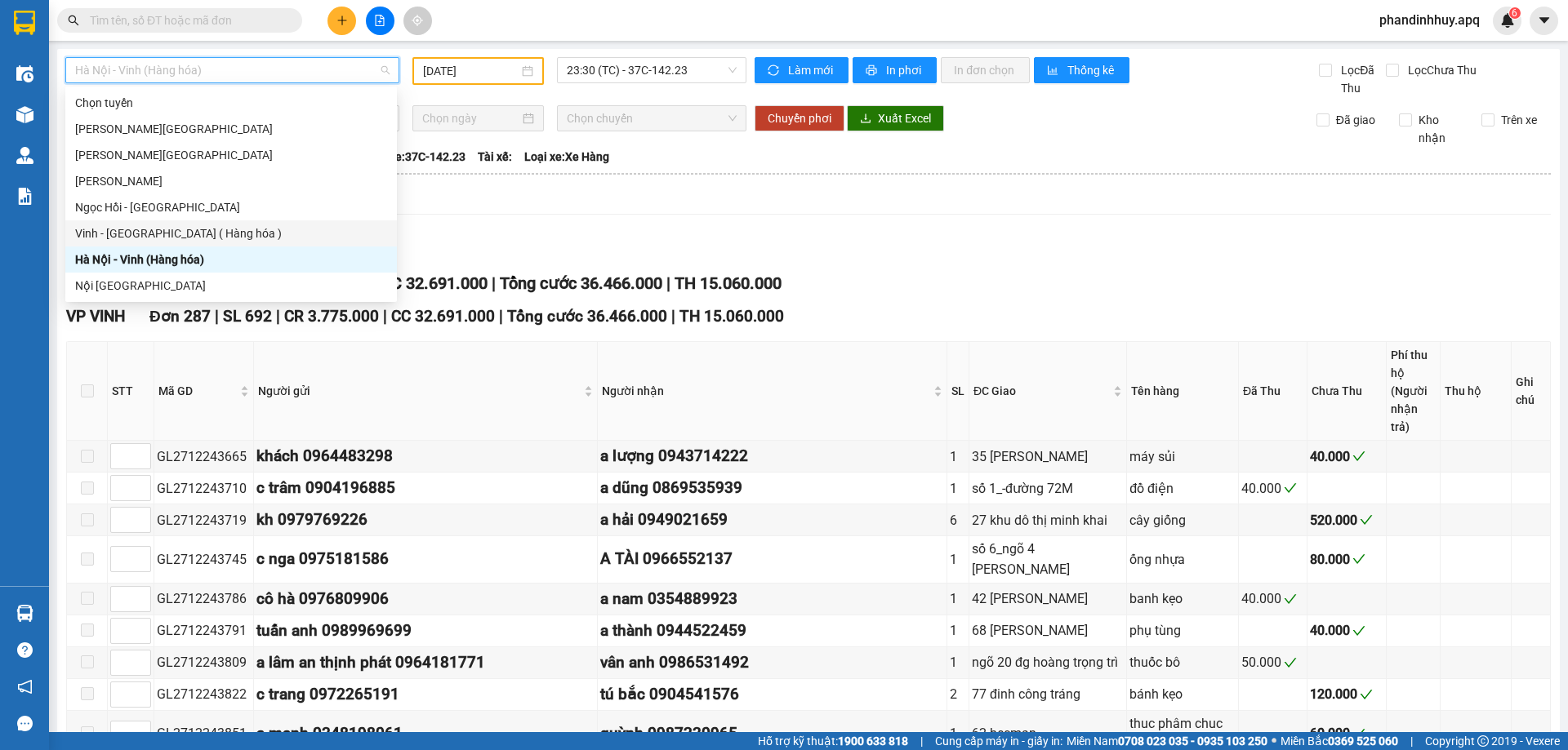
click at [174, 229] on div "Vinh - [GEOGRAPHIC_DATA] ( Hàng hóa )" at bounding box center [231, 233] width 312 height 18
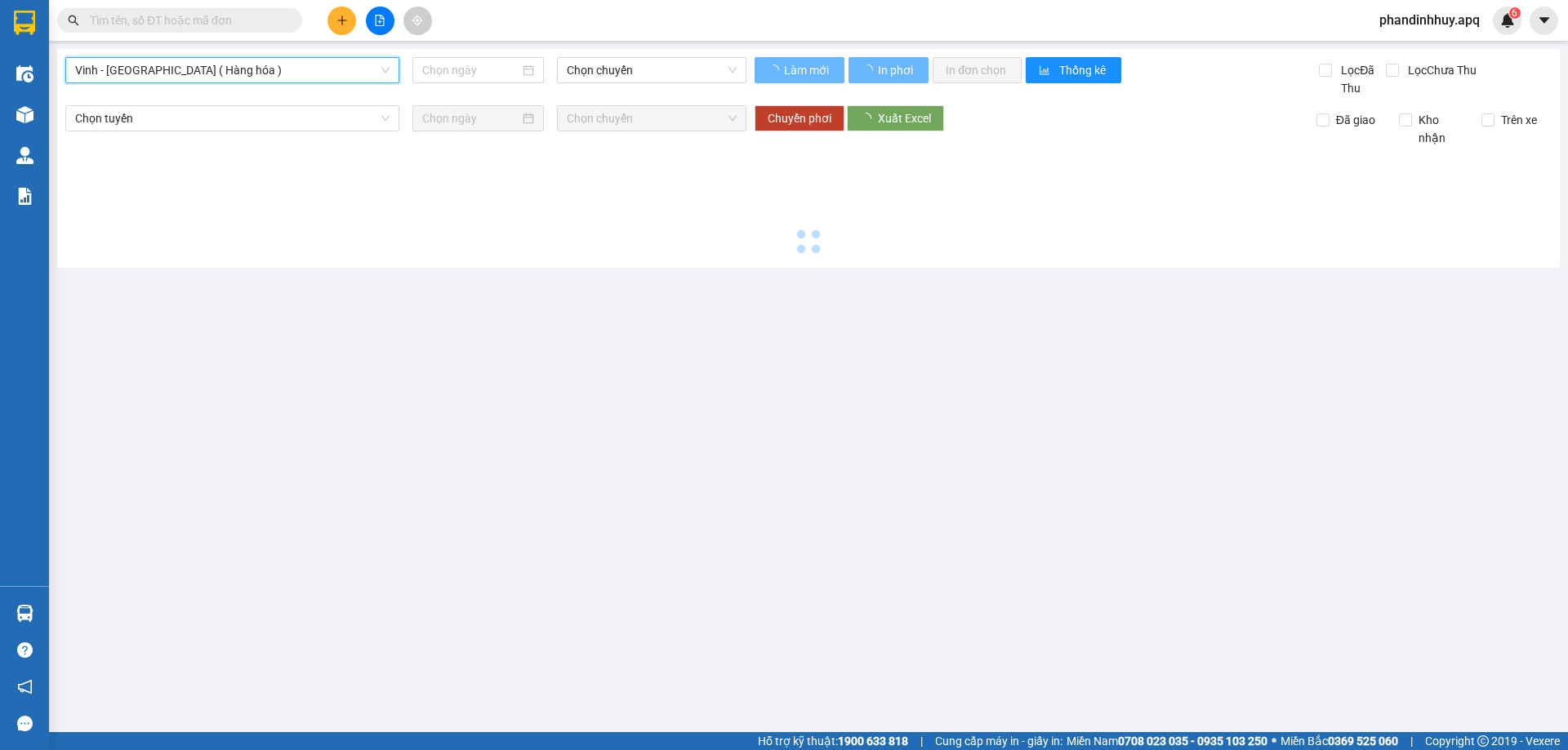
type input "[DATE]"
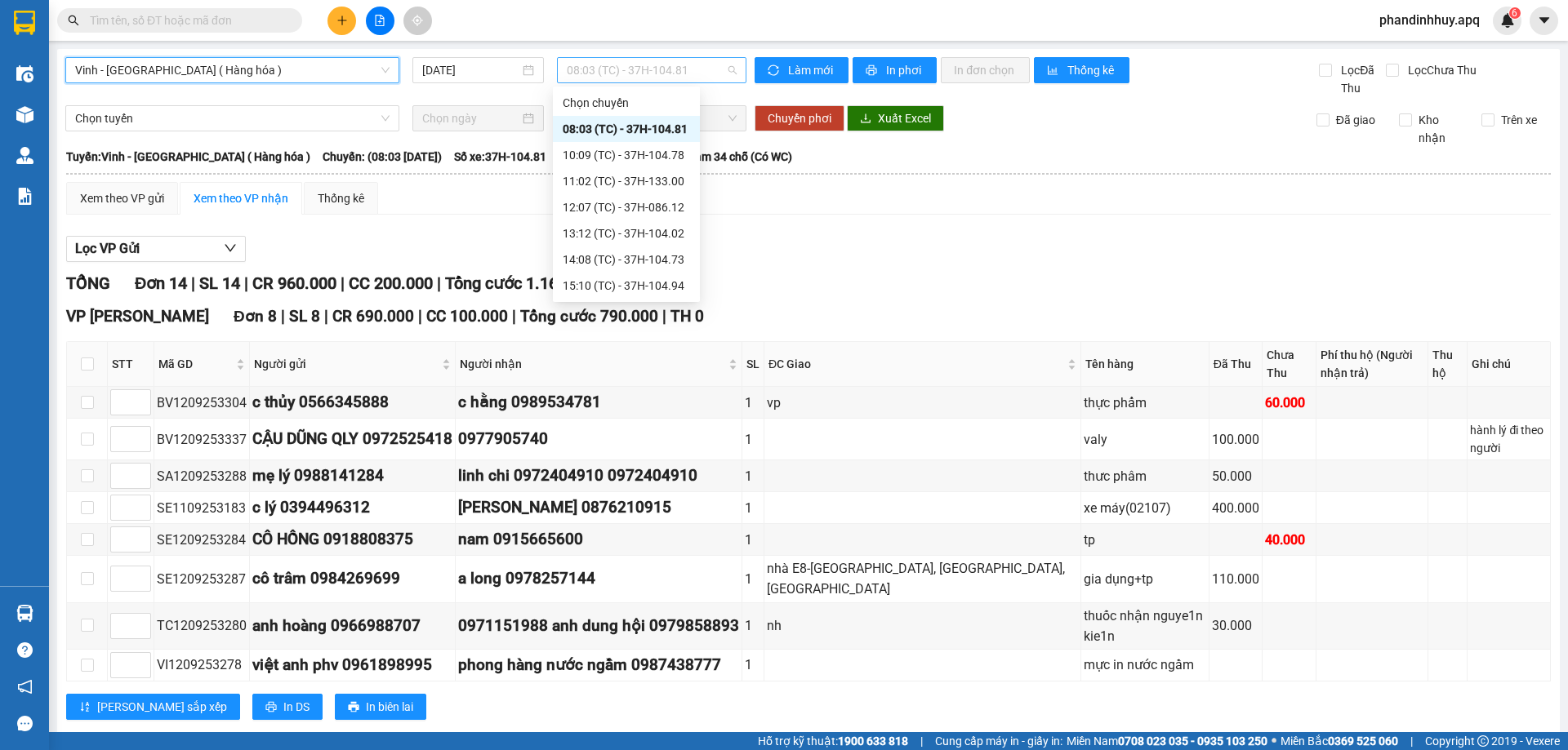
click at [723, 68] on span "08:03 (TC) - 37H-104.81" at bounding box center [652, 70] width 170 height 24
click at [665, 152] on div "10:09 (TC) - 37H-104.78" at bounding box center [626, 155] width 127 height 18
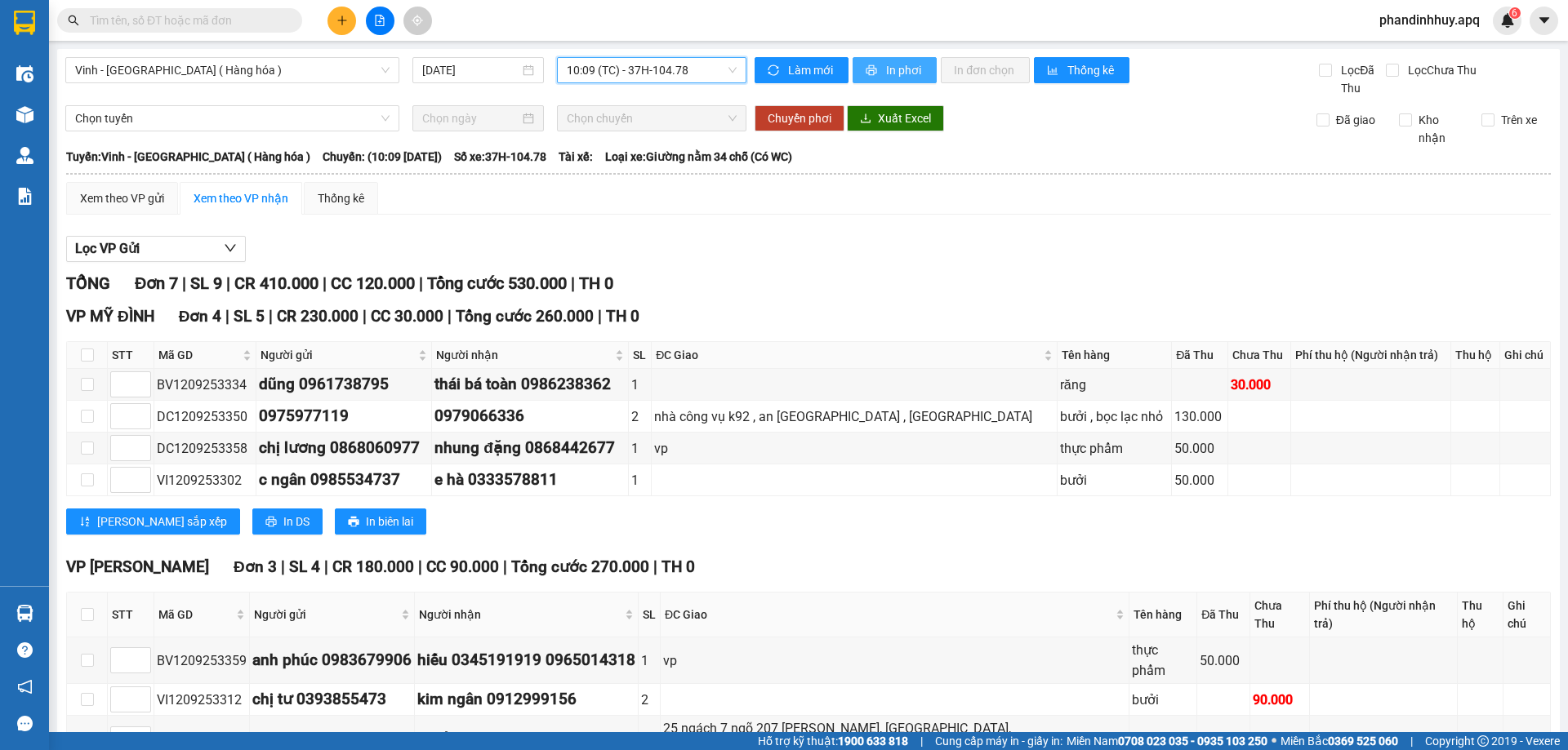
click at [892, 68] on span "In phơi" at bounding box center [904, 70] width 37 height 18
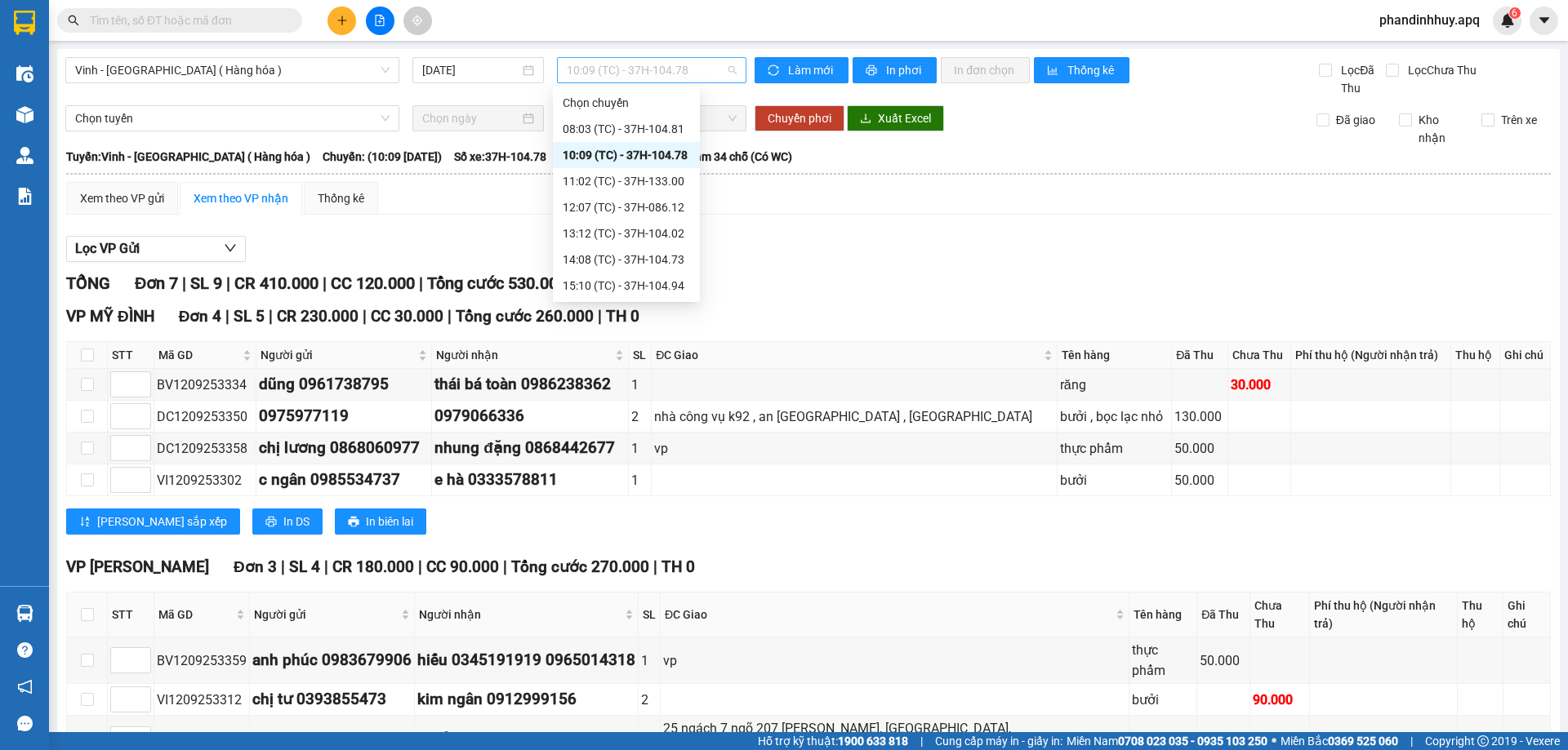
click at [725, 68] on span "10:09 (TC) - 37H-104.78" at bounding box center [652, 70] width 170 height 24
click at [653, 175] on div "11:02 (TC) - 37H-133.00" at bounding box center [626, 181] width 127 height 18
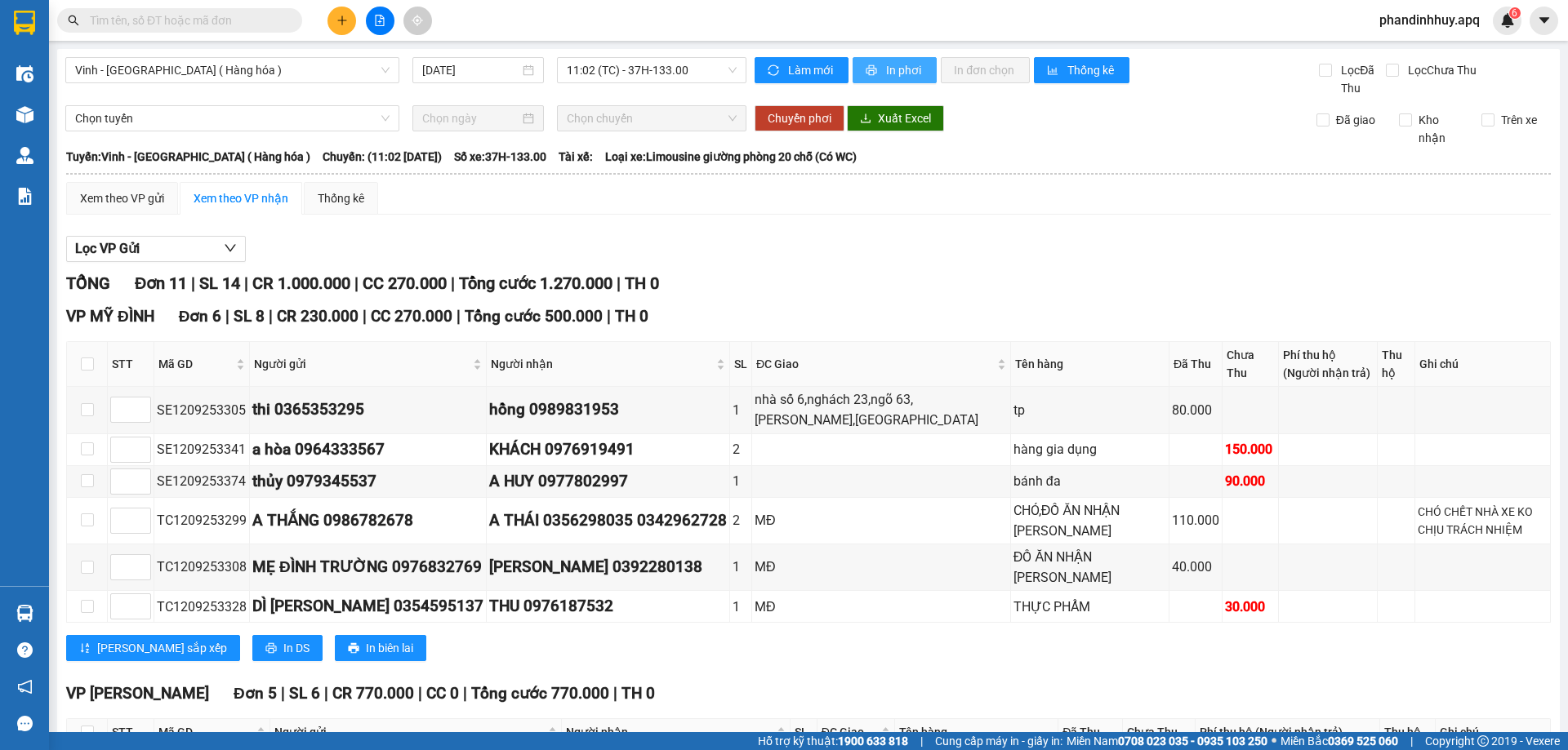
click at [894, 67] on span "In phơi" at bounding box center [904, 70] width 37 height 18
